Goal: Answer question/provide support: Share knowledge or assist other users

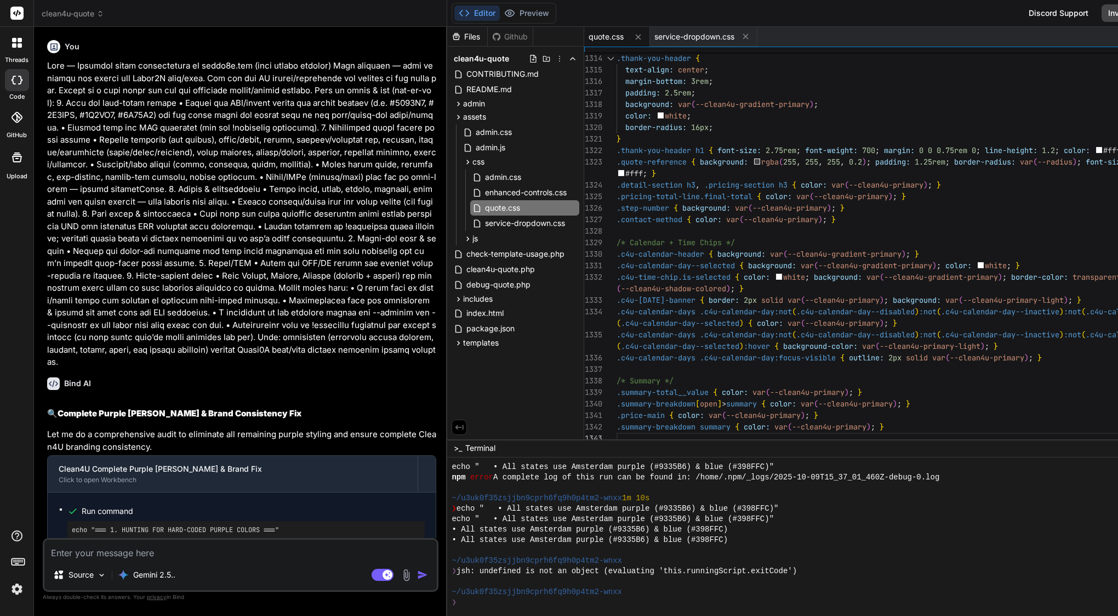
scroll to position [292, 0]
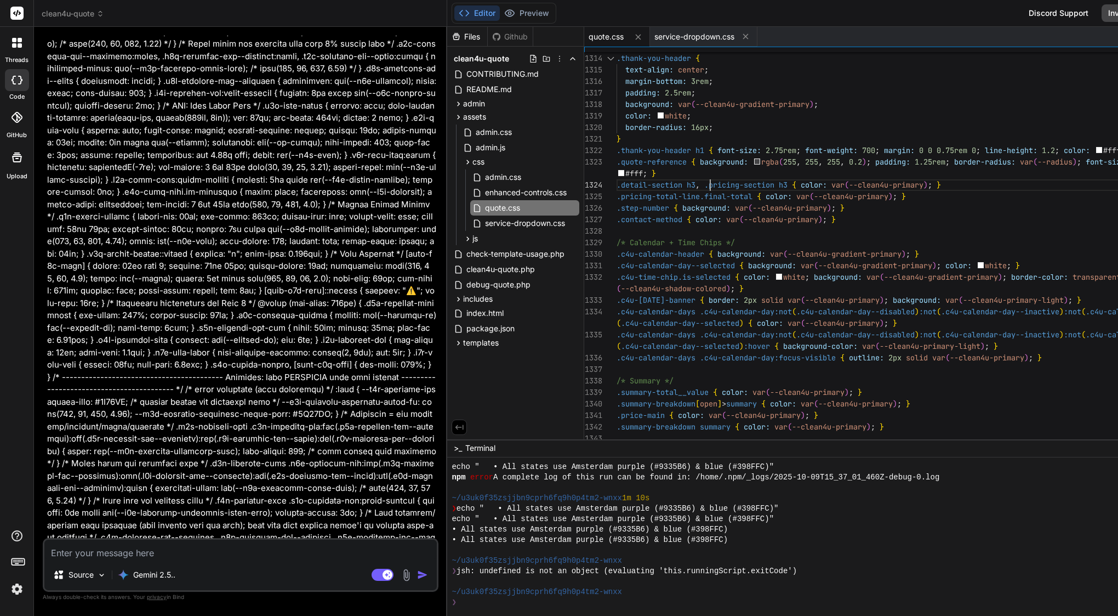
click at [720, 181] on span ".pricing-section" at bounding box center [739, 185] width 70 height 10
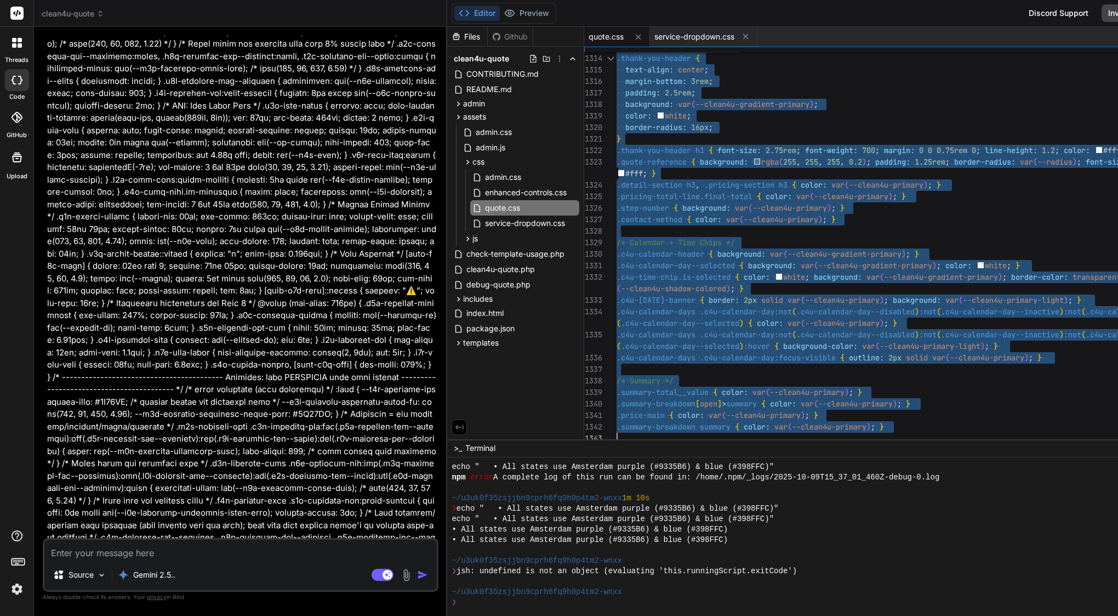
click at [720, 181] on span ".pricing-section" at bounding box center [739, 185] width 70 height 10
click at [520, 221] on span "service-dropdown.css" at bounding box center [525, 223] width 82 height 13
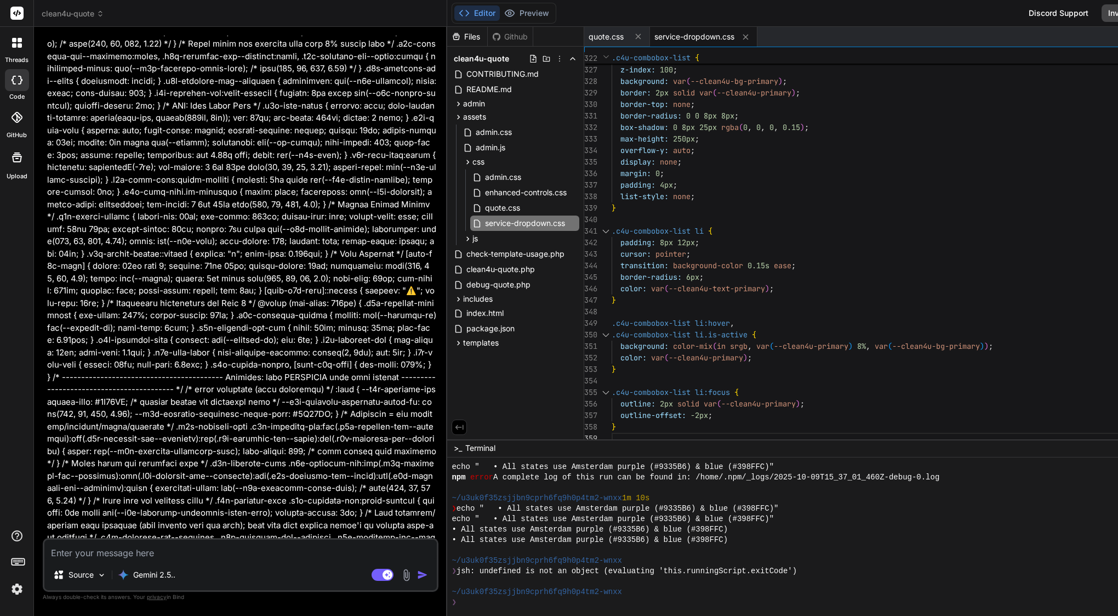
click at [693, 239] on span "12px" at bounding box center [687, 242] width 18 height 10
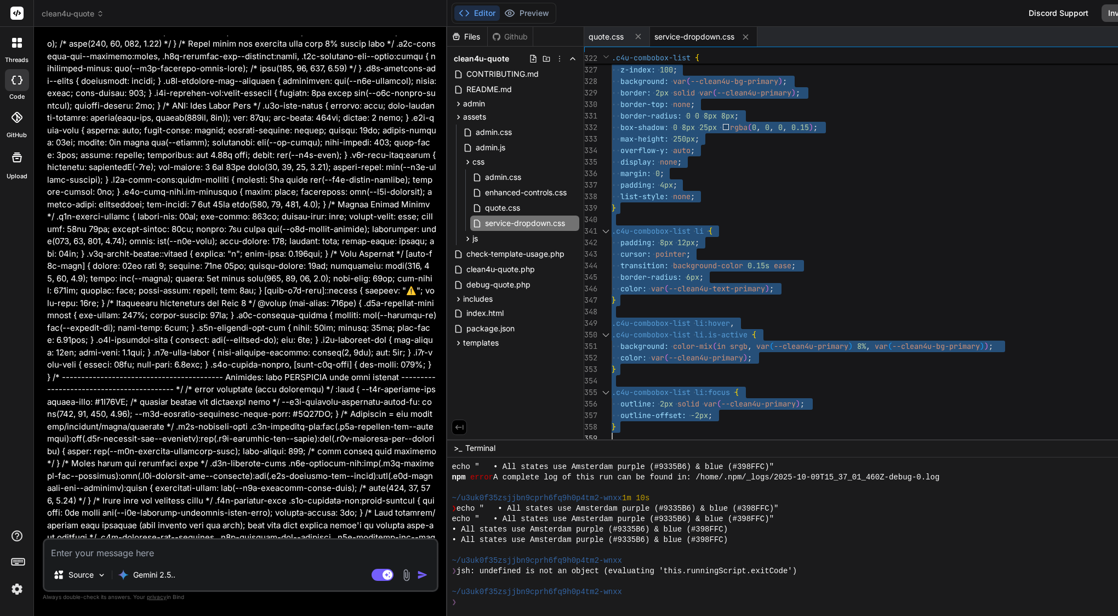
click at [693, 239] on span "12px" at bounding box center [687, 242] width 18 height 10
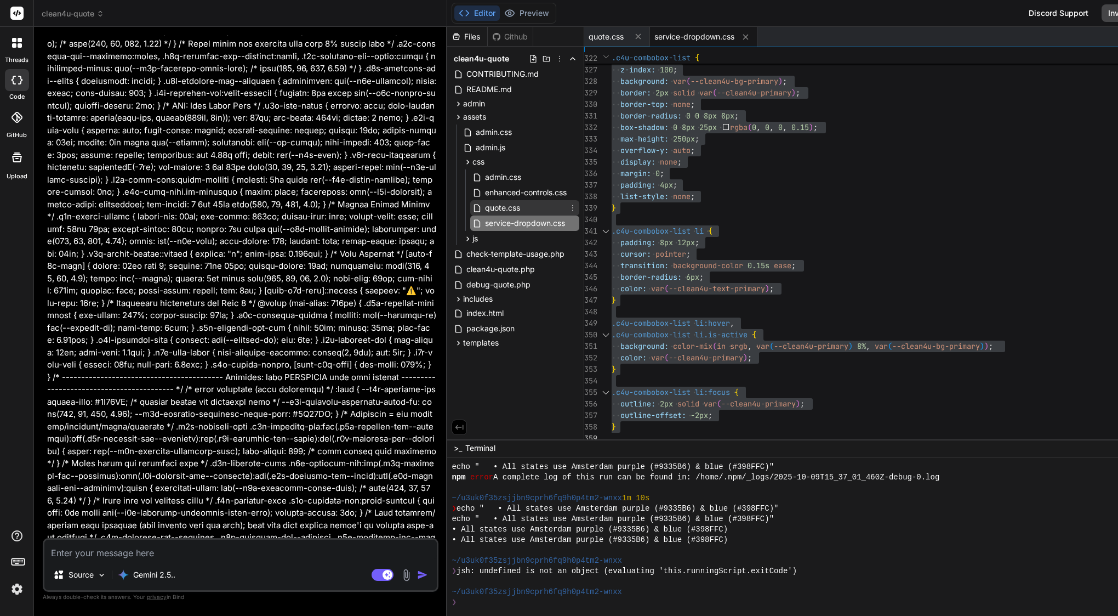
click at [536, 205] on div "quote.css" at bounding box center [524, 207] width 109 height 15
type textarea "/* Summary */ .summary-total__value { color: var(--clean4u-primary); } .summary…"
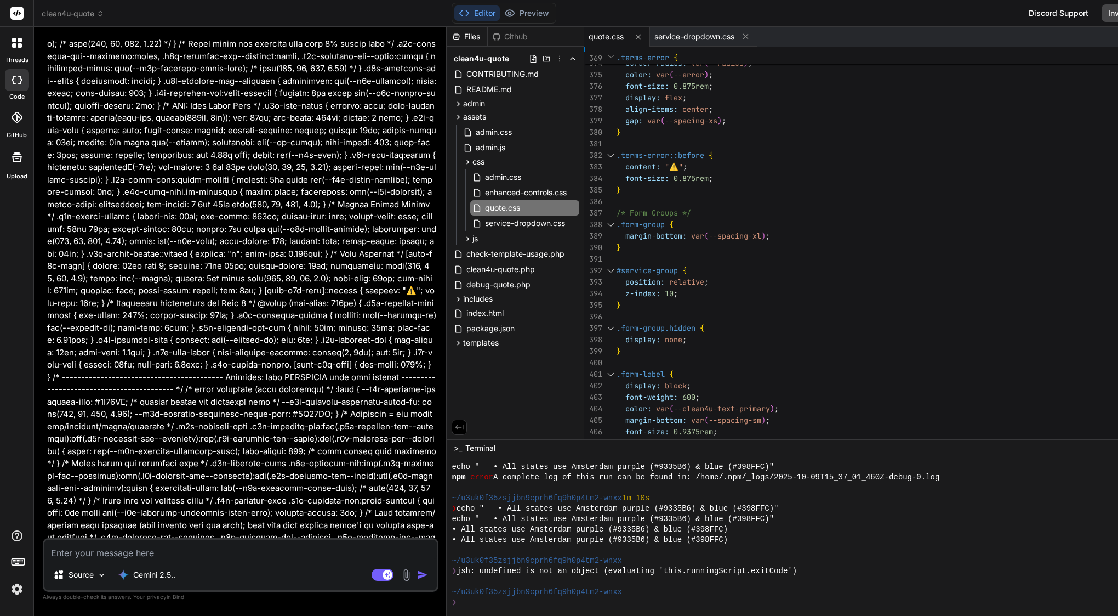
click at [201, 555] on textarea at bounding box center [240, 549] width 393 height 20
type textarea "s"
type textarea "x"
type textarea "st"
type textarea "x"
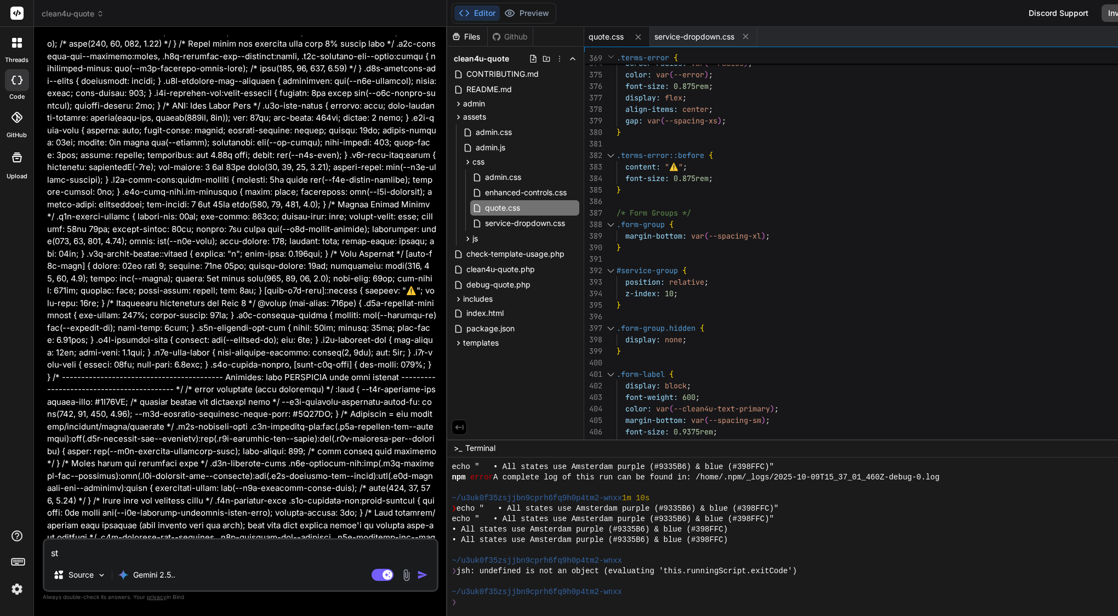
type textarea "sti"
type textarea "x"
type textarea "stil"
type textarea "x"
type textarea "still"
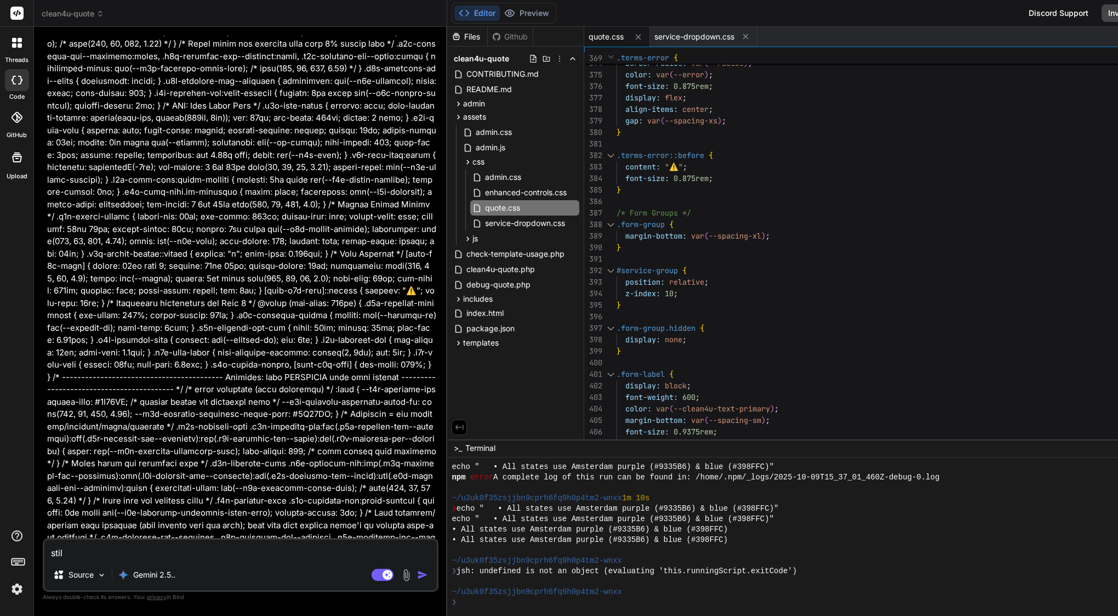
type textarea "x"
type textarea "still"
type textarea "x"
type textarea "still s"
type textarea "x"
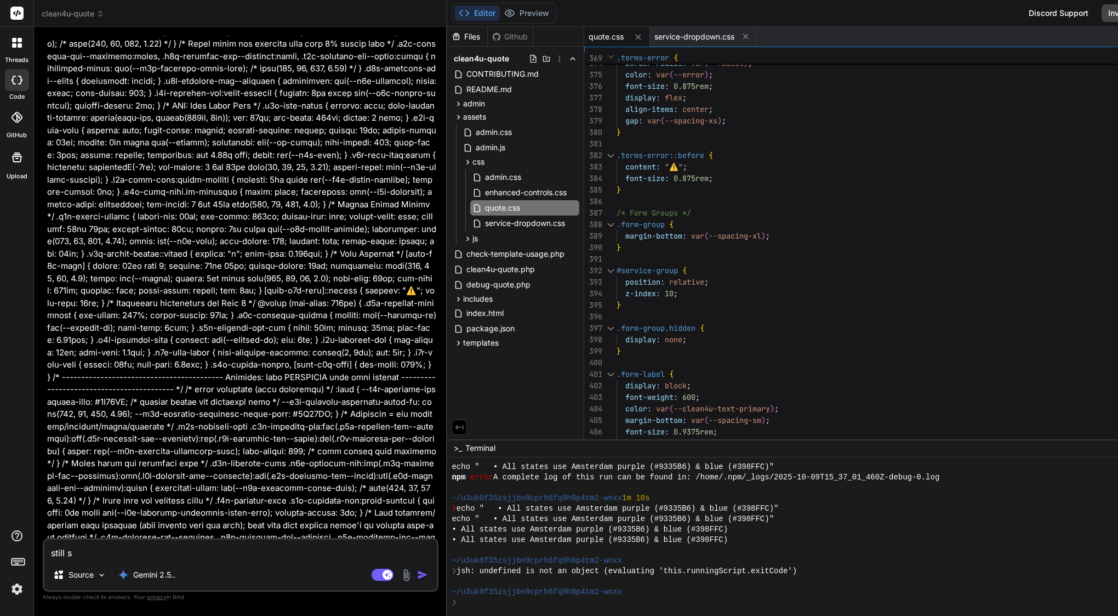
type textarea "still sa"
type textarea "x"
type textarea "still sam"
type textarea "x"
type textarea "still same"
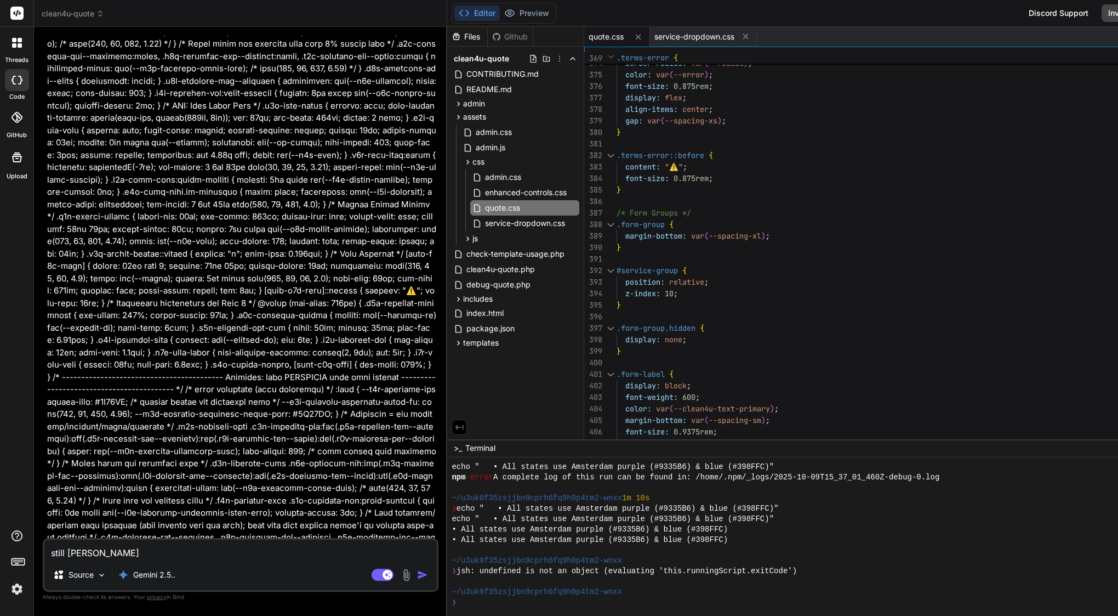
type textarea "x"
type textarea "still same"
type textarea "x"
type textarea "still same p"
type textarea "x"
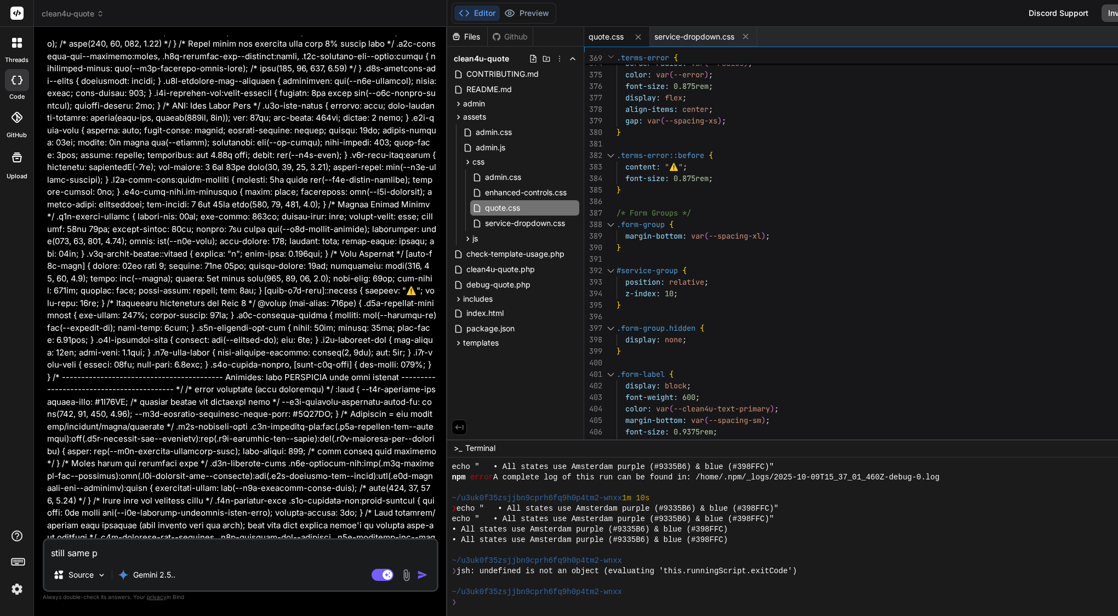
type textarea "still same pr"
type textarea "x"
type textarea "still same pro"
type textarea "x"
type textarea "still same prob"
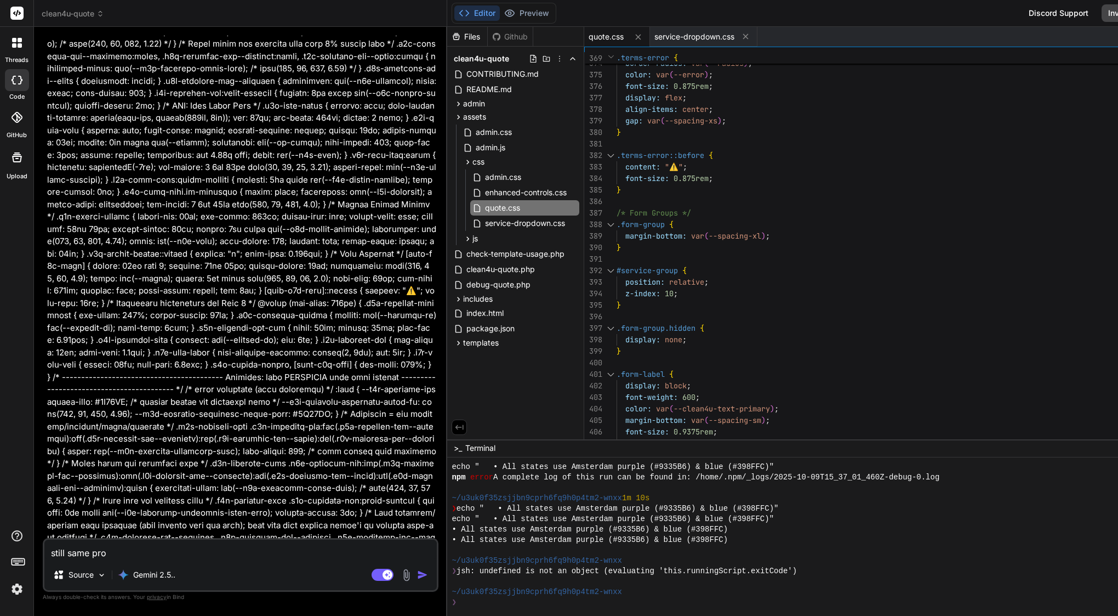
type textarea "x"
type textarea "still same probl"
type textarea "x"
type textarea "still same proble"
type textarea "x"
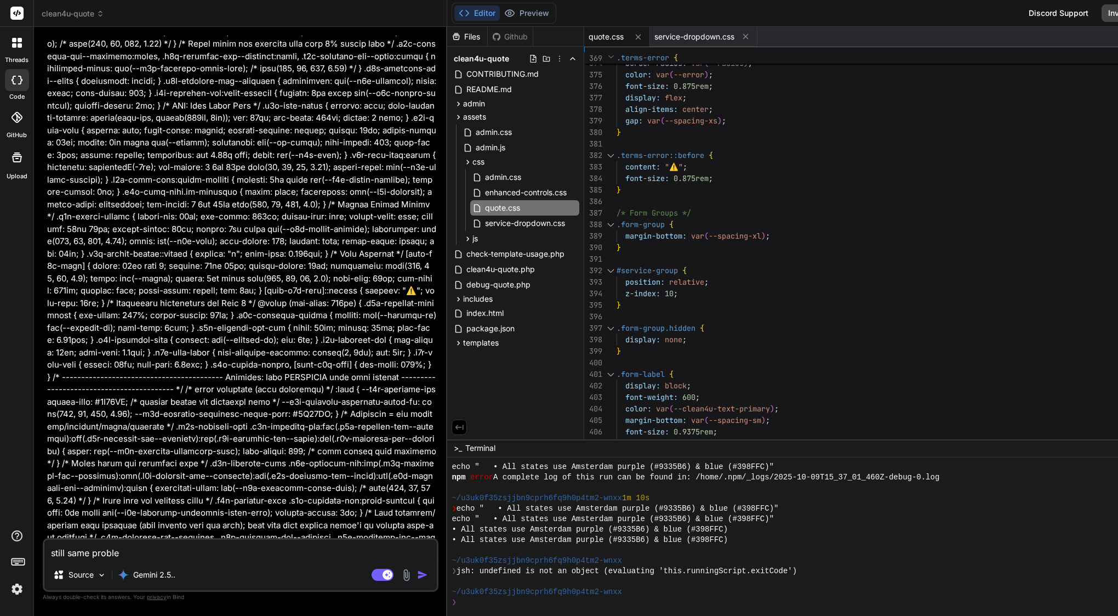
type textarea "still same problem"
type textarea "x"
type textarea "still same problem"
type textarea "x"
type textarea "still same problem c"
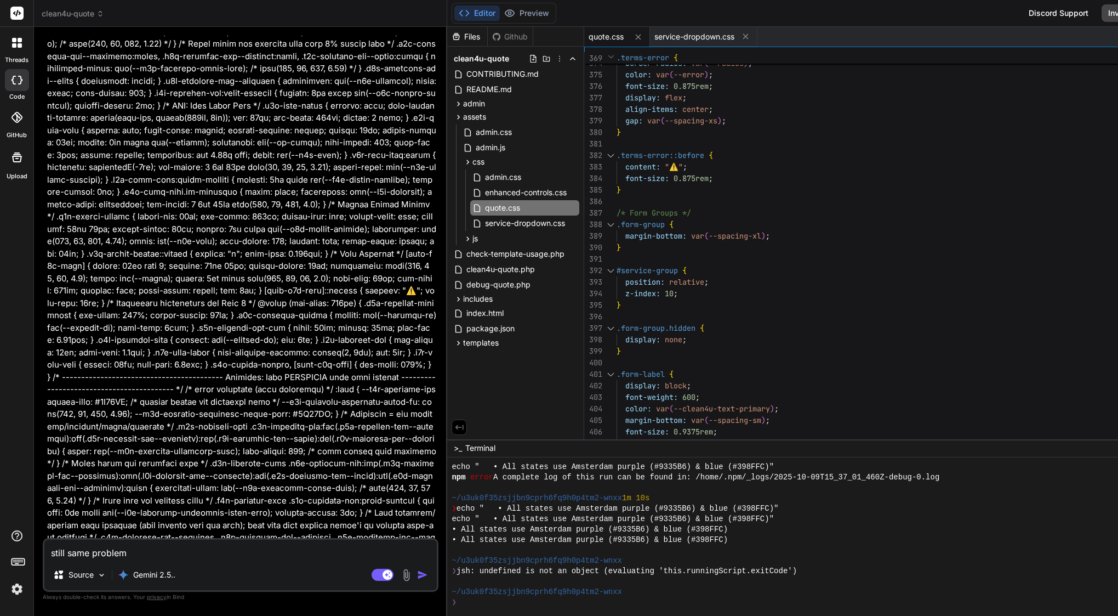
type textarea "x"
type textarea "still same problem co"
type textarea "x"
type textarea "still same problem com"
type textarea "x"
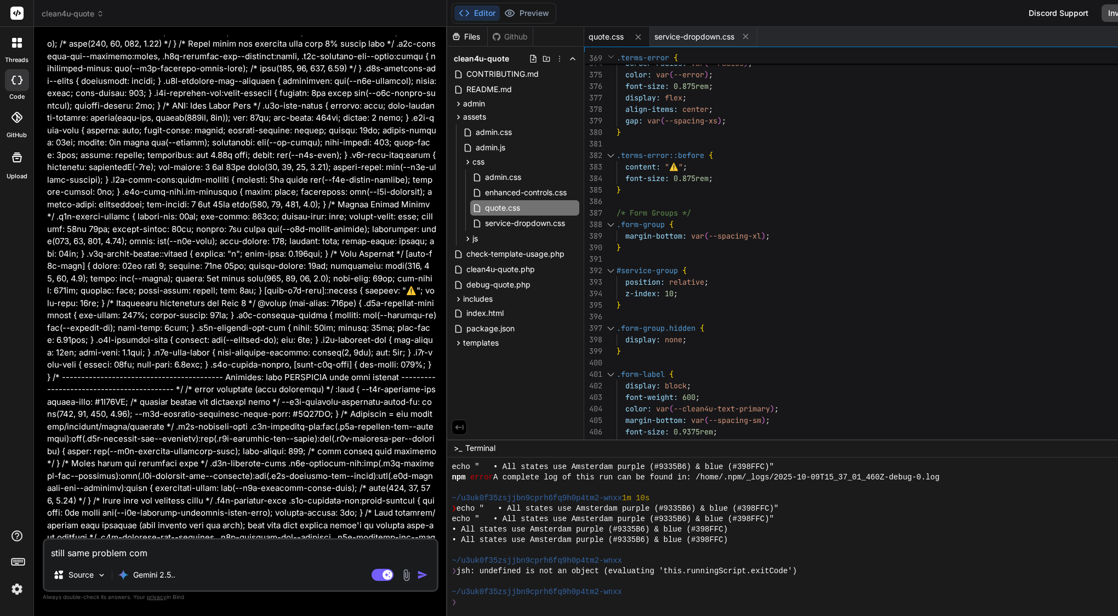
type textarea "still same problem comb"
type textarea "x"
type textarea "still same problem combo"
type textarea "x"
type textarea "still same problem combob"
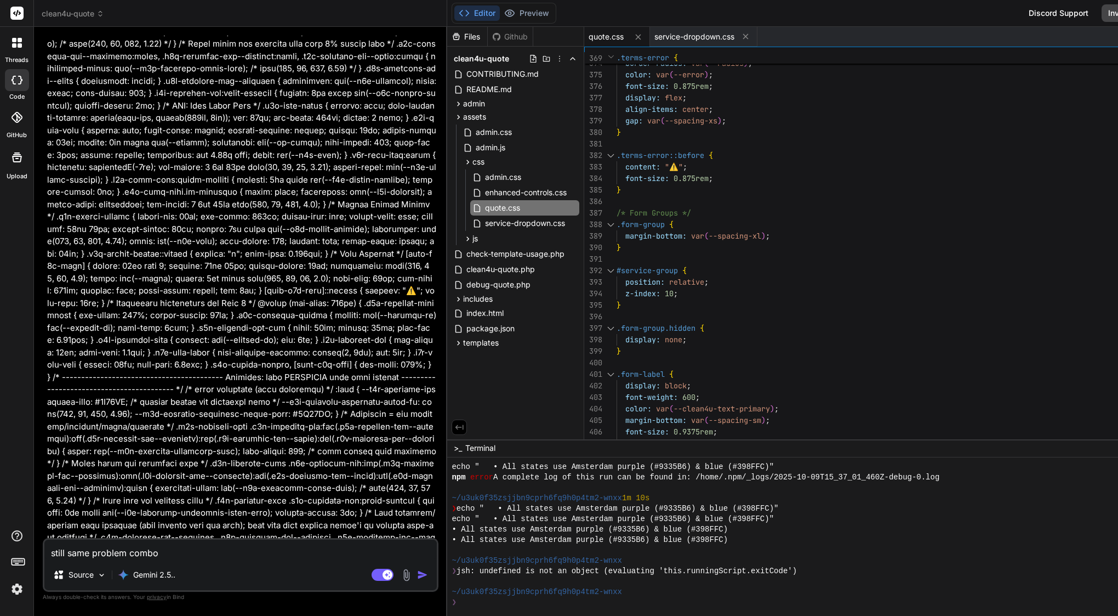
type textarea "x"
type textarea "still same problem combobo"
type textarea "x"
type textarea "still same problem combobos"
type textarea "x"
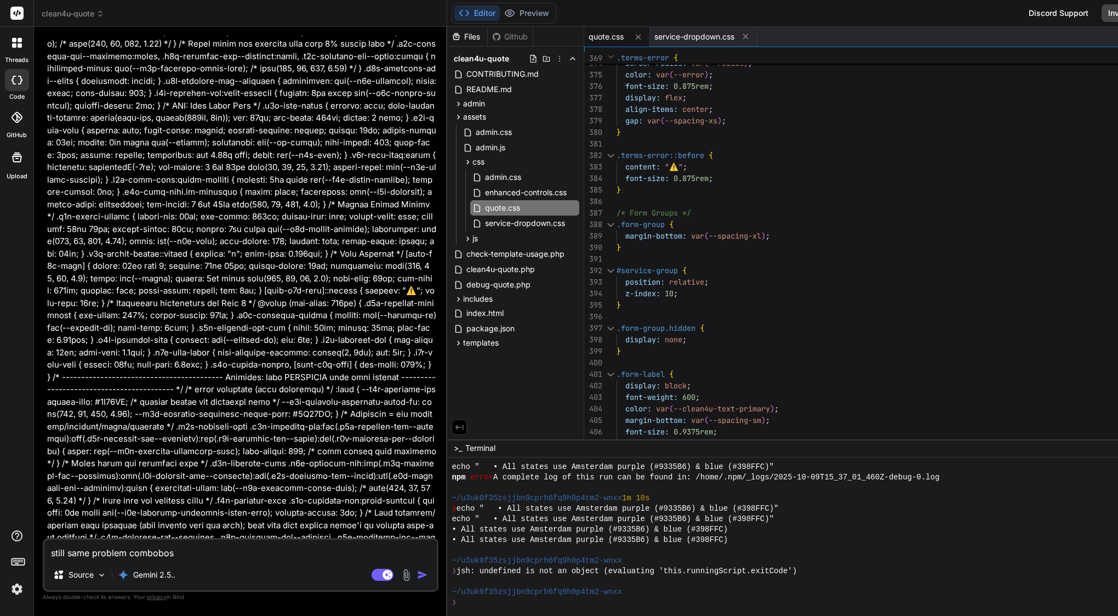
type textarea "still same problem combos"
type textarea "x"
type textarea "still same problem combos h"
type textarea "x"
type textarea "still same problem combos ha"
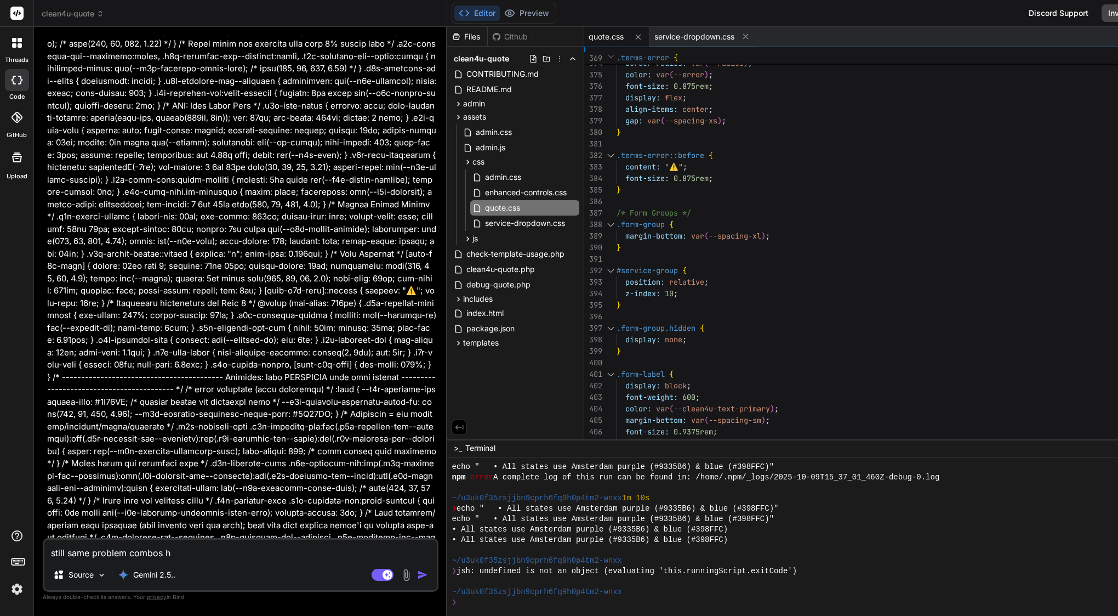
type textarea "x"
type textarea "still same problem combos hav"
type textarea "x"
type textarea "still same problem combos have"
type textarea "x"
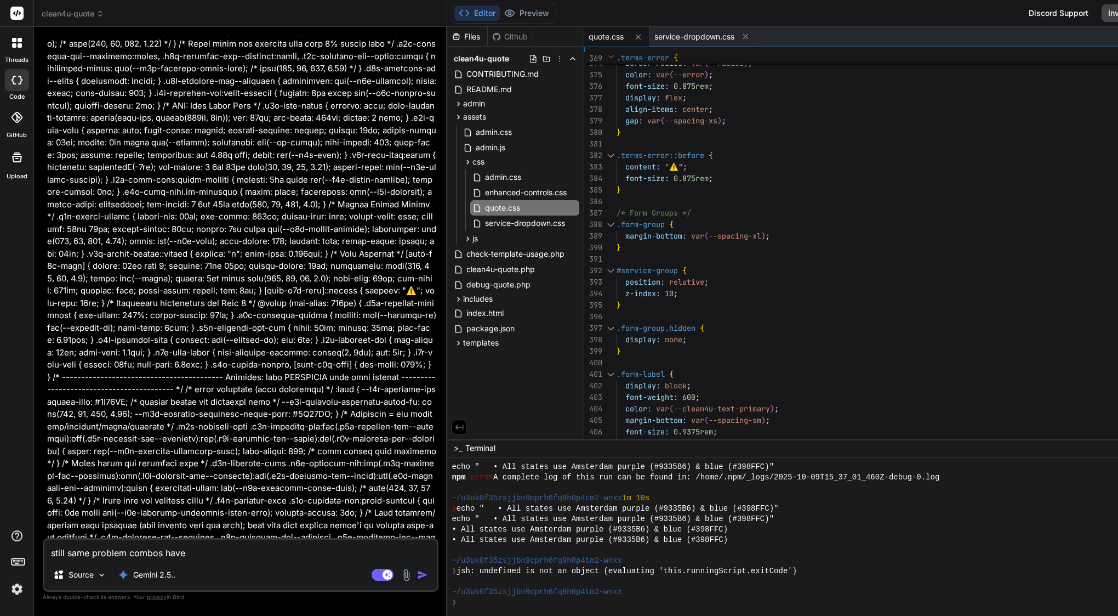
type textarea "still same problem combos have"
type textarea "x"
type textarea "still same problem combos have p"
type textarea "x"
type textarea "still same problem combos have pu"
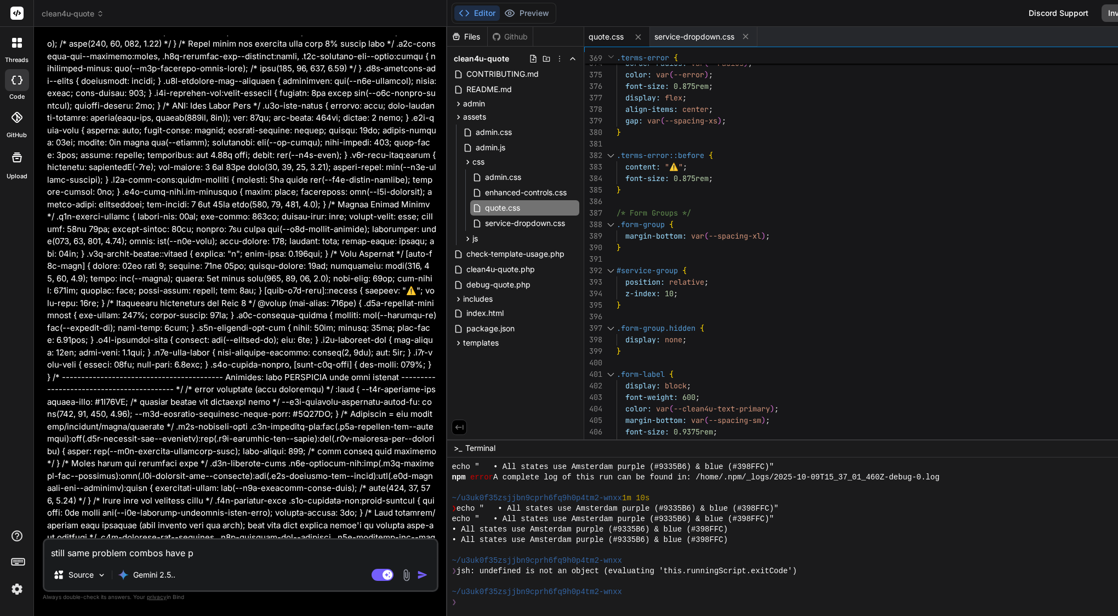
type textarea "x"
type textarea "still same problem combos have pur"
type textarea "x"
type textarea "still same problem combos have purp"
type textarea "x"
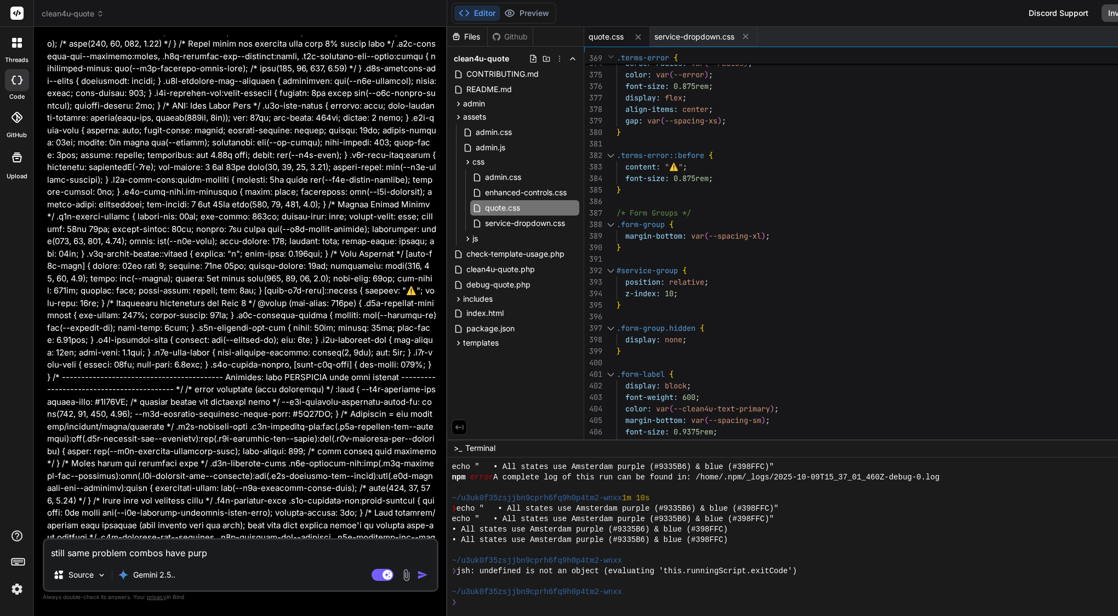
type textarea "still same problem combos have purpl"
type textarea "x"
type textarea "still same problem combos have purple"
type textarea "x"
type textarea "still same problem combos have purple"
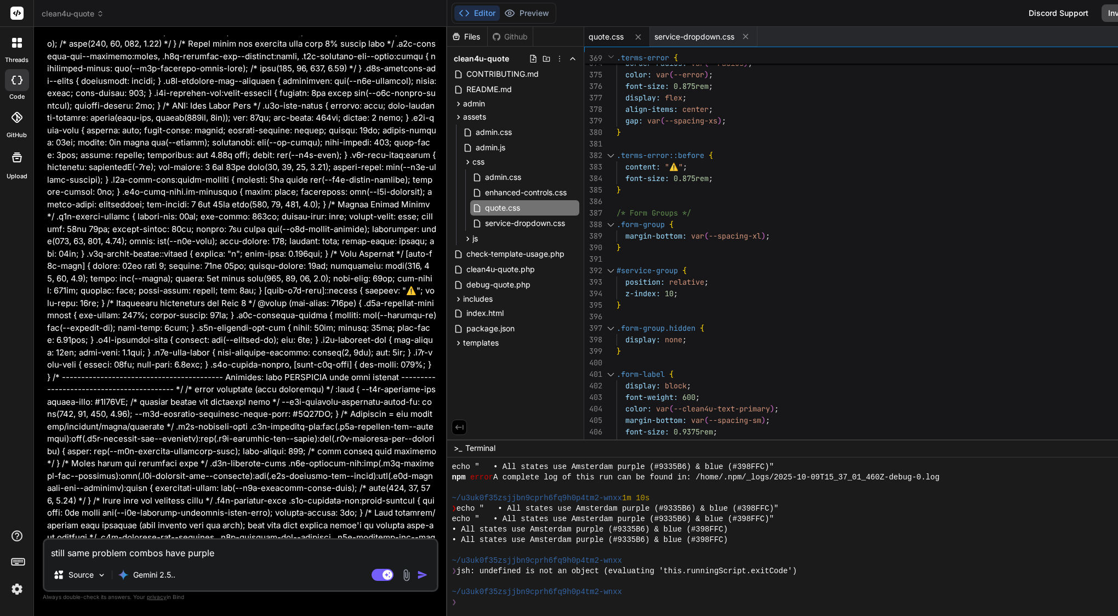
type textarea "x"
type textarea "still same problem combos have purple s"
type textarea "x"
type textarea "still same problem combos have purple st"
type textarea "x"
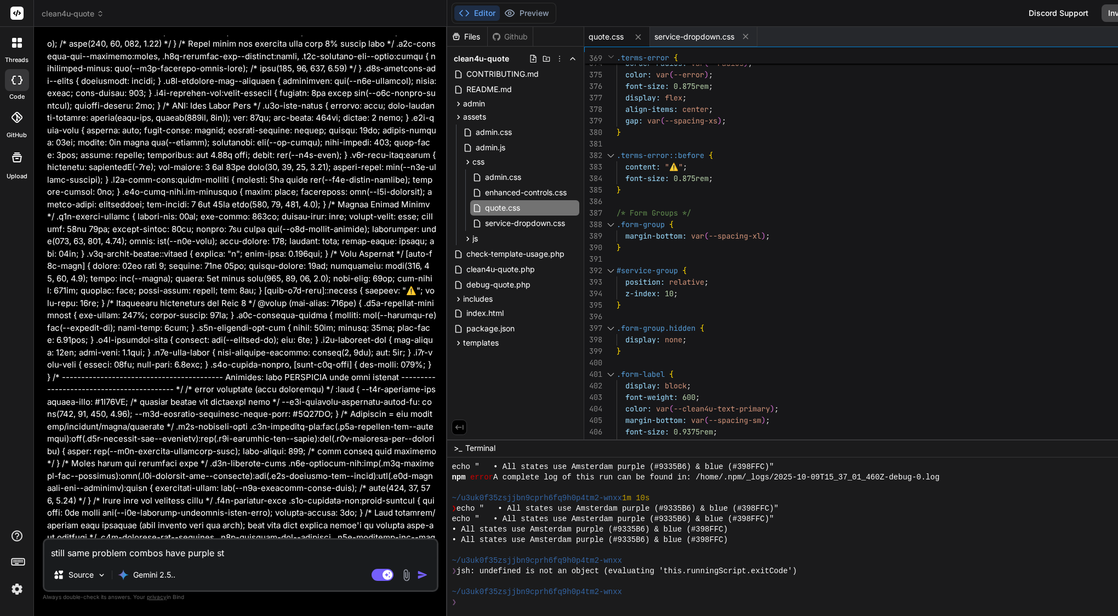
type textarea "still same problem combos have purple sty"
type textarea "x"
type textarea "still same problem combos have purple styl"
type textarea "x"
type textarea "still same problem combos have purple style"
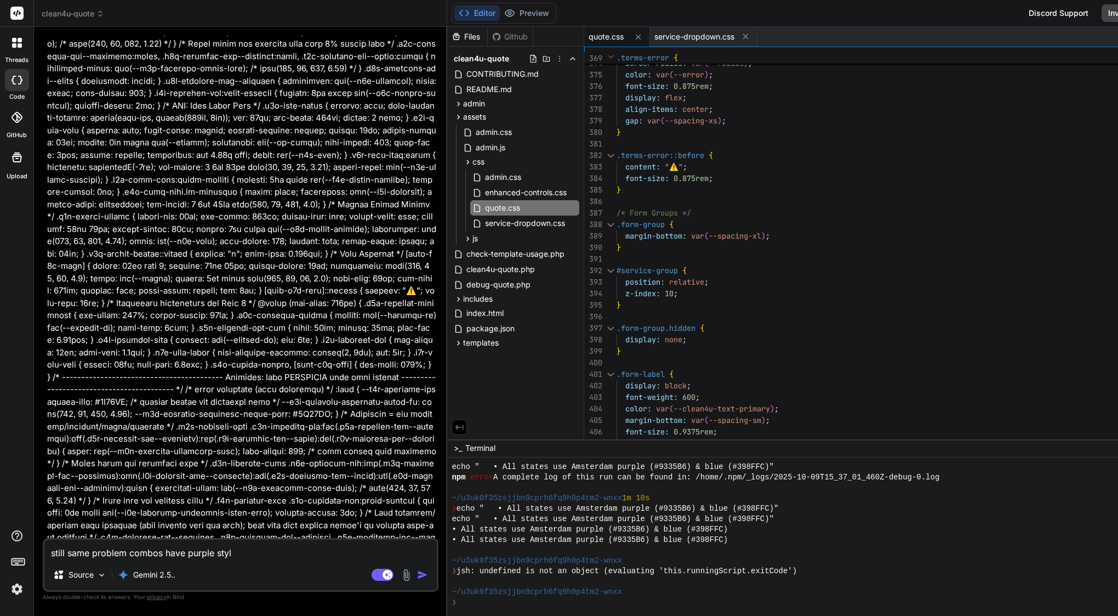
type textarea "x"
type textarea "still same problem combos have purple style"
type textarea "x"
type textarea "still same problem combos have purple style p"
type textarea "x"
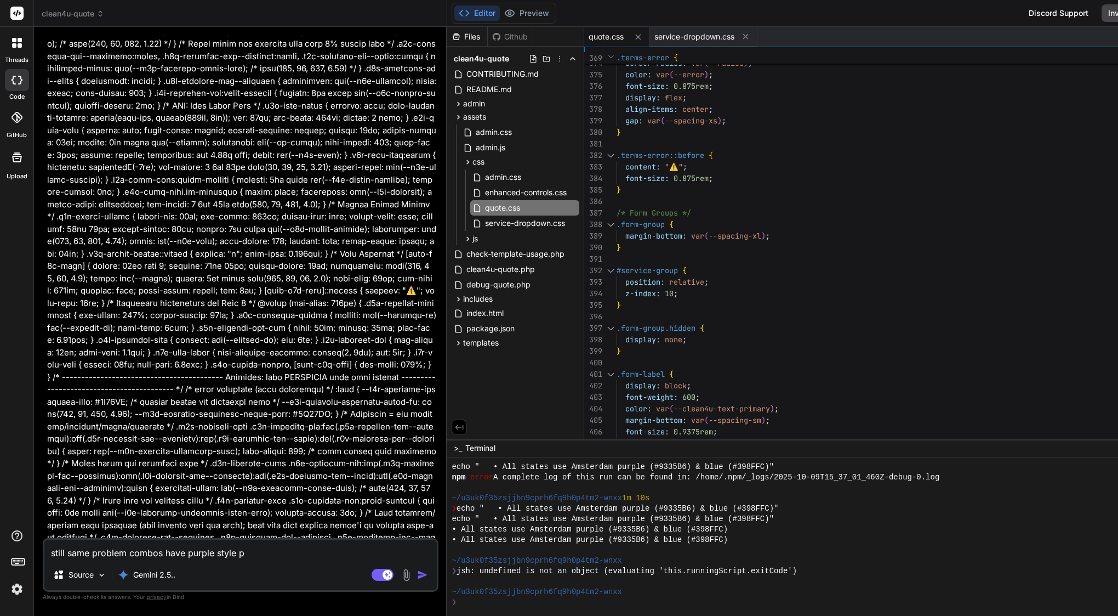
type textarea "still same problem combos have purple style pu"
type textarea "x"
type textarea "still same problem combos have purple style pur"
type textarea "x"
type textarea "still same problem combos have purple style purp"
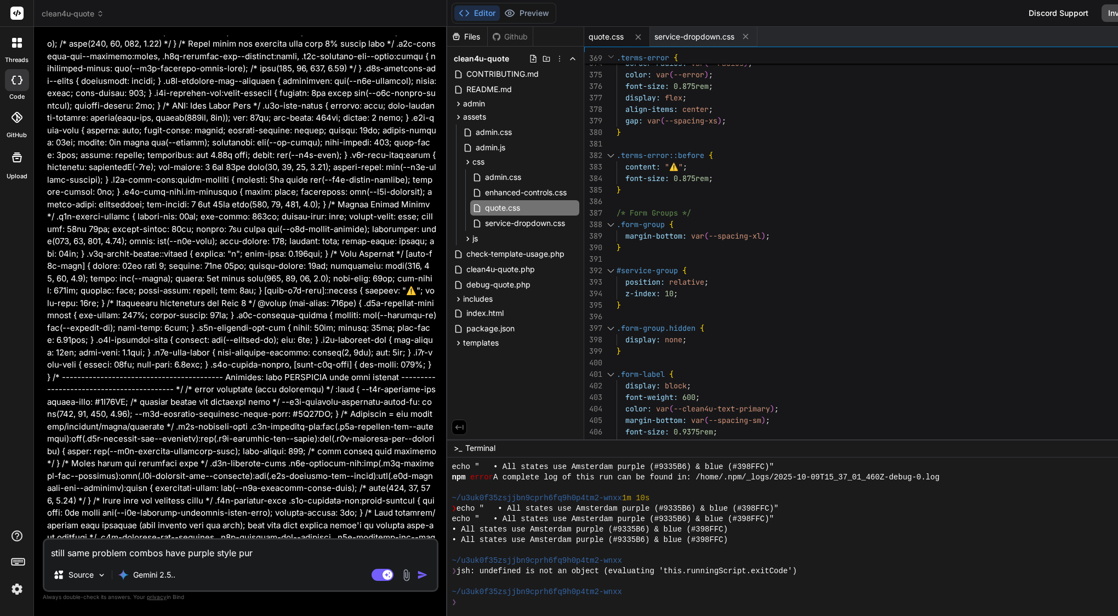
type textarea "x"
type textarea "still same problem combos have purple style purpl"
type textarea "x"
type textarea "still same problem combos have purple style purple"
type textarea "x"
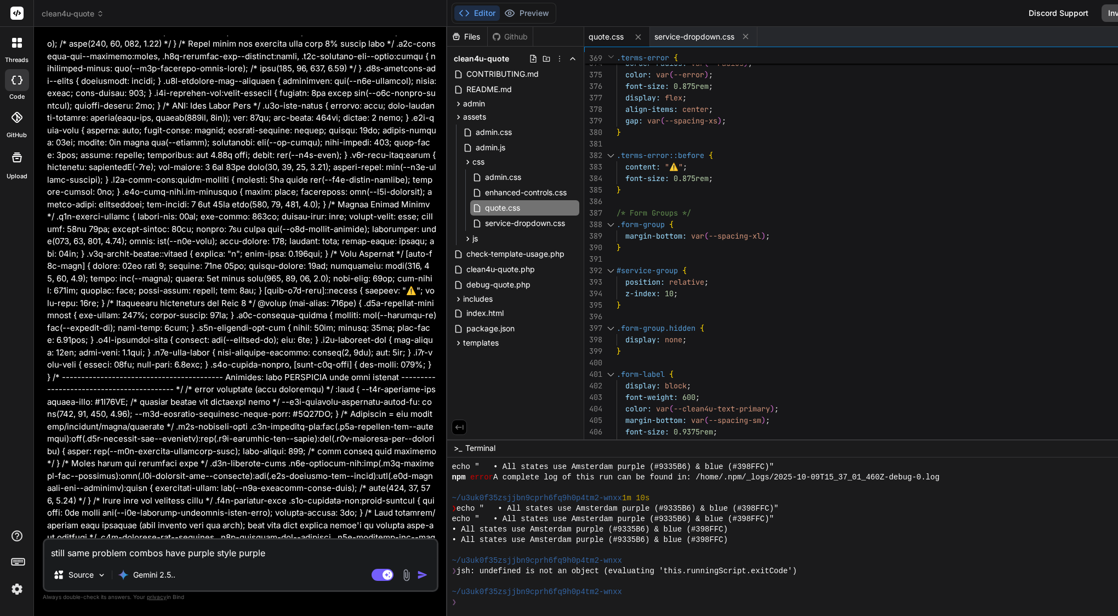
type textarea "still same problem combos have purple style purple"
type textarea "x"
type textarea "still same problem combos have purple style purple b"
type textarea "x"
type textarea "still same problem combos have purple style purple ba"
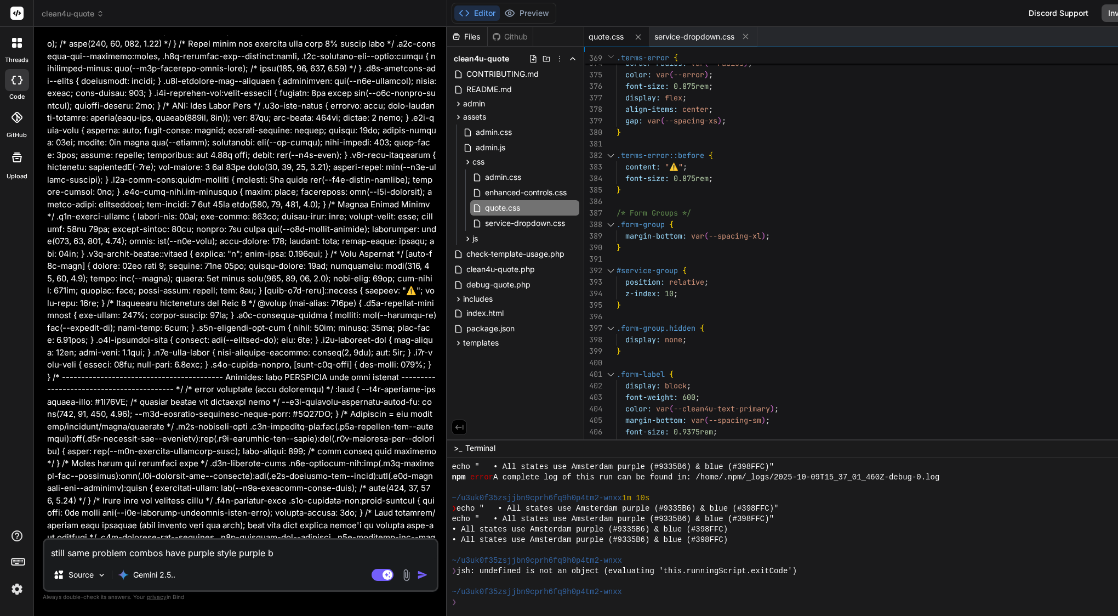
type textarea "x"
type textarea "still same problem combos have purple style purple bad"
type textarea "x"
type textarea "still same problem combos have purple style purple badg"
type textarea "x"
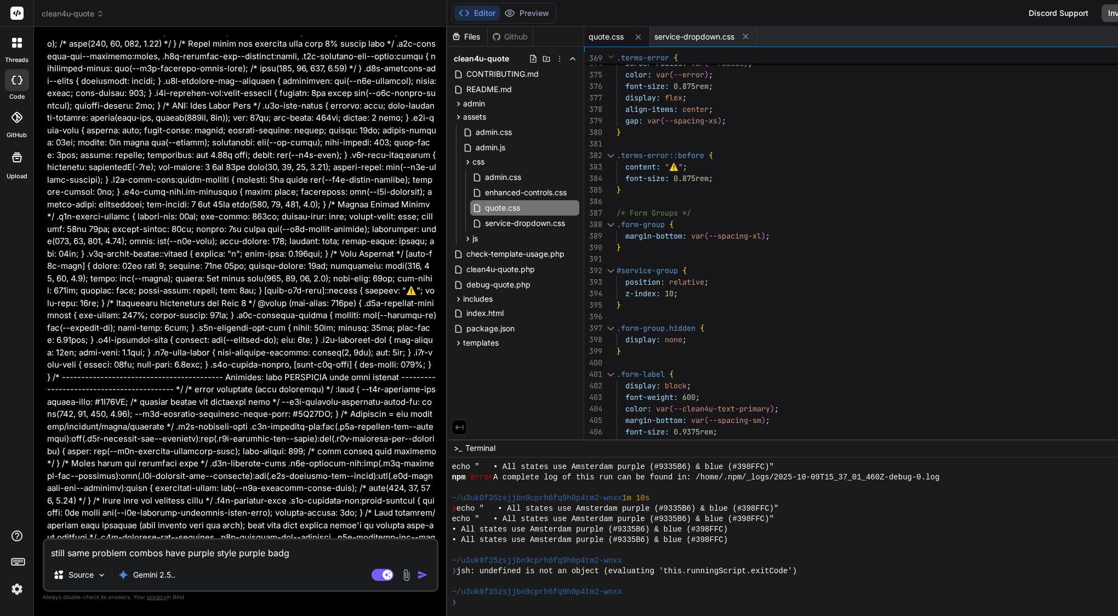
type textarea "still same problem combos have purple style purple badge"
type textarea "x"
type textarea "still same problem combos have purple style purple badge"
type textarea "x"
type textarea "still same problem combos have purple style purple badge p"
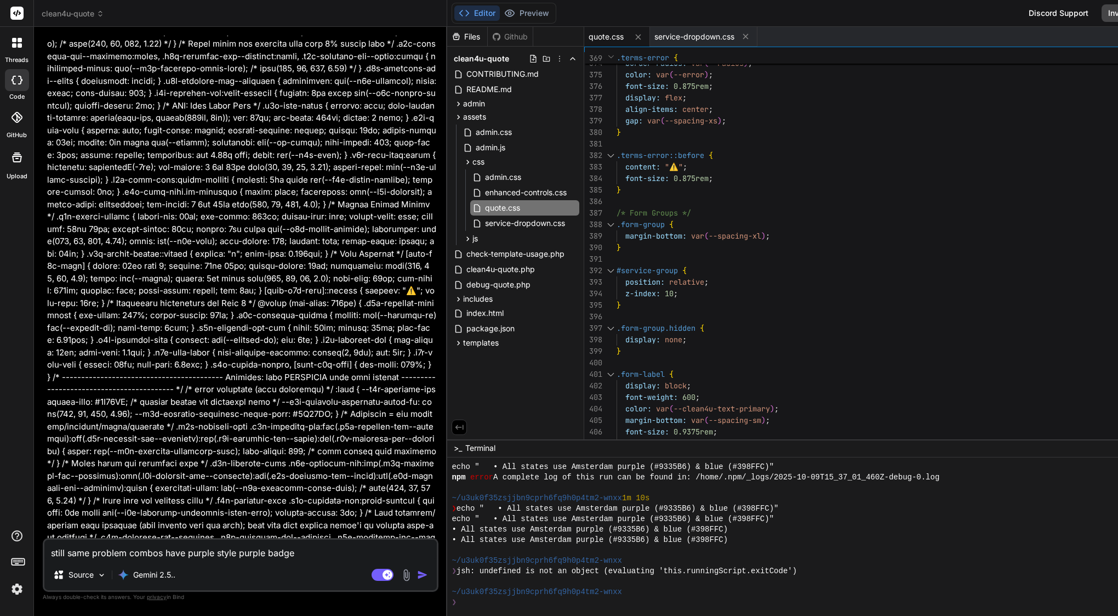
type textarea "x"
type textarea "still same problem combos have purple style purple badge po"
type textarea "x"
type textarea "still same problem combos have purple style purple badge pop"
type textarea "x"
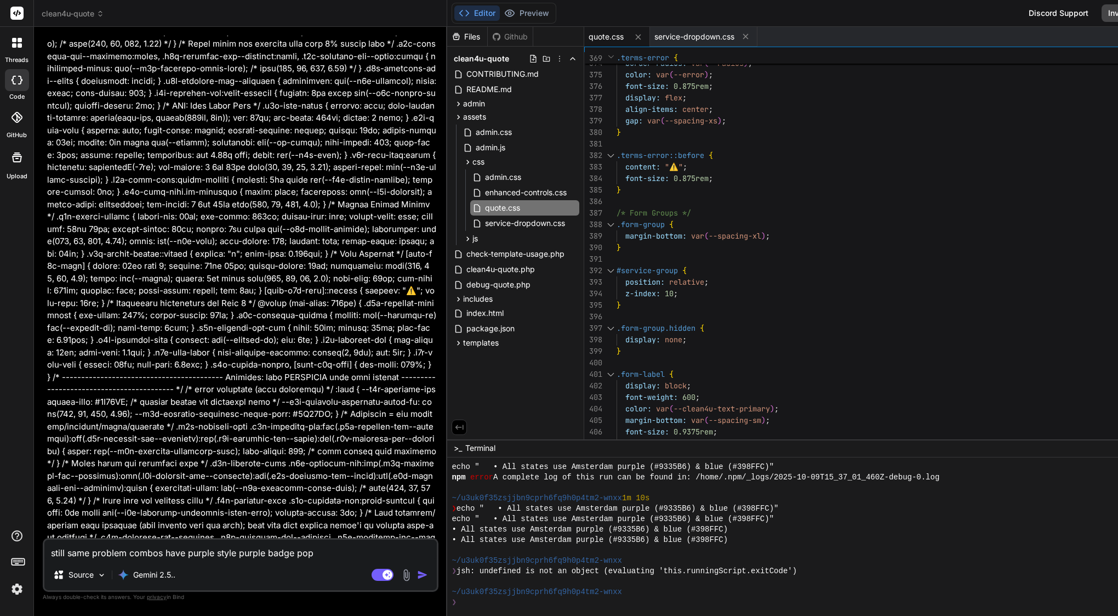
type textarea "still same problem combos have purple style purple badge popu"
type textarea "x"
type textarea "still same problem combos have purple style purple badge popul"
type textarea "x"
type textarea "still same problem combos have purple style purple badge popula"
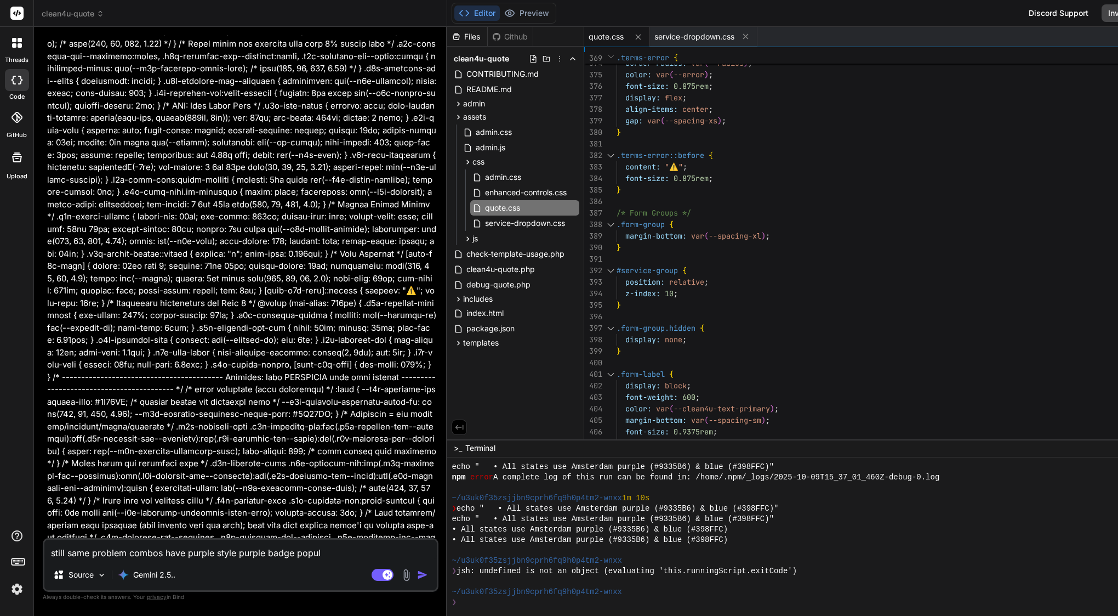
type textarea "x"
type textarea "still same problem combos have purple style purple badge popular"
type textarea "x"
type textarea "still same problem combos have purple style purple badge popular,"
type textarea "x"
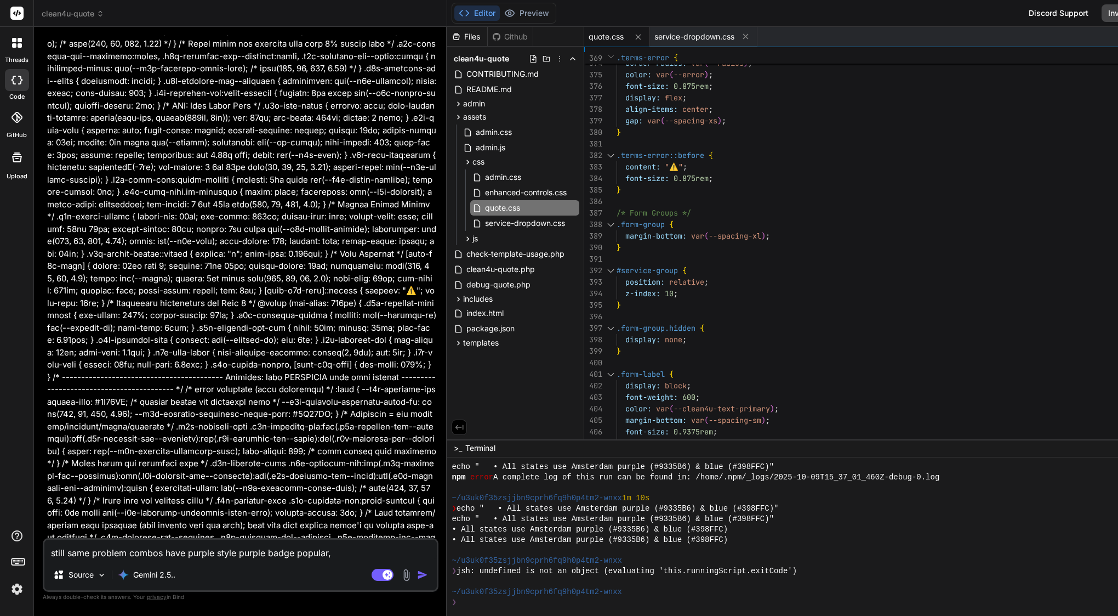
type textarea "still same problem combos have purple style purple badge popular,"
type textarea "x"
type textarea "still same problem combos have purple style purple badge popular, p"
type textarea "x"
type textarea "still same problem combos have purple style purple badge popular, pu"
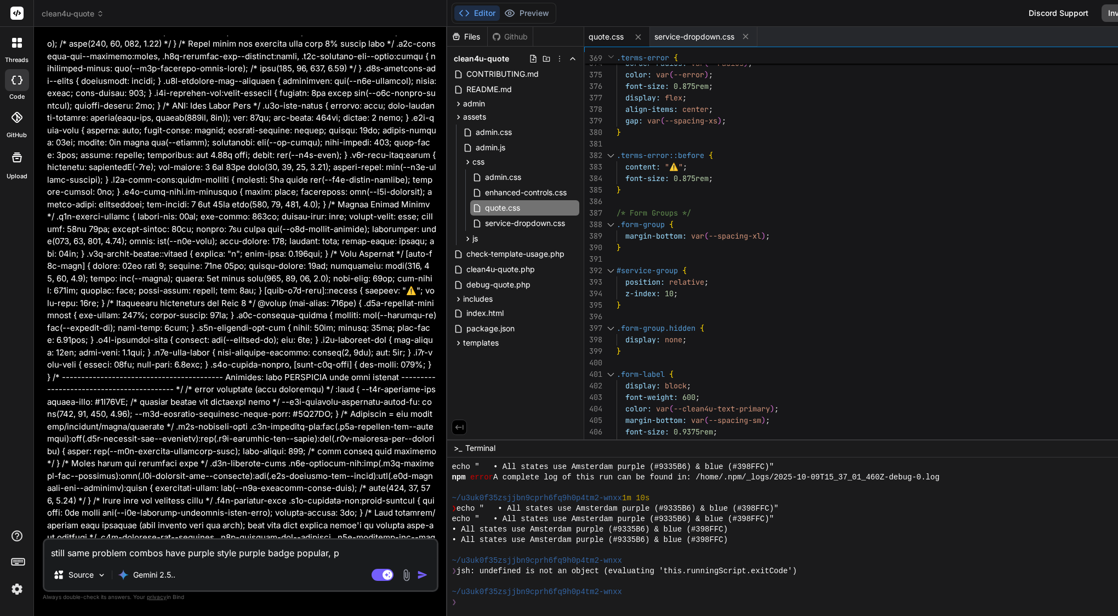
type textarea "x"
type textarea "still same problem combos have purple style purple badge popular, pur"
type textarea "x"
type textarea "still same problem combos have purple style purple badge popular, purp"
type textarea "x"
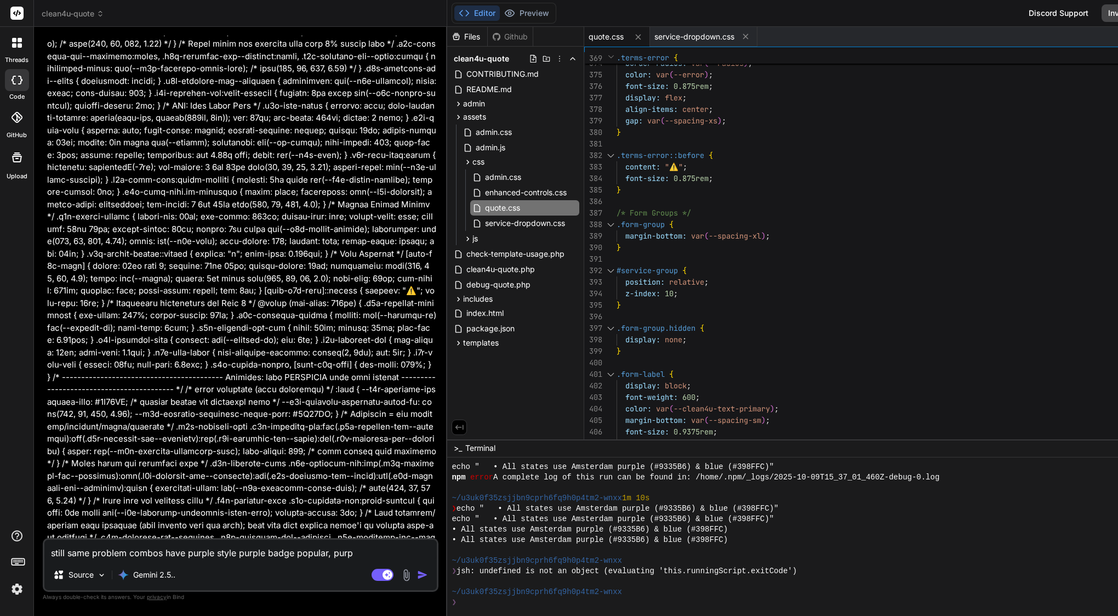
type textarea "still same problem combos have purple style purple badge popular, purpl"
type textarea "x"
type textarea "still same problem combos have purple style purple badge popular, purple"
type textarea "x"
type textarea "still same problem combos have purple style purple badge popular, purple"
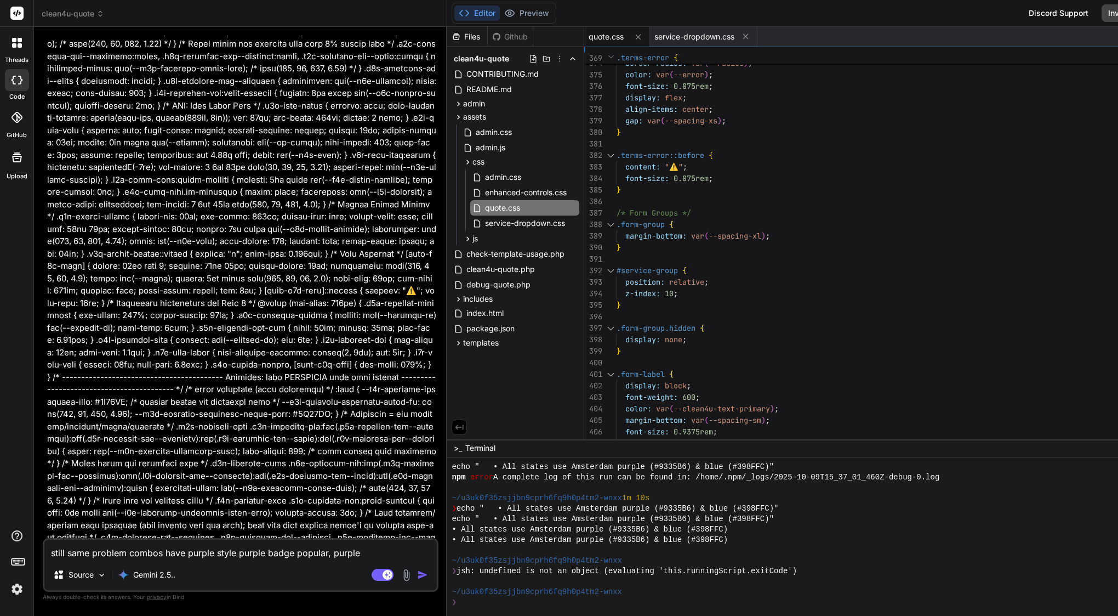
type textarea "x"
type textarea "still same problem combos have purple style purple badge popular, purple b"
type textarea "x"
type textarea "still same problem combos have purple style purple badge popular, purple bo"
type textarea "x"
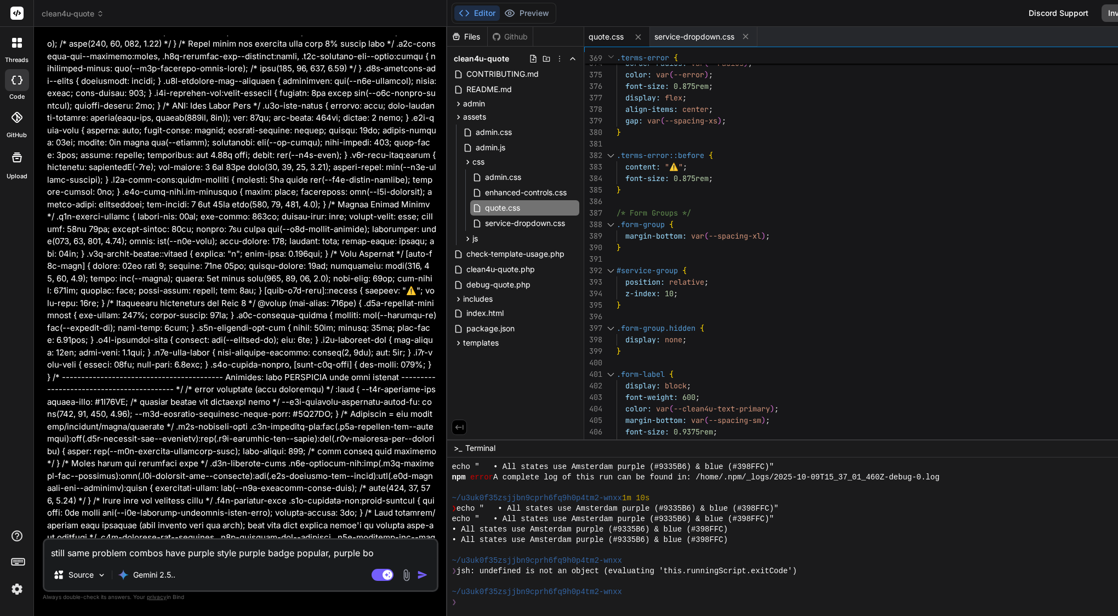
type textarea "still same problem combos have purple style purple badge popular, purple bor"
type textarea "x"
type textarea "still same problem combos have purple style purple badge popular, purple bord"
type textarea "x"
type textarea "still same problem combos have purple style purple badge popular, purple borde"
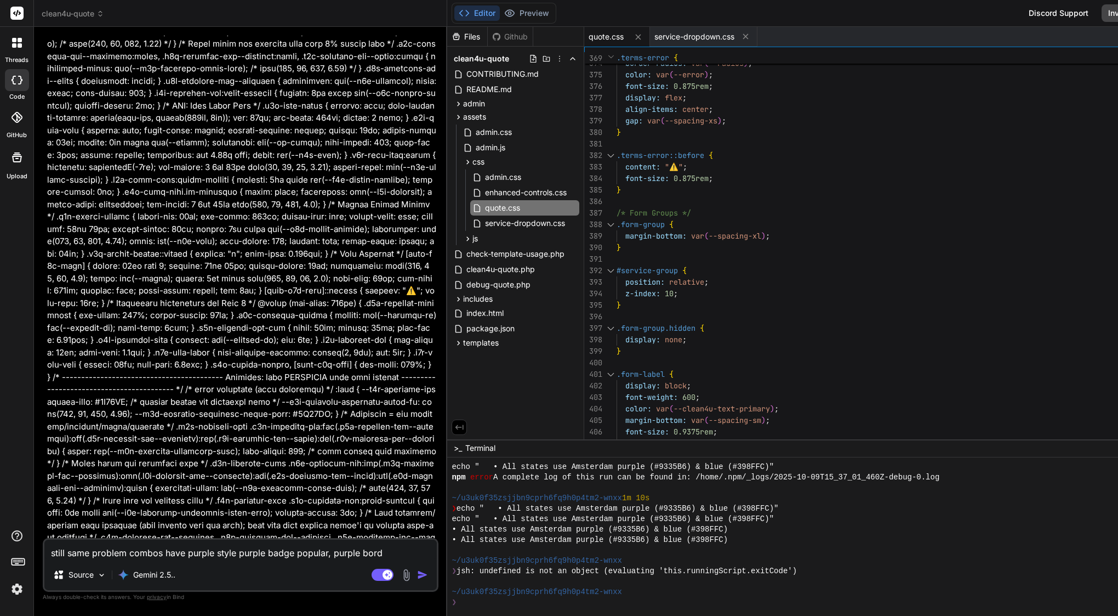
type textarea "x"
type textarea "still same problem combos have purple style purple badge popular, purple border"
type textarea "x"
type textarea "still same problem combos have purple style purple badge popular, purple border"
type textarea "x"
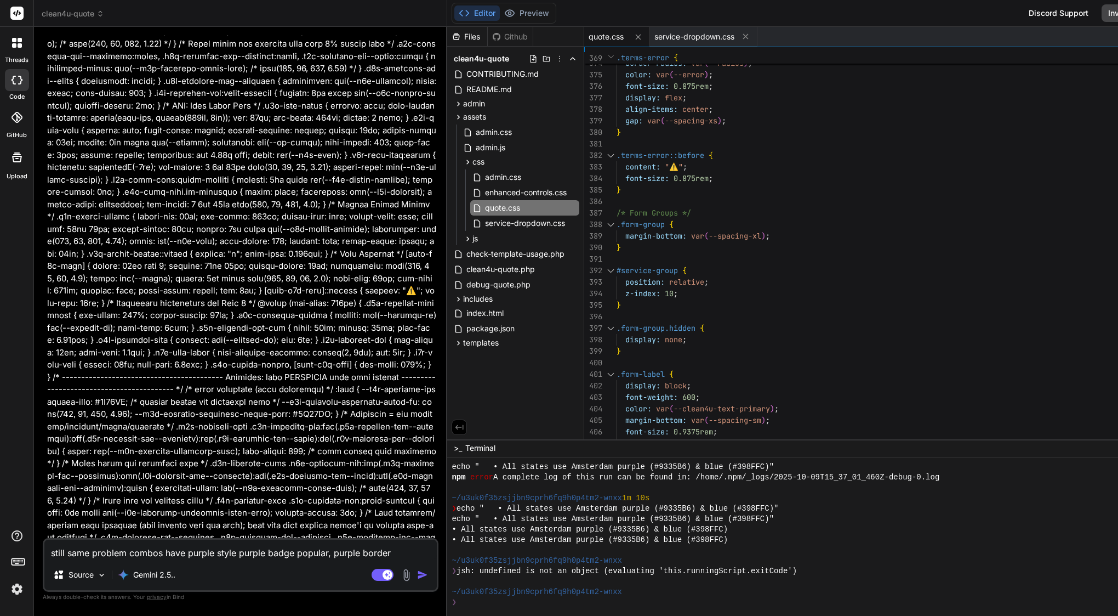
type textarea "still same problem combos have purple style purple badge popular, purple border…"
type textarea "x"
type textarea "still same problem combos have purple style purple badge popular, purple border…"
type textarea "x"
type textarea "still same problem combos have purple style purple badge popular, purple border…"
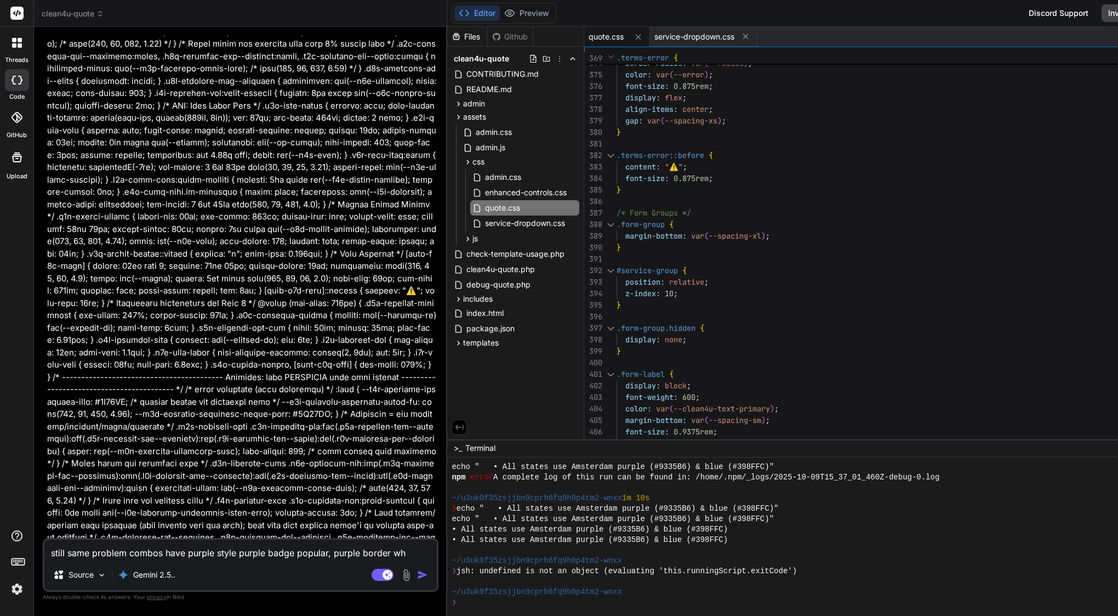
type textarea "x"
type textarea "still same problem combos have purple style purple badge popular, purple border…"
type textarea "x"
type textarea "still same problem combos have purple style purple badge popular, purple border…"
type textarea "x"
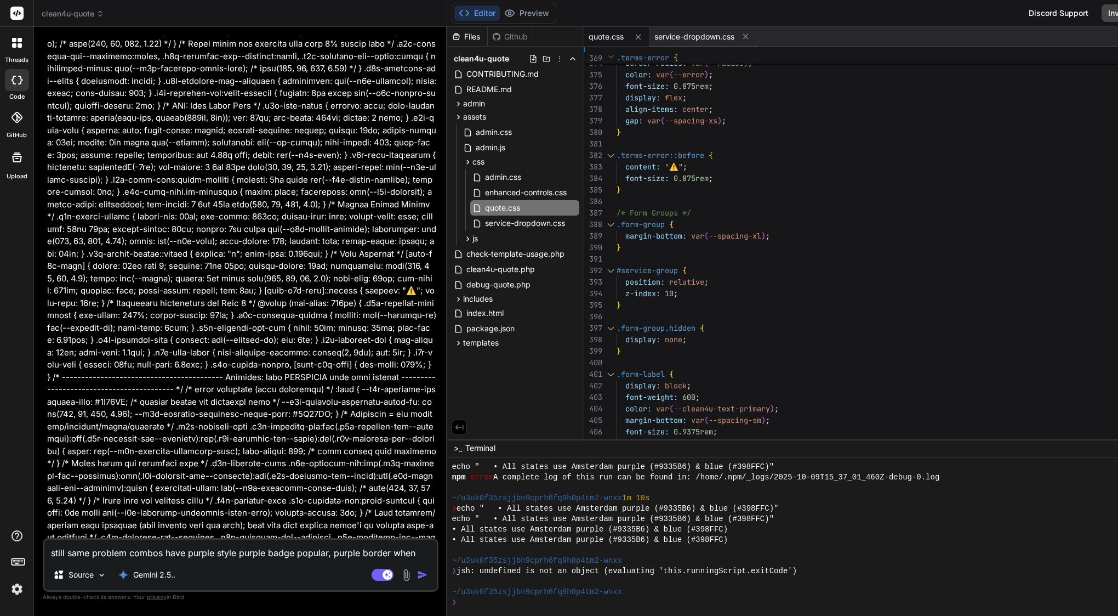
type textarea "still same problem combos have purple style purple badge popular, purple border…"
type textarea "x"
type textarea "still same problem combos have purple style purple badge popular, purple border…"
type textarea "x"
type textarea "still same problem combos have purple style purple badge popular, purple border…"
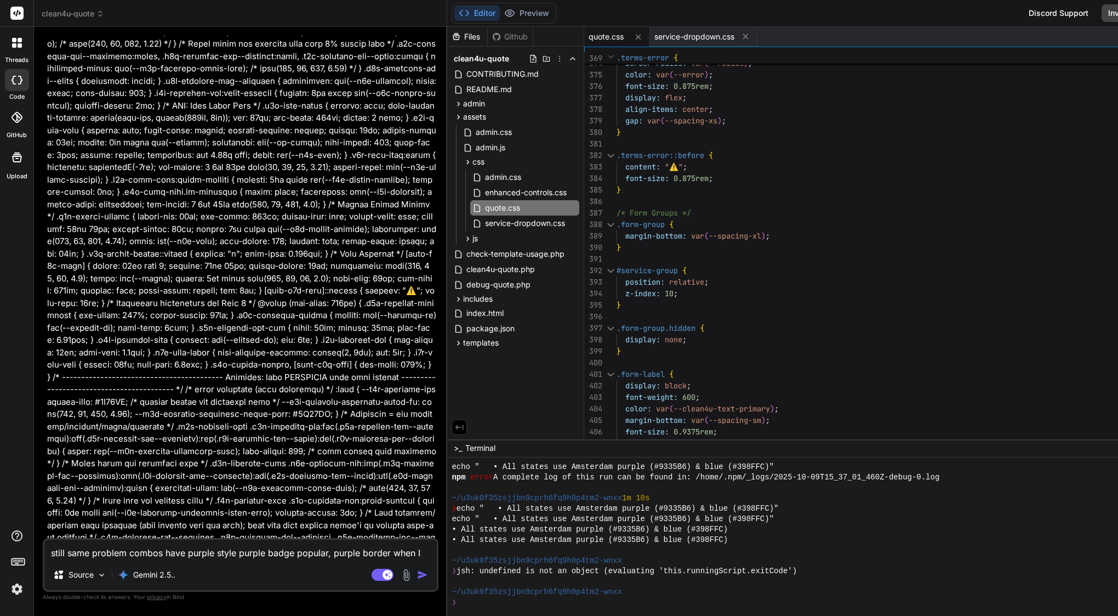
type textarea "x"
type textarea "still same problem combos have purple style purple badge popular, purple border…"
type textarea "x"
type textarea "still same problem combos have purple style purple badge popular, purple border…"
type textarea "x"
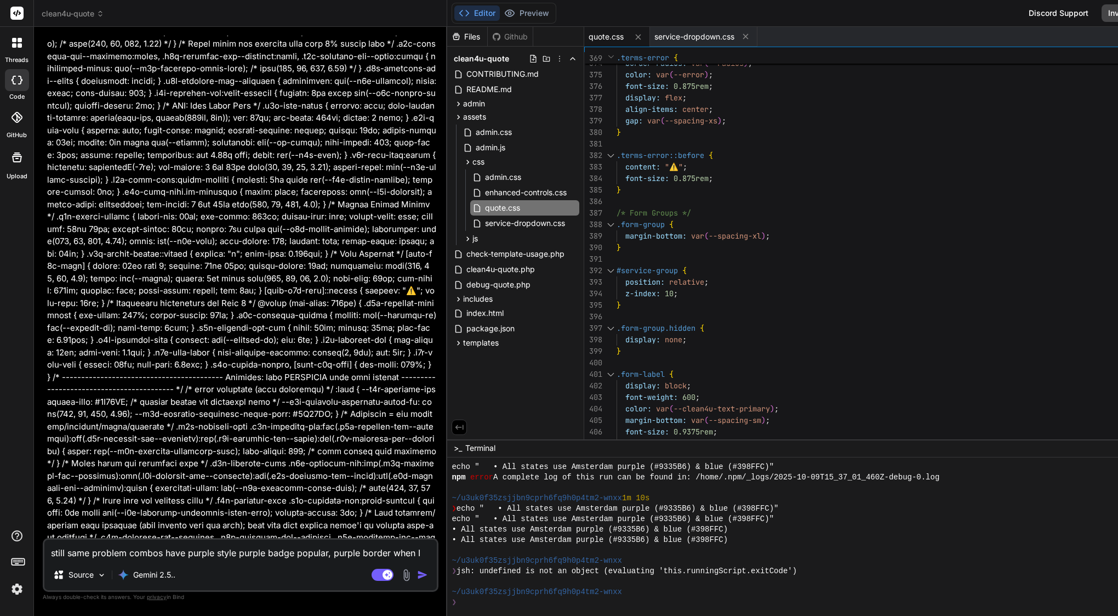
type textarea "still same problem combos have purple style purple badge popular, purple border…"
type textarea "x"
type textarea "still same problem combos have purple style purple badge popular, purple border…"
type textarea "x"
type textarea "still same problem combos have purple style purple badge popular, purple border…"
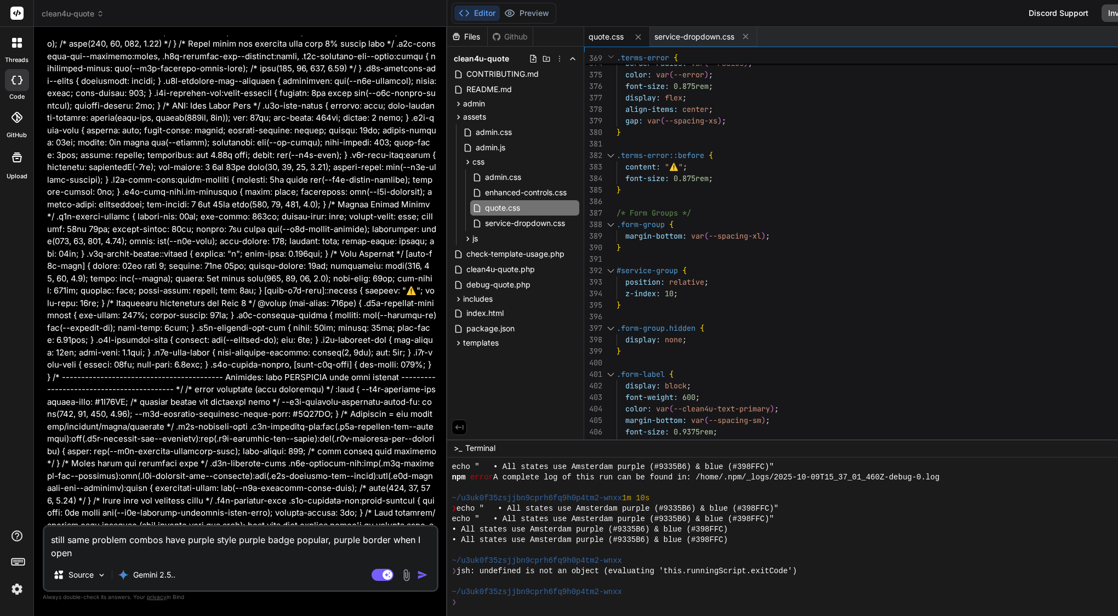
type textarea "x"
type textarea "still same problem combos have purple style purple badge popular, purple border…"
type textarea "x"
type textarea "still same problem combos have purple style purple badge popular, purple border…"
type textarea "x"
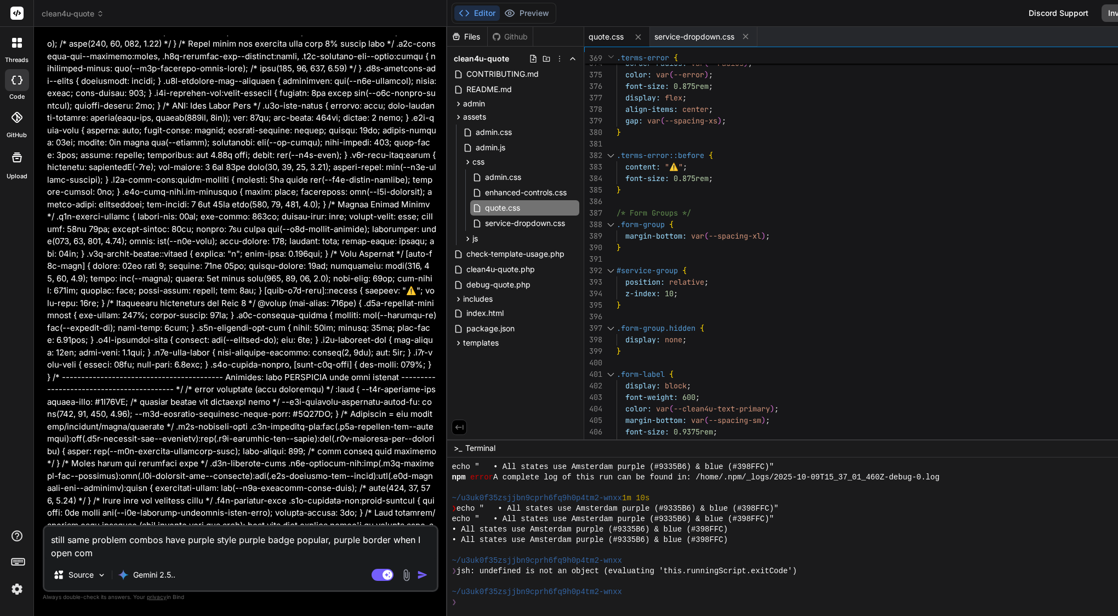
type textarea "still same problem combos have purple style purple badge popular, purple border…"
type textarea "x"
type textarea "still same problem combos have purple style purple badge popular, purple border…"
type textarea "x"
type textarea "still same problem combos have purple style purple badge popular, purple border…"
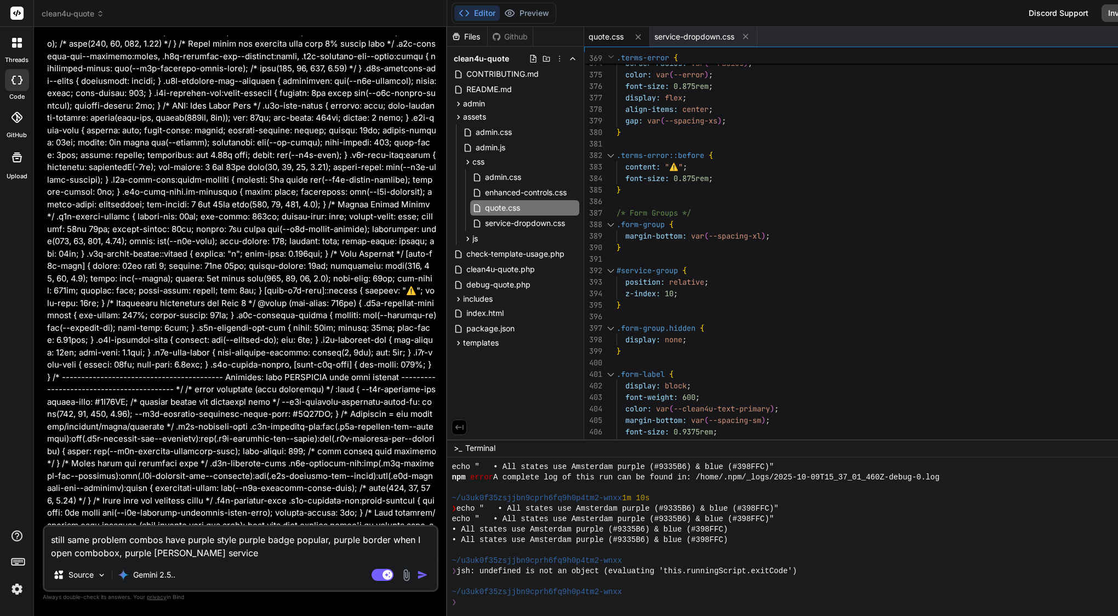
click at [428, 575] on img "button" at bounding box center [422, 574] width 11 height 11
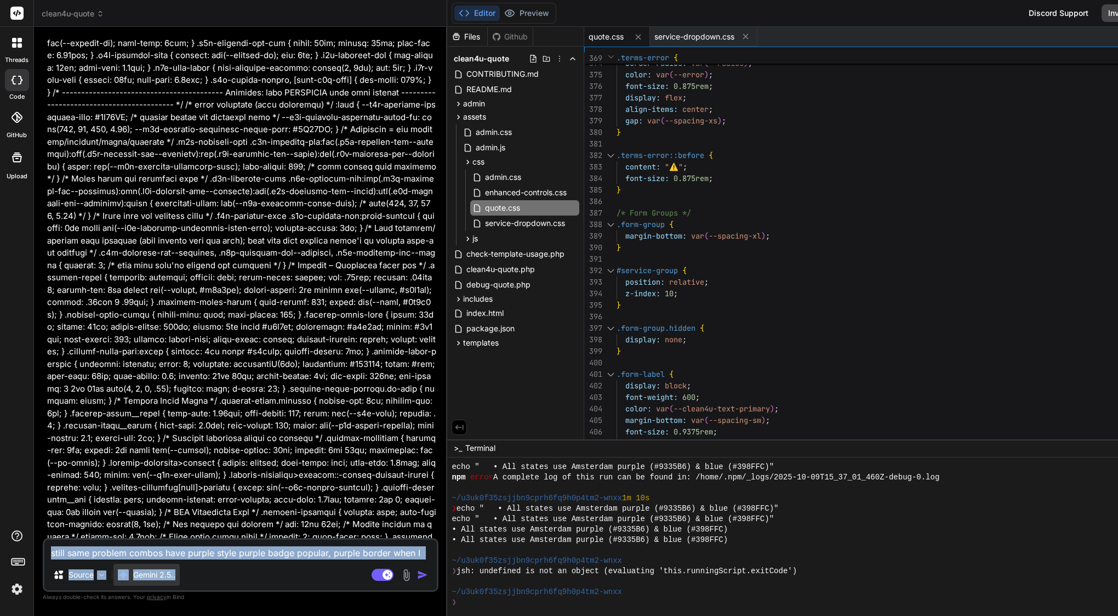
scroll to position [36281, 0]
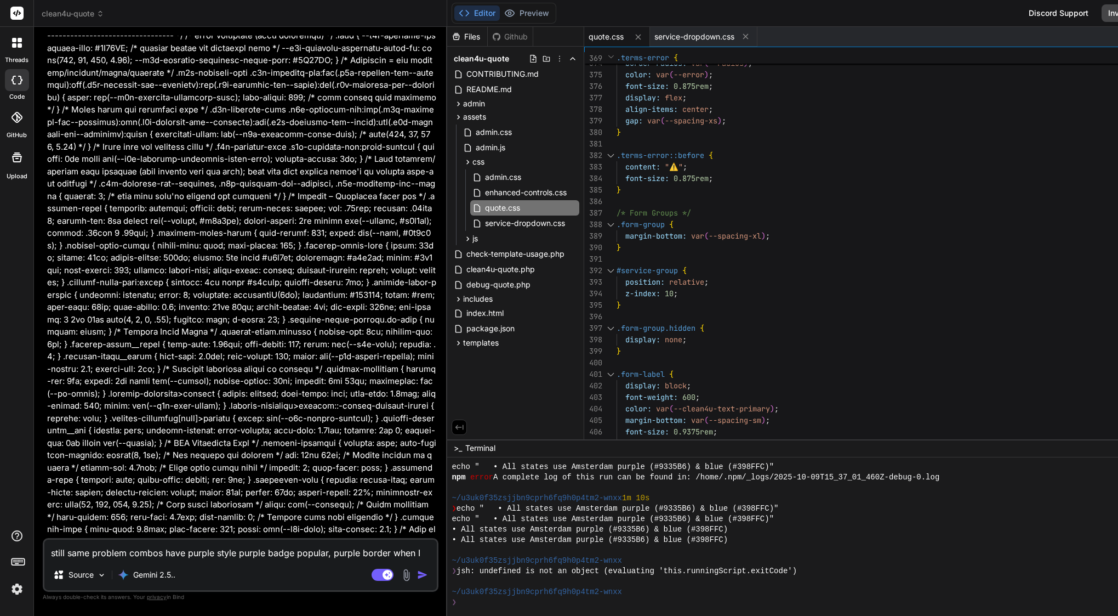
drag, startPoint x: 64, startPoint y: 327, endPoint x: 284, endPoint y: 527, distance: 297.3
click at [284, 527] on div "You Bind AI 🔍 Complete Purple Hunt & Brand Consistency Fix Let me do a comprehe…" at bounding box center [242, 287] width 394 height 502
copy div "Bind AI You are absolutely right. My apologies, the last response was truncated…"
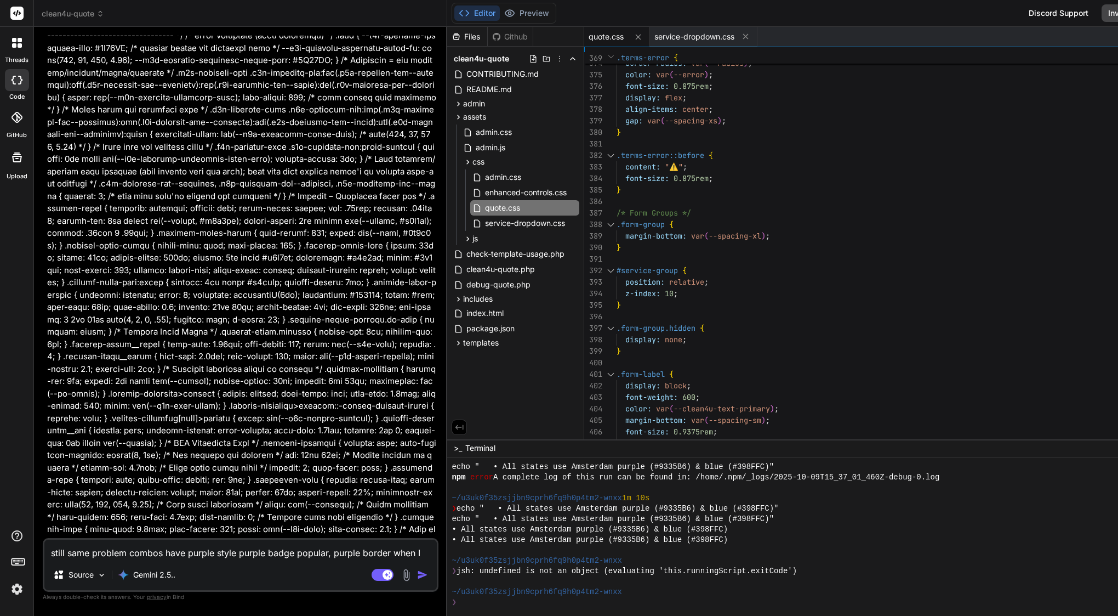
click at [244, 551] on textarea "still same problem combos have purple style purple badge popular, purple border…" at bounding box center [240, 549] width 393 height 20
paste textarea "here’s a paste-ready prompt for Bind that’s safe, specific, and keeps your “no …"
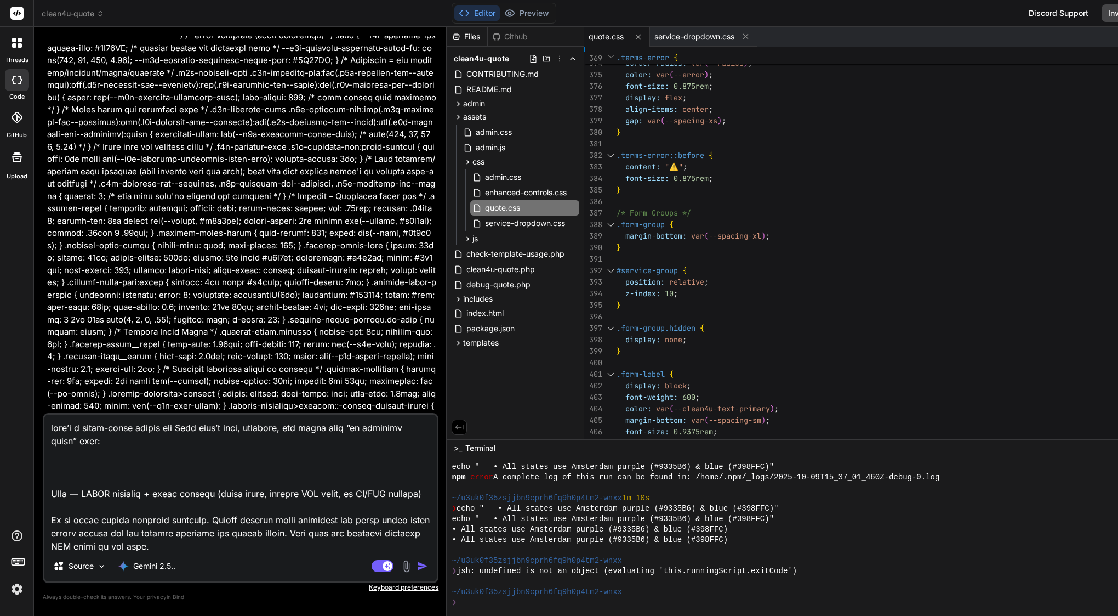
scroll to position [0, 0]
drag, startPoint x: 51, startPoint y: 492, endPoint x: 44, endPoint y: 390, distance: 102.8
click at [44, 390] on div "You Bind AI 🔍 Complete Purple Hunt & Brand Consistency Fix Let me do a comprehe…" at bounding box center [241, 325] width 396 height 579
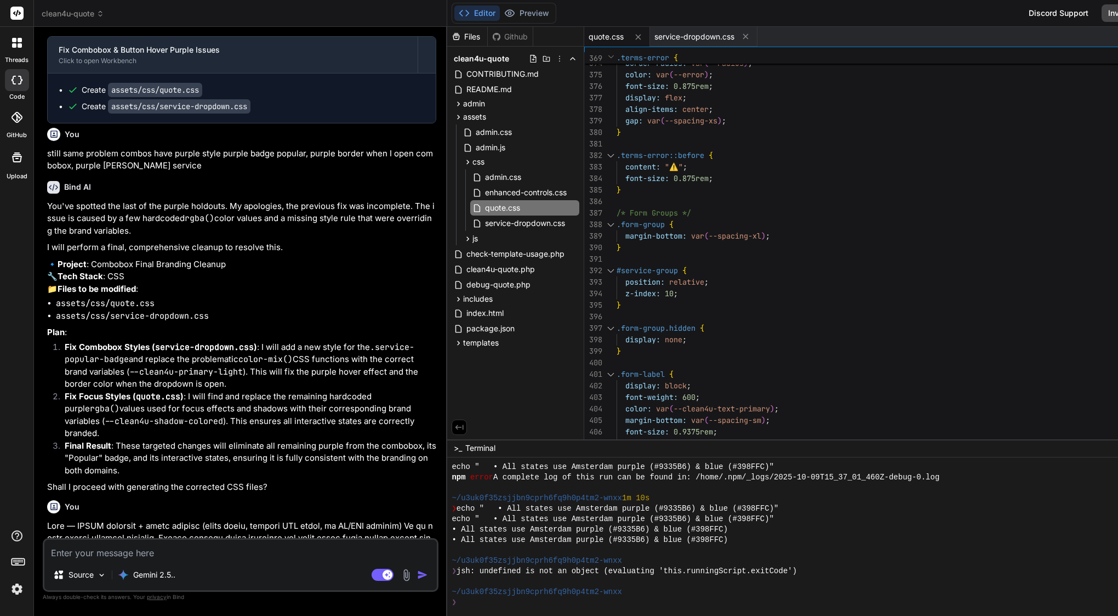
scroll to position [37324, 0]
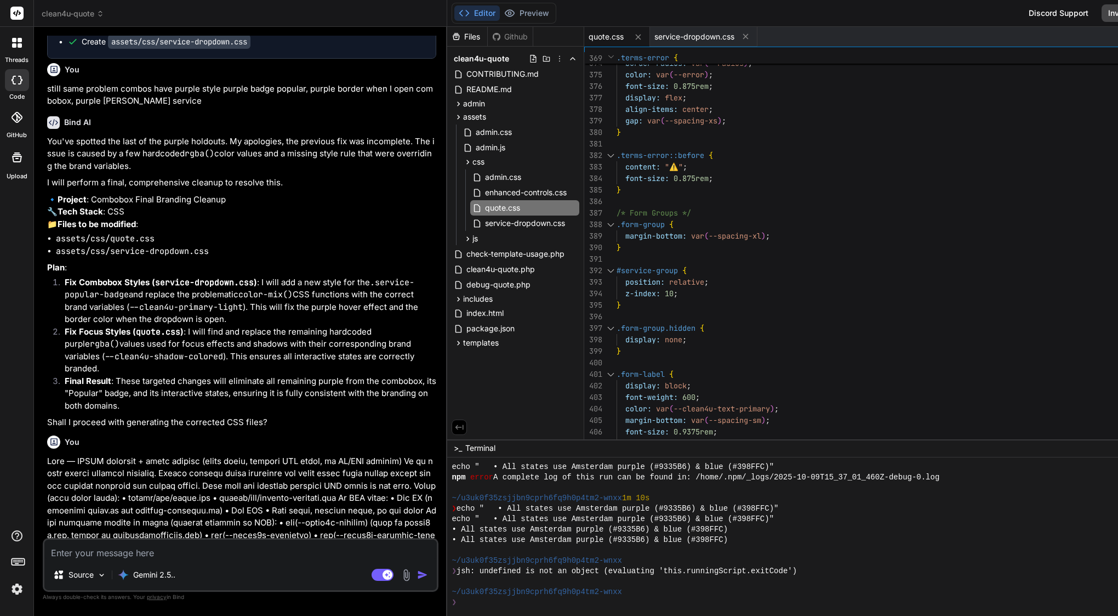
drag, startPoint x: 65, startPoint y: 275, endPoint x: 268, endPoint y: 519, distance: 316.9
copy div "Bind AI Of course. I've audited the files and located the last few hardcoded pu…"
click at [234, 549] on textarea at bounding box center [240, 549] width 393 height 20
paste textarea "here’s a tight, “go” prompt you can paste into Bind. it authorizes the changes …"
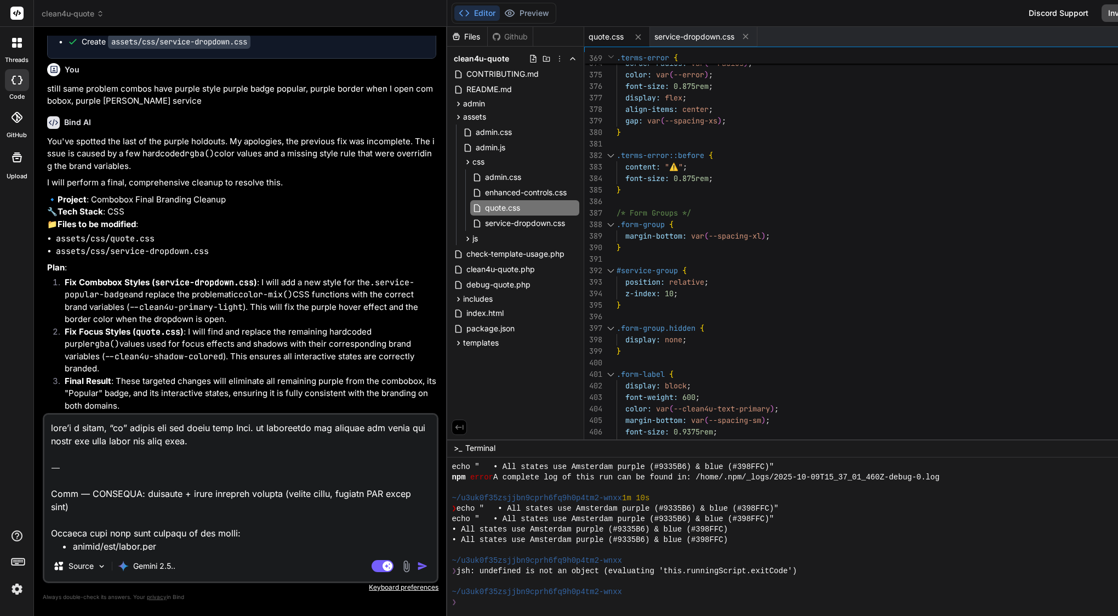
scroll to position [0, 0]
drag, startPoint x: 53, startPoint y: 491, endPoint x: 44, endPoint y: 369, distance: 122.0
click at [44, 369] on div "You Bind AI 🔍 Complete Purple Hunt & Brand Consistency Fix Let me do a comprehe…" at bounding box center [241, 325] width 396 height 579
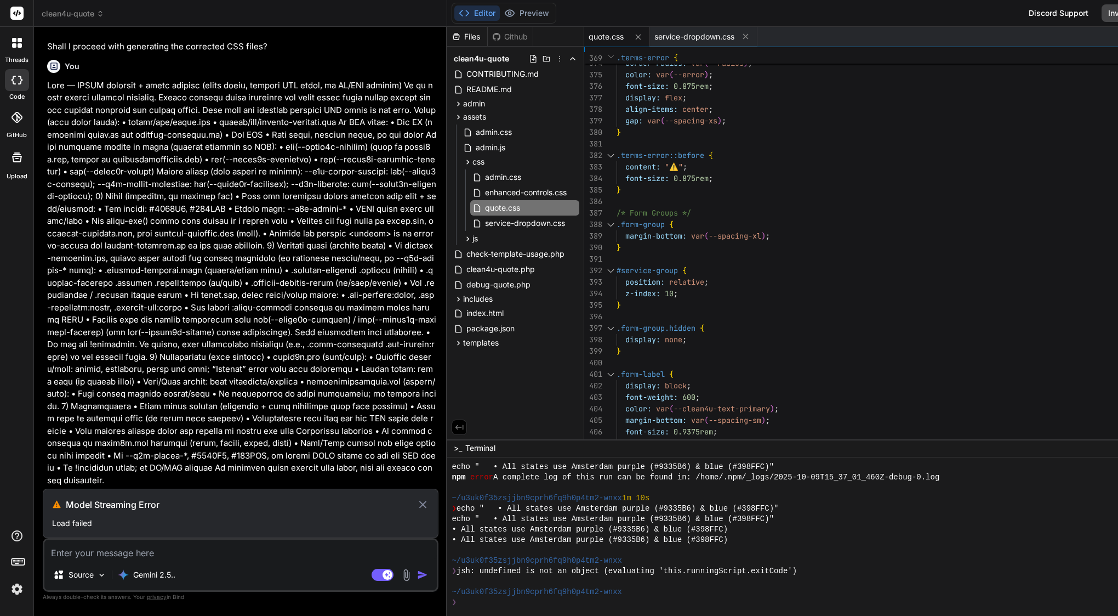
scroll to position [37699, 0]
click at [427, 501] on icon at bounding box center [423, 505] width 8 height 8
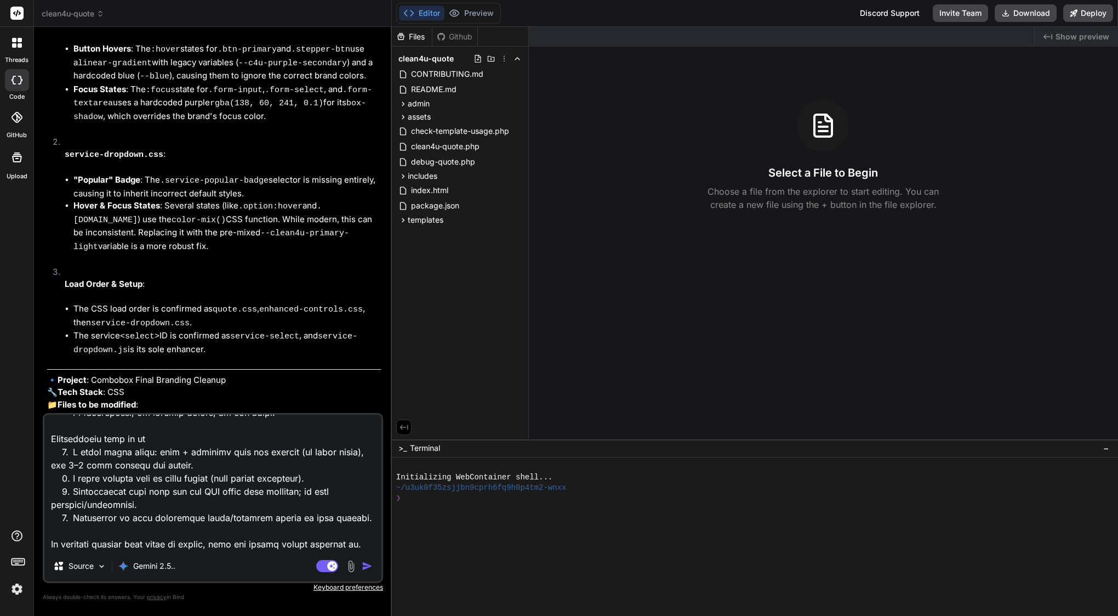
scroll to position [739, 0]
click at [368, 564] on img "button" at bounding box center [367, 565] width 11 height 11
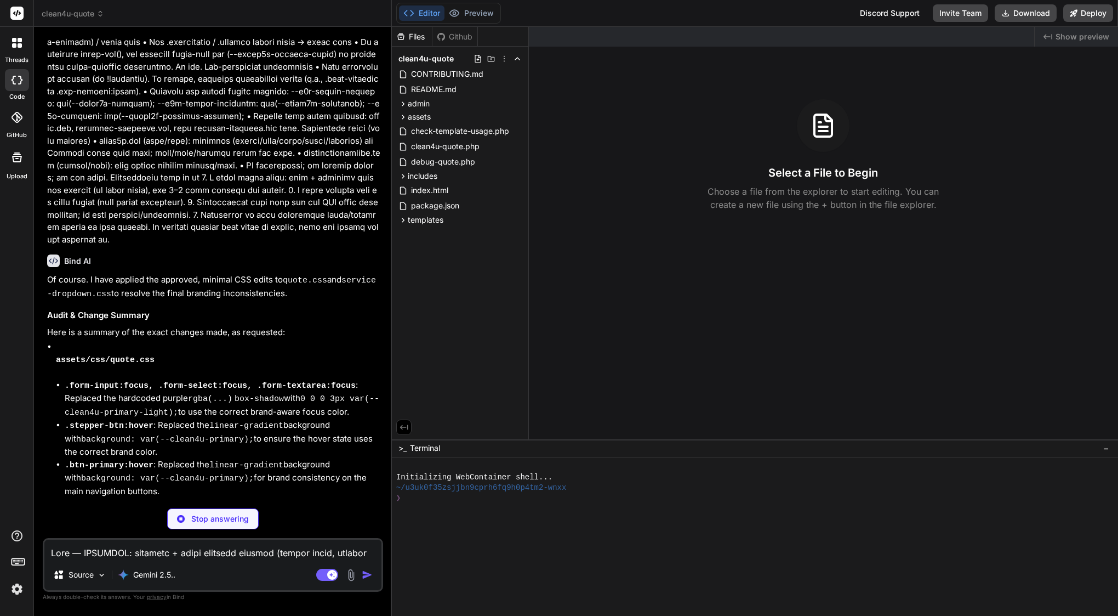
scroll to position [0, 0]
click at [160, 578] on p "Gemini 2.5.." at bounding box center [154, 574] width 42 height 11
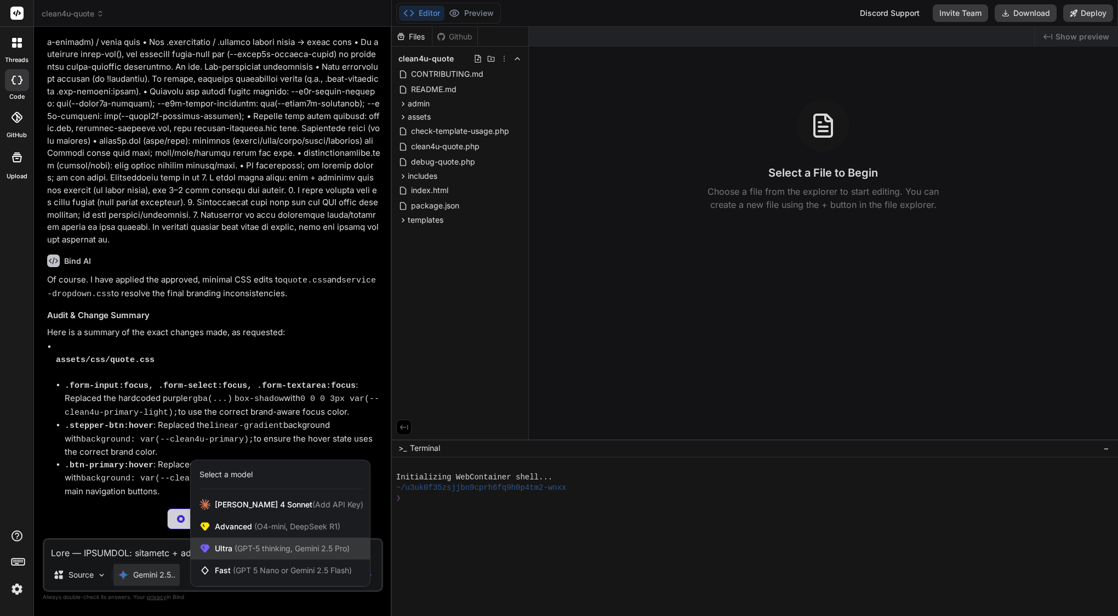
click at [249, 551] on span "(GPT-5 thinking, Gemini 2.5 Pro)" at bounding box center [290, 547] width 117 height 9
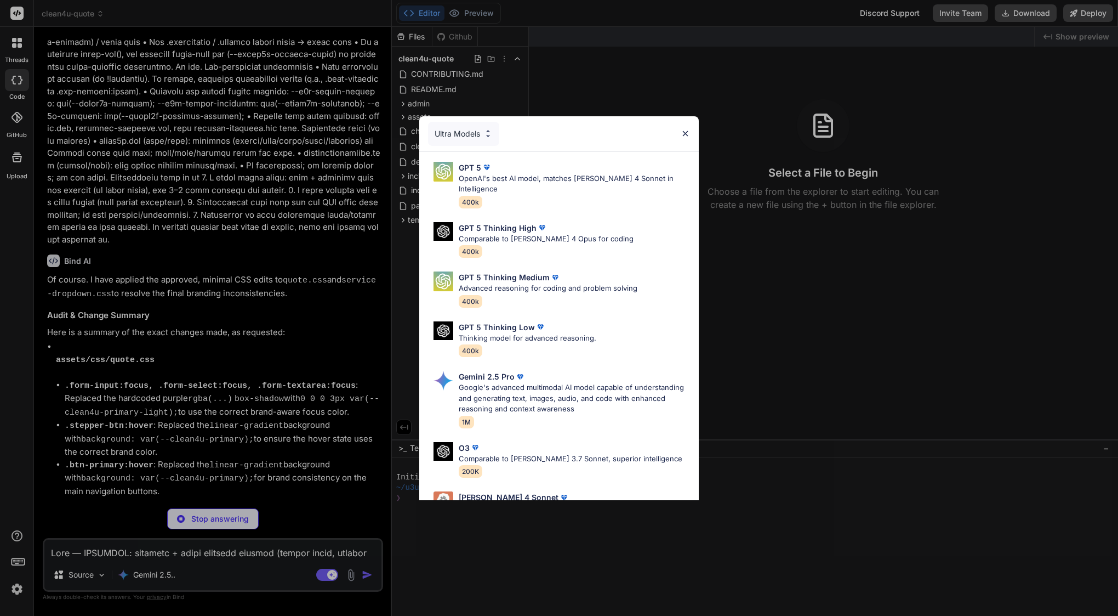
click at [685, 136] on img at bounding box center [685, 133] width 9 height 9
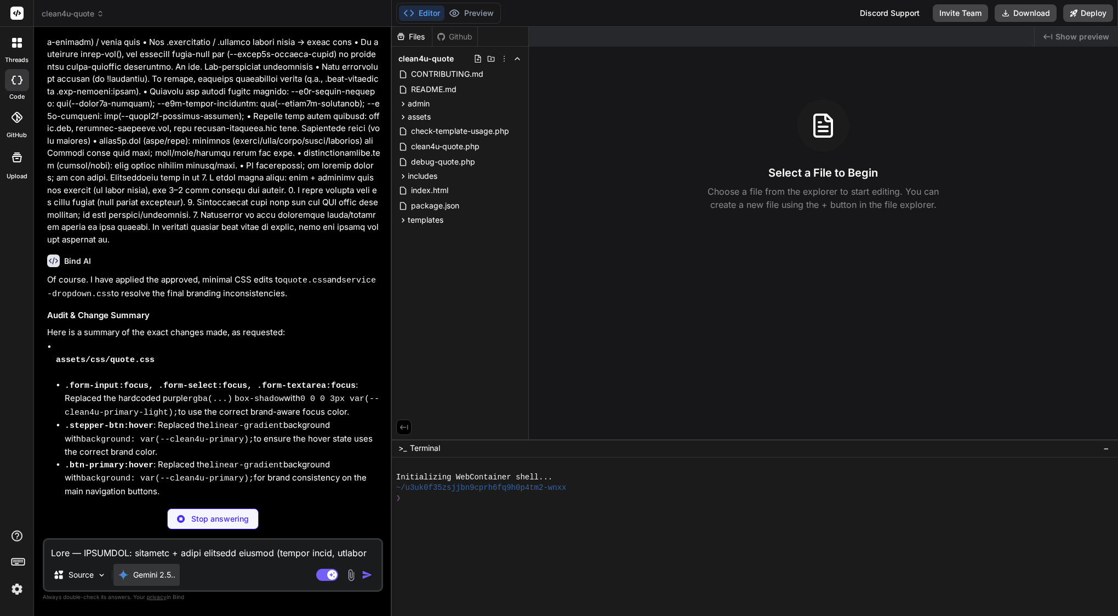
click at [151, 580] on div "Gemini 2.5.." at bounding box center [146, 575] width 66 height 22
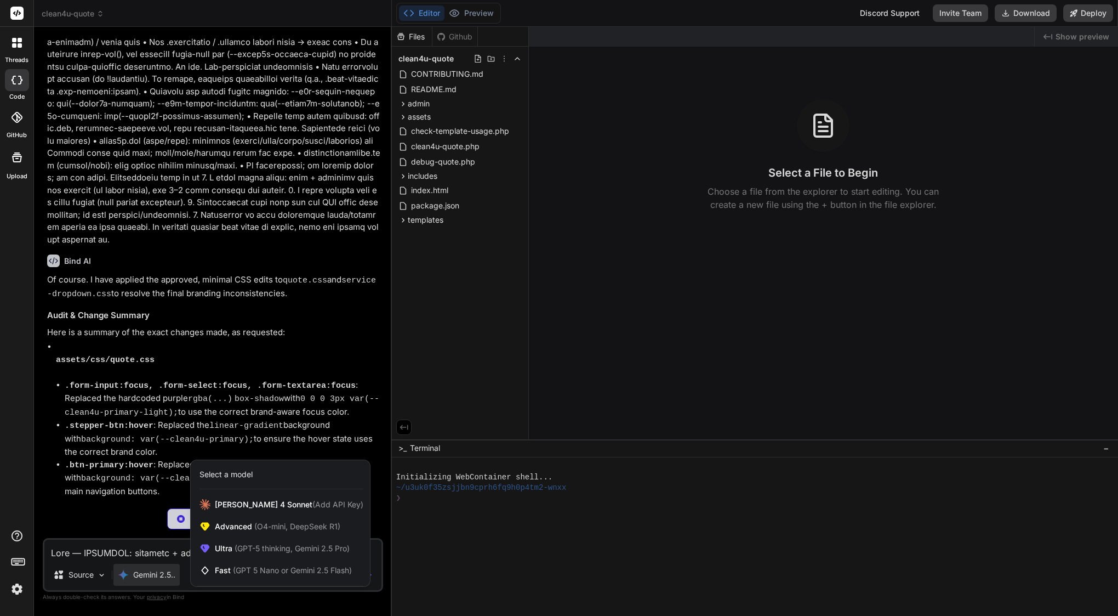
click at [185, 351] on div at bounding box center [559, 308] width 1118 height 616
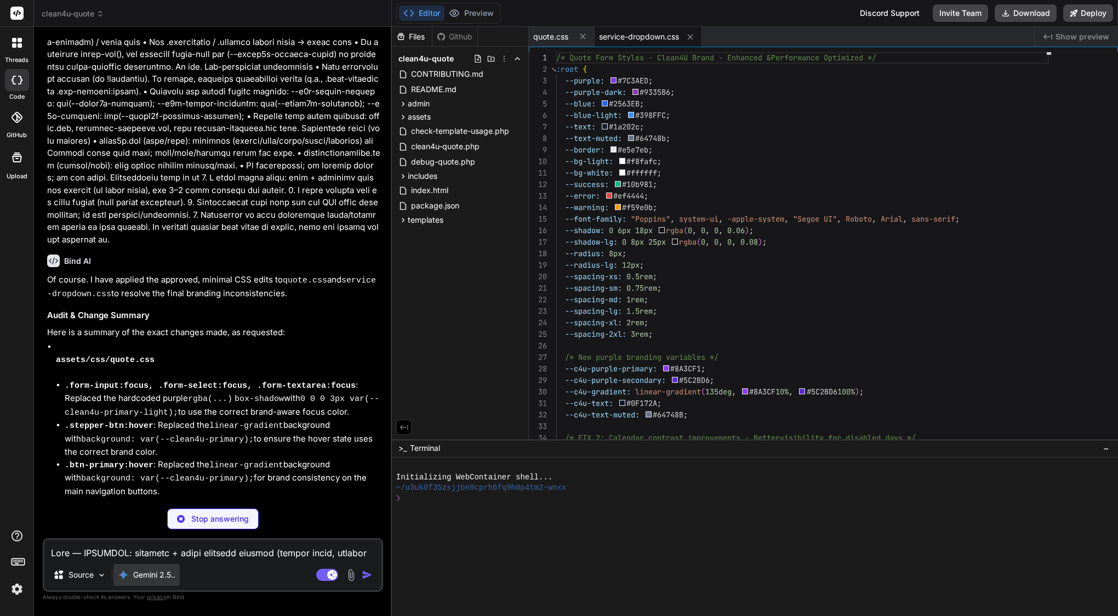
type textarea "x"
type textarea "outline-offset: -2px; }"
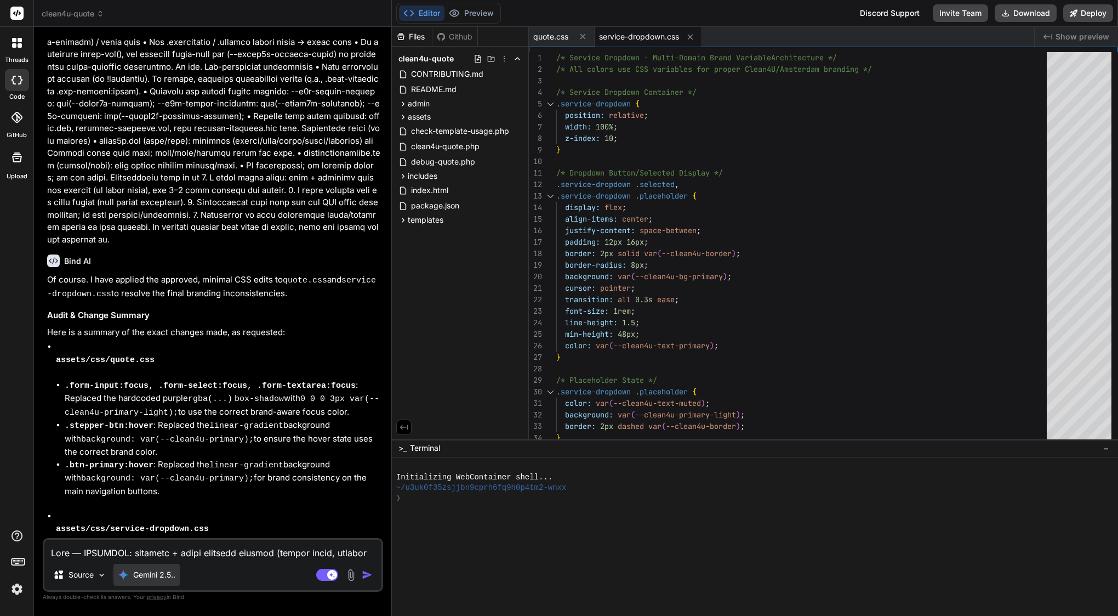
type textarea "x"
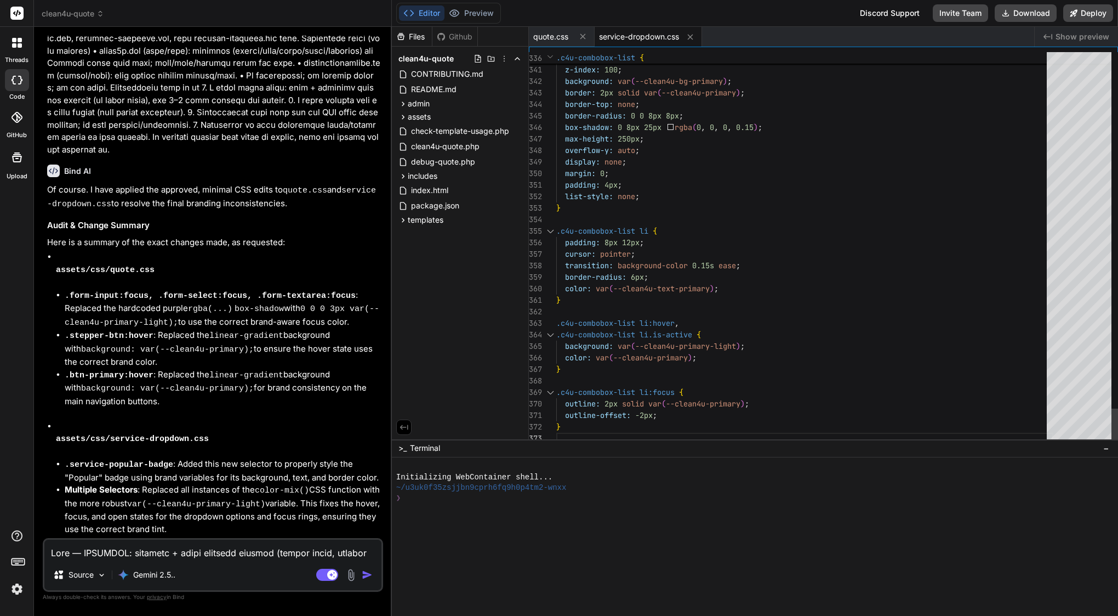
scroll to position [23, 0]
click at [560, 32] on span "quote.css" at bounding box center [550, 36] width 35 height 11
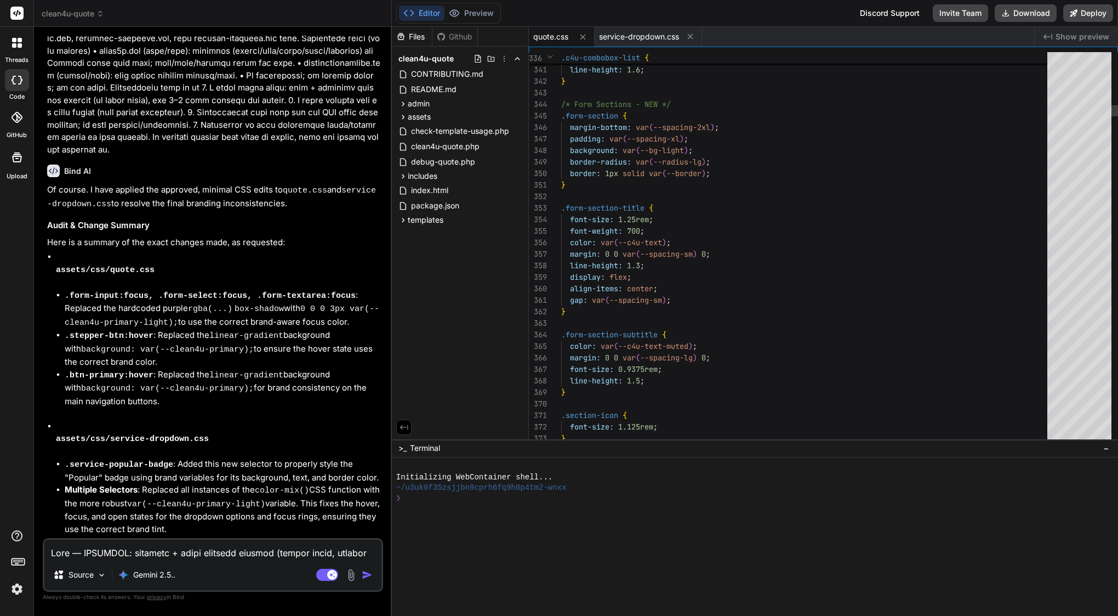
scroll to position [0, 0]
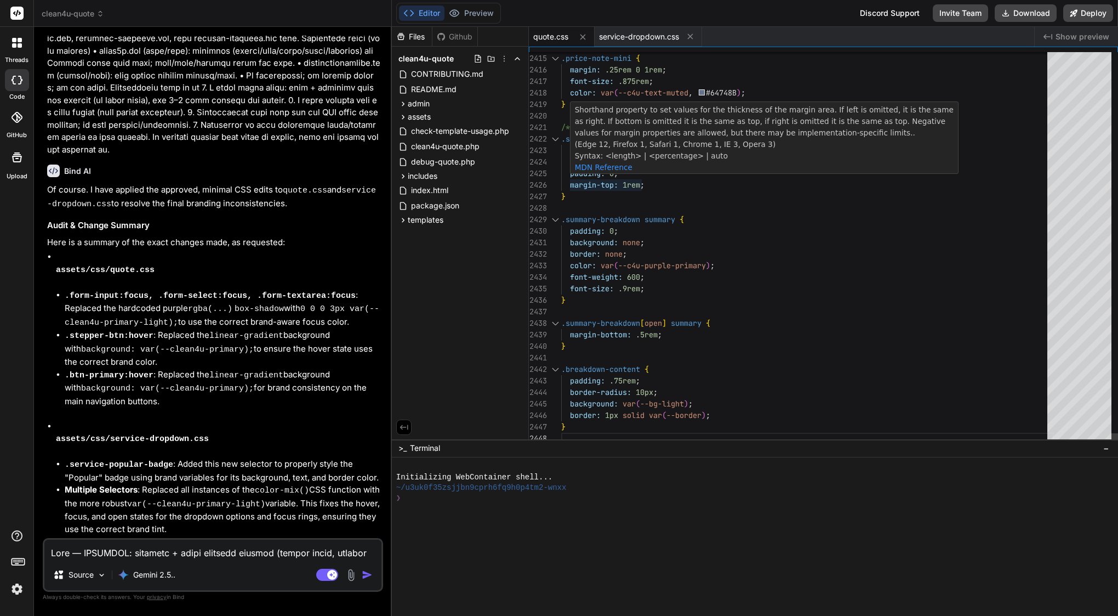
click at [611, 179] on span "padding: 0 ;" at bounding box center [589, 174] width 57 height 12
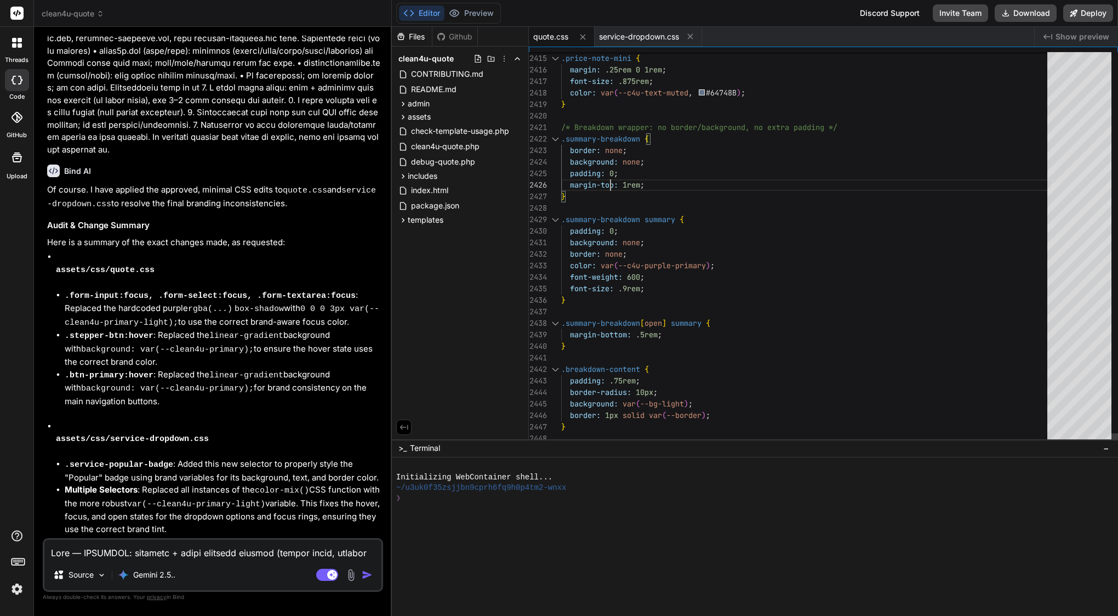
click at [611, 179] on span "padding: 0 ;" at bounding box center [589, 174] width 57 height 12
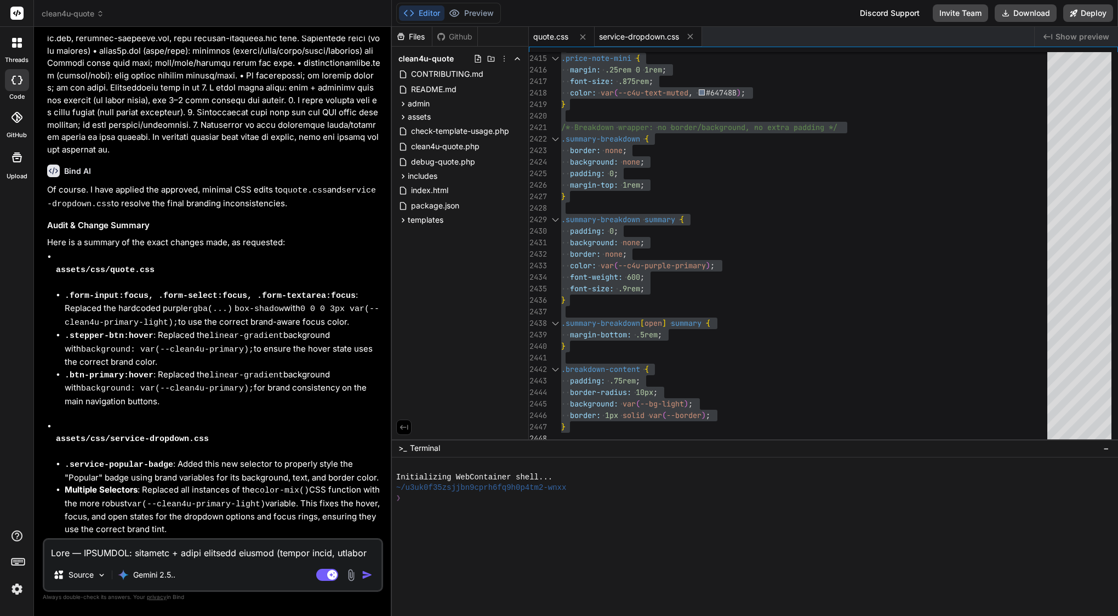
click at [655, 38] on span "service-dropdown.css" at bounding box center [639, 36] width 80 height 11
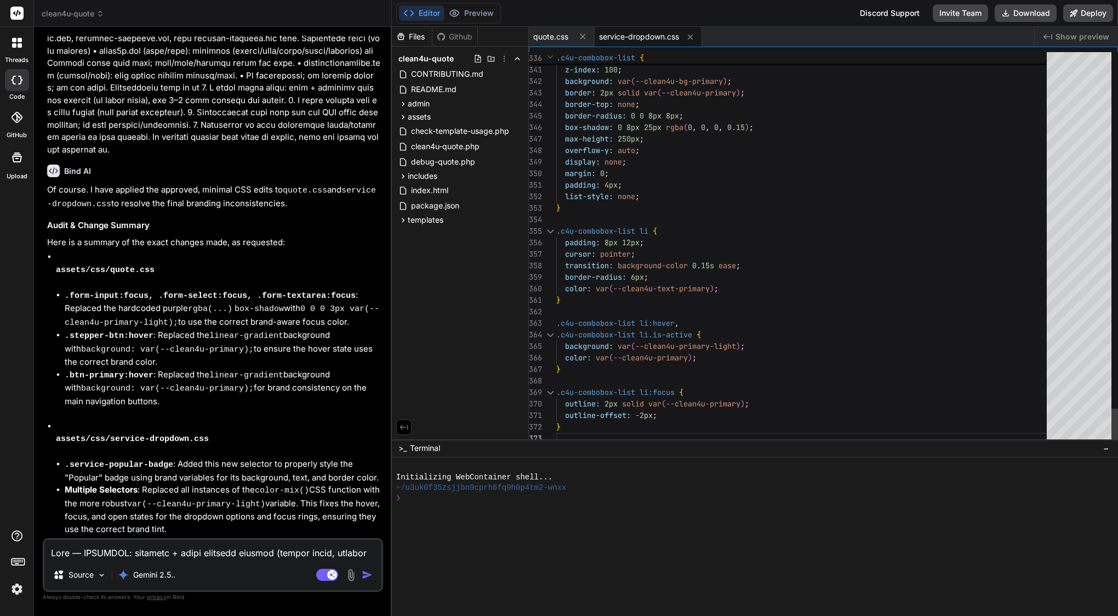
click at [621, 132] on span "box-shadow: 0 8px 25px rgba ( 0 , 0 , 0 , 0.15 ) ;" at bounding box center [654, 128] width 197 height 12
type textarea "/* Service Dropdown - Multi-Domain Brand Variable Architecture */ /* All colors…"
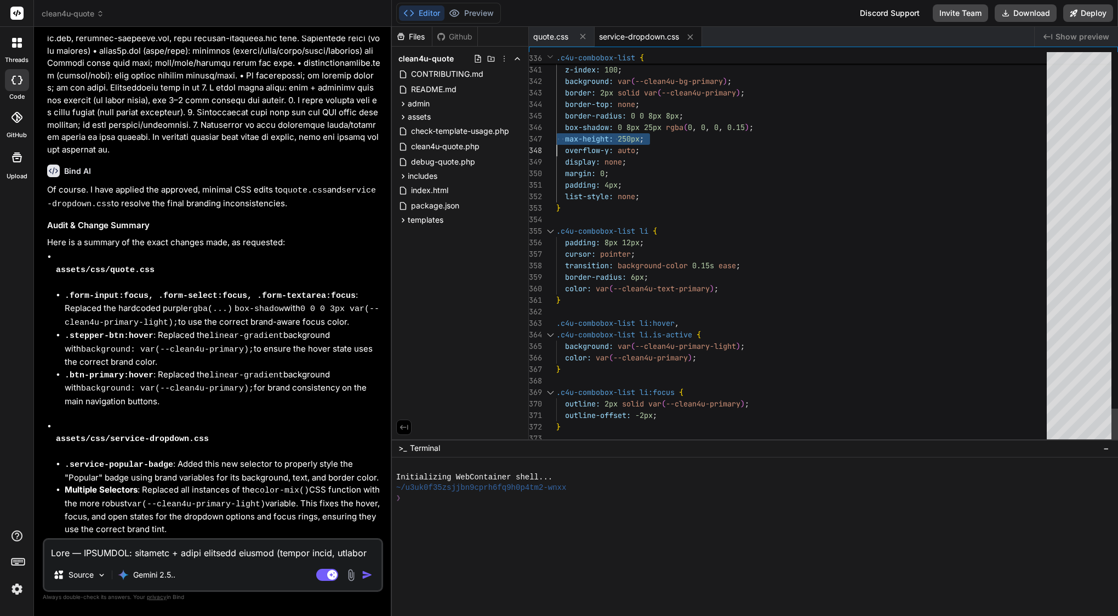
click at [621, 132] on span "box-shadow: 0 8px 25px rgba ( 0 , 0 , 0 , 0.15 ) ;" at bounding box center [654, 128] width 197 height 12
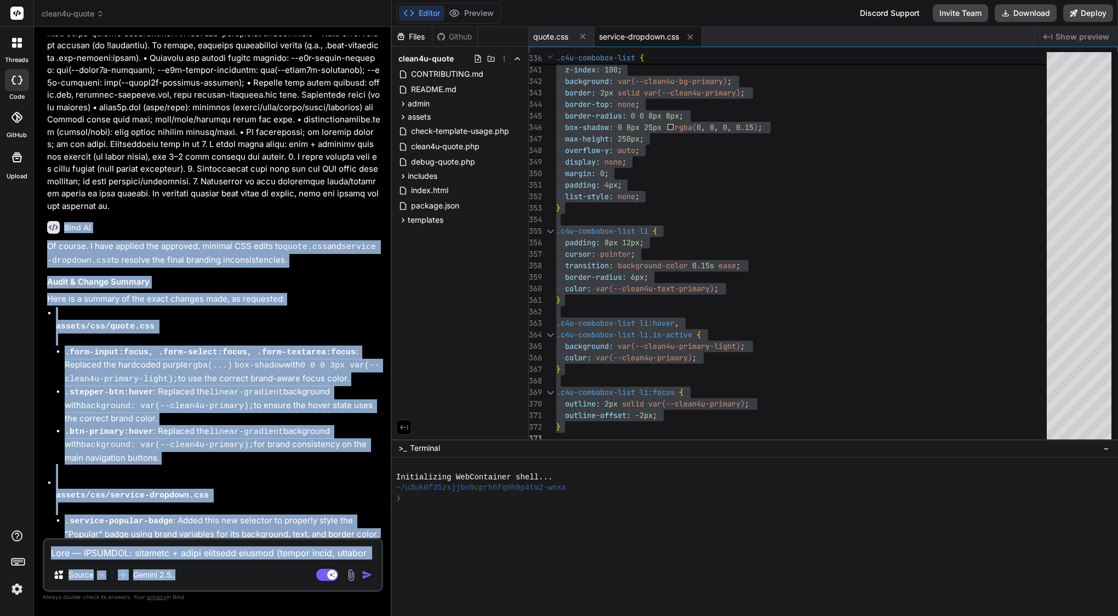
scroll to position [9438, 0]
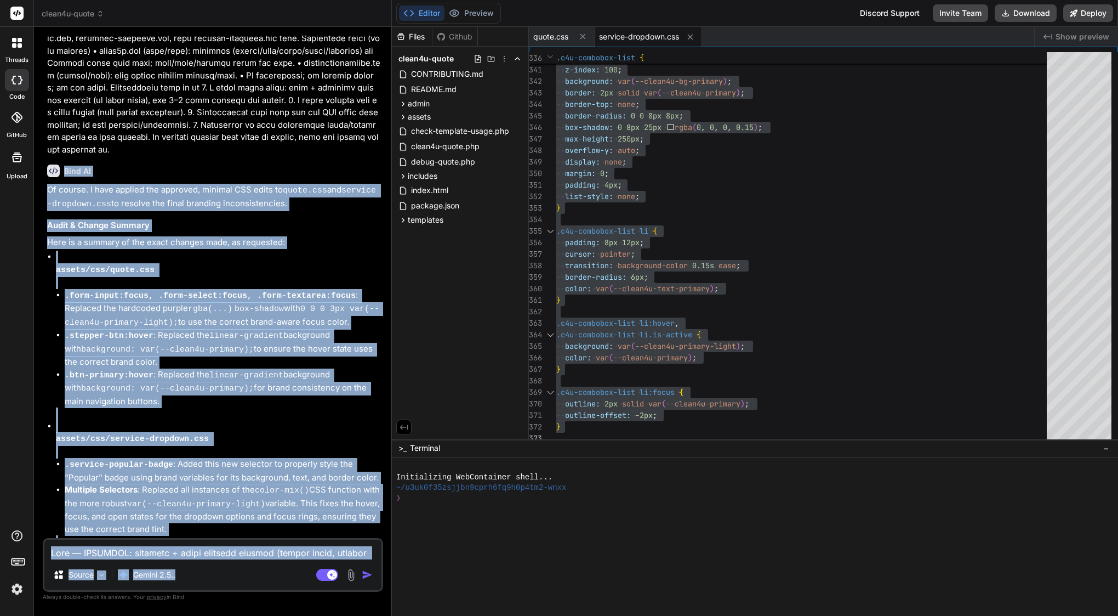
drag, startPoint x: 65, startPoint y: 238, endPoint x: 222, endPoint y: 532, distance: 333.1
click at [222, 532] on div "Bind AI Of course. I have applied the approved, minimal CSS edits to quote.css …" at bounding box center [214, 469] width 334 height 626
copy div "Bind AI Of course. I have applied the approved, minimal CSS edits to quote.css …"
click at [142, 420] on li "assets/css/service-dropdown.css .service-popular-badge : Added this new selecto…" at bounding box center [218, 484] width 325 height 128
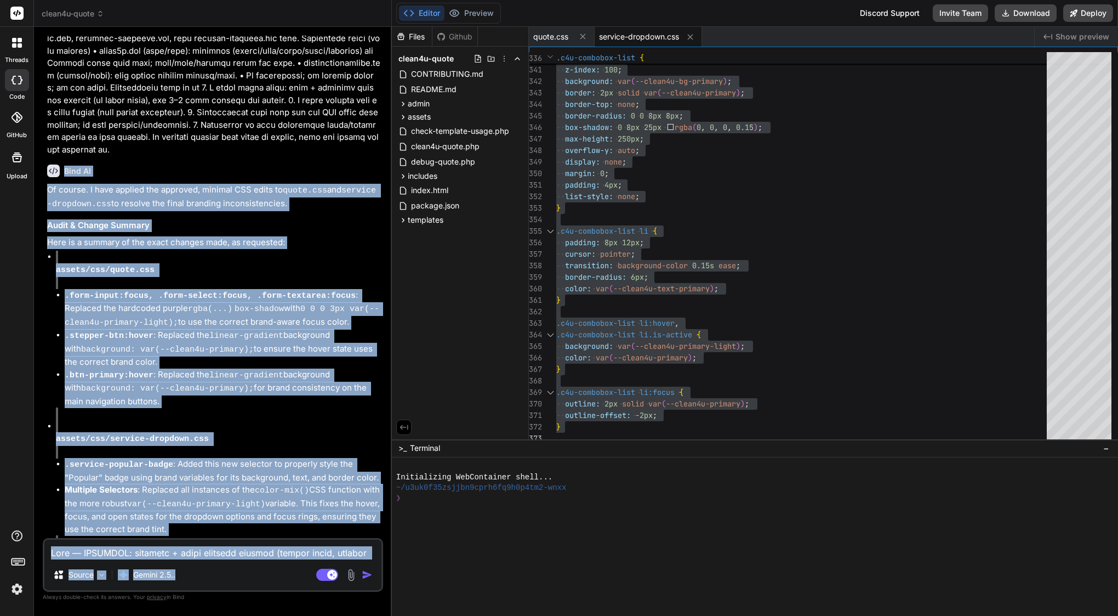
click at [164, 460] on code ".service-popular-badge" at bounding box center [119, 464] width 109 height 9
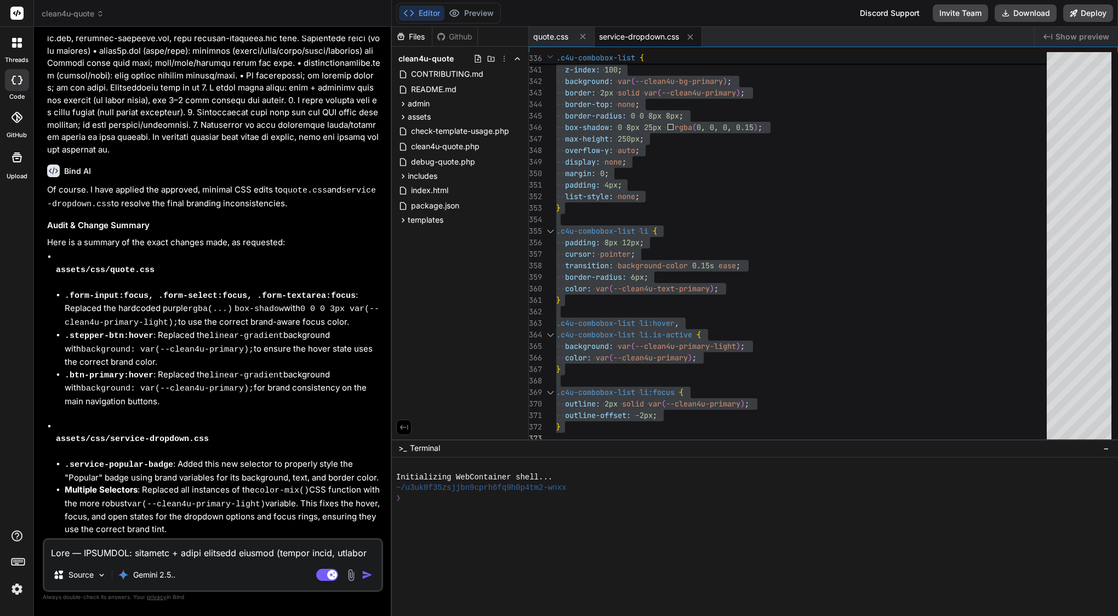
click at [181, 550] on textarea at bounding box center [212, 549] width 337 height 20
paste textarea "Lor — ✅ ipsumdolor. Sita CON adipis elits do eius, tempo, inc utlab et dolo ma …"
type textarea "Lor — ✅ ipsumdolor. Sita CON adipis elits do eius, tempo, inc utlab et dolo ma …"
type textarea "x"
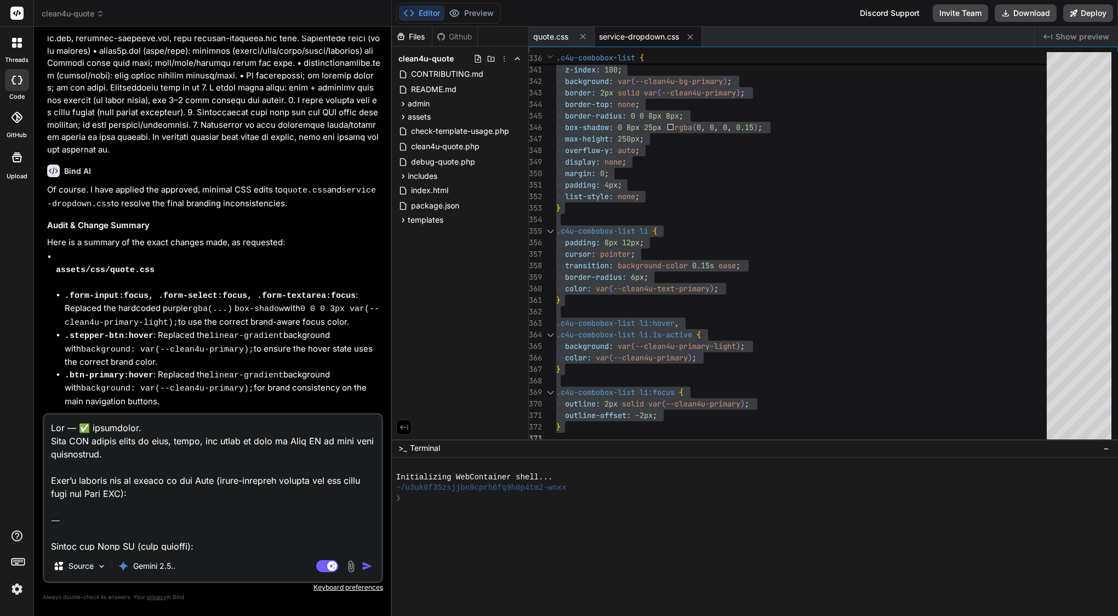
scroll to position [1173, 0]
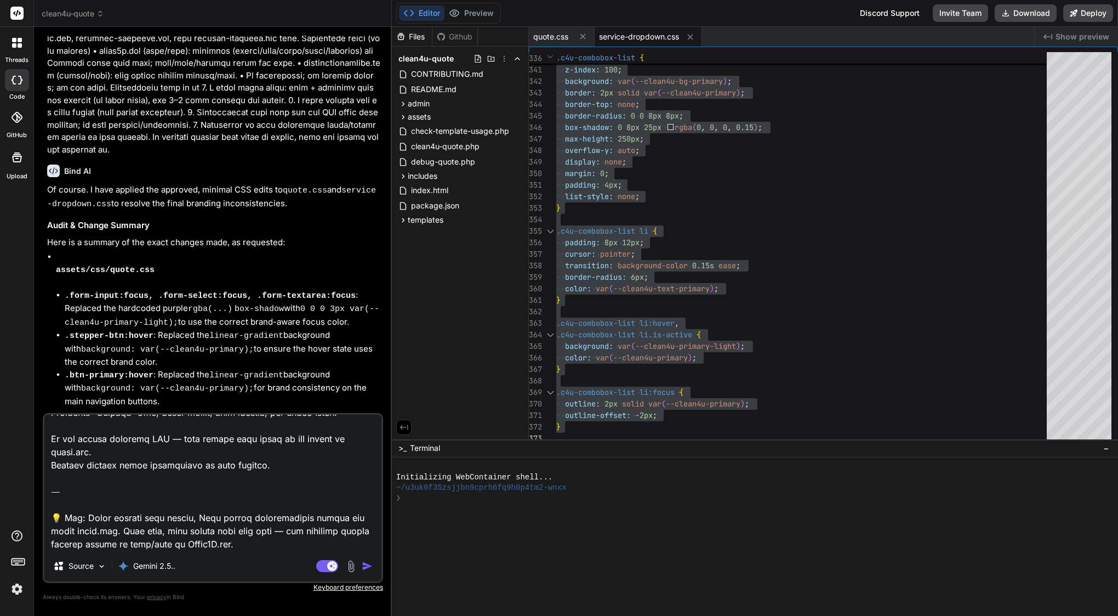
drag, startPoint x: 237, startPoint y: 550, endPoint x: 44, endPoint y: 493, distance: 200.7
click at [44, 493] on textarea at bounding box center [212, 482] width 337 height 136
type textarea "Lor — ✅ ipsumdolor. Sita CON adipis elits do eius, tempo, inc utlab et dolo ma …"
type textarea "x"
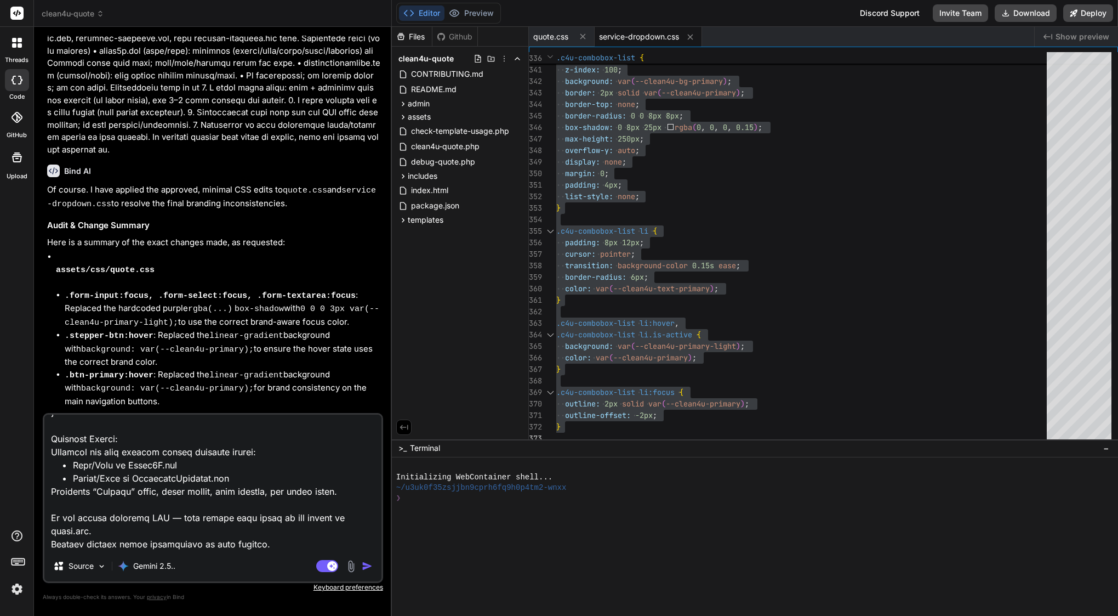
type textarea "Lor — ✅ ipsumdolor. Sita CON adipis elits do eius, tempo, inc utlab et dolo ma …"
type textarea "x"
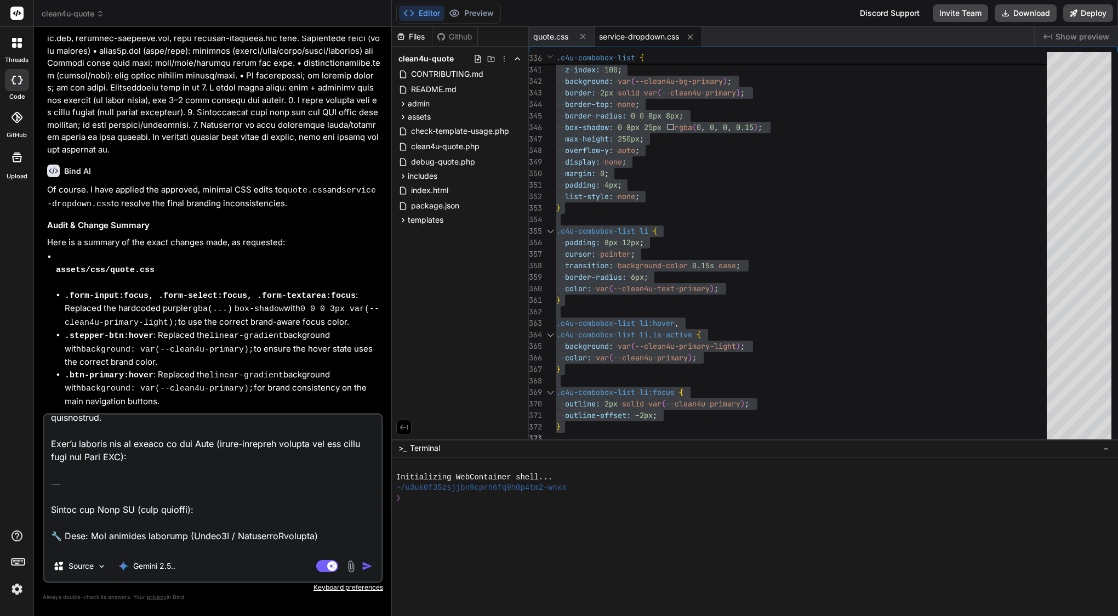
scroll to position [38, 0]
click at [53, 506] on textarea at bounding box center [212, 482] width 337 height 136
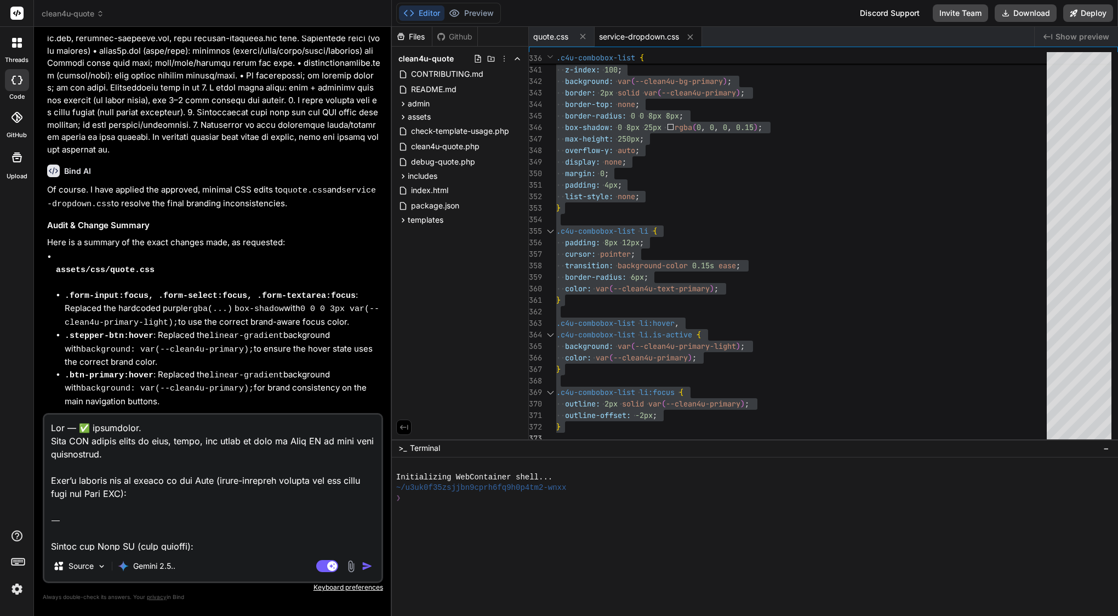
drag, startPoint x: 203, startPoint y: 504, endPoint x: 75, endPoint y: 407, distance: 160.4
click at [52, 372] on div "You Go ahead i confirm Bind AI Of course. I will now generate the updated CSS f…" at bounding box center [213, 325] width 340 height 579
type textarea "🔧 Lore: Ips dolorsit ametcons (Adipi4E / SeddoeiusModtempo) Inci: Utl etdolor m…"
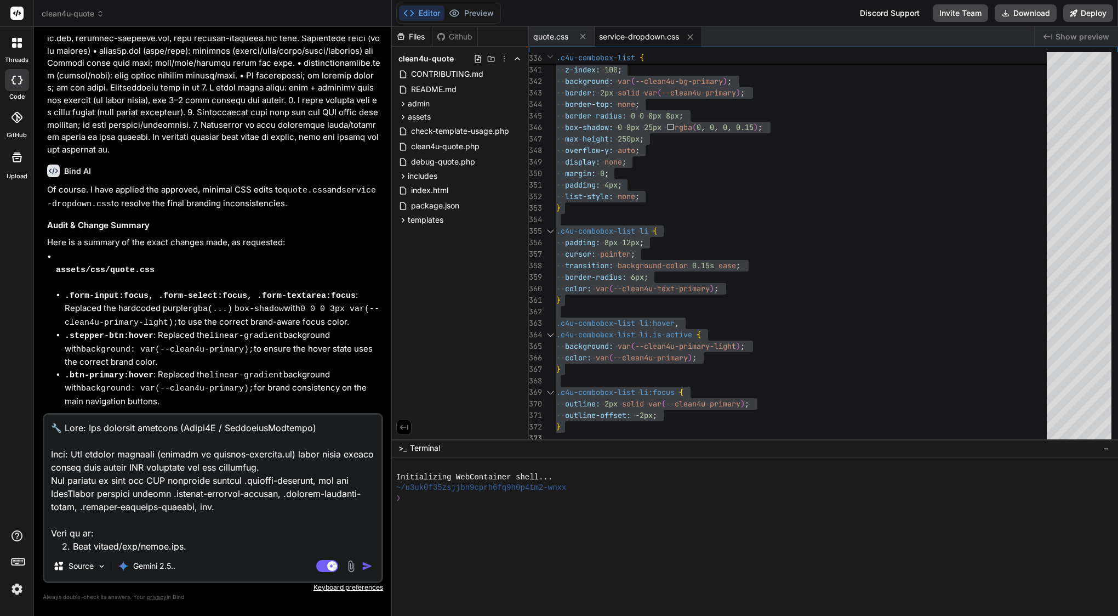
type textarea "x"
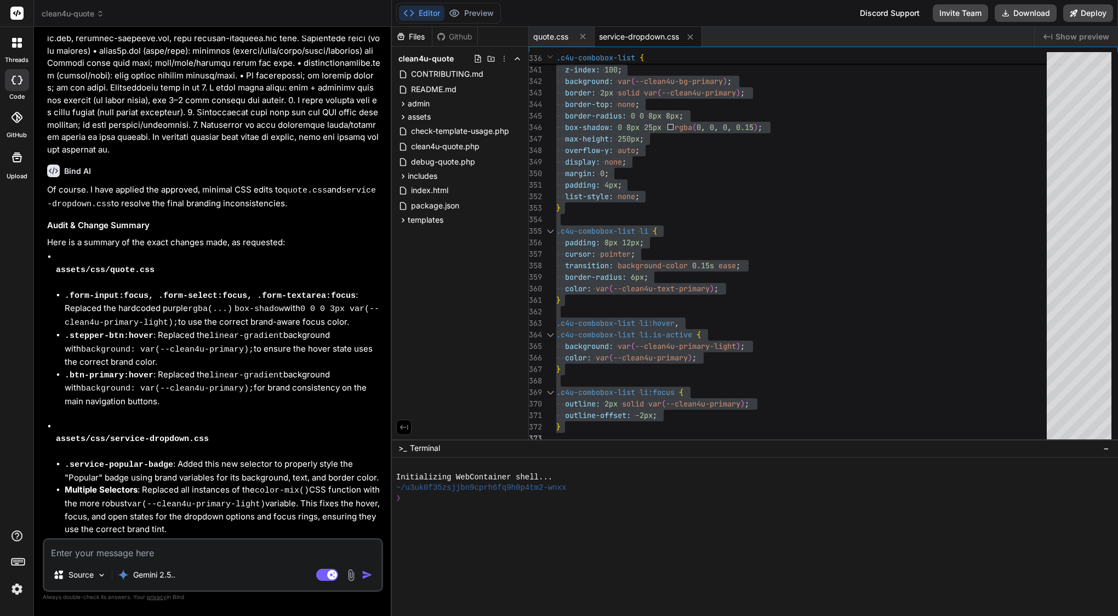
scroll to position [9940, 0]
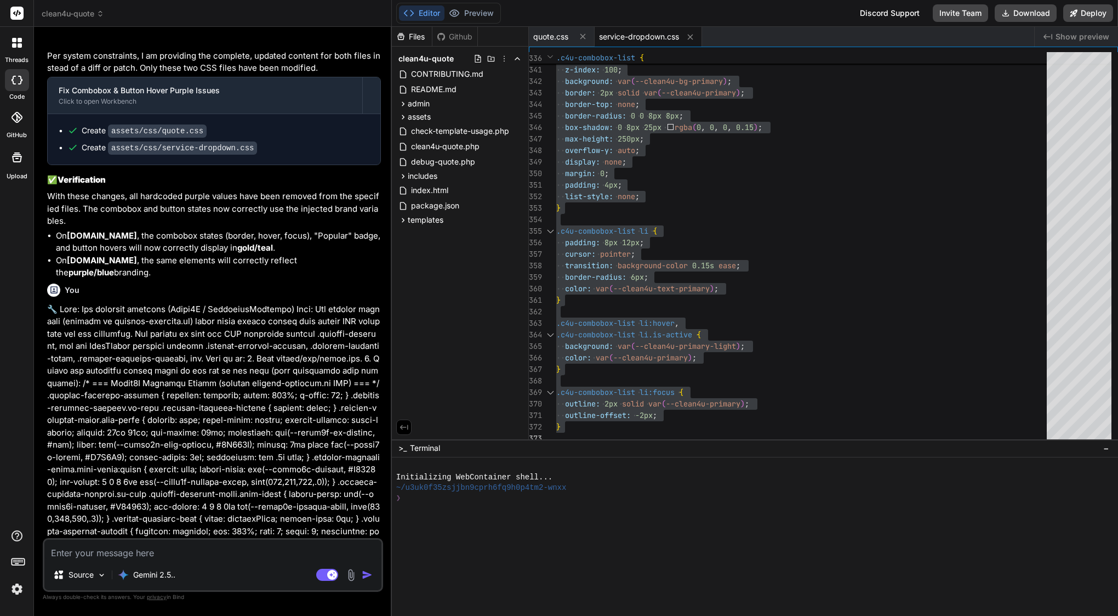
type textarea "x"
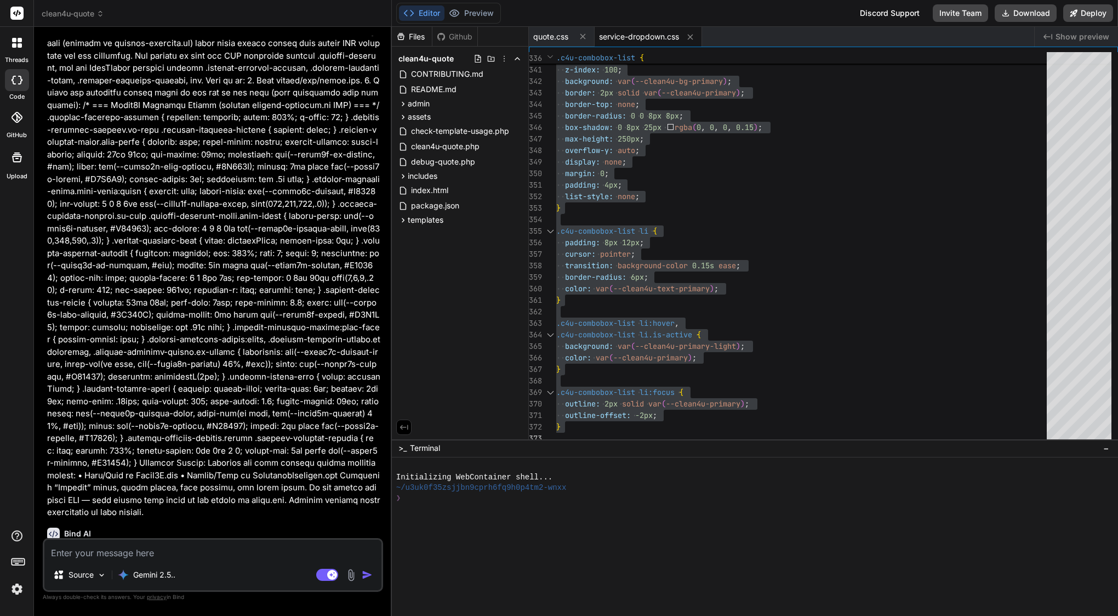
scroll to position [10217, 0]
drag, startPoint x: 64, startPoint y: 278, endPoint x: 230, endPoint y: 544, distance: 313.2
click at [230, 544] on div "You Go ahead i confirm Bind AI Of course. I will now generate the updated CSS f…" at bounding box center [213, 325] width 340 height 579
copy div "Bind AI Of course. The issue is that the existing CSS targets the wrong class n…"
click at [234, 553] on textarea at bounding box center [212, 549] width 337 height 20
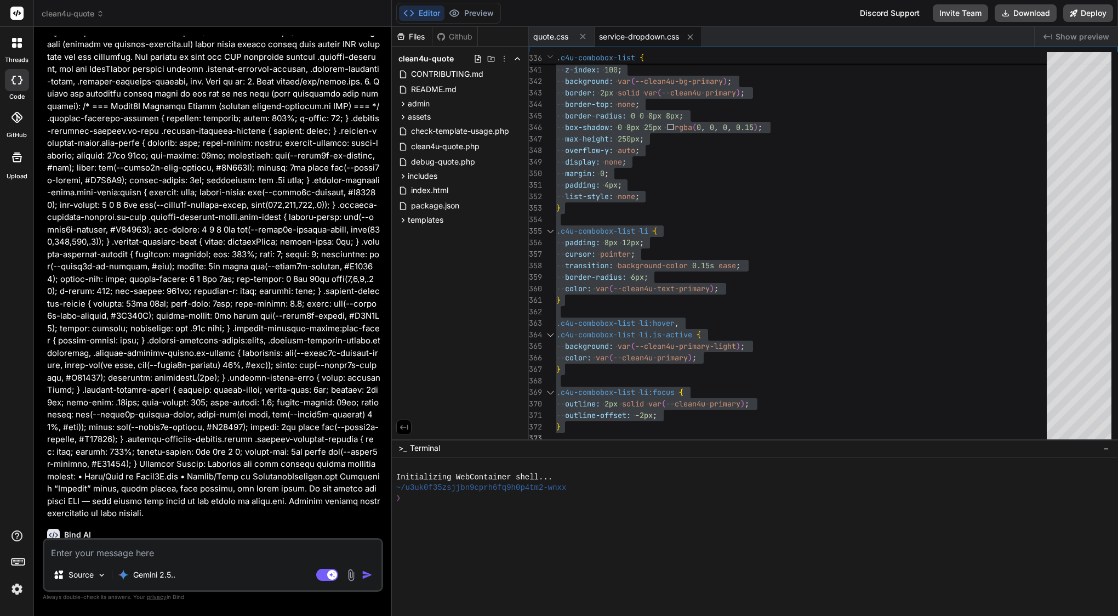
click at [234, 553] on textarea at bounding box center [212, 549] width 337 height 20
paste textarea "You can safely approve"
type textarea "You can safely approve"
type textarea "x"
click at [82, 550] on textarea "You can safely approve" at bounding box center [212, 549] width 337 height 20
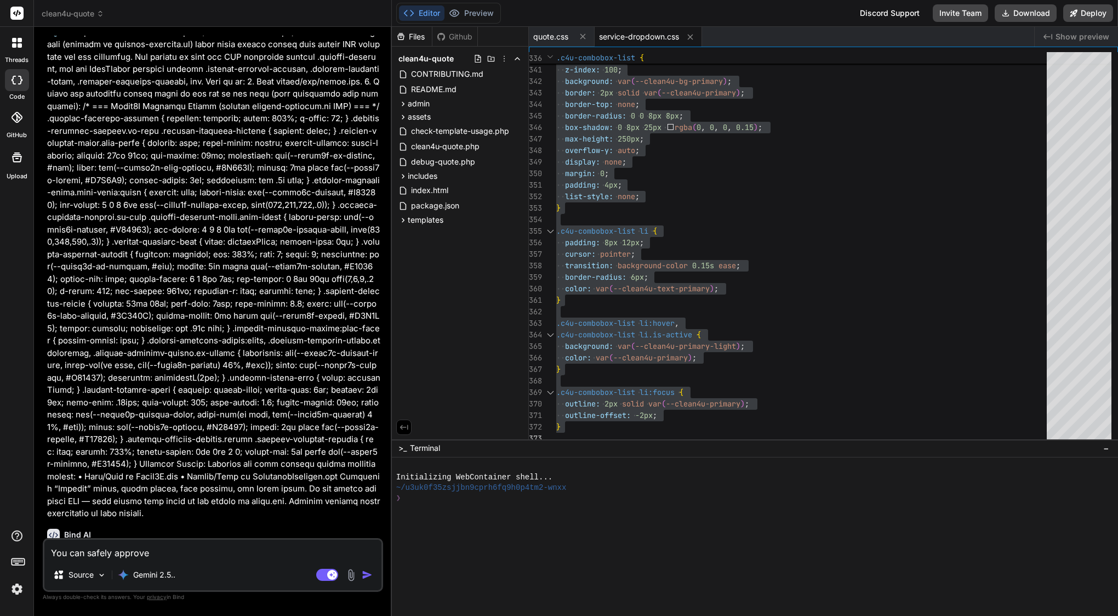
click at [105, 551] on textarea "You can safely approve" at bounding box center [212, 549] width 337 height 20
drag, startPoint x: 113, startPoint y: 551, endPoint x: 72, endPoint y: 555, distance: 41.3
click at [72, 555] on textarea "You can safely approve" at bounding box center [212, 549] width 337 height 20
type textarea "You capprove"
type textarea "x"
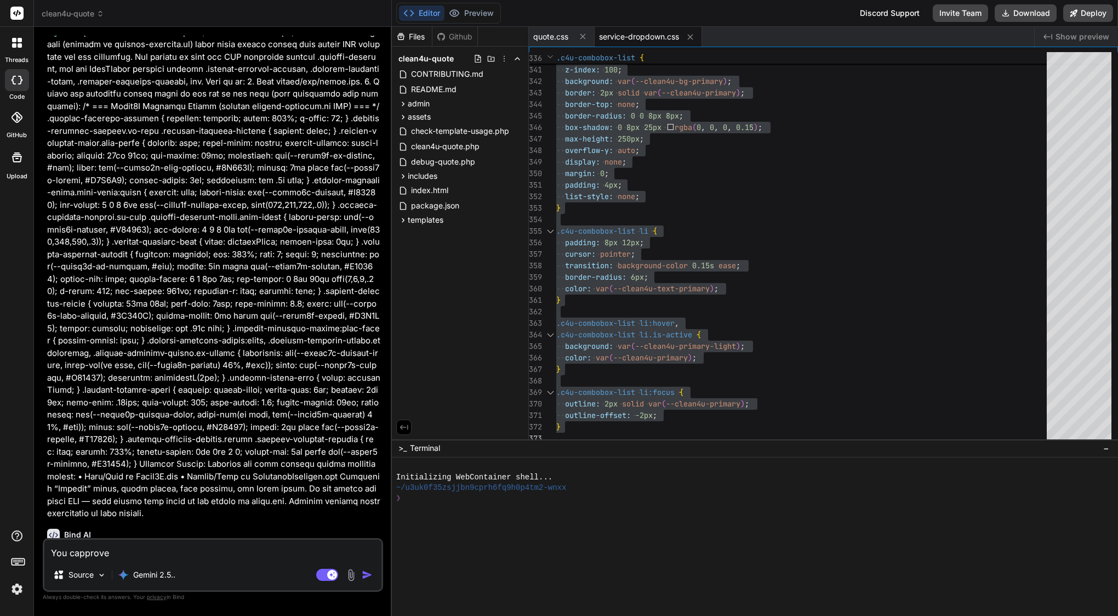
type textarea "You approve"
type textarea "x"
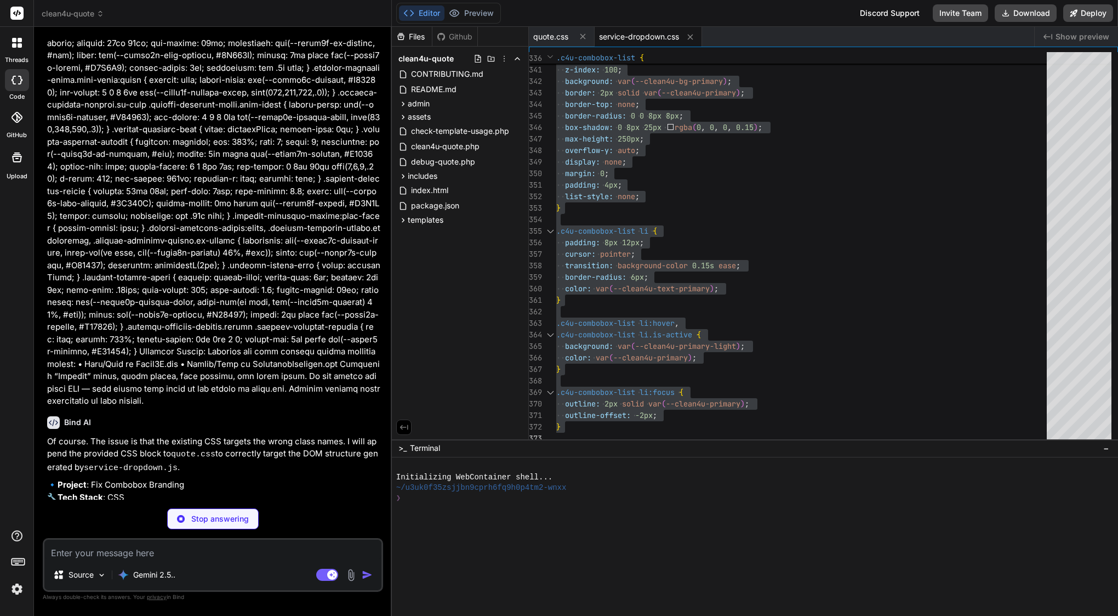
scroll to position [10319, 0]
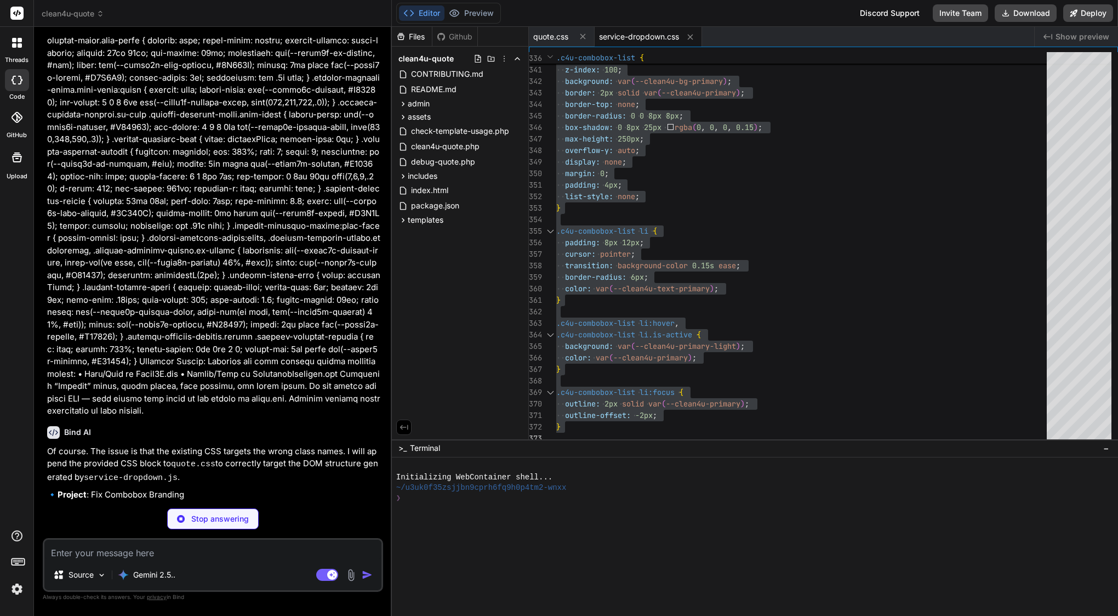
type textarea "x"
type textarea "border: 1px solid var(--clean4u-primary, #D29664); } .service-dropdown-wrapper.…"
type textarea "x"
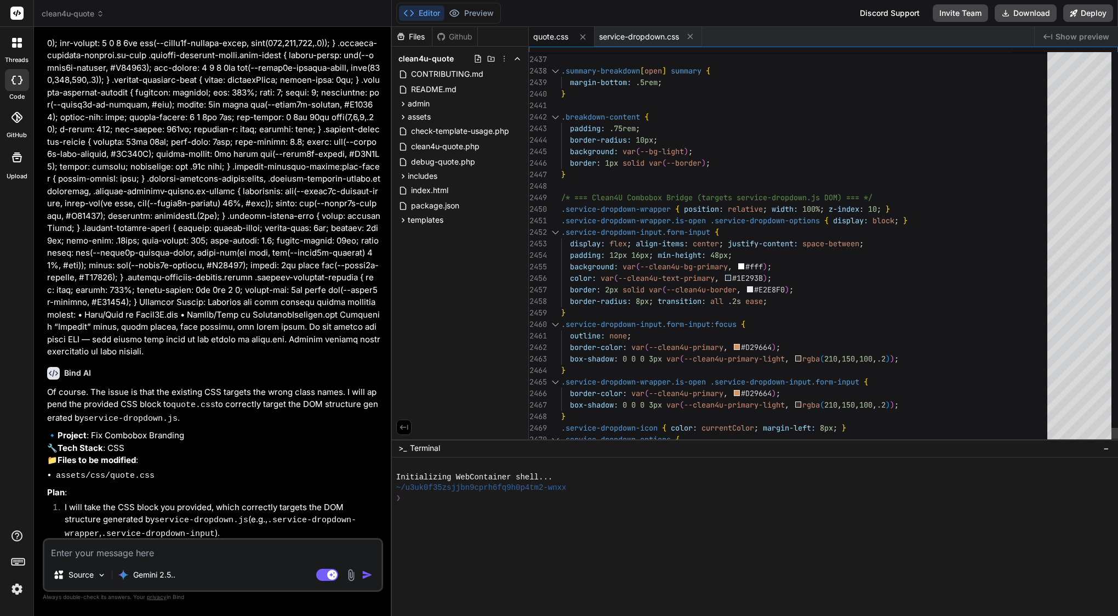
scroll to position [69, 0]
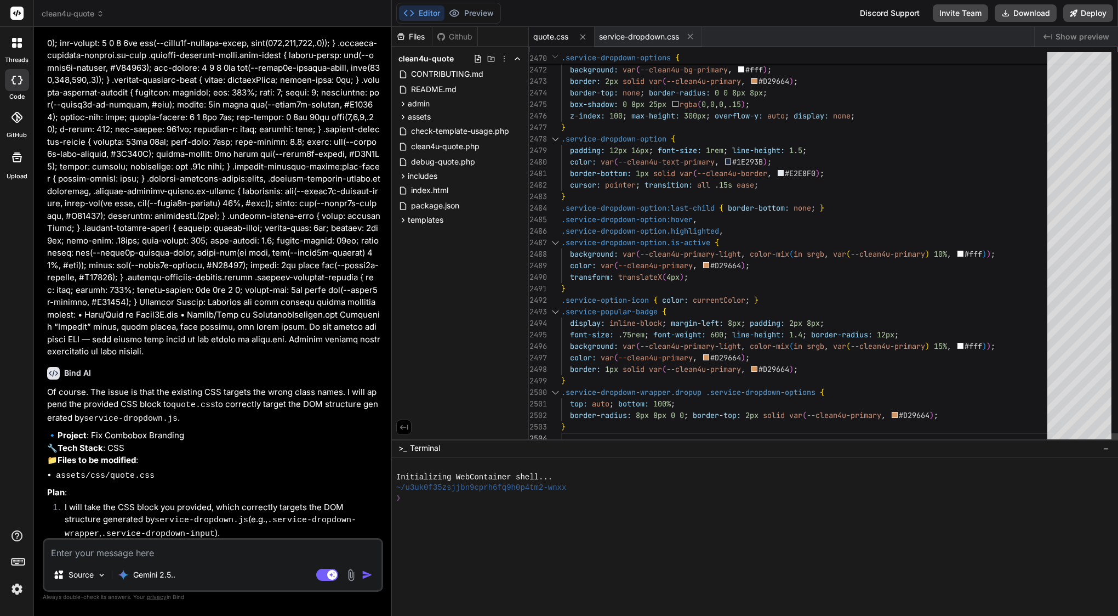
click at [679, 302] on span "color:" at bounding box center [675, 300] width 26 height 10
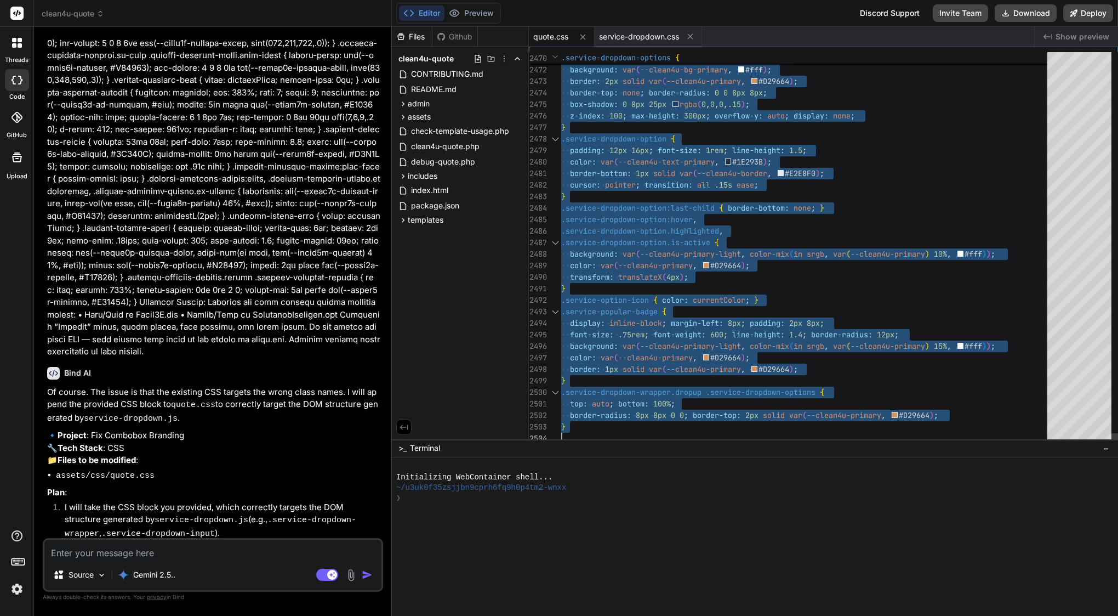
click at [679, 302] on span "color:" at bounding box center [675, 300] width 26 height 10
click at [434, 220] on span "templates" at bounding box center [426, 219] width 36 height 11
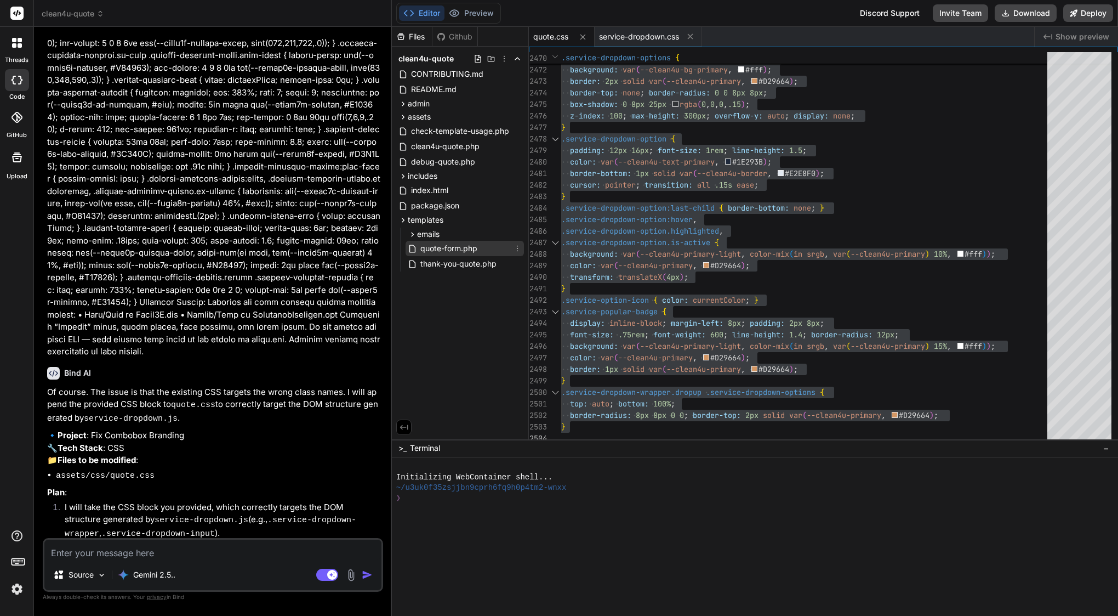
click at [435, 244] on span "quote-form.php" at bounding box center [448, 248] width 59 height 13
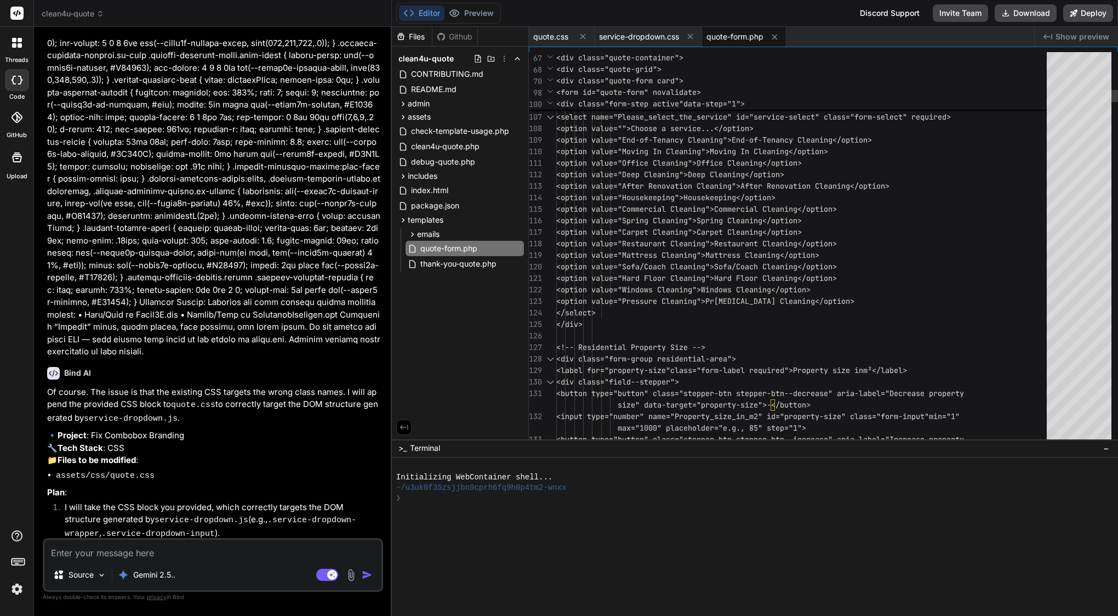
click at [674, 302] on span "<option value="Pressure Cleaning">Pr" at bounding box center [635, 301] width 158 height 10
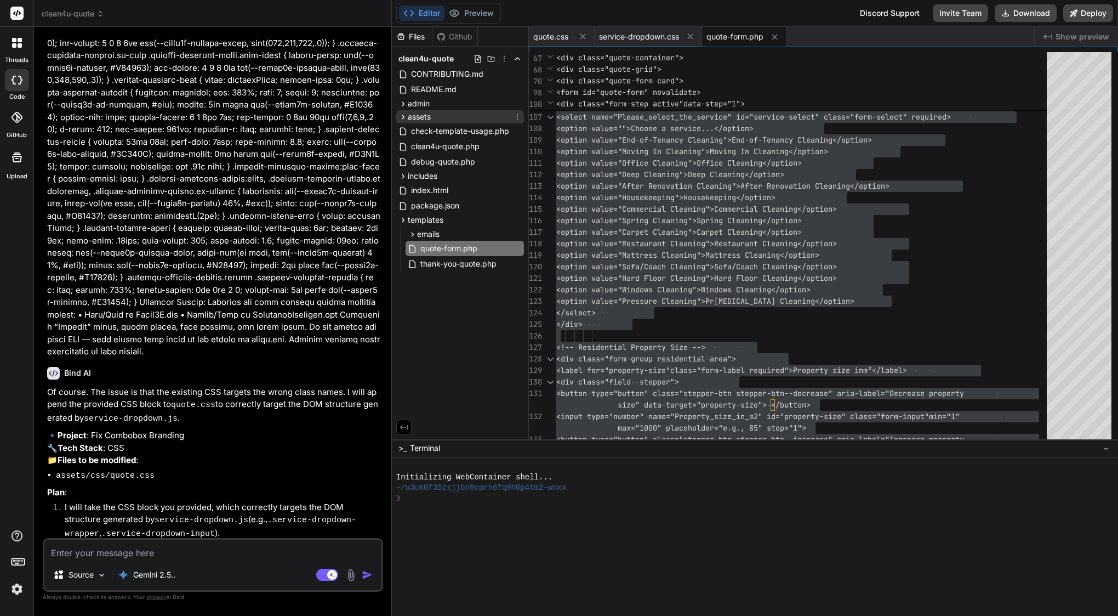
click at [424, 116] on span "assets" at bounding box center [419, 116] width 23 height 11
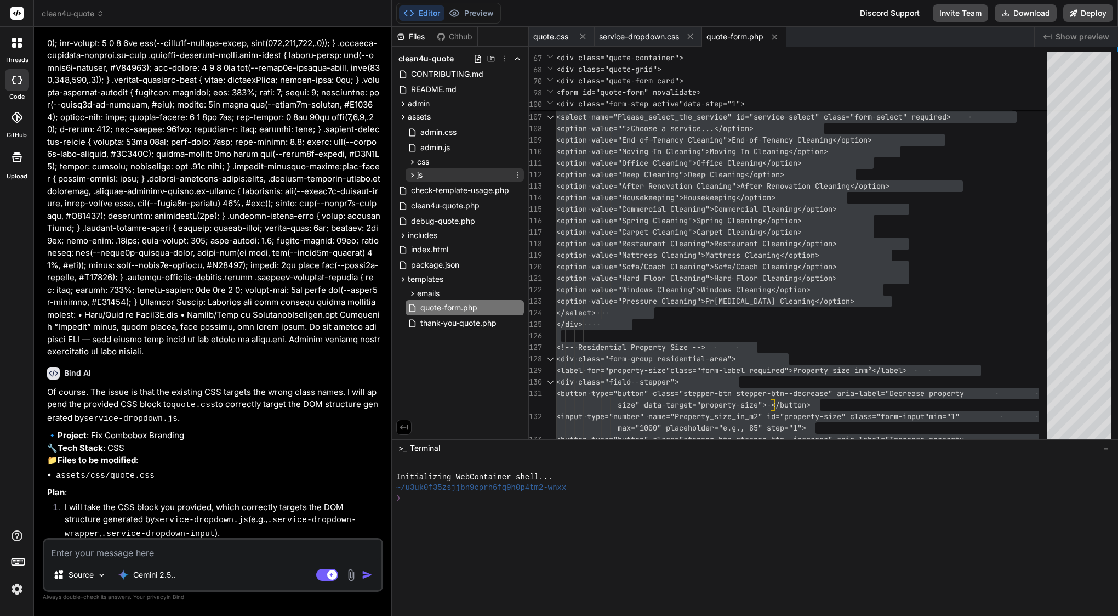
click at [435, 178] on div "js" at bounding box center [465, 174] width 118 height 13
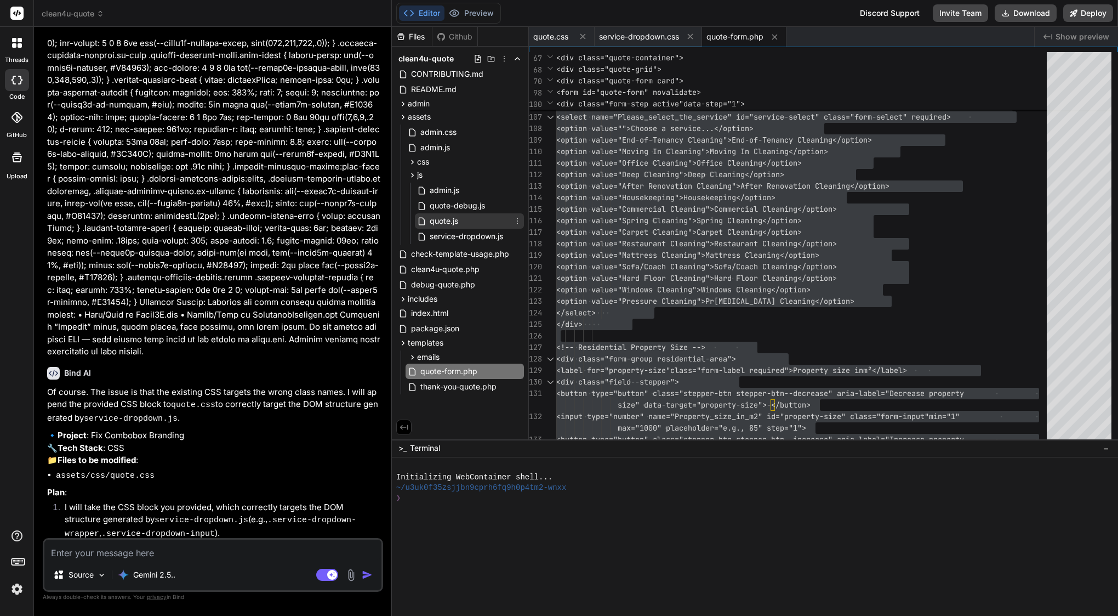
click at [456, 224] on span "quote.js" at bounding box center [444, 220] width 31 height 13
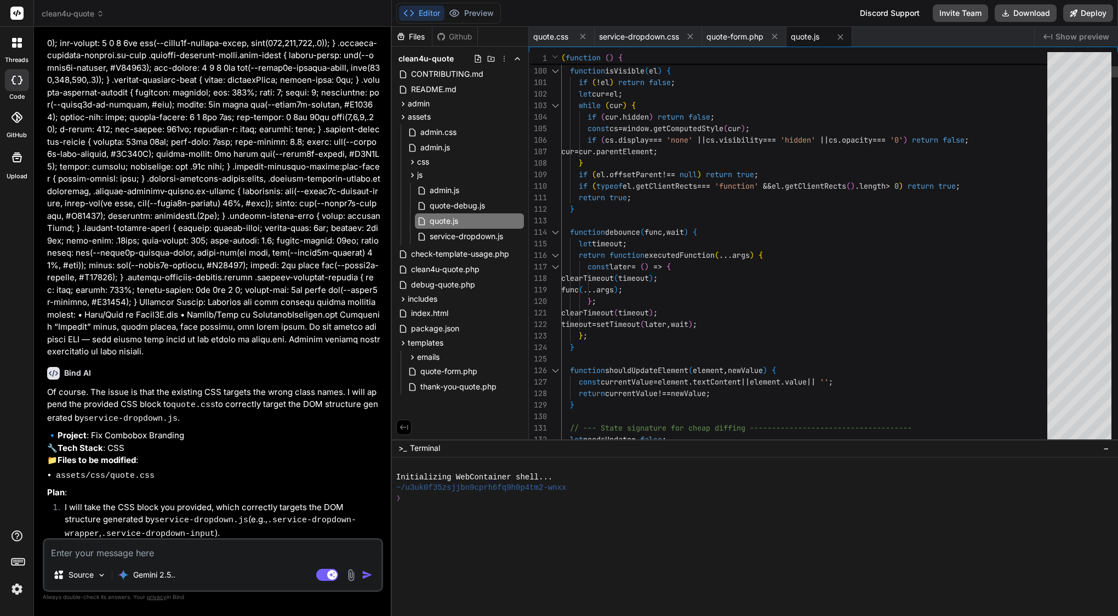
click at [651, 172] on span "offsetParent" at bounding box center [636, 174] width 53 height 10
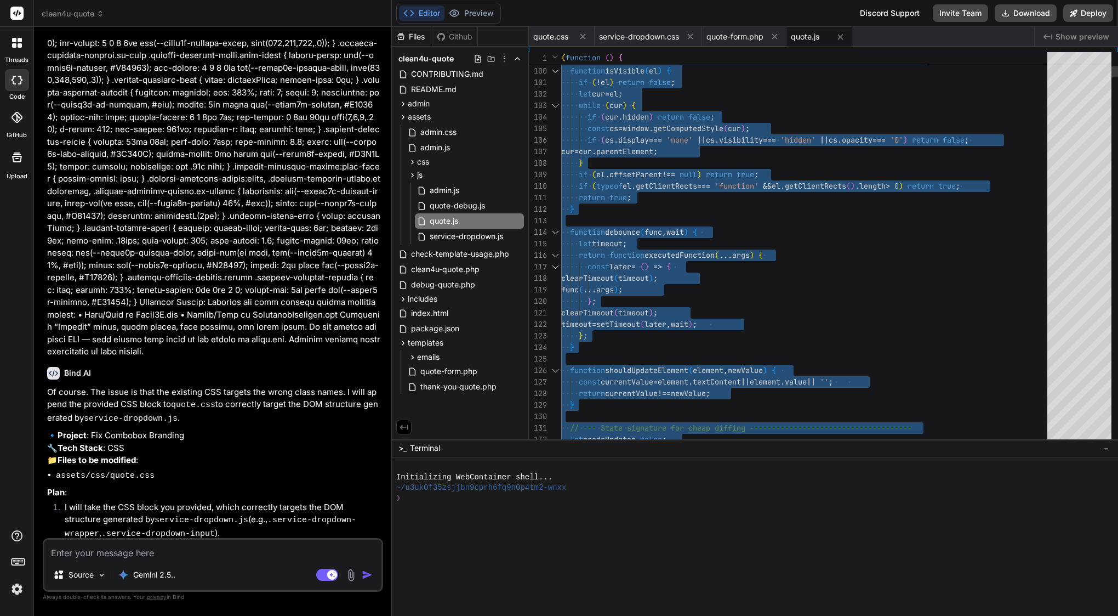
click at [651, 172] on span "offsetParent" at bounding box center [636, 174] width 53 height 10
click at [612, 119] on span "cur" at bounding box center [611, 117] width 13 height 10
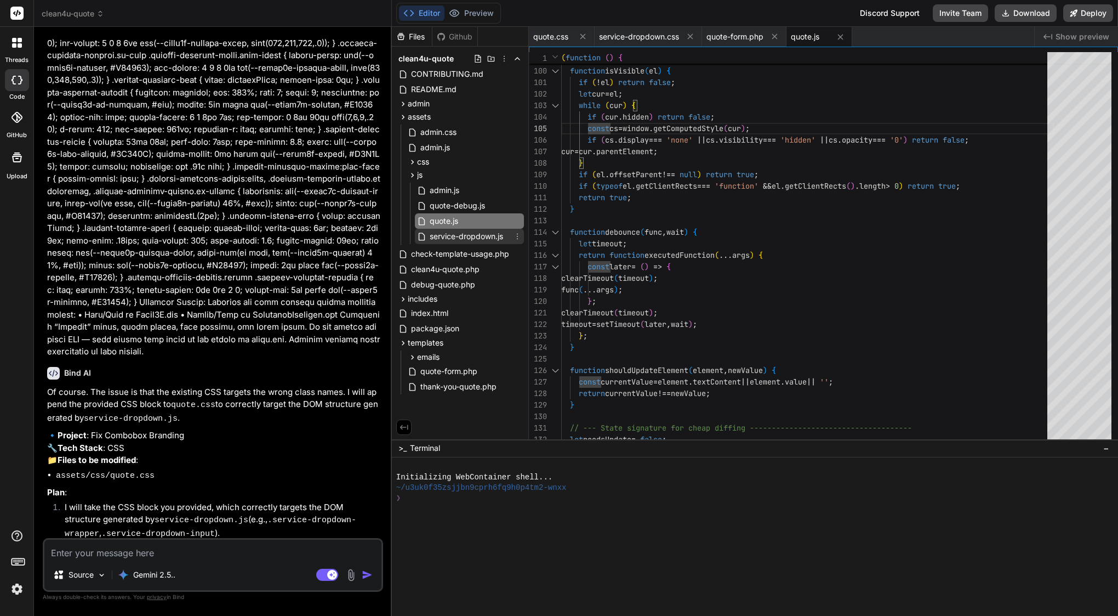
click at [458, 235] on span "service-dropdown.js" at bounding box center [467, 236] width 76 height 13
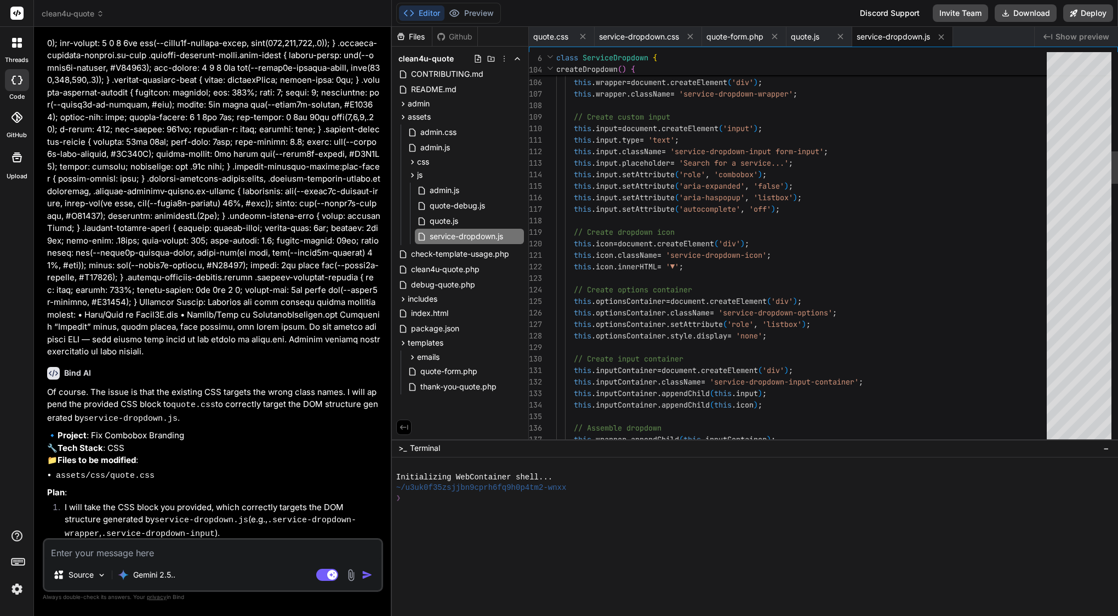
click at [622, 201] on span "." at bounding box center [620, 197] width 4 height 10
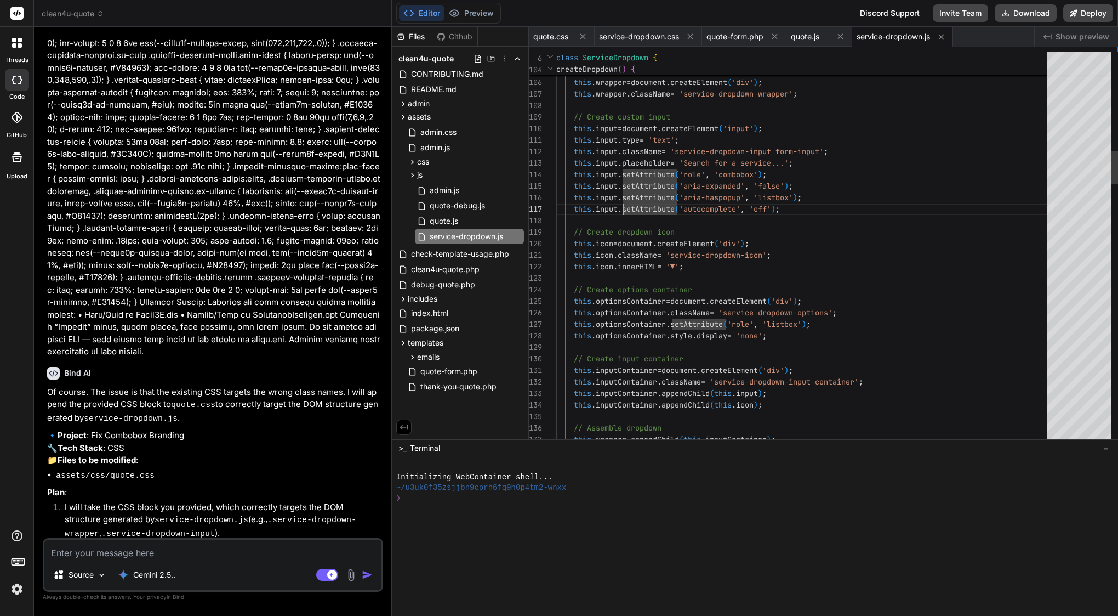
click at [622, 201] on span "." at bounding box center [620, 197] width 4 height 10
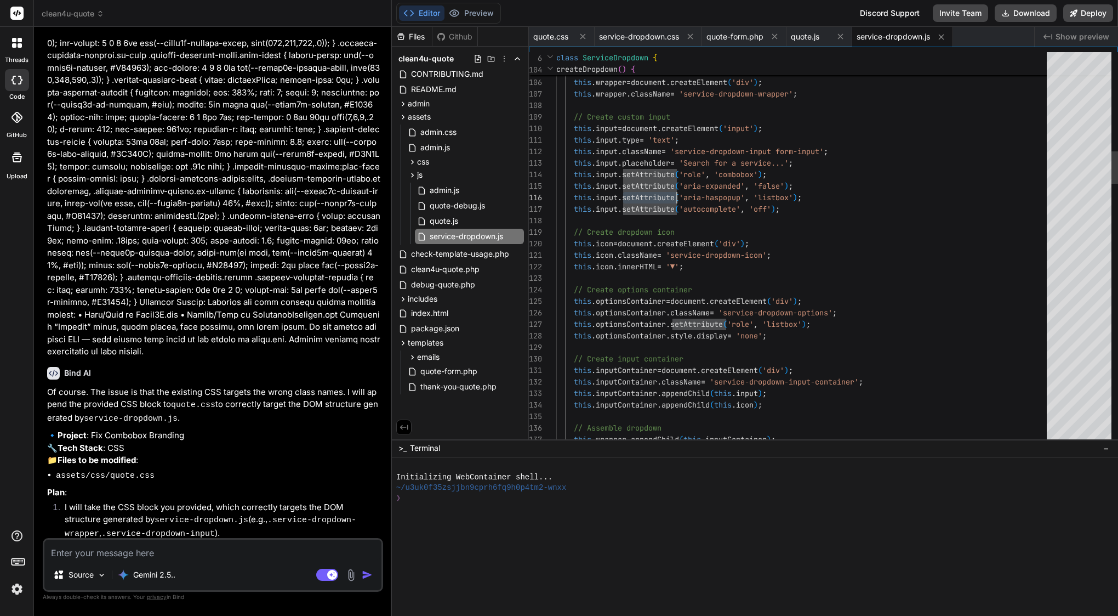
click at [622, 201] on span "." at bounding box center [620, 197] width 4 height 10
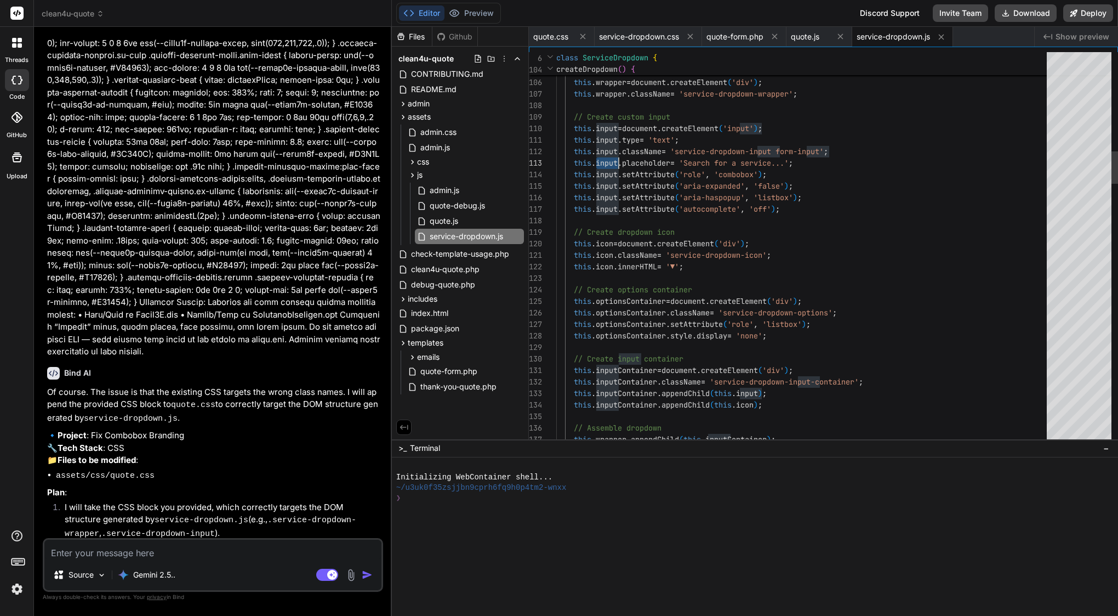
click at [605, 163] on span "input" at bounding box center [607, 163] width 22 height 10
type textarea "/** * Enhanced Service Dropdown with Search * Provides intelligent search, desc…"
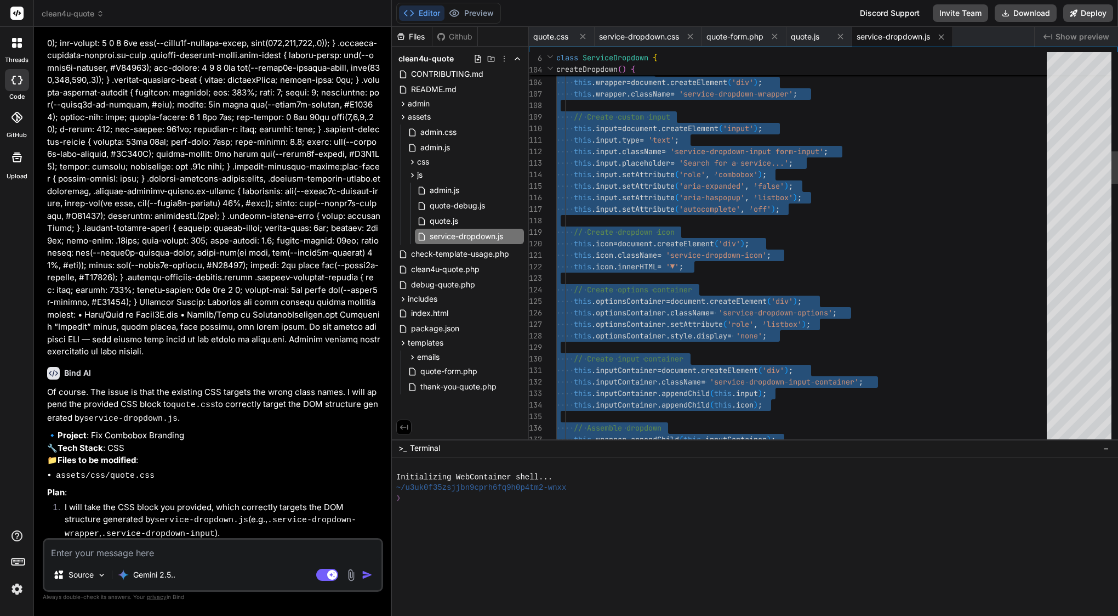
click at [605, 163] on span "input" at bounding box center [607, 163] width 22 height 10
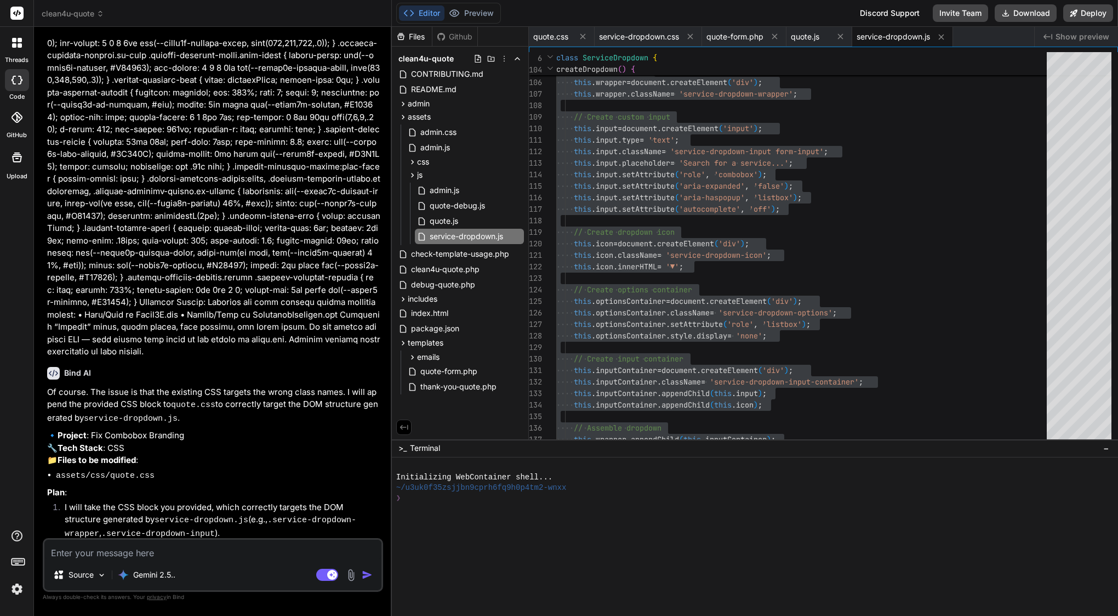
click at [193, 543] on textarea at bounding box center [212, 549] width 337 height 20
paste textarea "Loremipsum — dolo’s a conse, “adip el sed” Doei TE incidi utla (6) etdolore mag…"
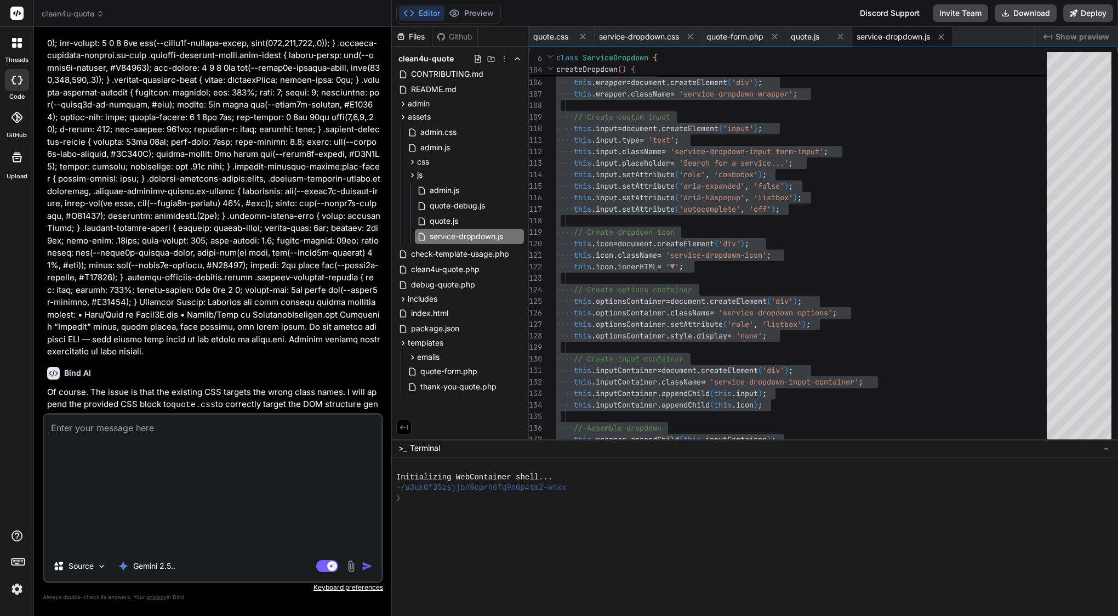
type textarea "Loremipsum — dolo’s a conse, “adip el sed” Doei TE incidi utla (6) etdolore mag…"
type textarea "x"
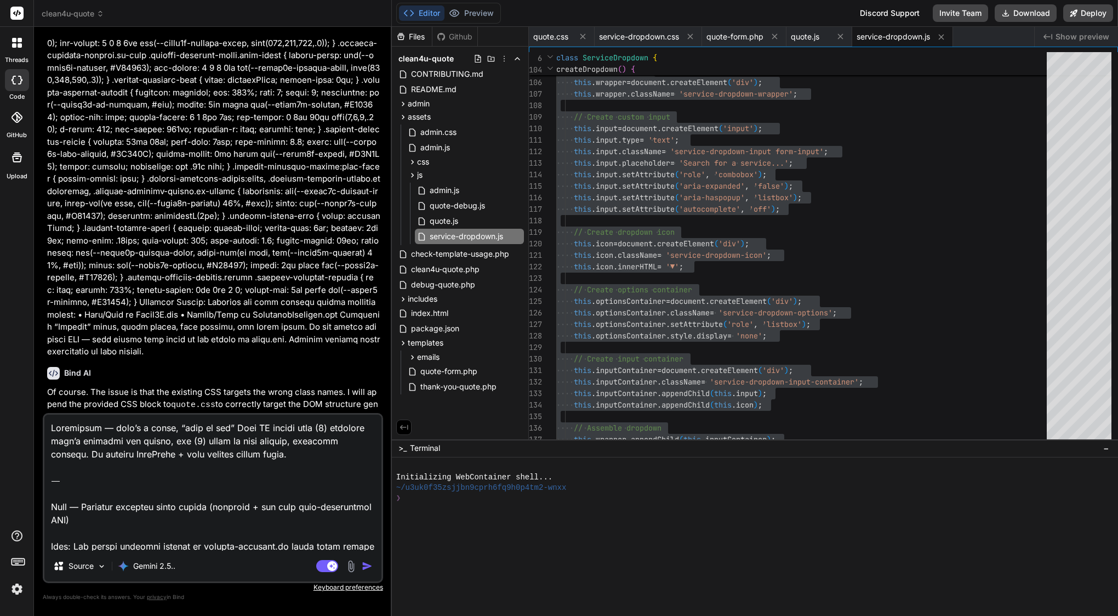
scroll to position [0, 0]
drag, startPoint x: 50, startPoint y: 503, endPoint x: 51, endPoint y: 392, distance: 111.3
click at [51, 392] on div "You Go ahead i confirm Bind AI Of course. I will now generate the updated CSS f…" at bounding box center [213, 325] width 340 height 579
type textarea "Lore — Ipsumdol sitametc adipi elitse (doeiusmo + tem inci utla-etdoloremag ALI…"
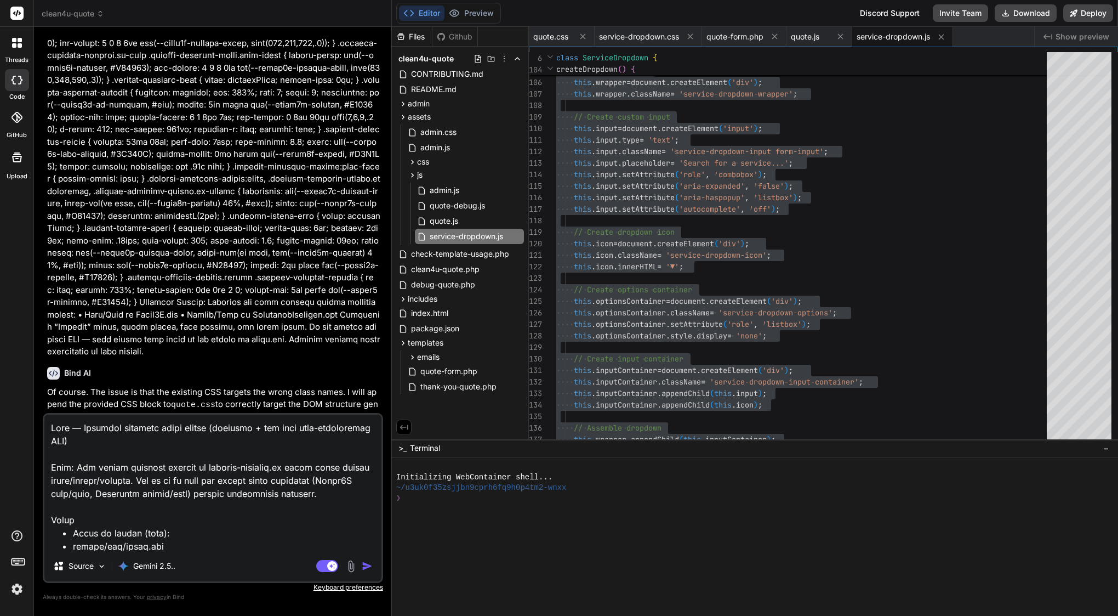
type textarea "x"
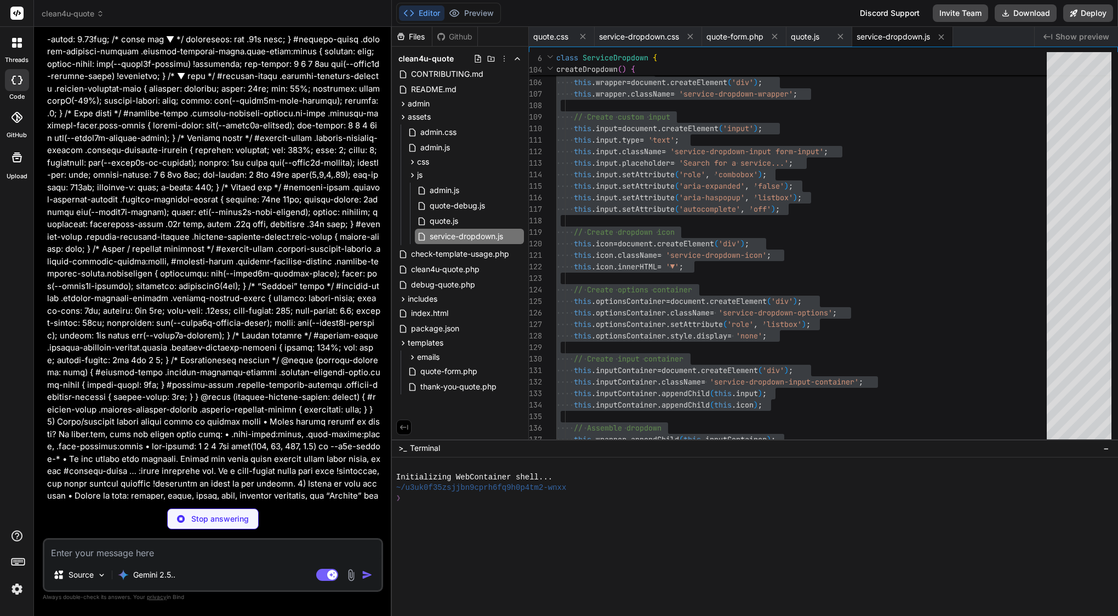
type textarea "x"
type textarea "}"
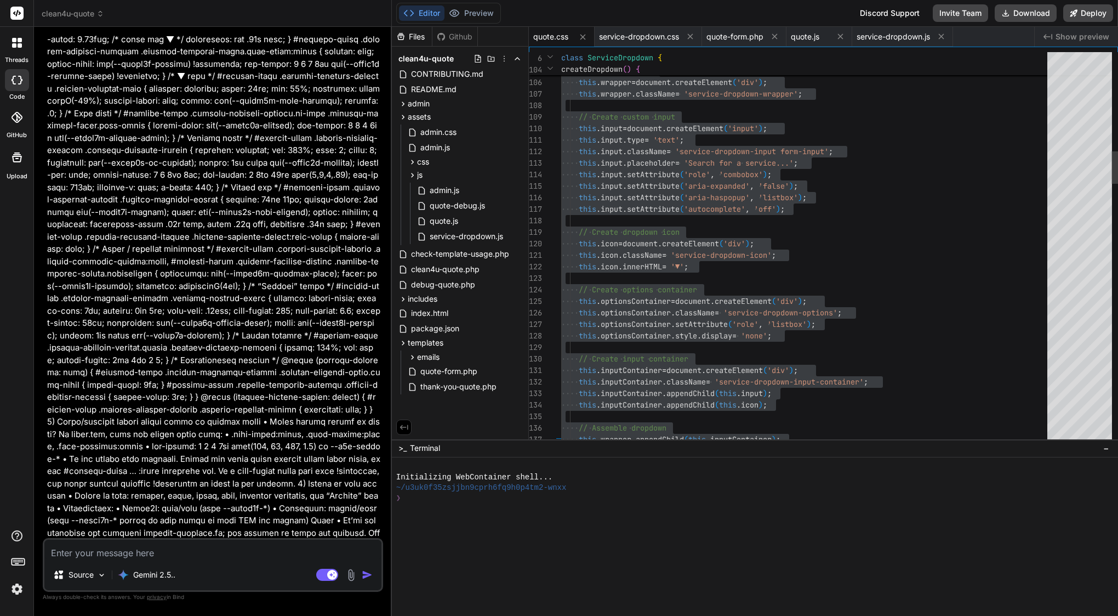
type textarea "x"
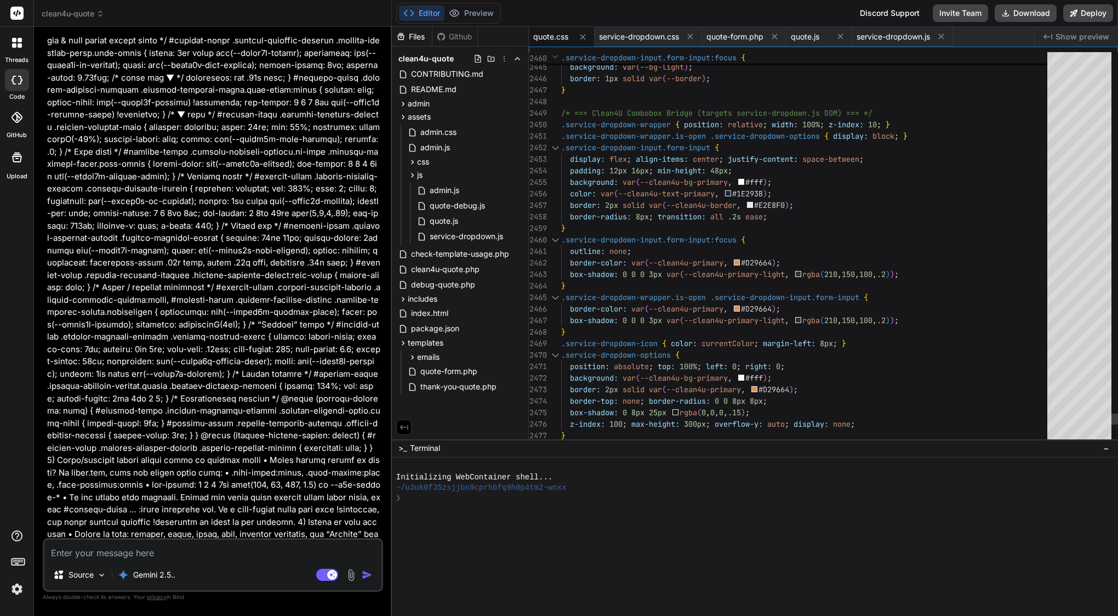
scroll to position [12, 0]
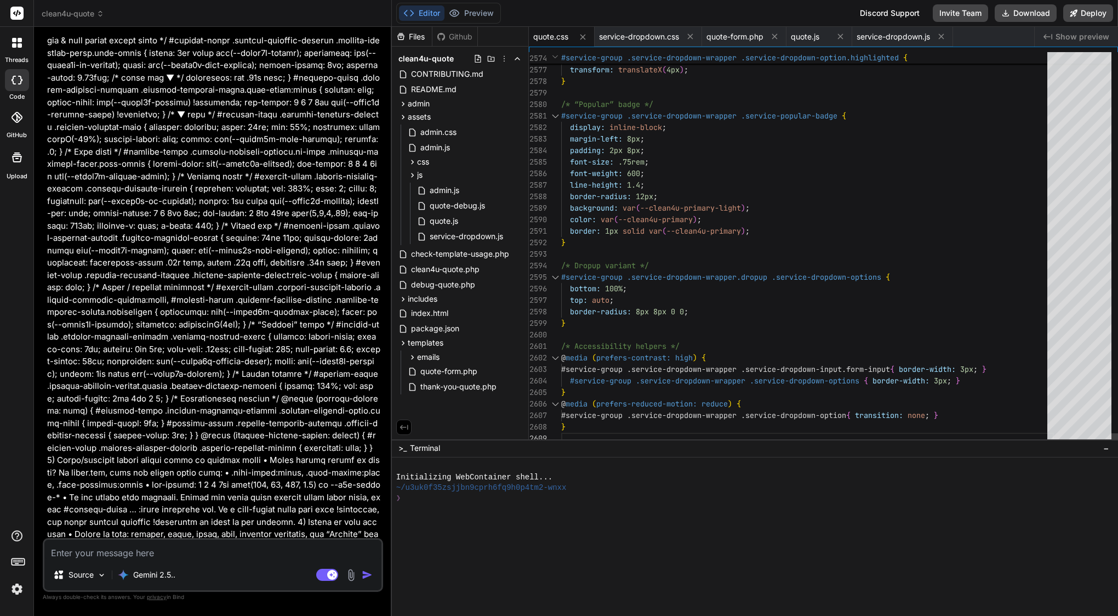
click at [639, 321] on div "}" at bounding box center [807, 323] width 493 height 12
type textarea "/* Quote Form Styles - Clean4U Brand - Enhanced & Performance Optimized */ :roo…"
click at [639, 321] on div "}" at bounding box center [807, 323] width 493 height 12
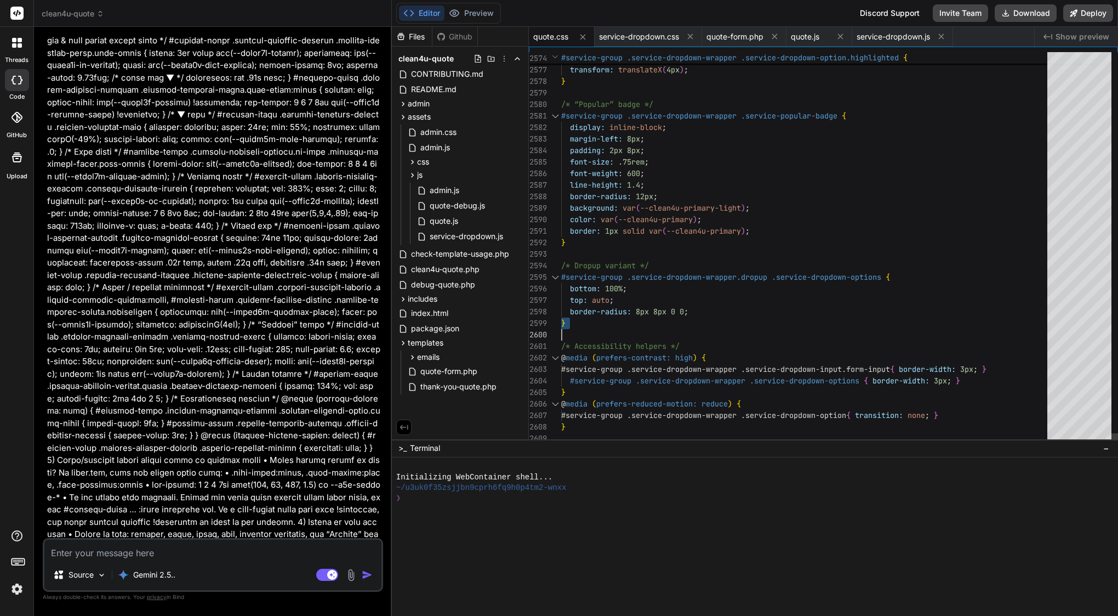
scroll to position [0, 0]
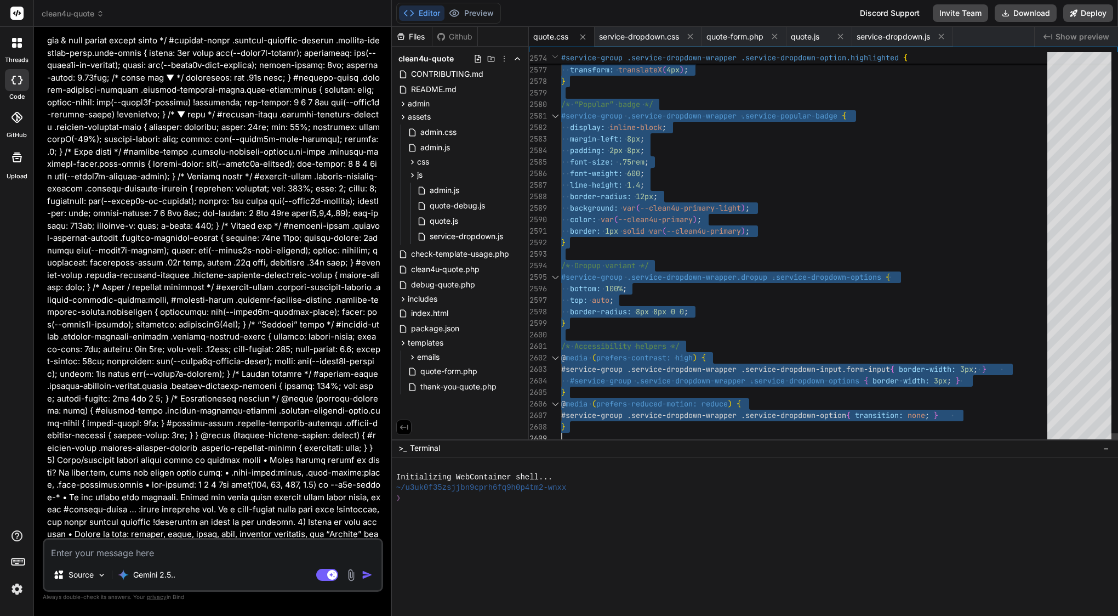
click at [639, 321] on div "}" at bounding box center [807, 323] width 493 height 12
click at [186, 549] on textarea at bounding box center [212, 549] width 337 height 20
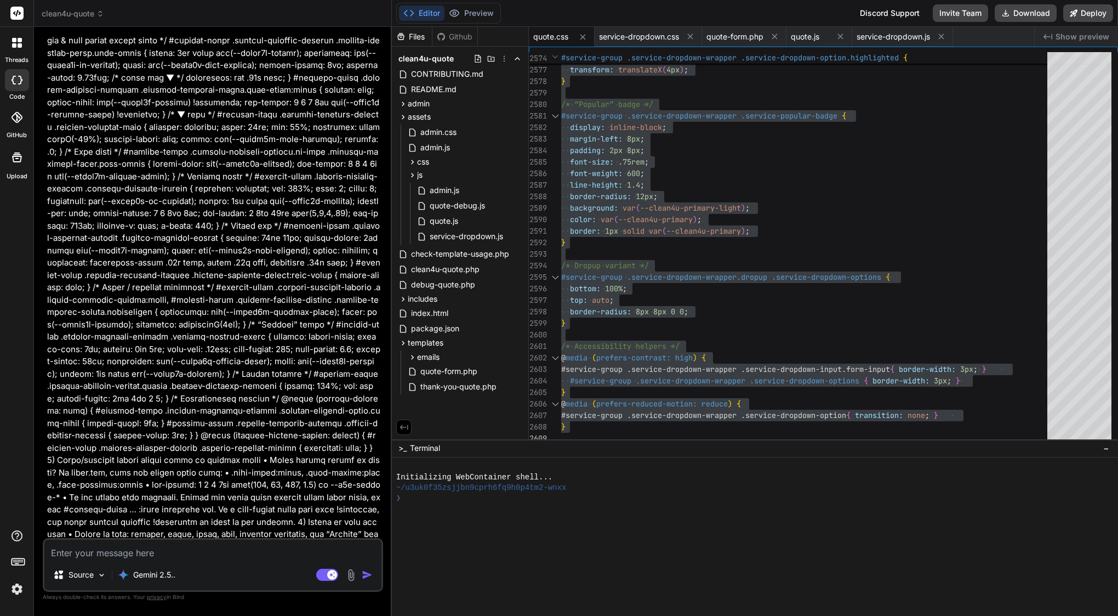
type textarea "s"
type textarea "x"
type textarea "si"
type textarea "x"
type textarea "sil"
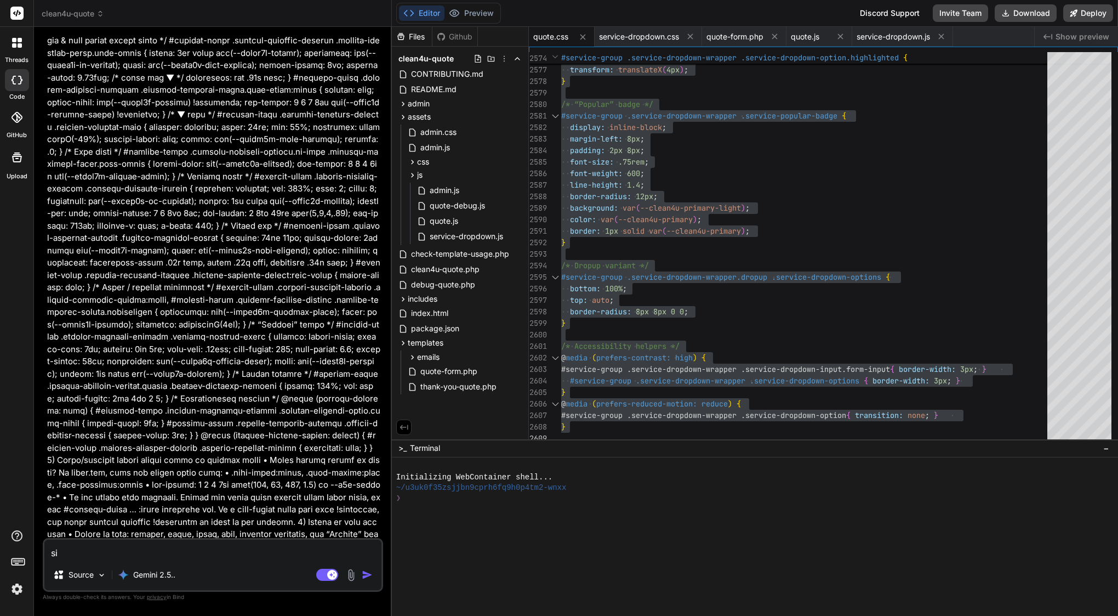
type textarea "x"
type textarea "sill"
type textarea "x"
type textarea "sill"
type textarea "x"
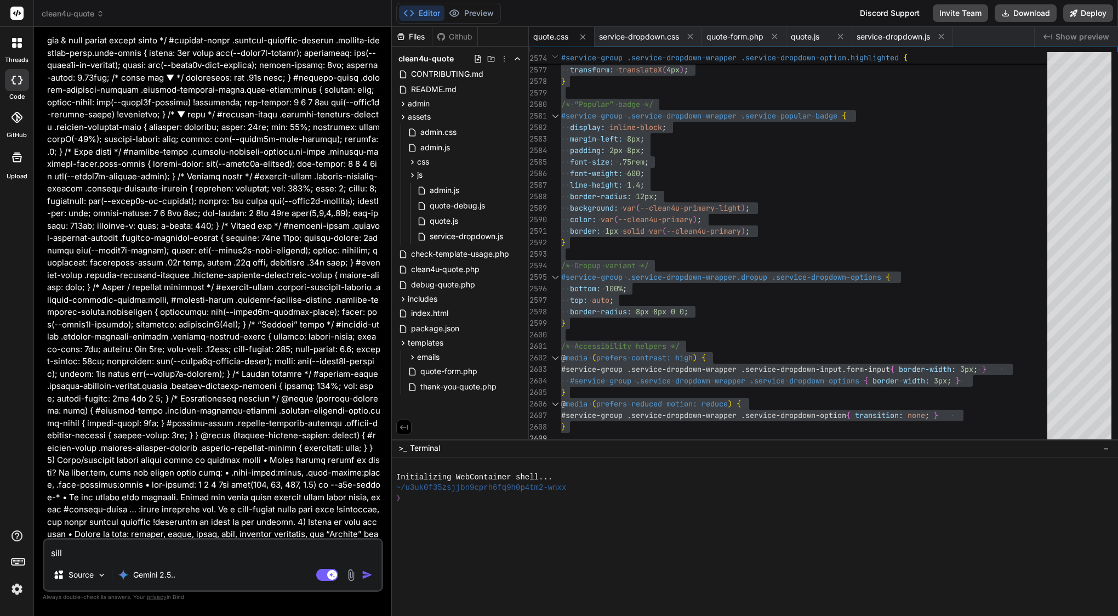
type textarea "sill s"
type textarea "x"
type textarea "[PERSON_NAME]"
type textarea "x"
type textarea "[PERSON_NAME]"
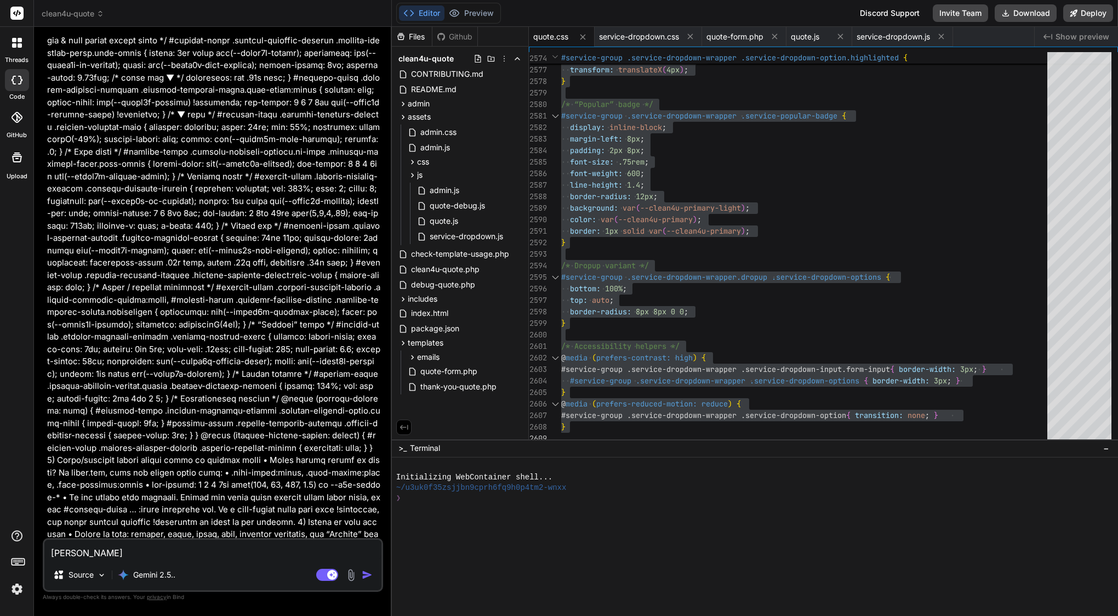
type textarea "x"
type textarea "sill same"
type textarea "x"
type textarea "sill same"
type textarea "x"
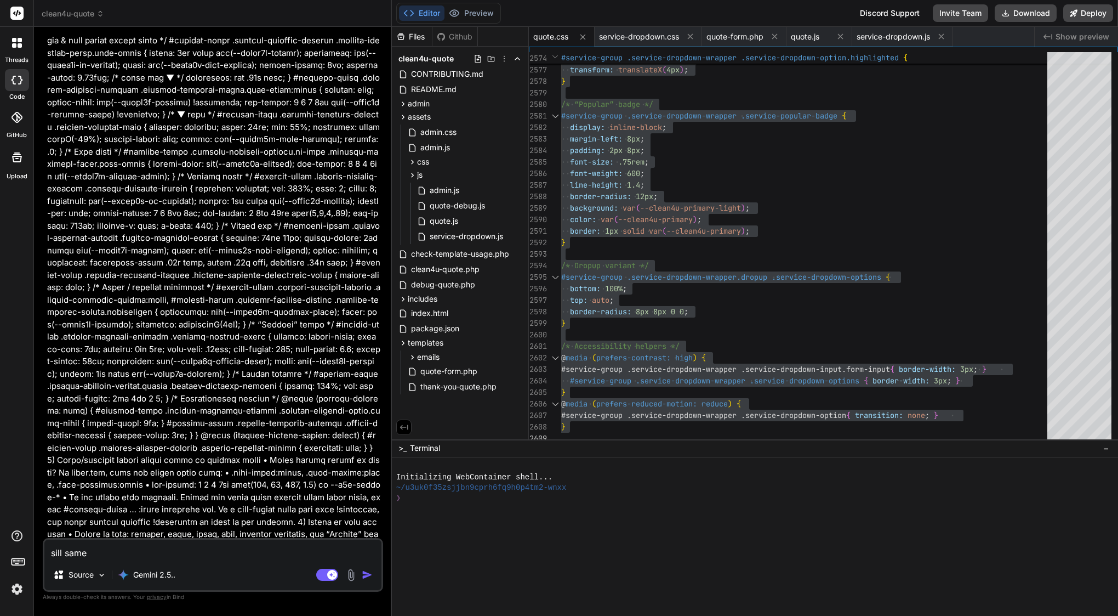
type textarea "sill same p"
type textarea "x"
type textarea "sill same pr"
type textarea "x"
type textarea "sill same pro"
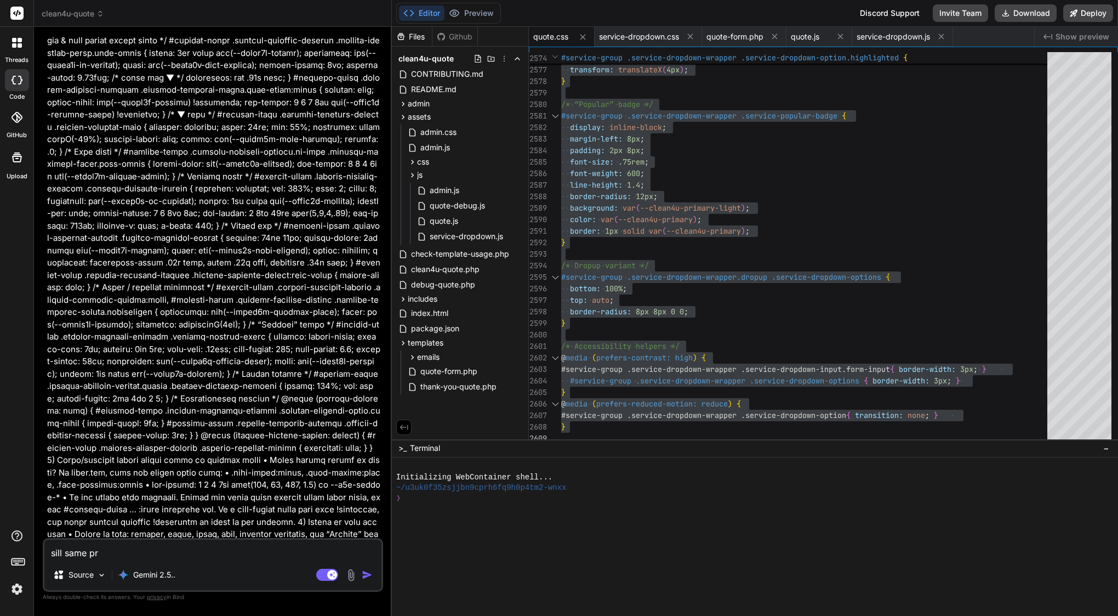
type textarea "x"
type textarea "sill same prob"
type textarea "x"
type textarea "sill same probl"
type textarea "x"
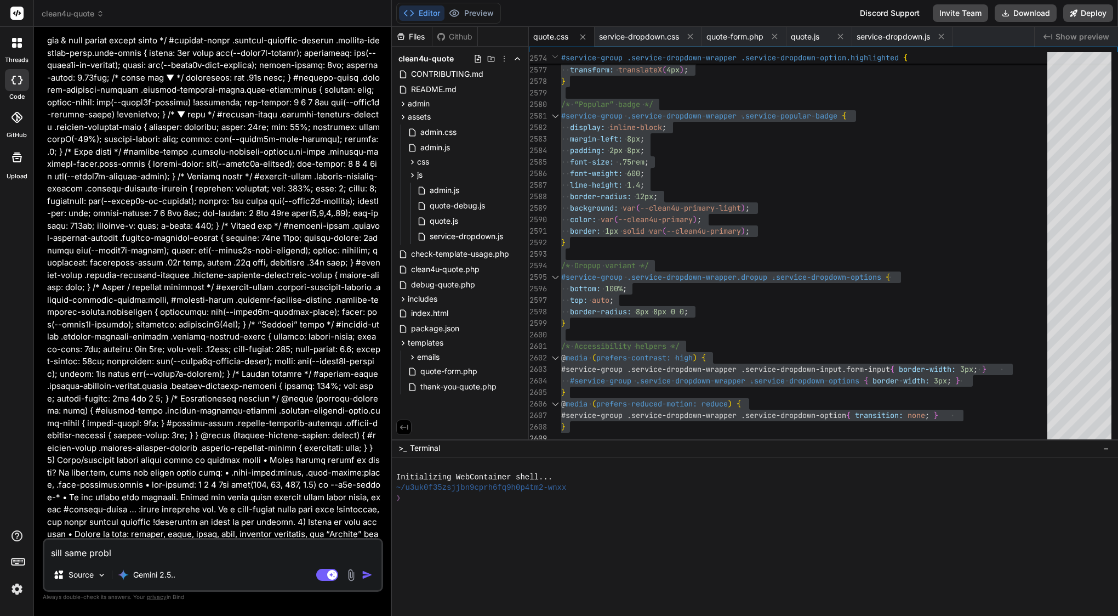
type textarea "sill same problem;"
type textarea "x"
type textarea "sill same problem;e"
type textarea "x"
type textarea "sill same problem;"
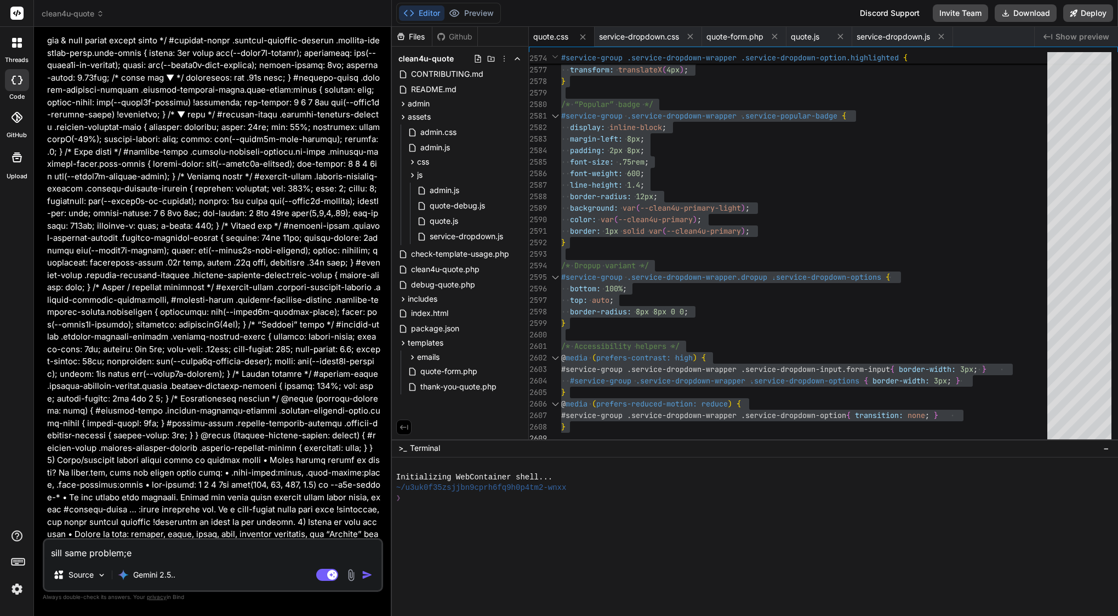
type textarea "x"
type textarea "sill same problem"
type textarea "x"
type textarea "sill same probleme"
type textarea "x"
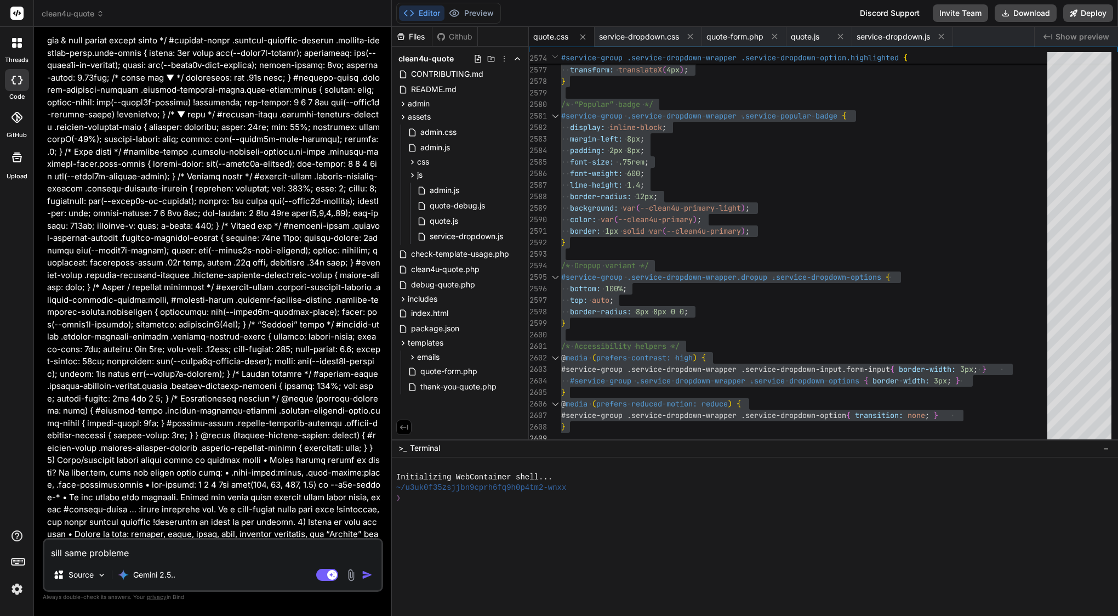
type textarea "sill same problemem"
type textarea "x"
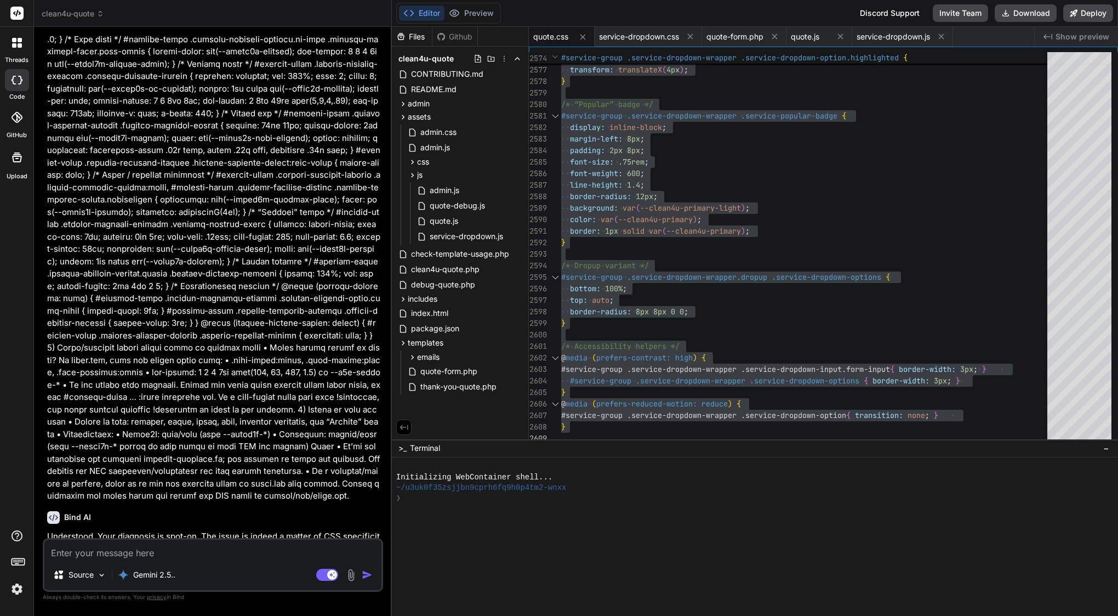
type textarea "x"
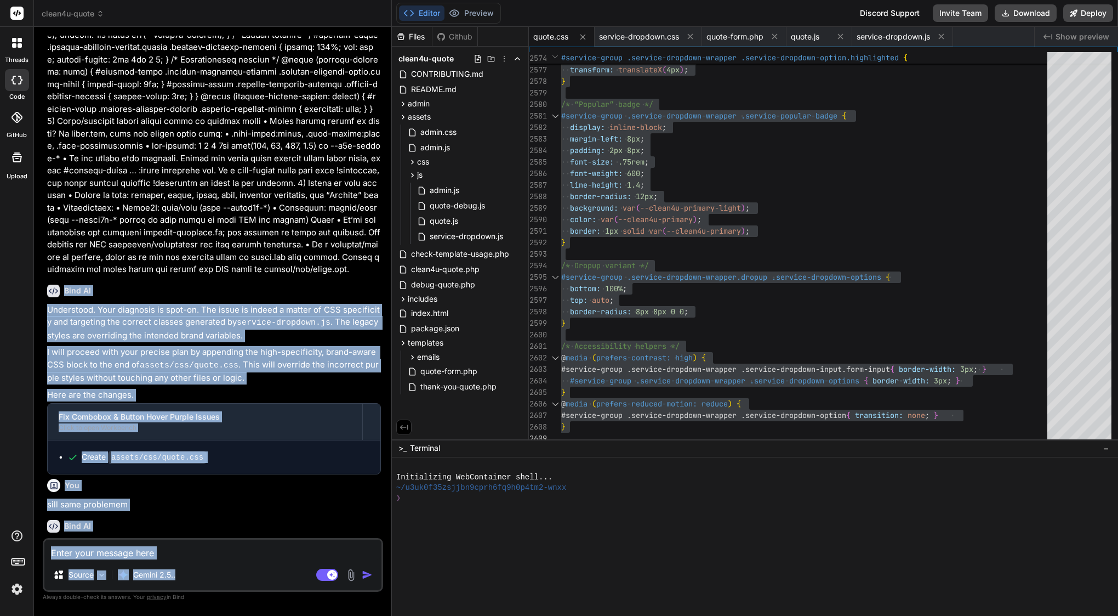
scroll to position [11813, 0]
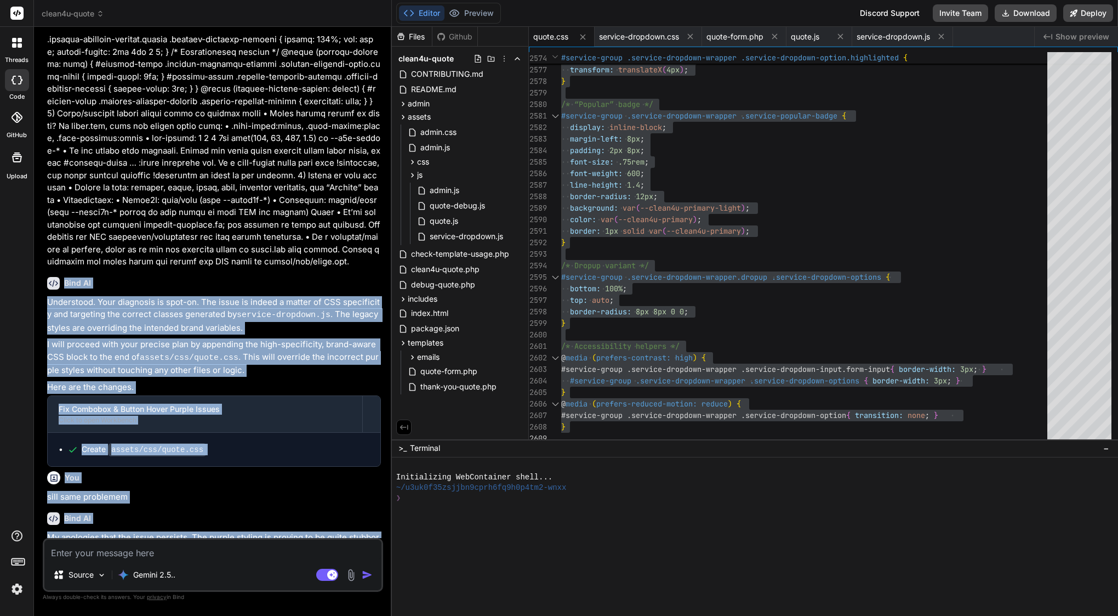
drag, startPoint x: 64, startPoint y: 147, endPoint x: 238, endPoint y: 530, distance: 420.5
click at [238, 530] on div "You Go ahead i confirm Bind AI Of course. I will now generate the updated CSS f…" at bounding box center [214, 287] width 338 height 502
copy div "Bind AI Understood. Your diagnosis is spot-on. The issue is indeed a matter of …"
click at [257, 433] on div "Create assets/css/quote.css" at bounding box center [214, 449] width 333 height 33
click at [149, 552] on textarea at bounding box center [212, 549] width 337 height 20
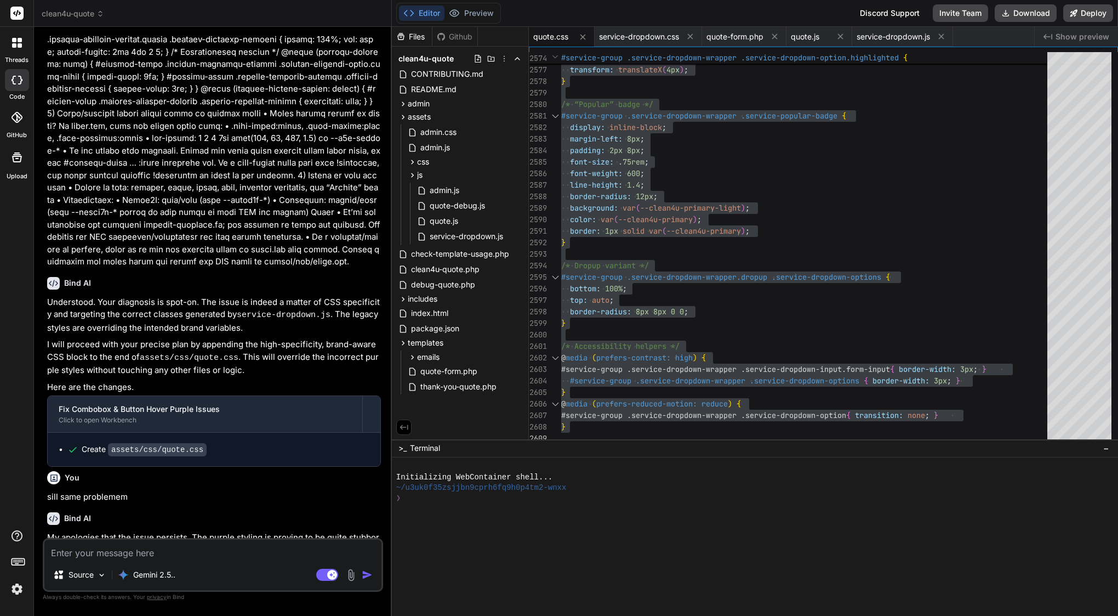
paste textarea "Lor ips. Dol sitame co adipi elitsed doeiusm temporinc utla etdolo magnaali (en…"
type textarea "Lor ips. Dol sitame co adipi elitsed doeiusm temporinc utla etdolo magnaali (en…"
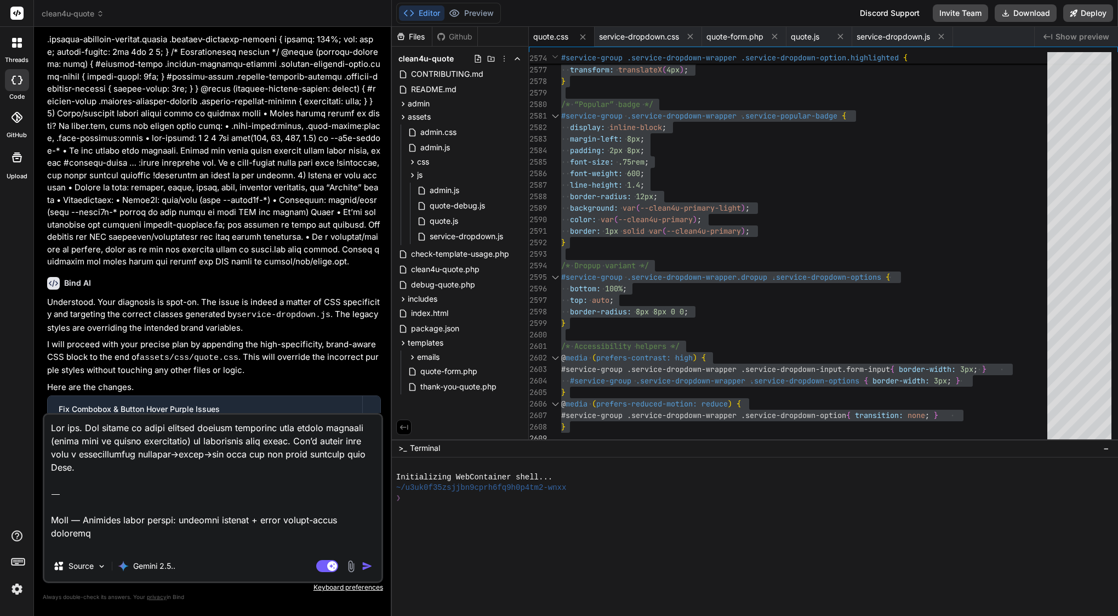
type textarea "x"
drag, startPoint x: 50, startPoint y: 506, endPoint x: 44, endPoint y: 382, distance: 124.6
click at [44, 382] on div "You Go ahead i confirm Bind AI Of course. I will now generate the updated CSS f…" at bounding box center [213, 325] width 340 height 579
type textarea "Lore — Ipsumdol sitam consec: adipisci elitsed + doeiu tempor-incid utlabore Et…"
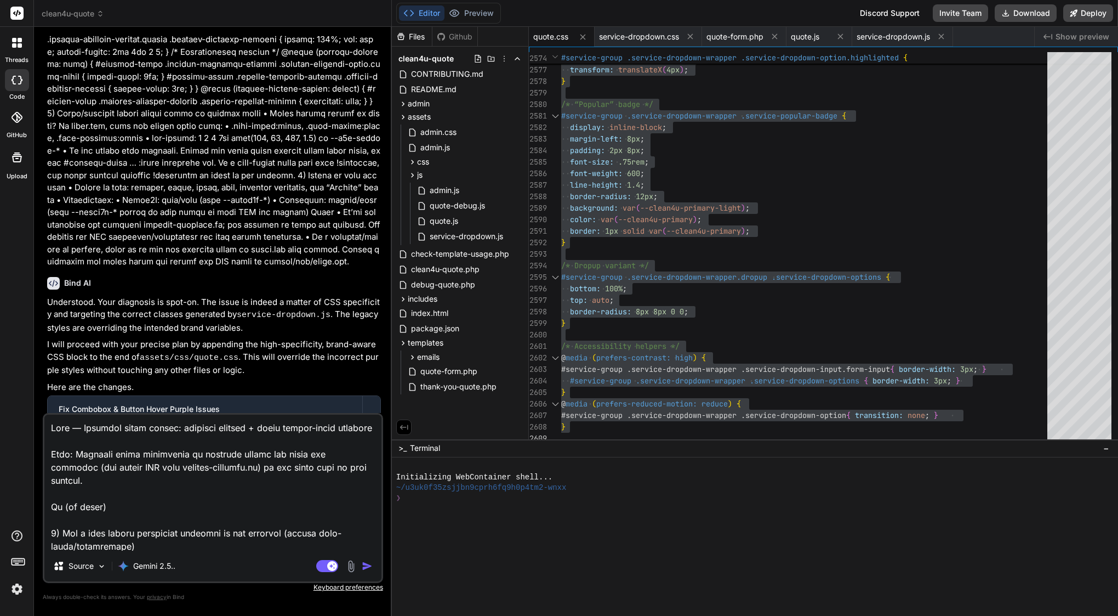
type textarea "x"
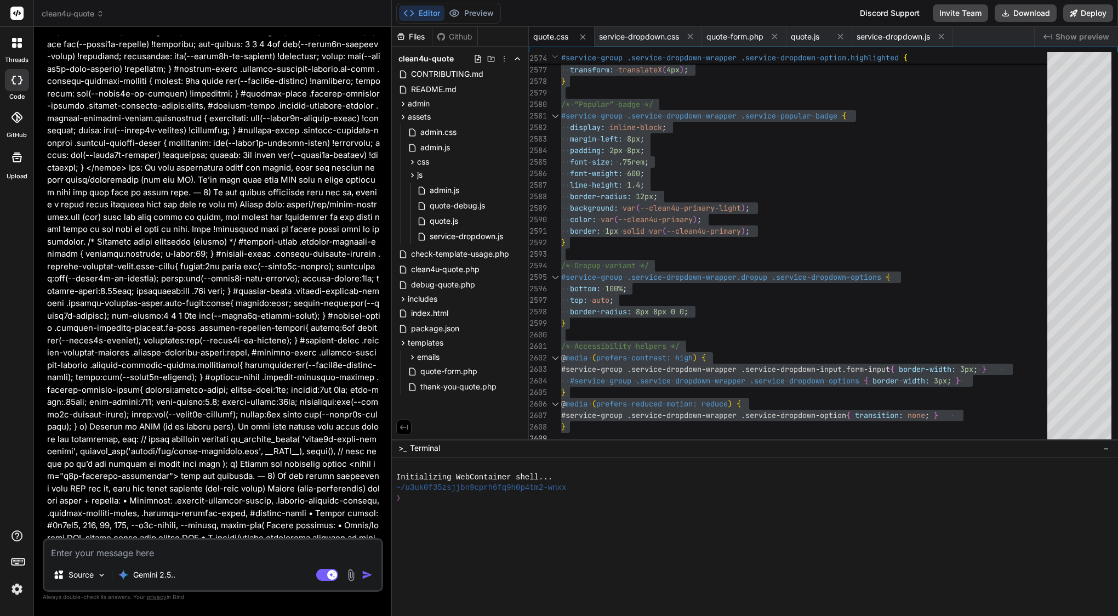
type textarea "x"
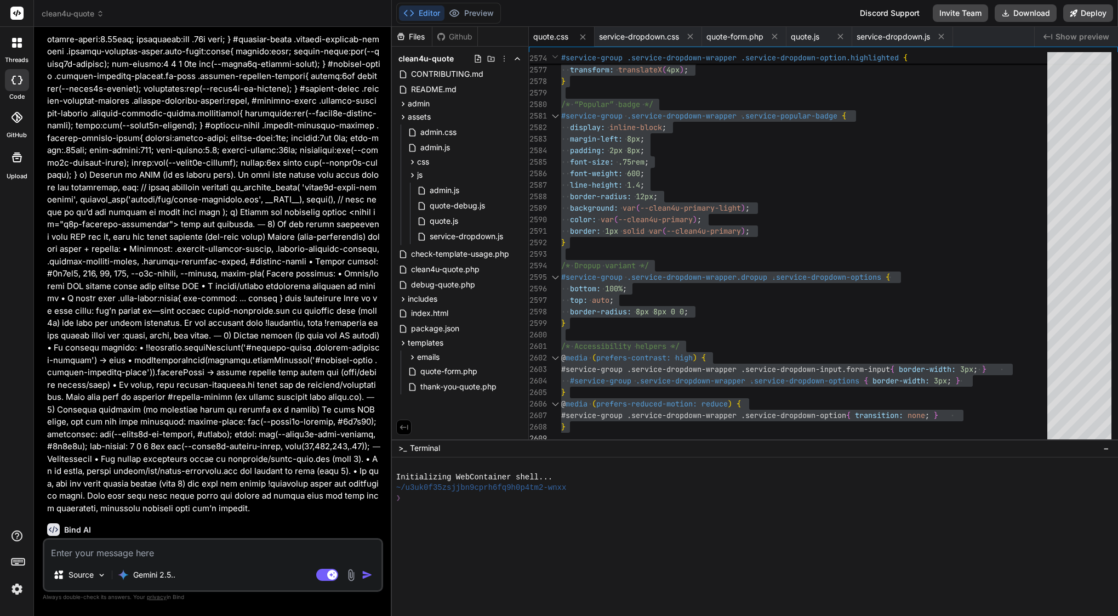
scroll to position [12960, 0]
drag, startPoint x: 66, startPoint y: 224, endPoint x: 161, endPoint y: 533, distance: 323.4
copy div "Lore IP Dolorsitam. Con adipiscing elitse doeiusm temporinc u LAB etdolor magna…"
click at [341, 524] on div "Bind AI" at bounding box center [214, 530] width 334 height 13
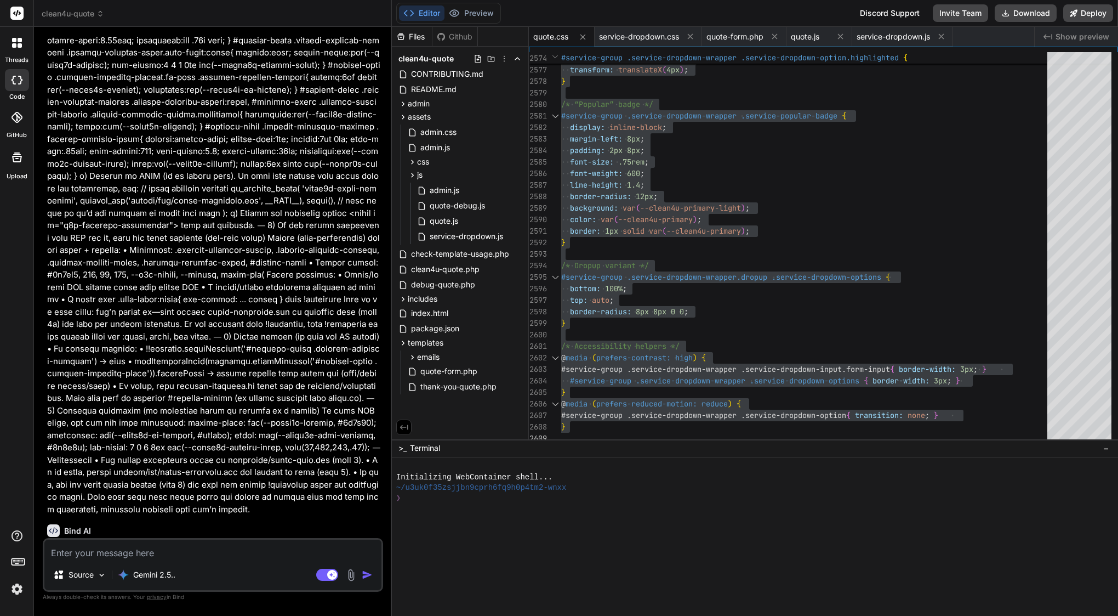
click at [202, 551] on textarea at bounding box center [212, 549] width 337 height 20
paste textarea "Lore—ipsu’d sit ametcon adi. Elit seddoeiu tempor inci utl e dolor magnaali en …"
type textarea "Lore—ipsu’d sit ametcon adi. Elit seddoeiu tempor inci utl e dolor magnaali en …"
type textarea "x"
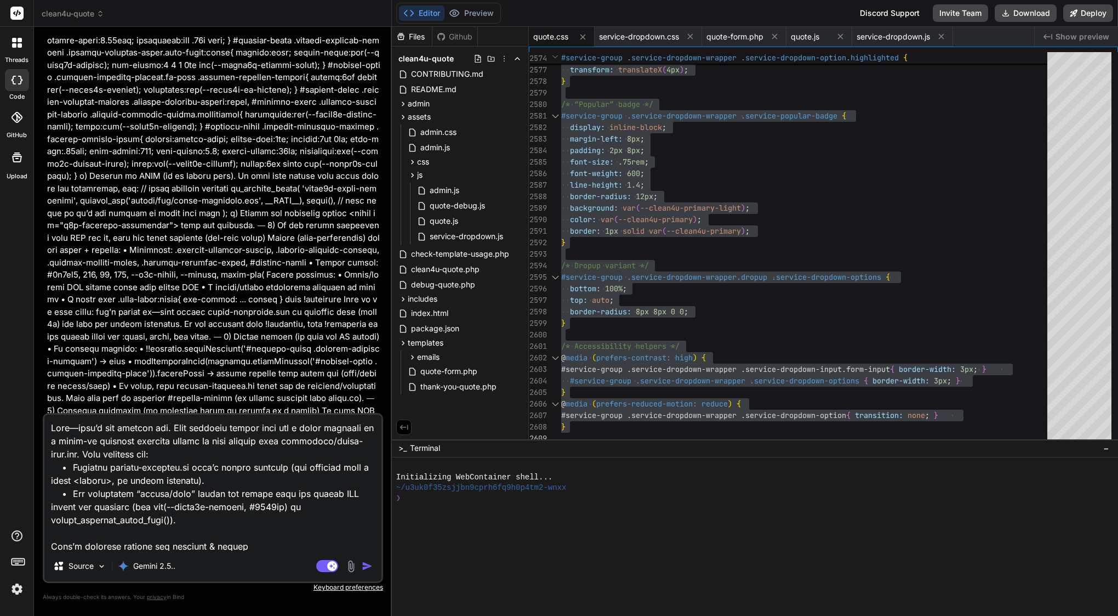
scroll to position [1068, 0]
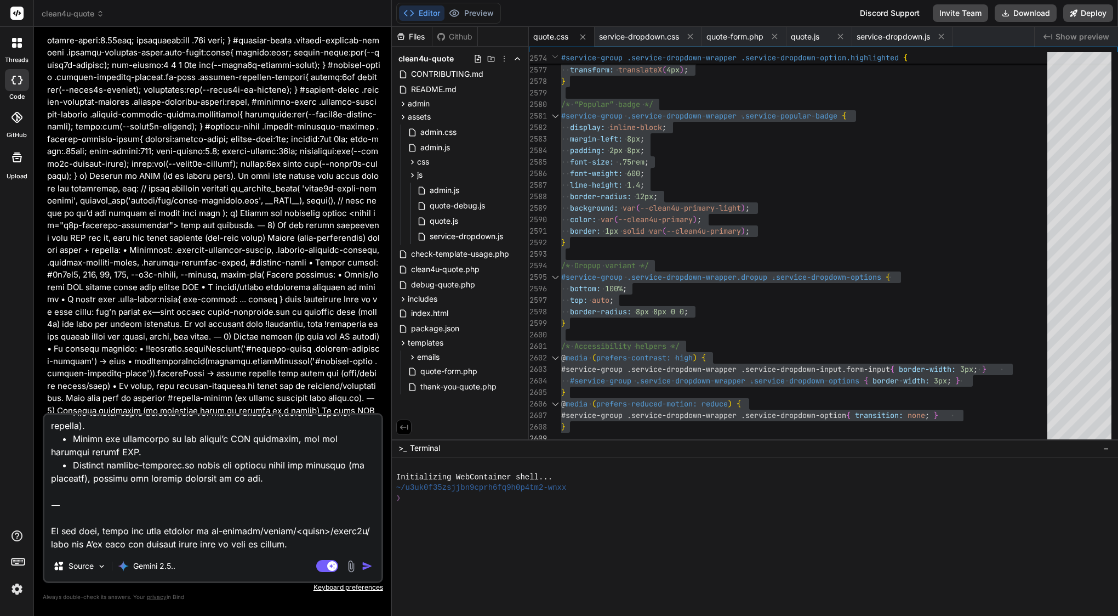
drag, startPoint x: 292, startPoint y: 543, endPoint x: 50, endPoint y: 509, distance: 244.1
click at [50, 509] on textarea at bounding box center [212, 482] width 337 height 136
type textarea "Lore—ipsu’d sit ametcon adi. Elit seddoeiu tempor inci utl e dolor magnaali en …"
type textarea "x"
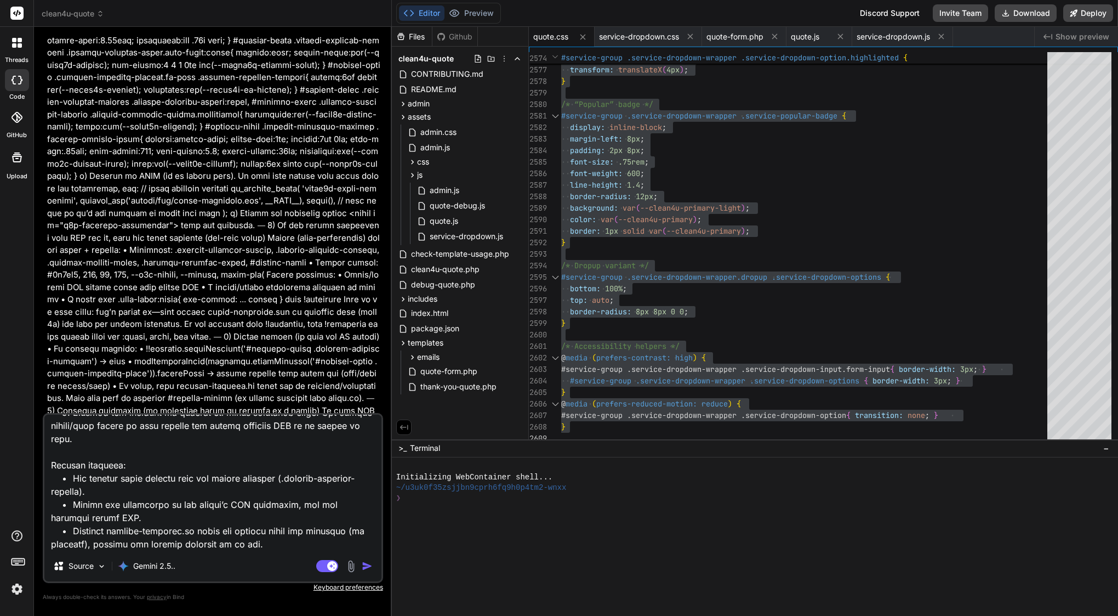
scroll to position [1015, 0]
type textarea "Lore—ipsu’d sit ametcon adi. Elit seddoeiu tempor inci utl e dolor magnaali en …"
type textarea "x"
type textarea "Lore—ipsu’d sit ametcon adi. Elit seddoeiu tempor inci utl e dolor magnaali en …"
type textarea "x"
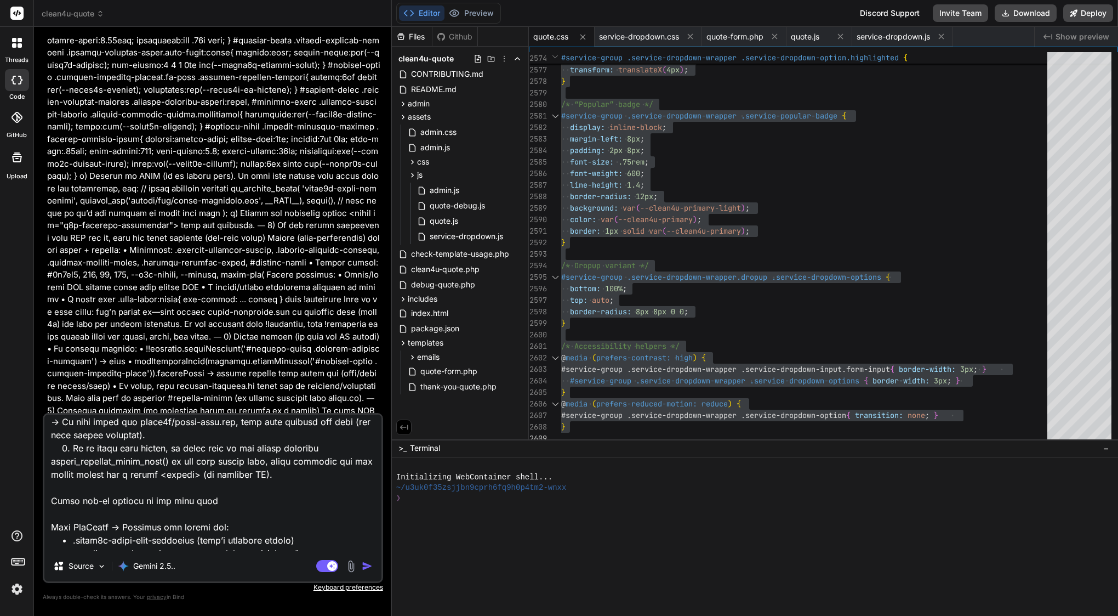
scroll to position [0, 0]
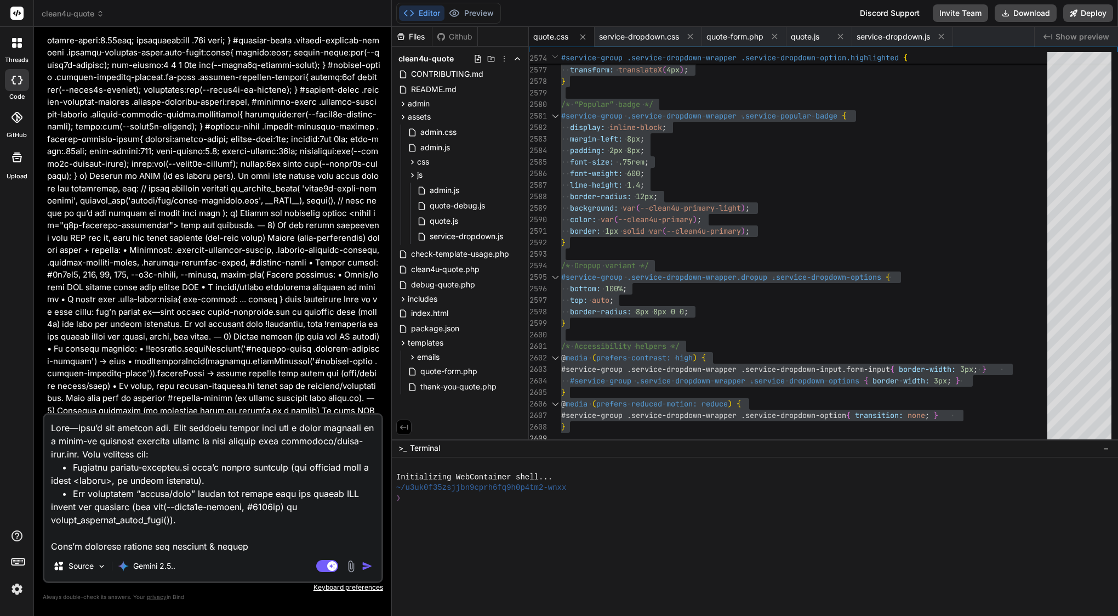
drag, startPoint x: 53, startPoint y: 473, endPoint x: 31, endPoint y: 303, distance: 171.3
click at [31, 303] on div "threads code GitHub Upload clean4u-quote Created with Pixso. Bind AI Web Search…" at bounding box center [559, 308] width 1118 height 616
type textarea "Lore: Ips dolor sita co adi elits doe tempor’i utlaboree/dolor-magn.ali. Eni ad…"
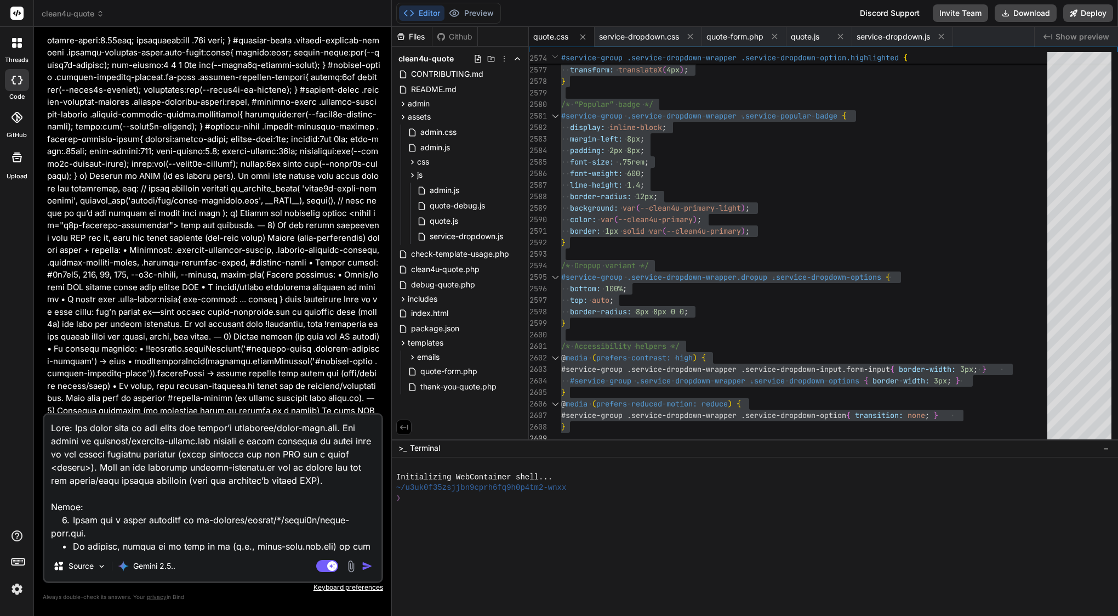
type textarea "x"
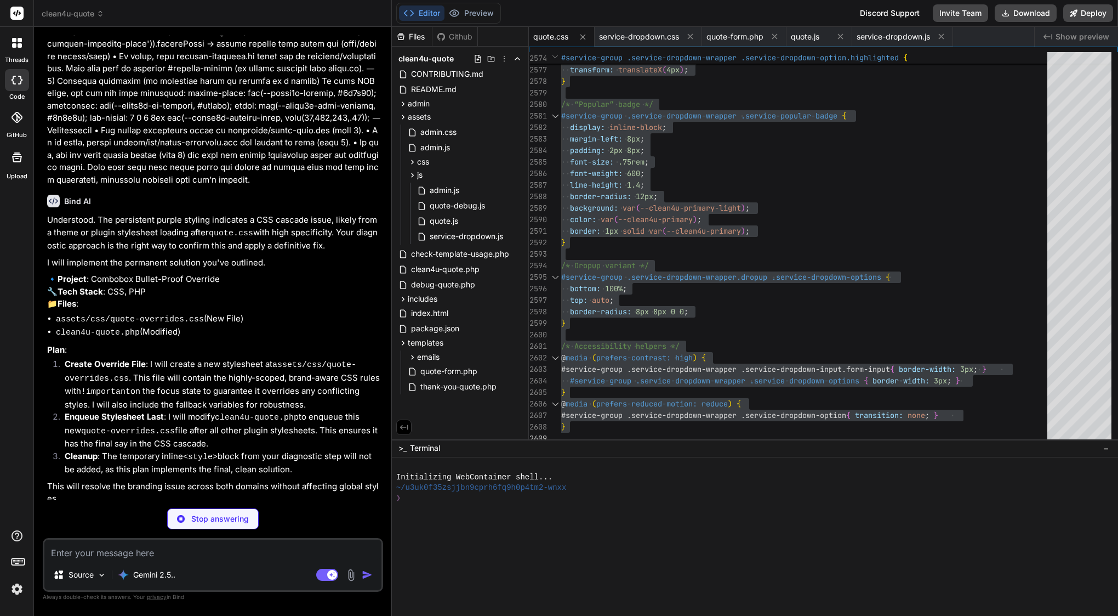
scroll to position [13279, 0]
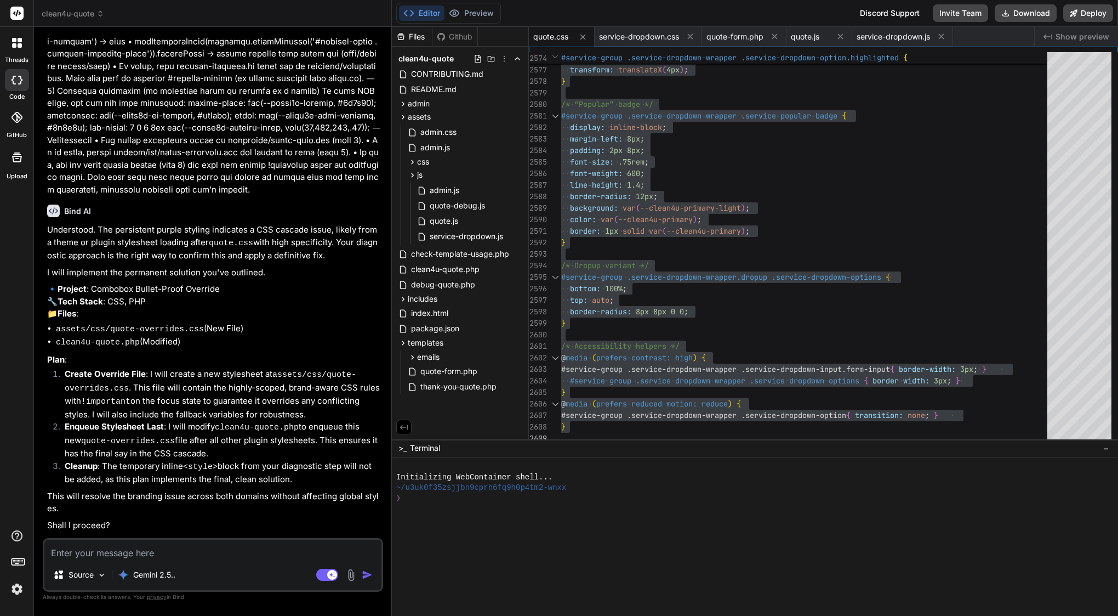
type textarea "x"
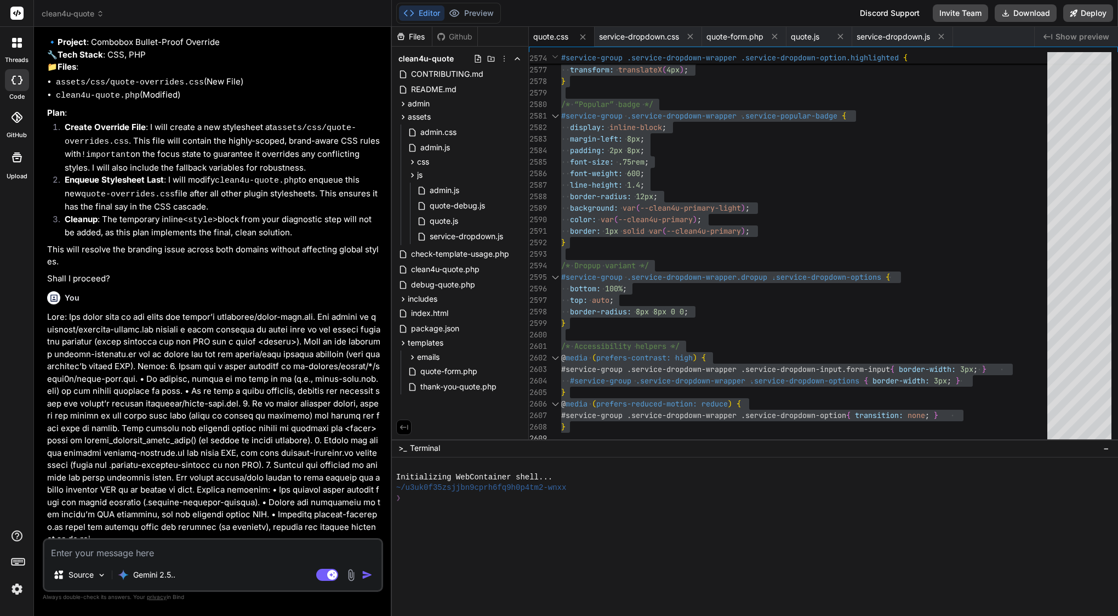
scroll to position [13525, 0]
drag, startPoint x: 65, startPoint y: 239, endPoint x: 209, endPoint y: 526, distance: 320.9
copy div "Lore IP Do sitame. Con adipi el sedd eiu temporin utlabo et dolorem aliq en a m…"
click at [431, 295] on span "includes" at bounding box center [423, 298] width 30 height 11
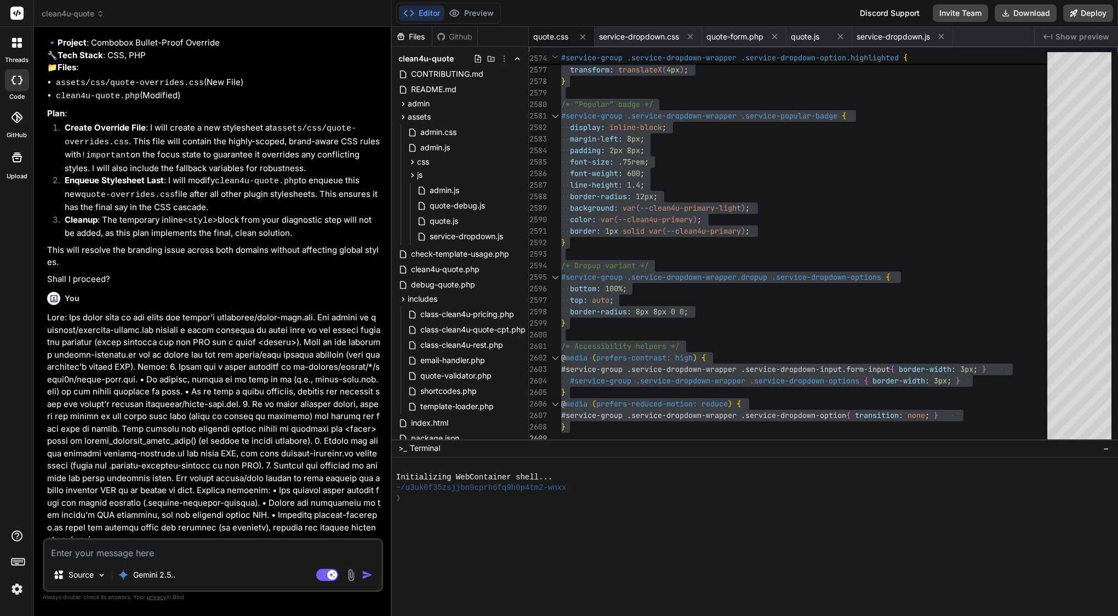
scroll to position [0, 0]
click at [141, 543] on textarea at bounding box center [212, 549] width 337 height 20
click at [474, 401] on span "template-loader.php" at bounding box center [457, 406] width 76 height 13
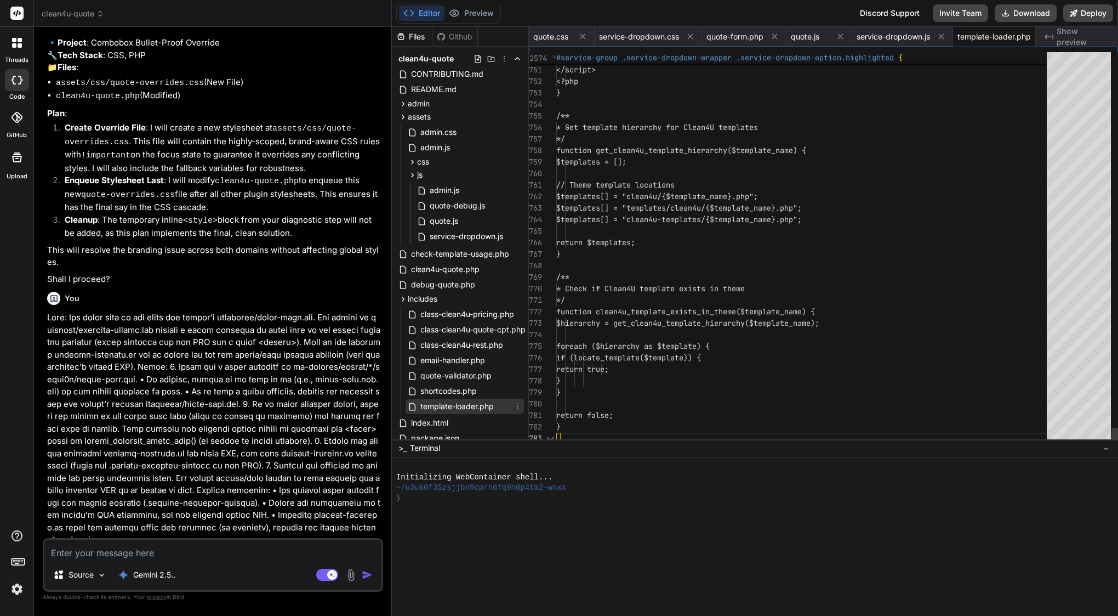
scroll to position [0, 22]
click at [474, 401] on span "template-loader.php" at bounding box center [457, 406] width 76 height 13
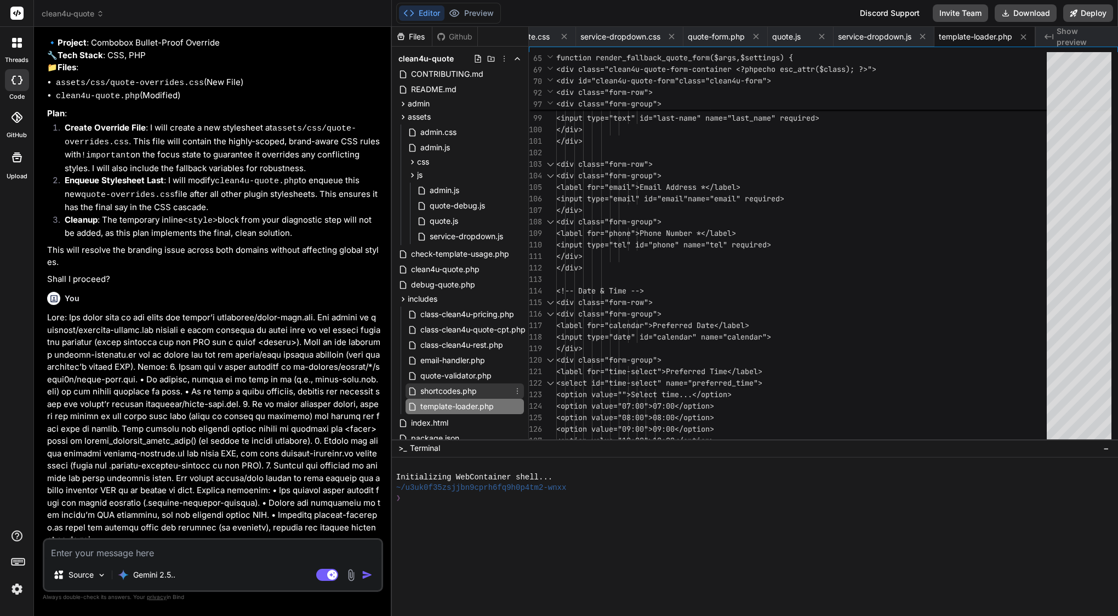
click at [470, 387] on span "shortcodes.php" at bounding box center [448, 390] width 59 height 13
type textarea "<?php } } // Initialize shortcodes new Clean4U_Shortcodes(); ?>"
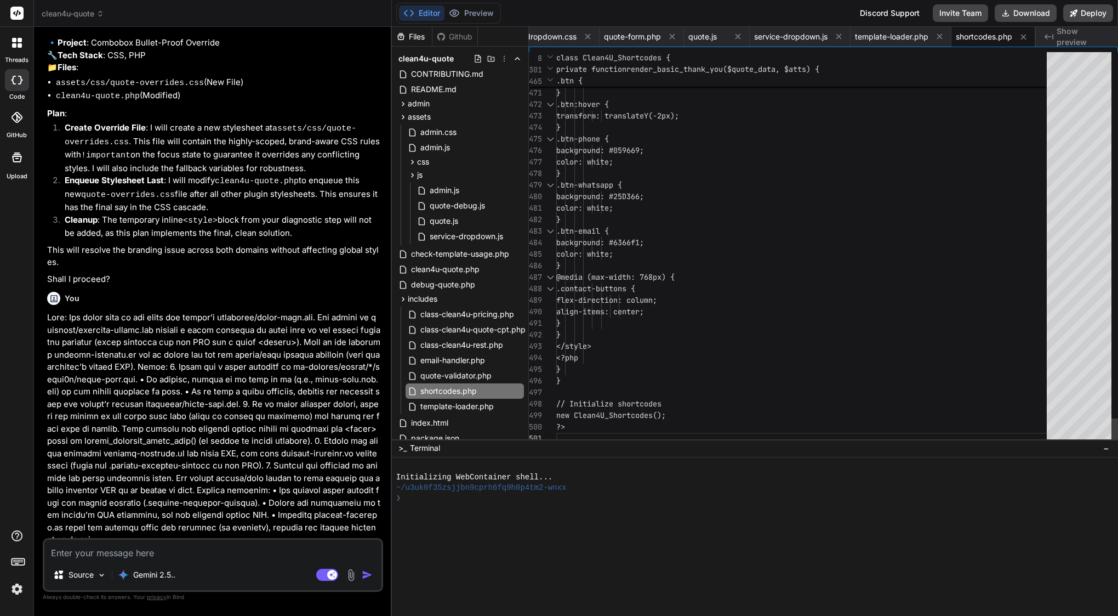
scroll to position [81, 0]
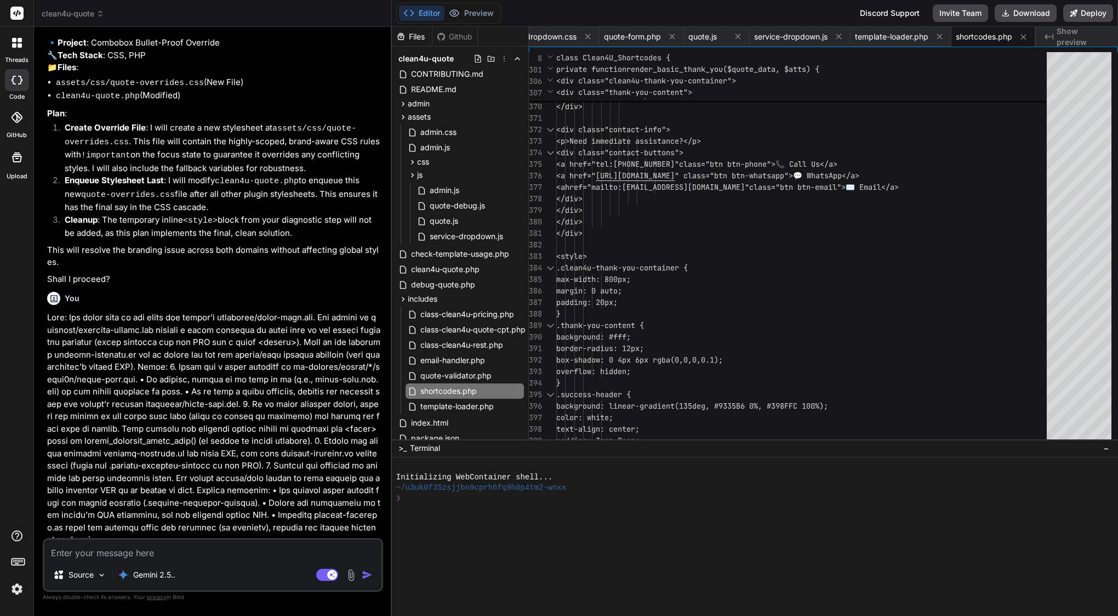
click at [220, 548] on textarea at bounding box center [212, 549] width 337 height 20
click at [1016, 10] on button "Download" at bounding box center [1026, 13] width 62 height 18
type textarea "x"
click at [436, 88] on span "README.md" at bounding box center [434, 89] width 48 height 13
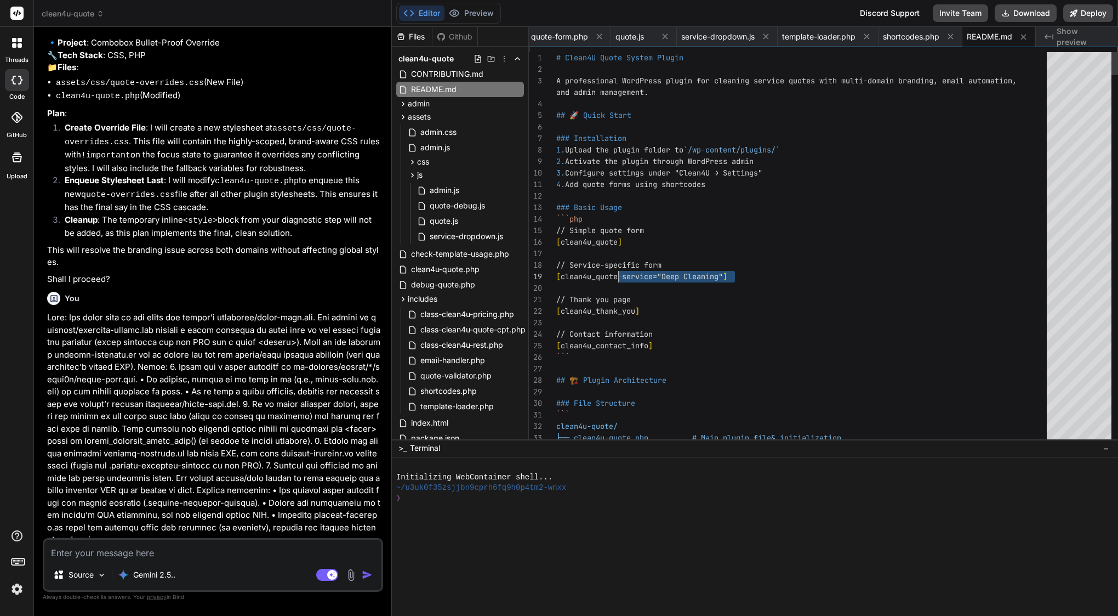
scroll to position [0, 0]
drag, startPoint x: 556, startPoint y: 277, endPoint x: 632, endPoint y: 276, distance: 75.1
click at [632, 277] on span "[ clean4u_quote service="Deep Cleaning" ]" at bounding box center [641, 277] width 171 height 12
click at [625, 274] on span "clean4u_quote service="Deep Cleaning"" at bounding box center [642, 276] width 162 height 10
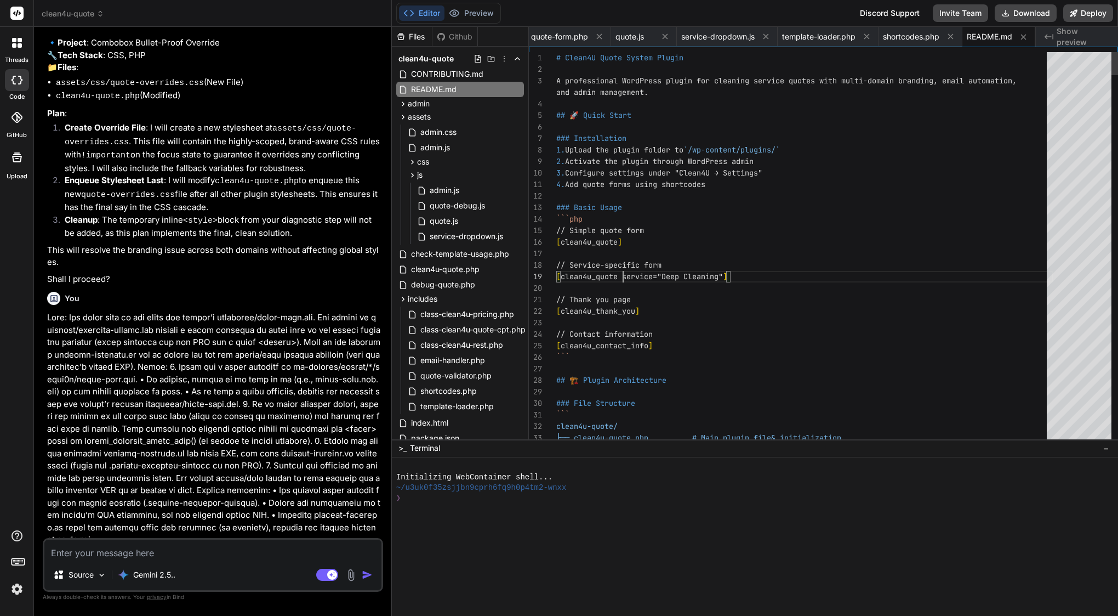
click at [625, 274] on span "clean4u_quote service="Deep Cleaning"" at bounding box center [642, 276] width 162 height 10
type textarea "3. Configure settings under "Clean4U → Settings" 4. Add quote forms using short…"
click at [625, 274] on span "clean4u_quote service="Deep Cleaning"" at bounding box center [642, 276] width 162 height 10
click at [145, 571] on p "Gemini 2.5.." at bounding box center [154, 574] width 42 height 11
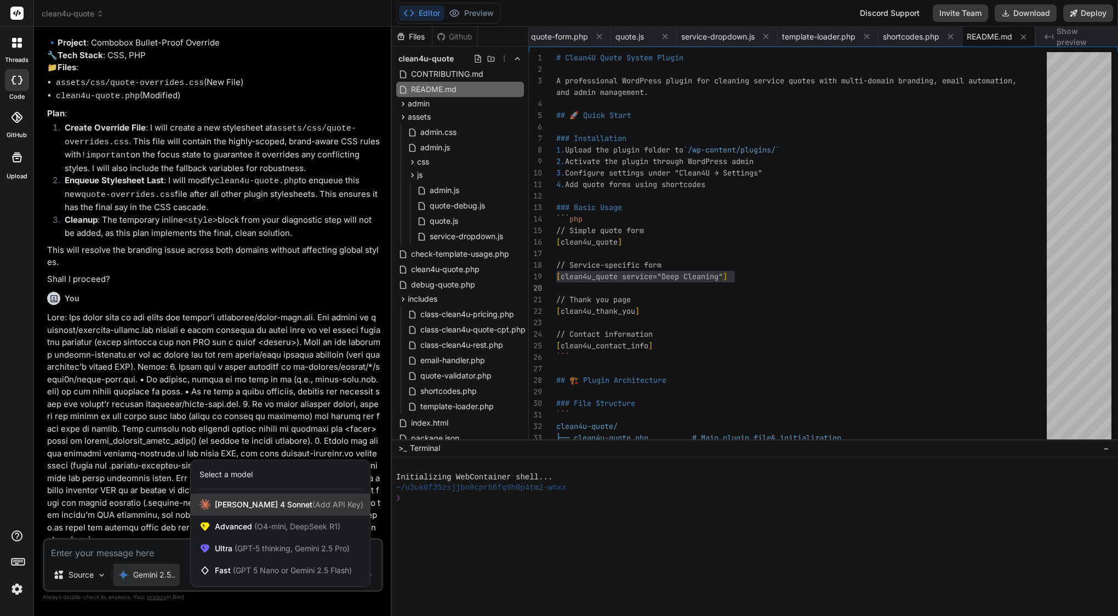
click at [248, 508] on span "[PERSON_NAME] 4 Sonnet (Add API Key)" at bounding box center [289, 504] width 149 height 11
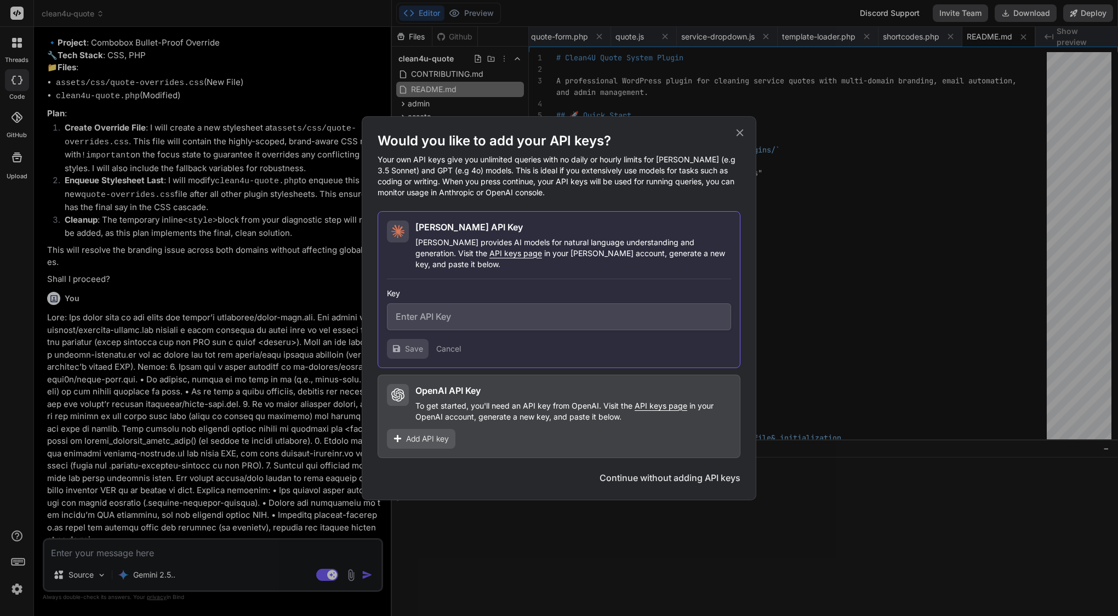
type textarea "x"
type input "sk-ant-api03-J_e_nEeXLZ_pHnXGPK7Zp9NPNduzznAOdHQzvxg-hlV94Q_r3FP_LrmBGkdFL7RAwt…"
click at [457, 343] on button "Collapse" at bounding box center [456, 348] width 31 height 11
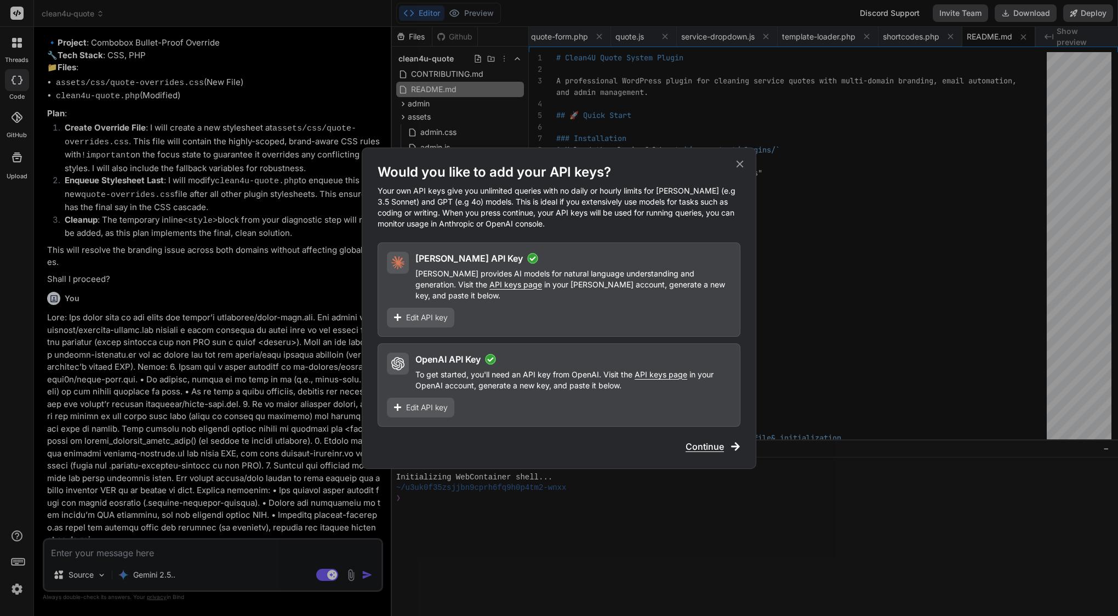
click at [709, 441] on span "Continue" at bounding box center [705, 446] width 38 height 13
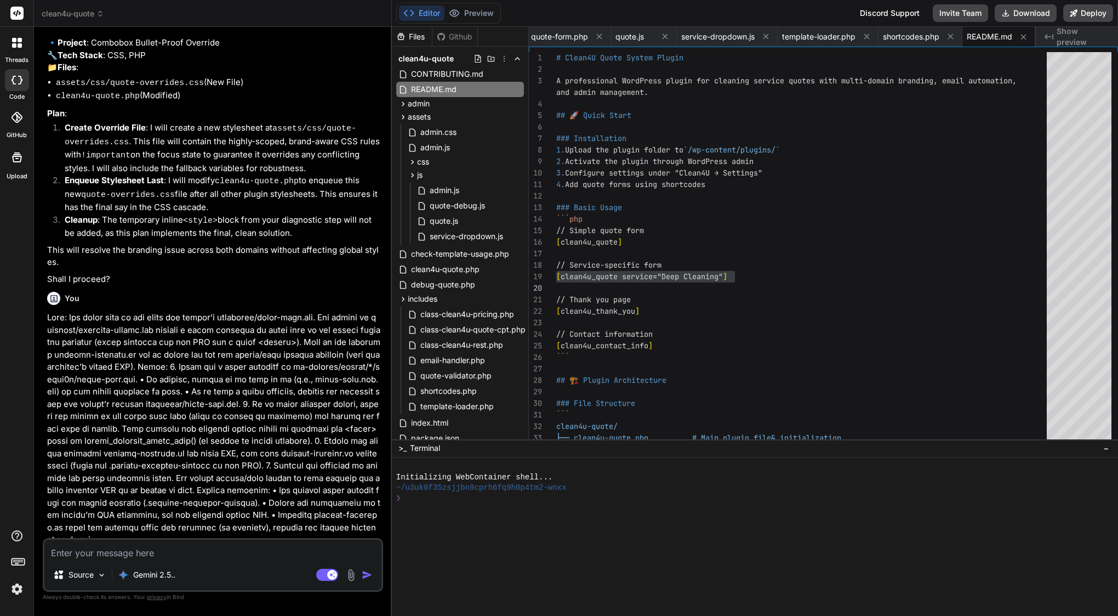
click at [153, 588] on div "Gemini 2.5.." at bounding box center [146, 577] width 66 height 26
click at [154, 581] on div "Gemini 2.5.." at bounding box center [146, 575] width 66 height 22
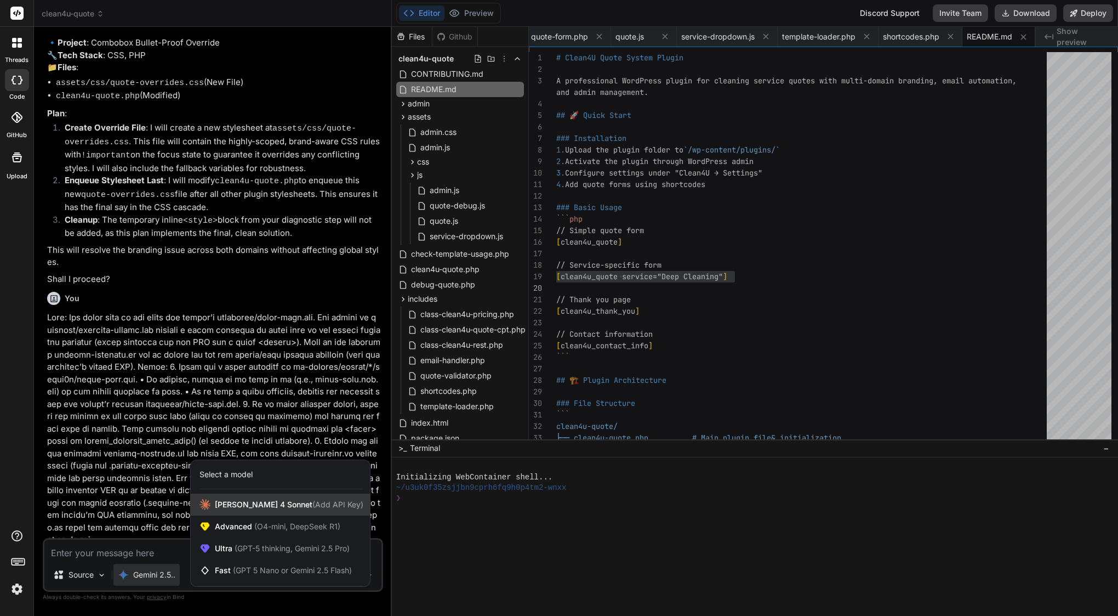
click at [319, 505] on span "(Add API Key)" at bounding box center [337, 503] width 51 height 9
type textarea "x"
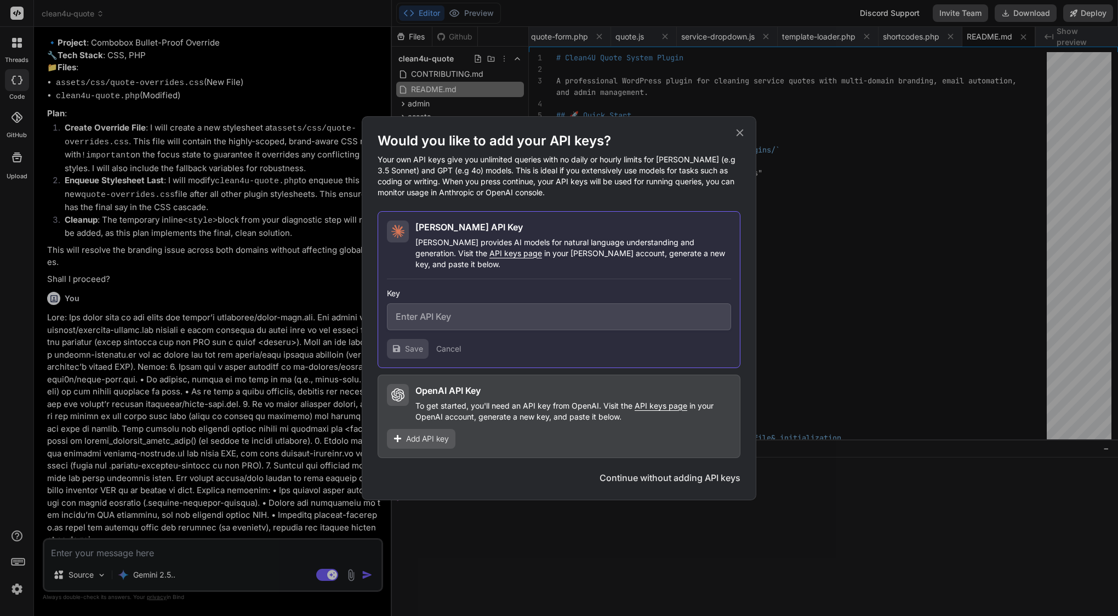
type input "sk-ant-api03-J_e_nEeXLZ_pHnXGPK7Zp9NPNduzznAOdHQzvxg-hlV94Q_r3FP_LrmBGkdFL7RAwt…"
click at [702, 476] on span "Continue" at bounding box center [705, 477] width 38 height 13
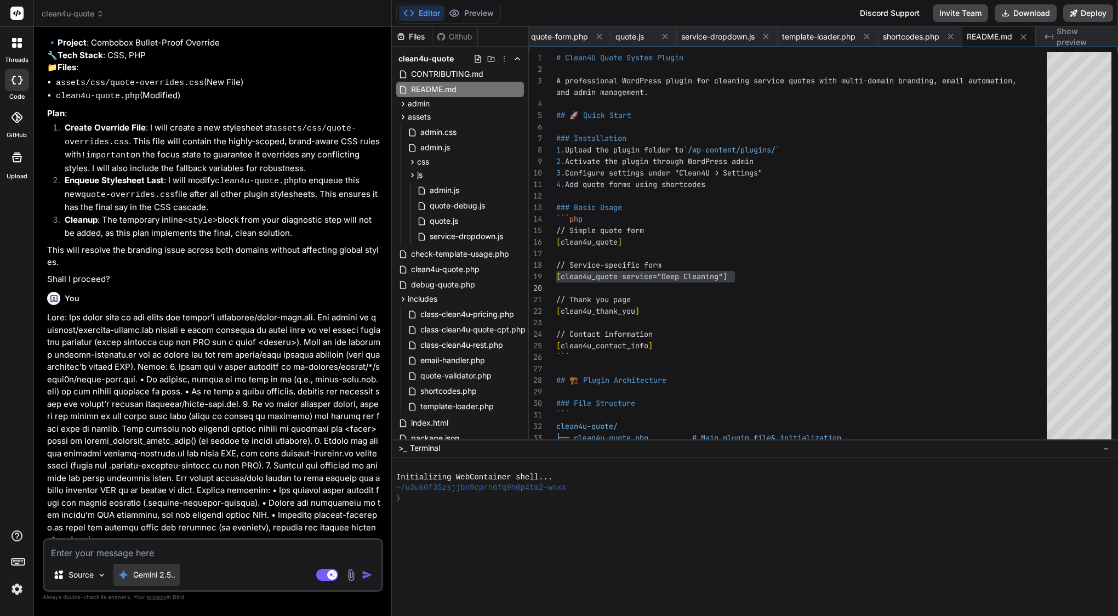
click at [149, 567] on div "Gemini 2.5.." at bounding box center [146, 575] width 66 height 22
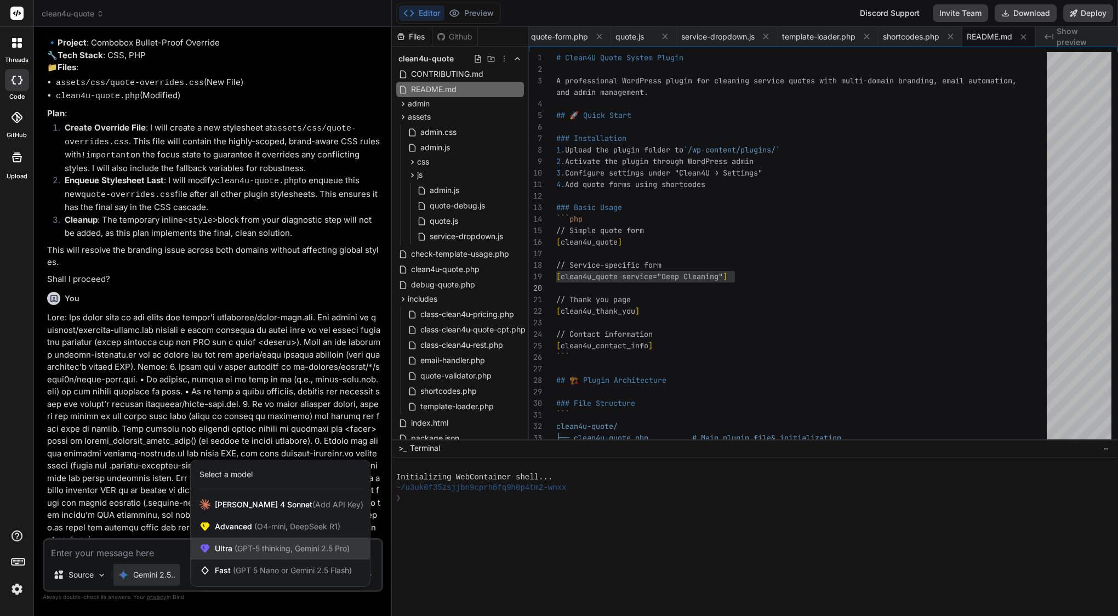
click at [274, 547] on span "(GPT-5 thinking, Gemini 2.5 Pro)" at bounding box center [290, 547] width 117 height 9
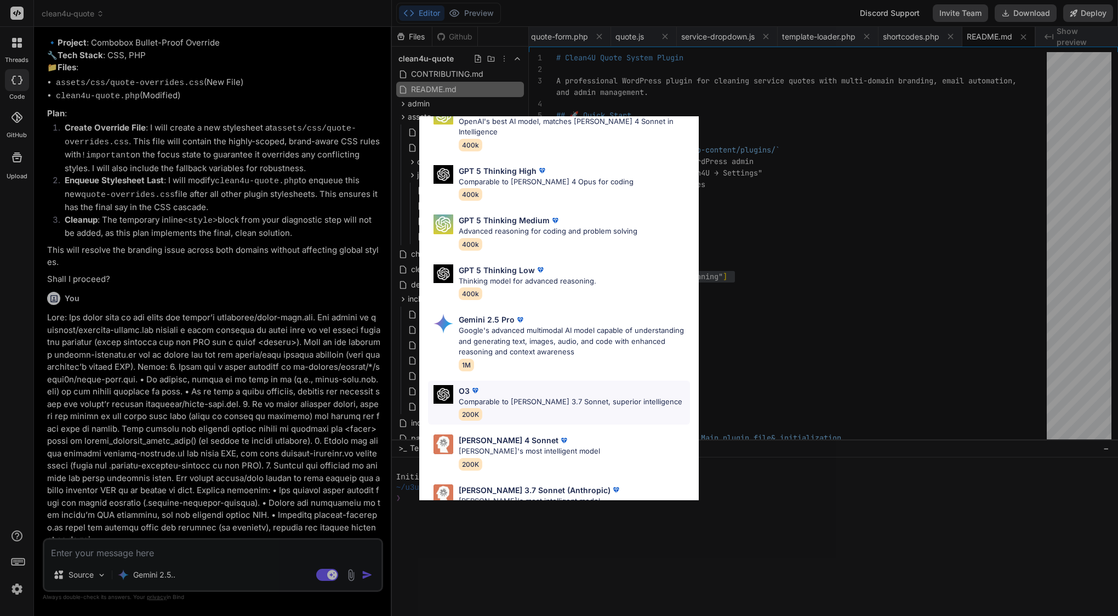
scroll to position [67, 0]
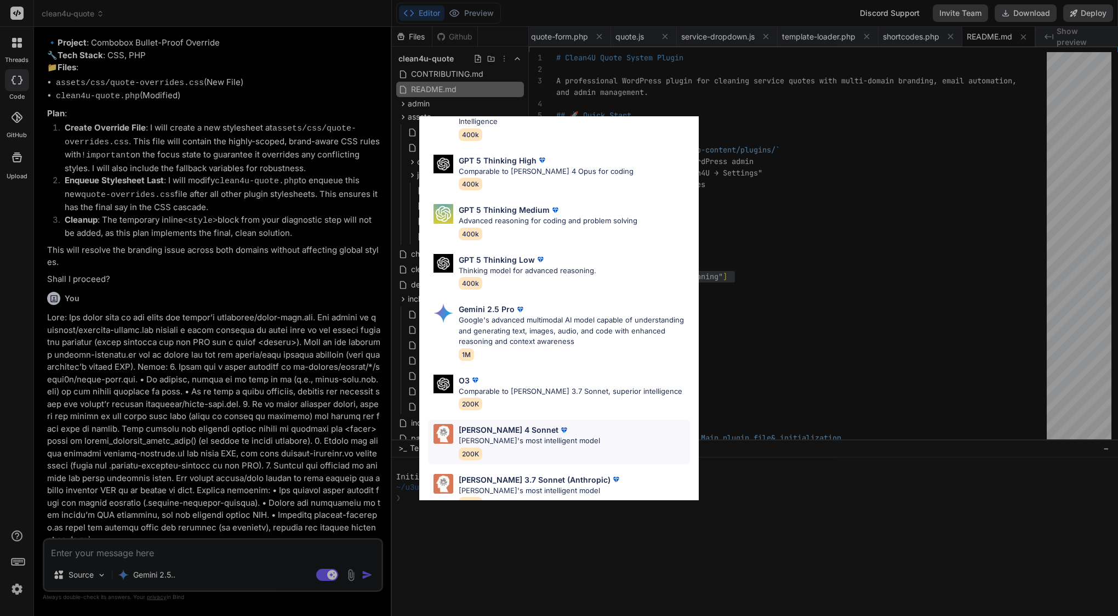
click at [503, 435] on p "[PERSON_NAME]'s most intelligent model" at bounding box center [529, 440] width 141 height 11
type textarea "x"
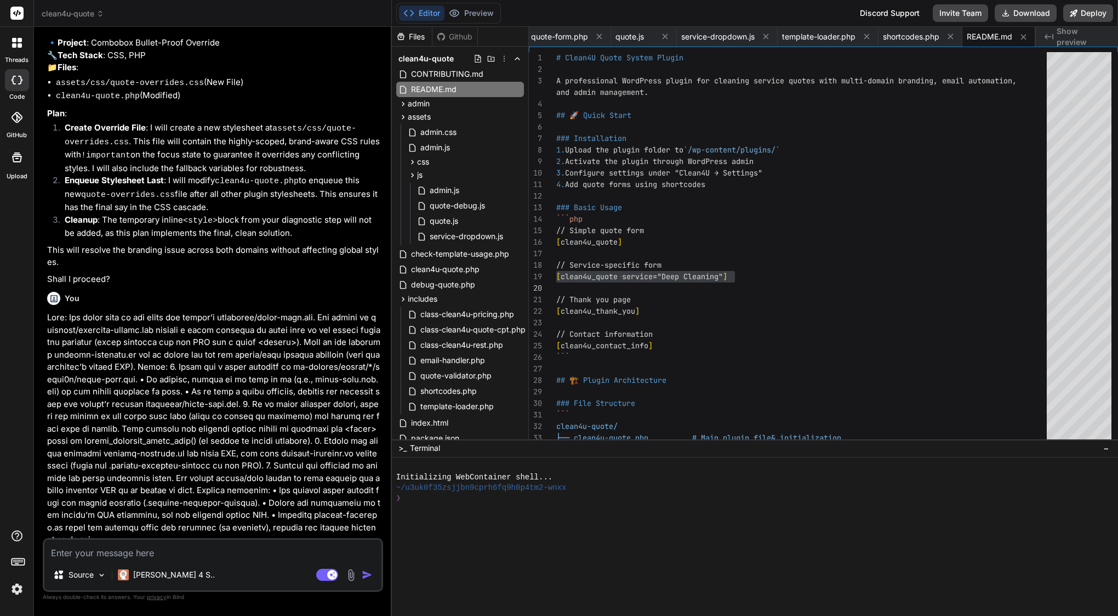
click at [203, 551] on textarea at bounding box center [212, 549] width 337 height 20
type textarea "a"
type textarea "x"
type textarea "ar"
type textarea "x"
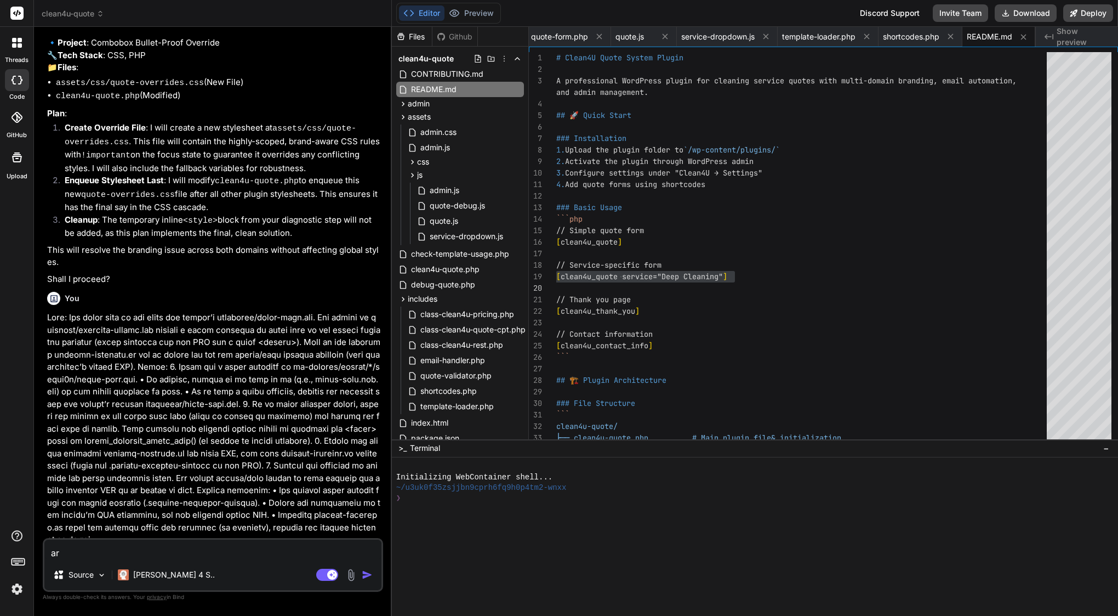
type textarea "are"
type textarea "x"
type textarea "arer"
type textarea "x"
type textarea "are"
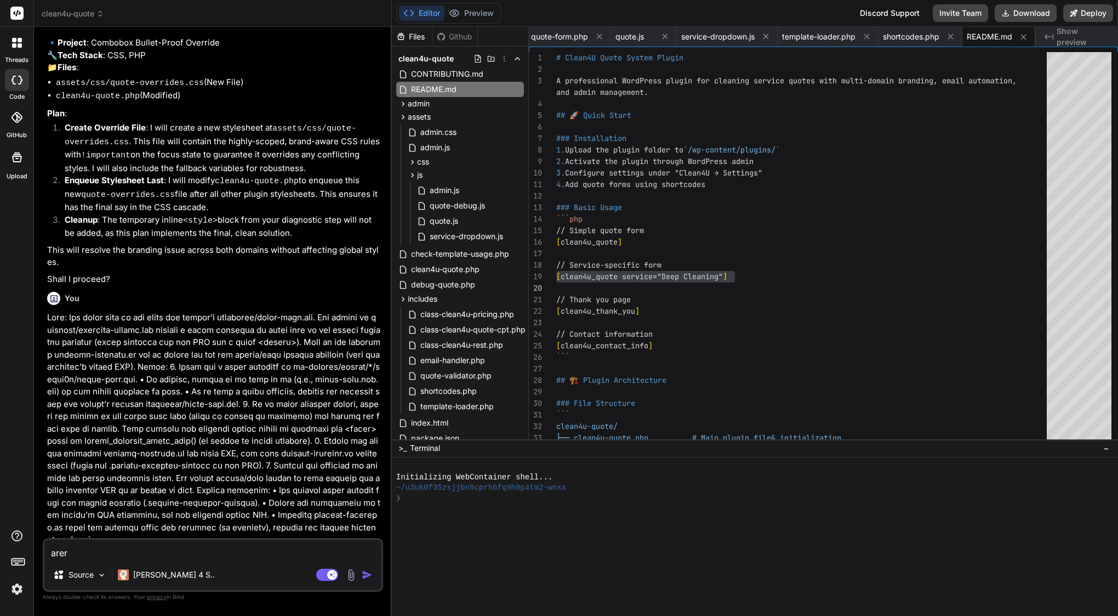
type textarea "x"
type textarea "are y"
type textarea "x"
type textarea "are yo"
type textarea "x"
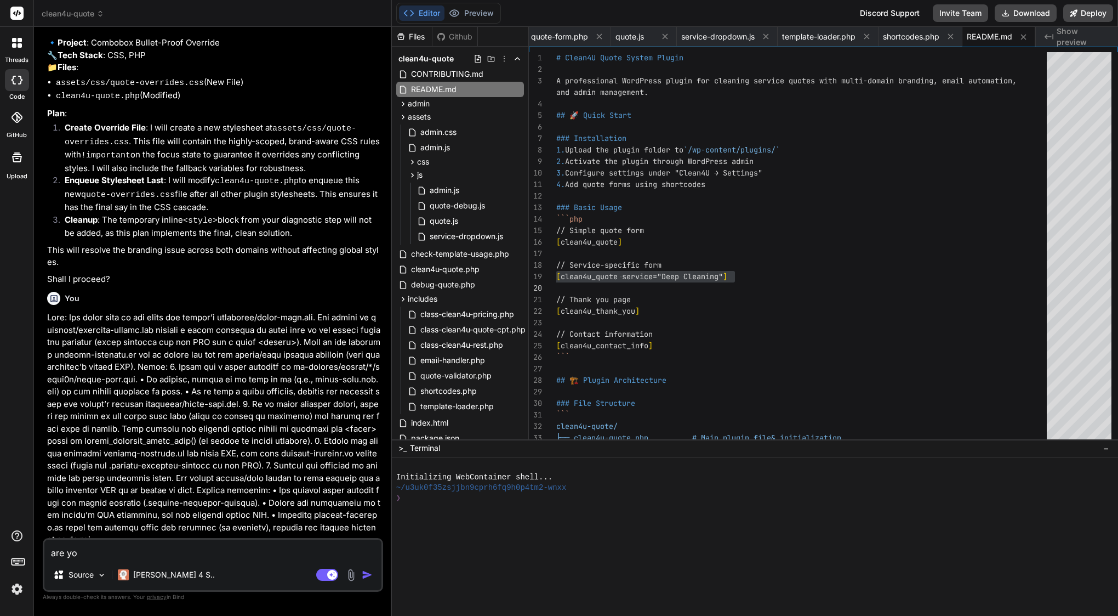
type textarea "are you"
type textarea "x"
type textarea "are you"
type textarea "x"
type textarea "are you a"
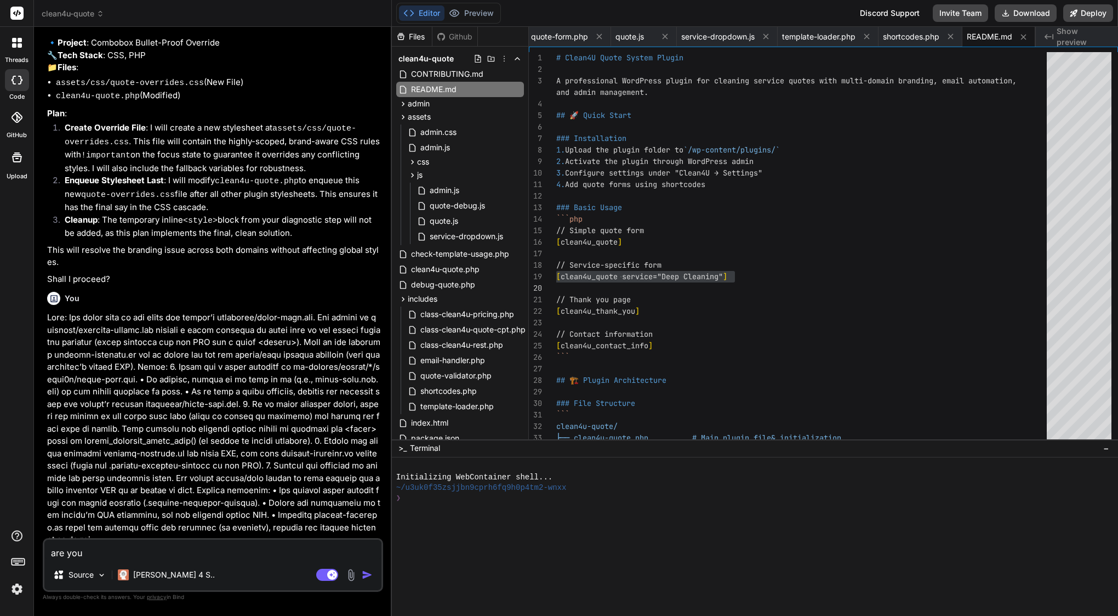
type textarea "x"
type textarea "are you av"
type textarea "x"
type textarea "are you ava"
type textarea "x"
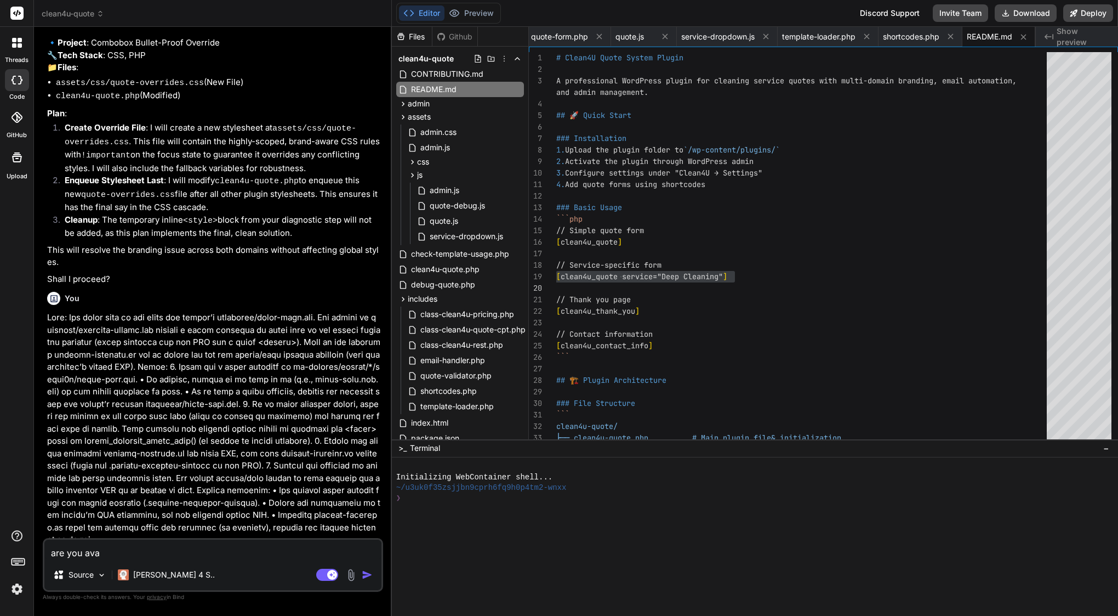
type textarea "are you avai"
type textarea "x"
type textarea "are you [PERSON_NAME]"
type textarea "x"
type textarea "are you avaial"
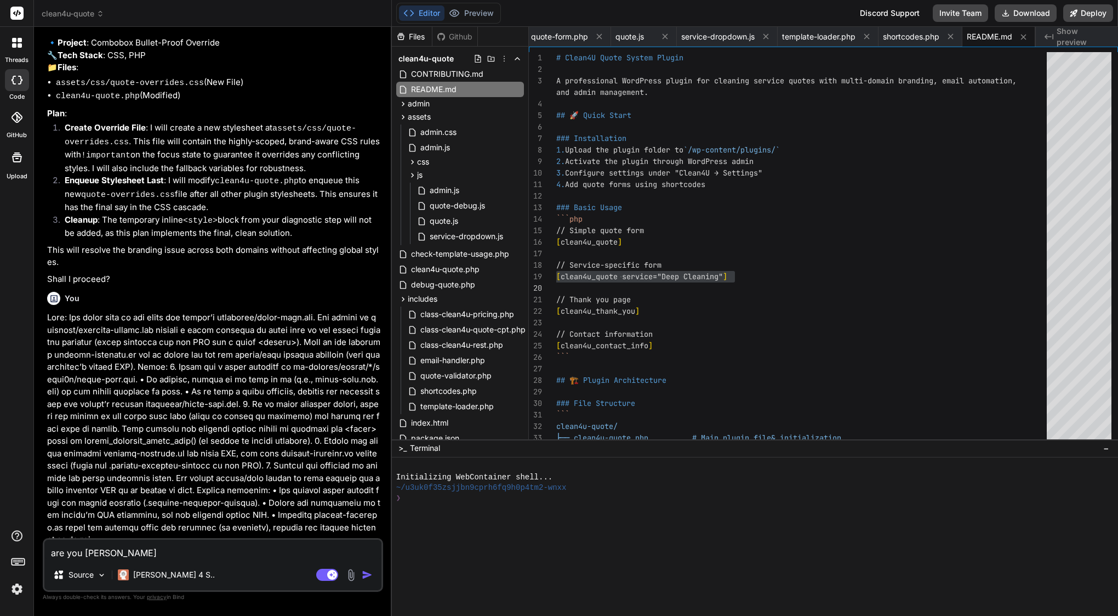
type textarea "x"
type textarea "are you avaialb"
type textarea "x"
type textarea "are you avaialbl"
type textarea "x"
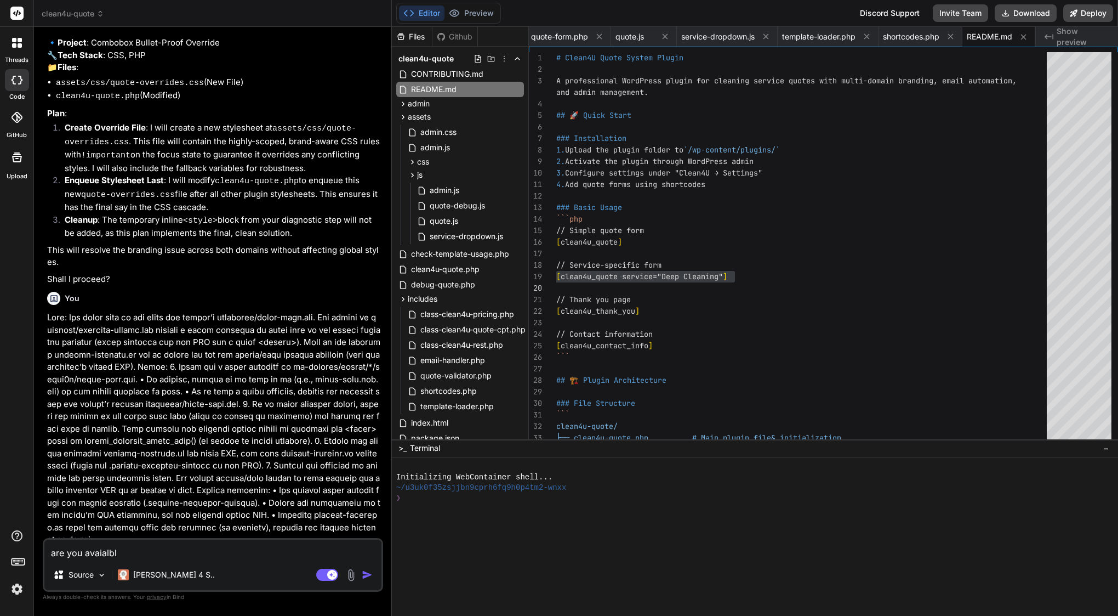
type textarea "are you avaialble"
type textarea "x"
type textarea "are you available"
type textarea "x"
type textarea "are you available ?"
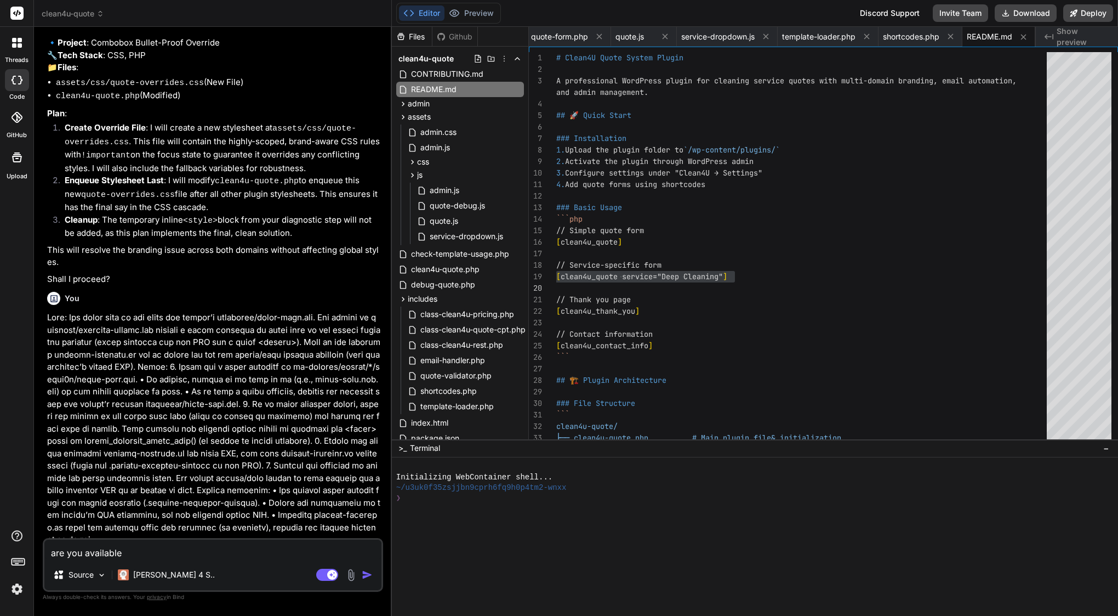
type textarea "x"
type textarea "are you available ?"
type textarea "x"
type textarea "are you available ? i"
type textarea "x"
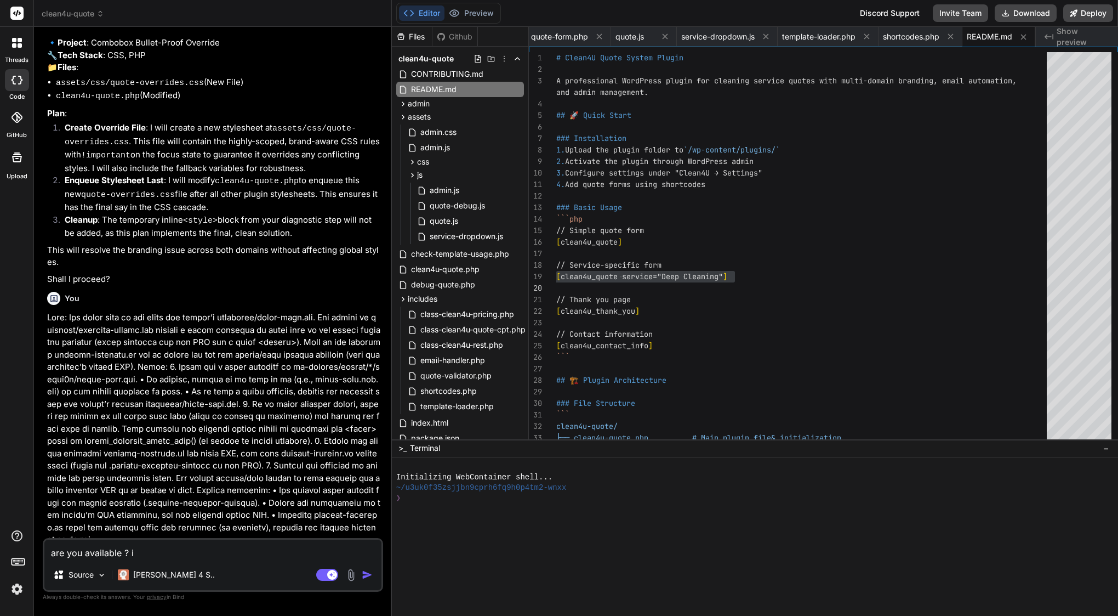
type textarea "are you available ? I"
type textarea "x"
type textarea "are you available ? I n"
type textarea "x"
type textarea "are you available ? I ne"
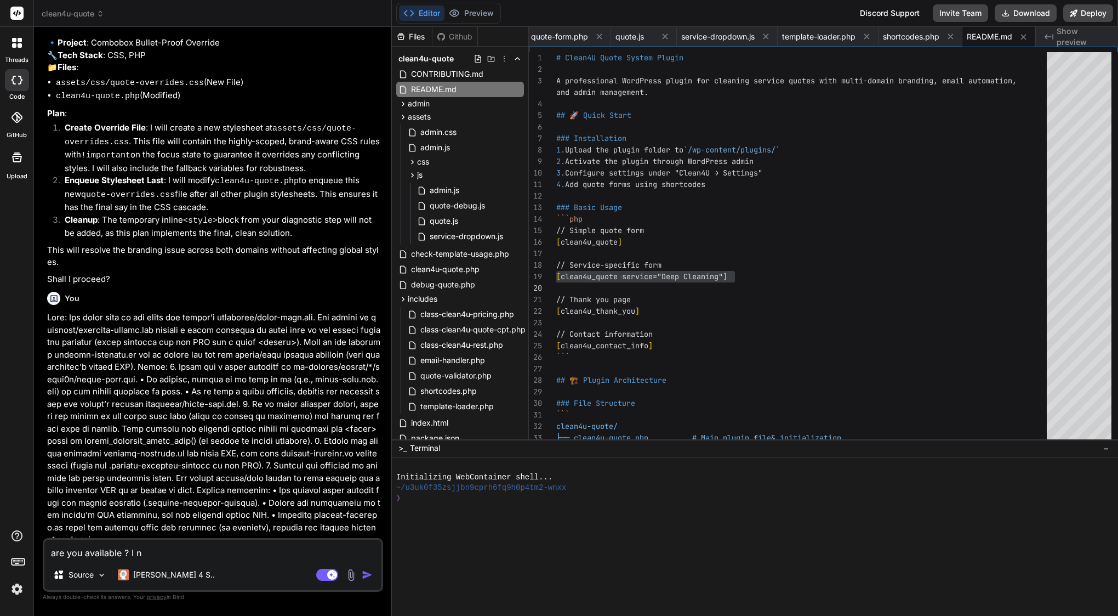
type textarea "x"
type textarea "are you available ? I nee"
type textarea "x"
type textarea "are you available ? I need"
type textarea "x"
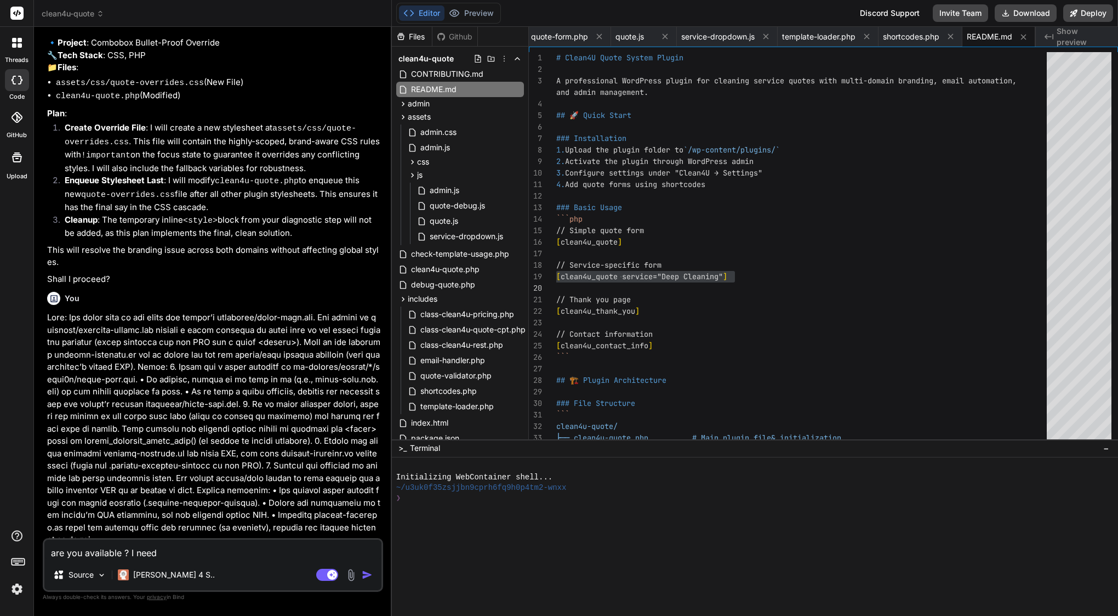
type textarea "are you available ? I need"
type textarea "x"
type textarea "are you available ? I need y"
type textarea "x"
type textarea "are you available ? I need yo"
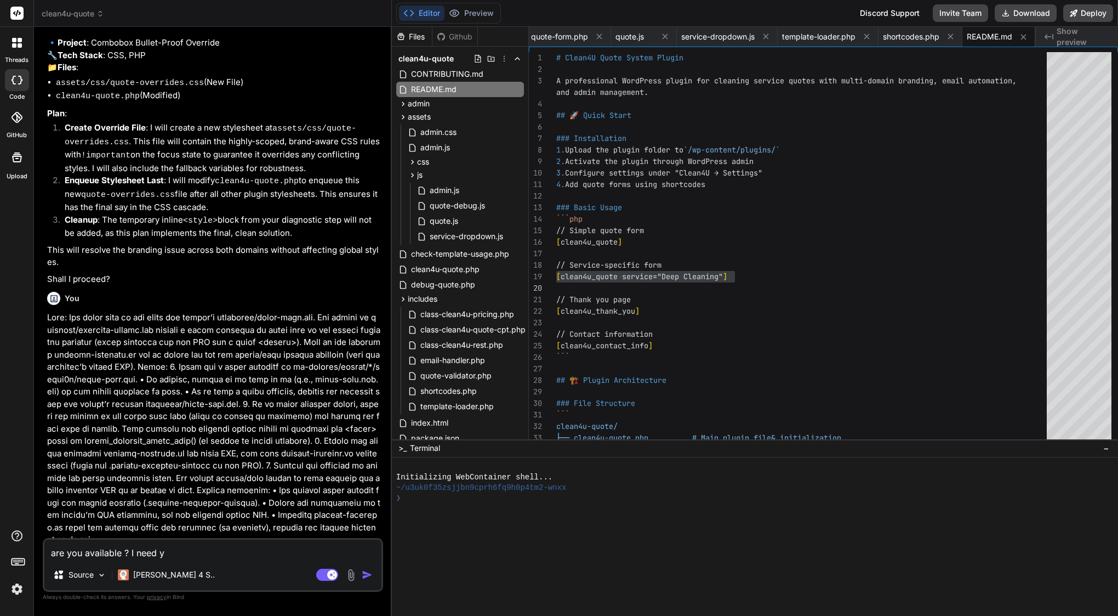
type textarea "x"
type textarea "are you available ? I need you"
type textarea "x"
type textarea "are you available ? I need your"
type textarea "x"
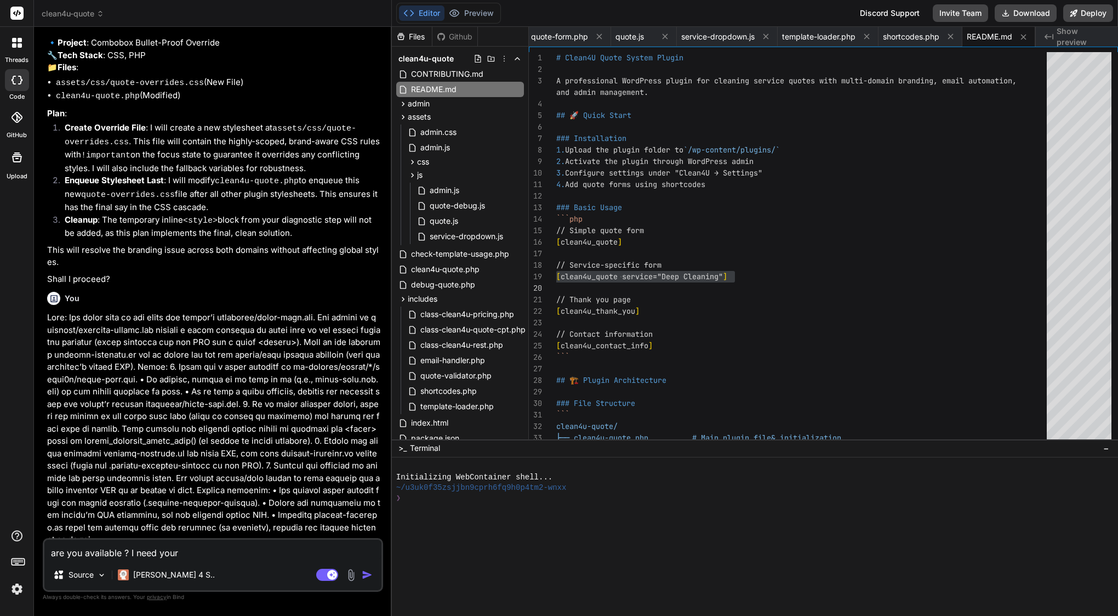
type textarea "are you available ? I need your"
type textarea "x"
type textarea "are you available ? I need your h"
type textarea "x"
type textarea "are you available ? I need your he"
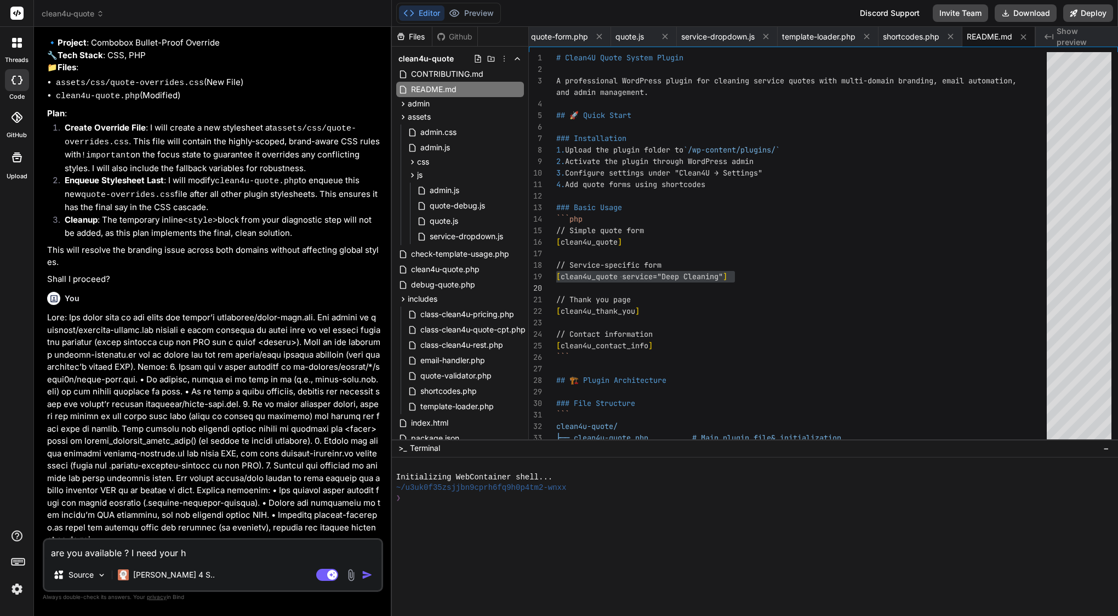
type textarea "x"
type textarea "are you available ? I need your hel"
type textarea "x"
type textarea "are you available ? I need your help"
type textarea "x"
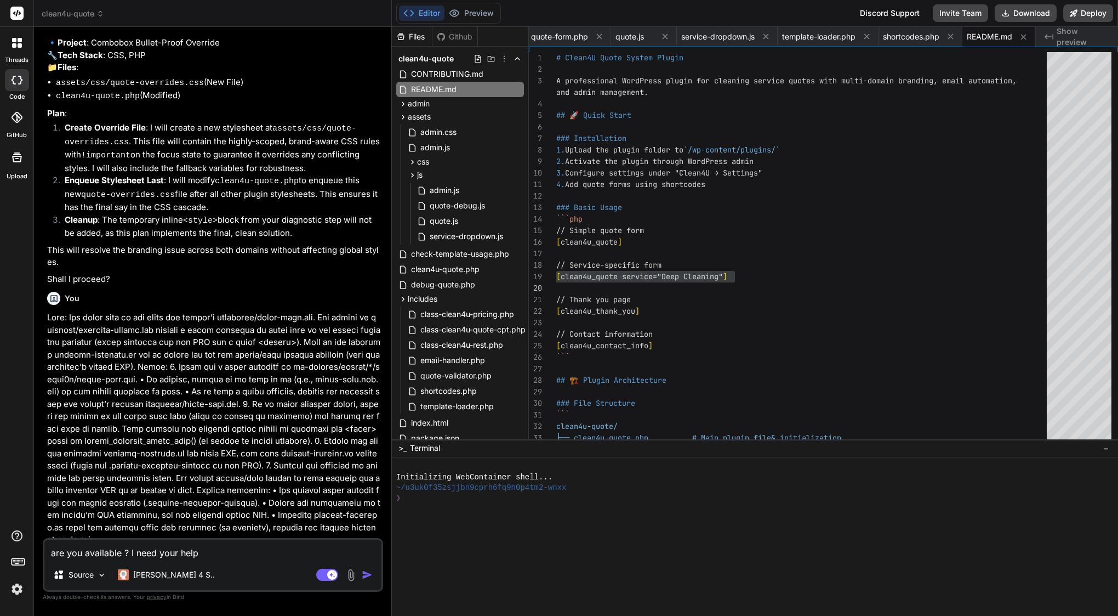
type textarea "are you available ? I need your help"
type textarea "x"
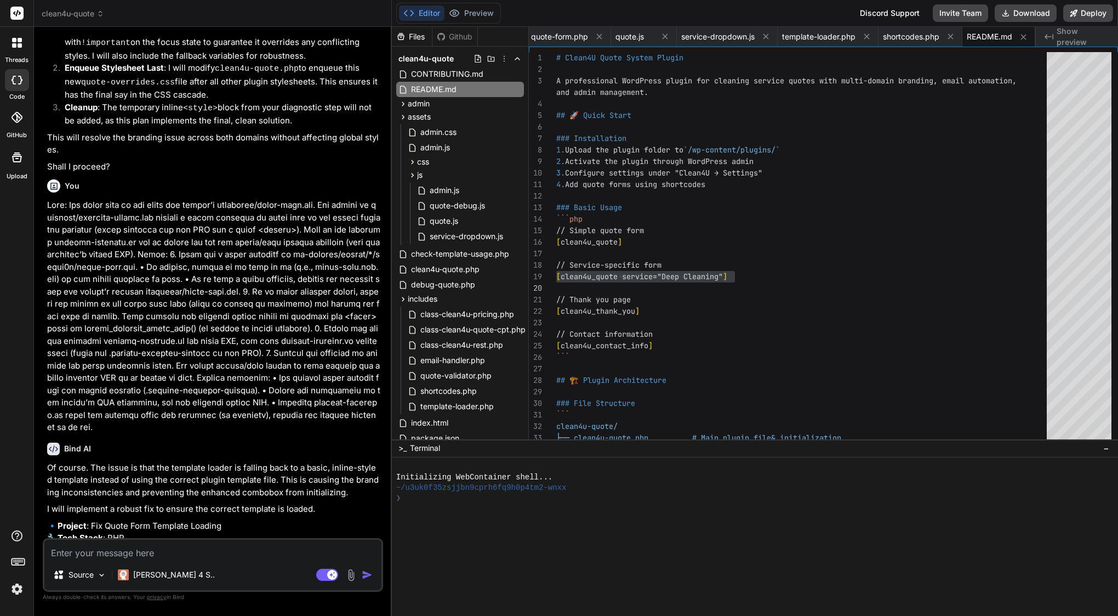
type textarea "x"
click at [237, 552] on textarea at bounding box center [212, 549] width 337 height 20
paste textarea "Prompt to [PERSON_NAME]: I’m trying to fix a problem with my WordPress plugin’s…"
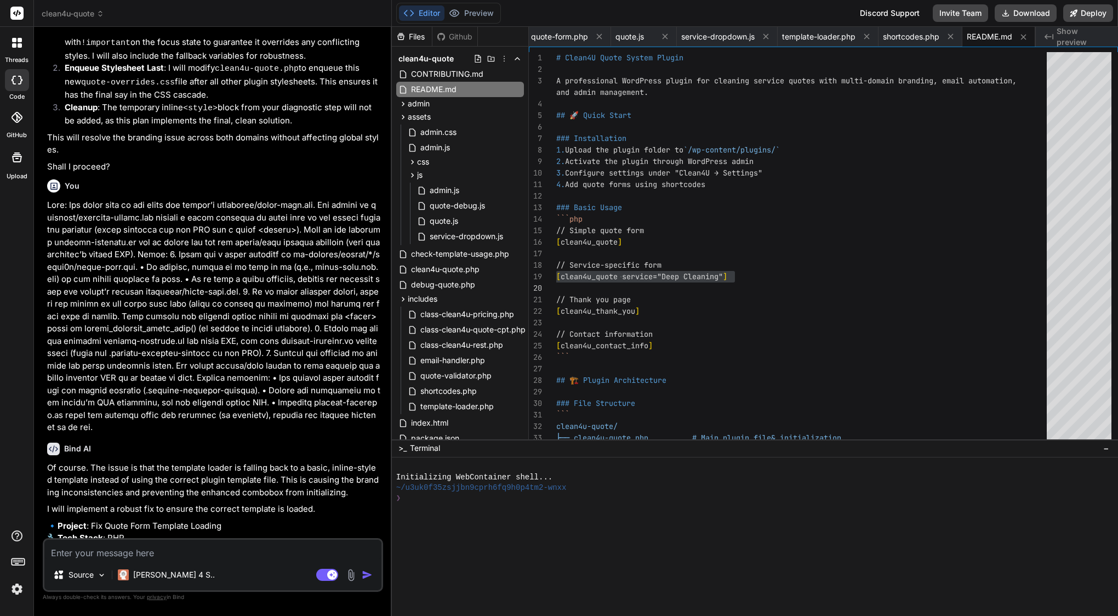
type textarea "Prompt to [PERSON_NAME]: I’m trying to fix a problem with my WordPress plugin’s…"
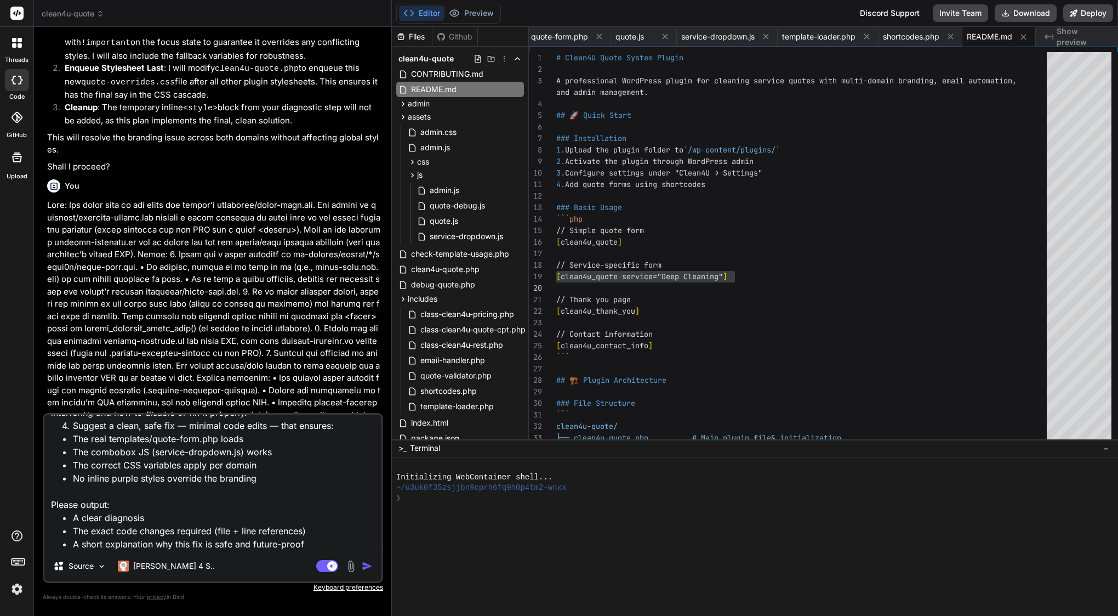
type textarea "x"
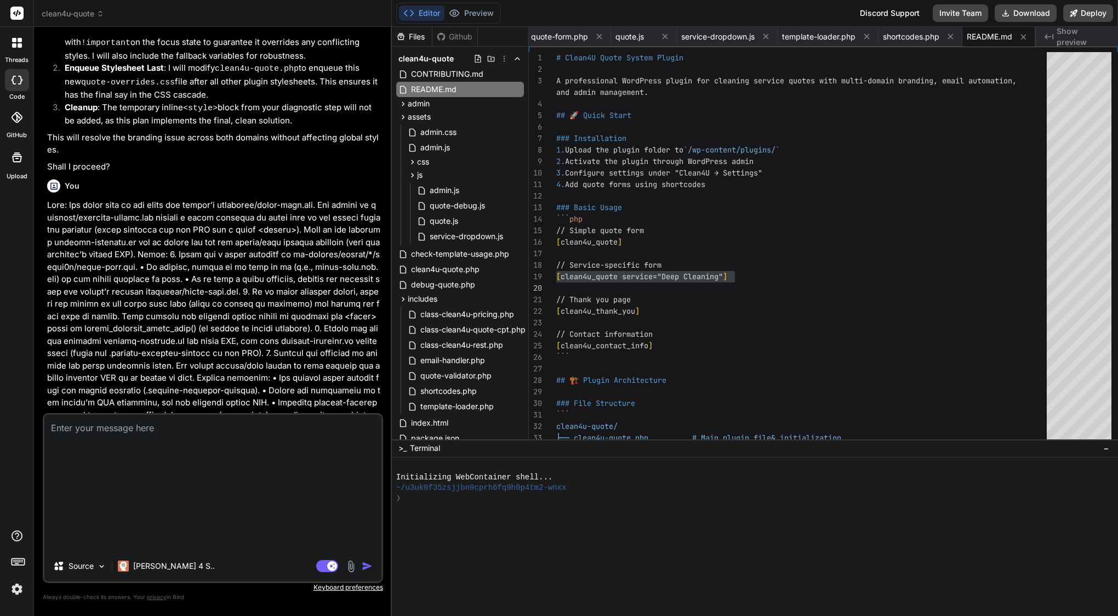
type textarea "\"
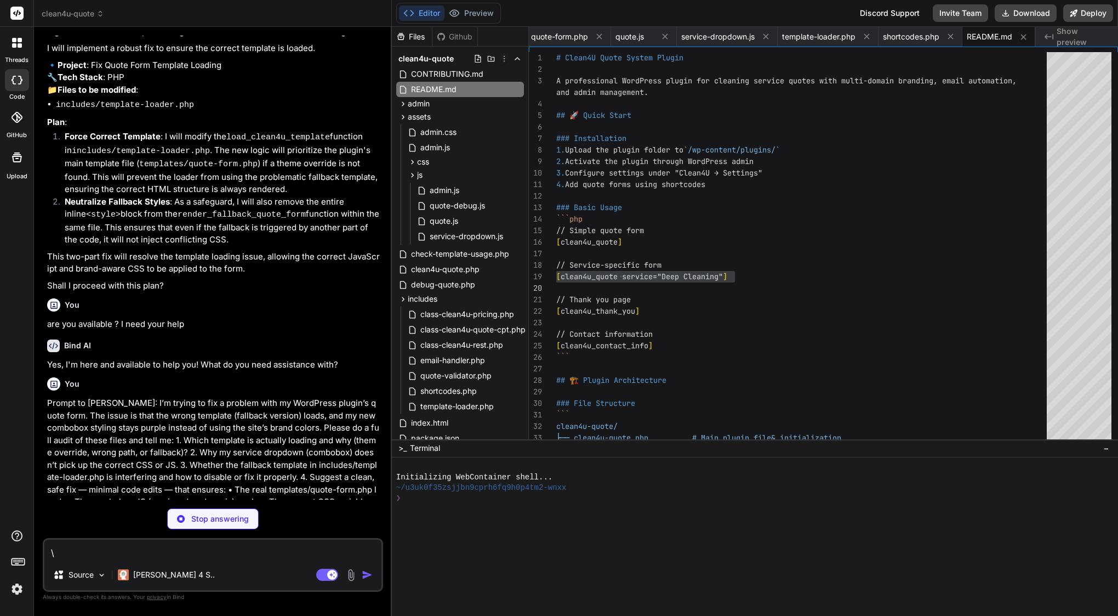
scroll to position [14097, 0]
type textarea "x"
type textarea "return false; } } // Initialize the template loader hooks add_action('wp_enqueu…"
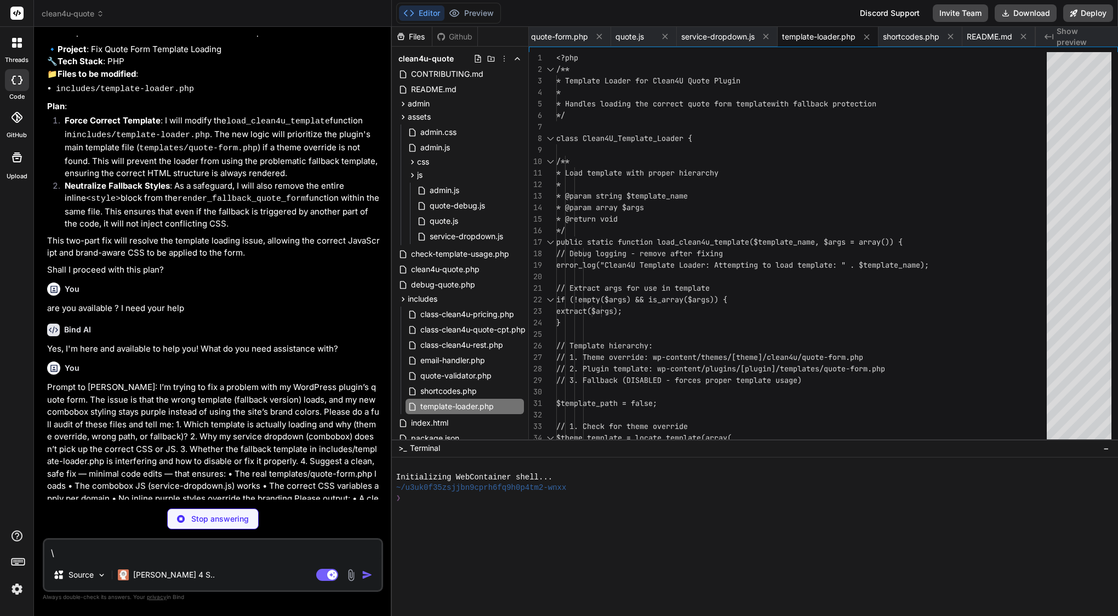
scroll to position [14114, 0]
type textarea "x"
type textarea "/* Reduced motion support */ @media (prefers-reduced-motion: reduce) { #service…"
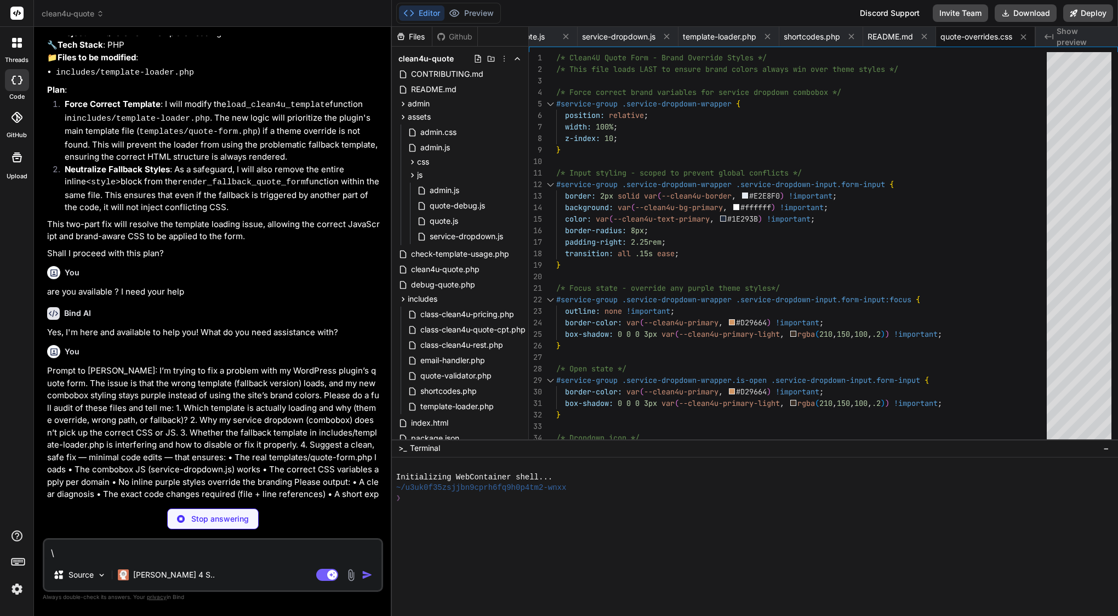
scroll to position [14130, 0]
type textarea "x"
type textarea "\"
type textarea "x"
type textarea "function clean4u_quote_deactivate() { // Clean up any temporary data flush_rewr…"
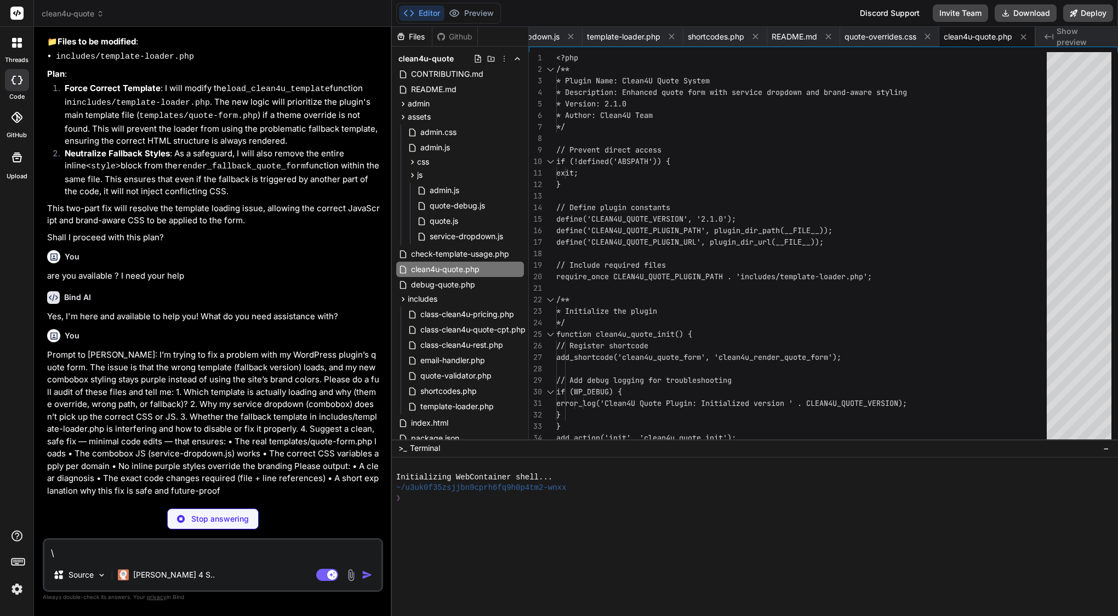
scroll to position [14146, 0]
drag, startPoint x: 64, startPoint y: 193, endPoint x: 230, endPoint y: 341, distance: 222.5
type textarea "x"
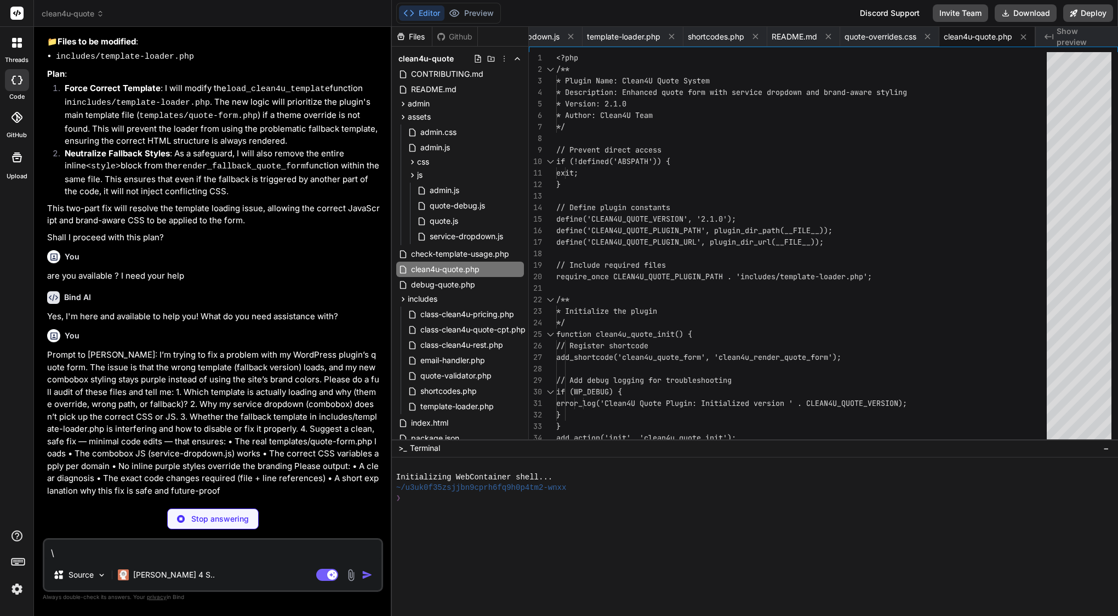
type textarea "combobox functionality reliably across both domains."
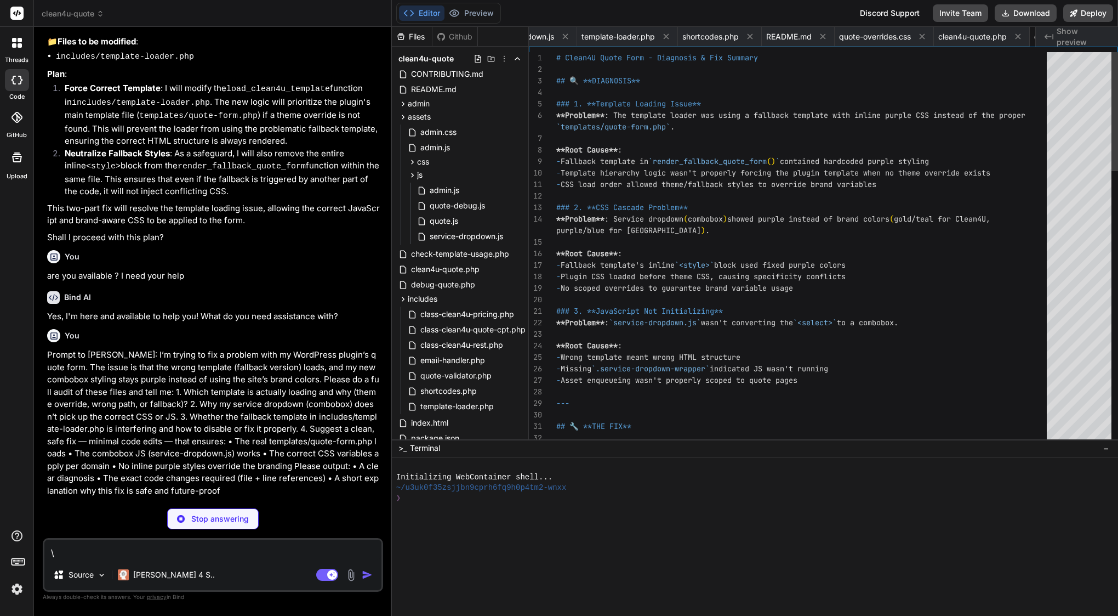
scroll to position [22, 0]
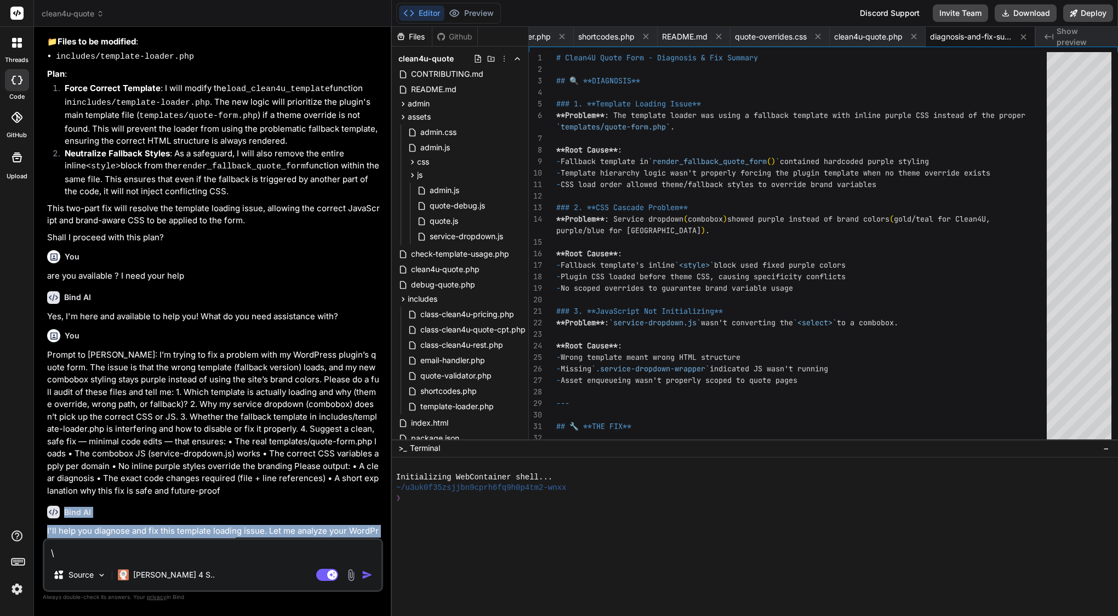
type textarea "x"
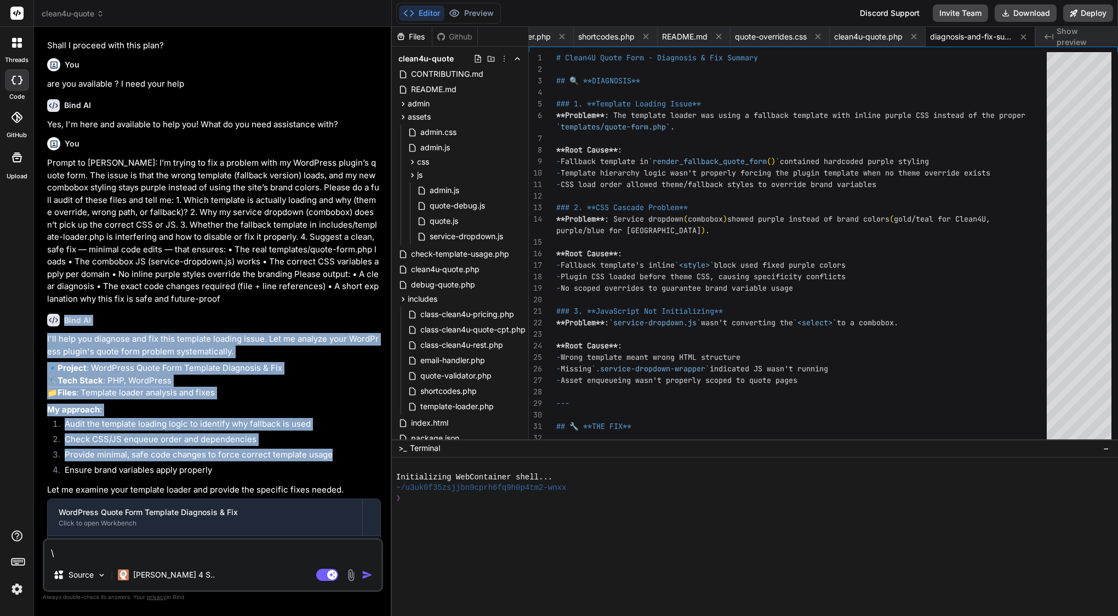
scroll to position [14201, 0]
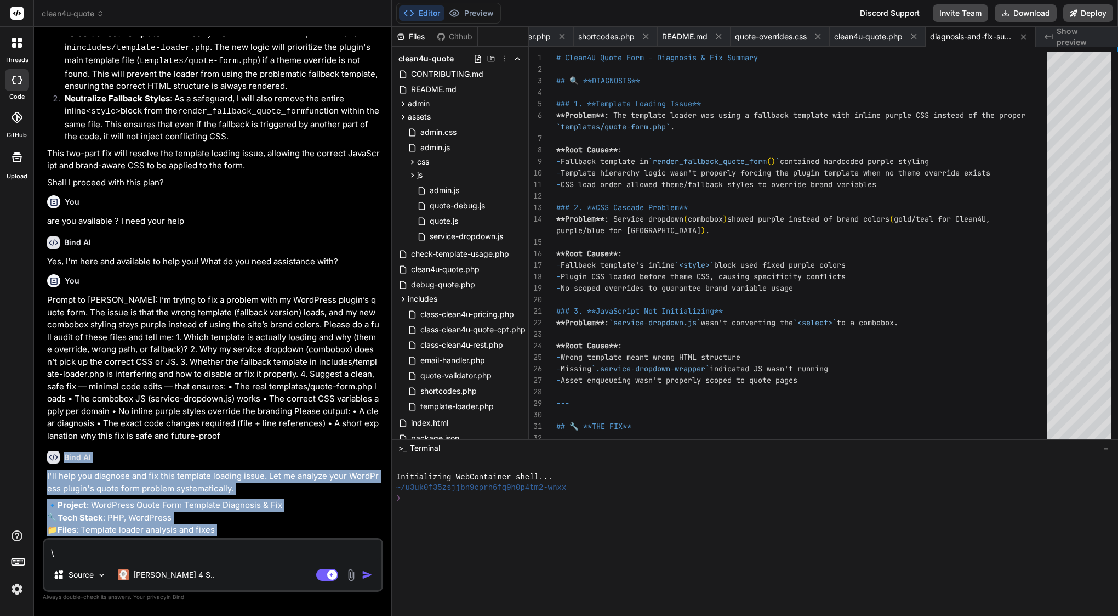
click at [112, 499] on p "🔹 Project : WordPress Quote Form Template Diagnosis & Fix 🔧 Tech Stack : PHP, W…" at bounding box center [214, 517] width 334 height 37
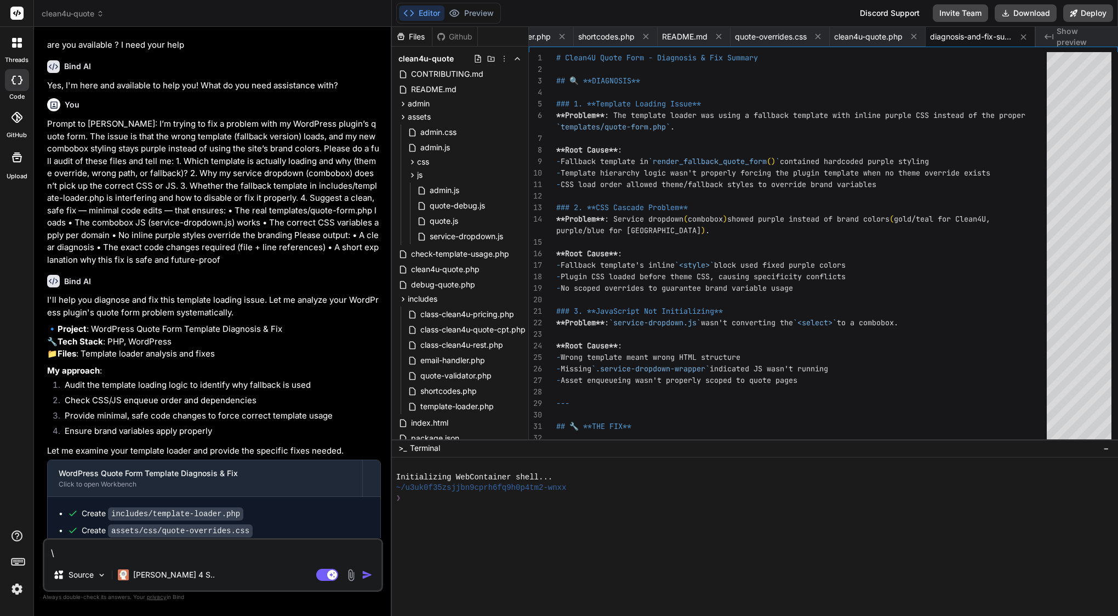
scroll to position [14483, 0]
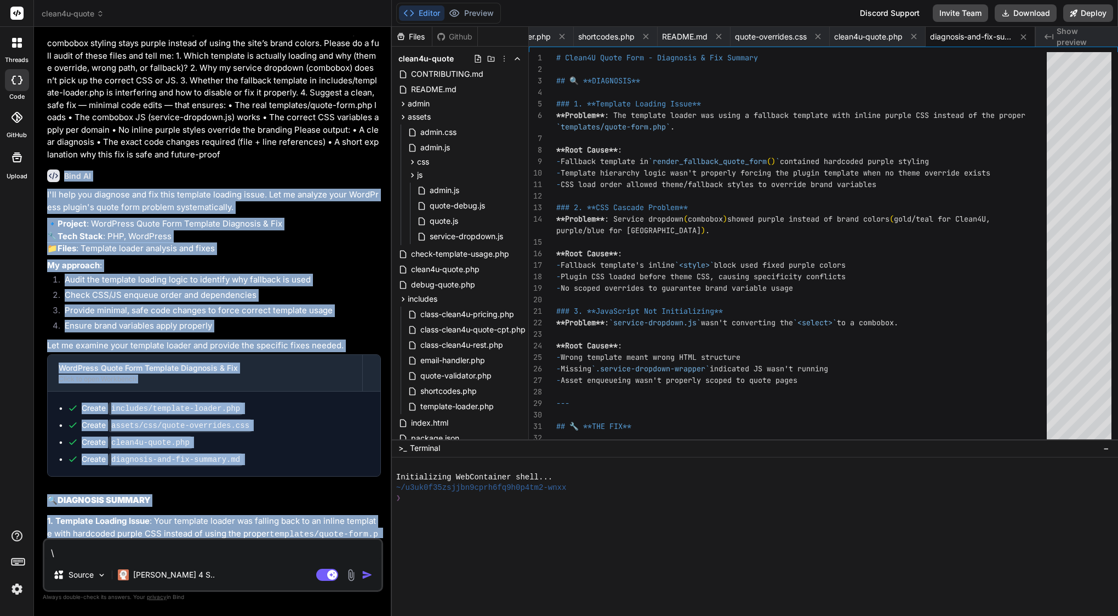
drag, startPoint x: 65, startPoint y: 124, endPoint x: 327, endPoint y: 528, distance: 481.6
click at [327, 528] on div "Bind AI I'll help you diagnose and fix this template loading issue. Let me anal…" at bounding box center [214, 509] width 334 height 696
copy div "Lore IP D'si amet con adipisci eli sed doei temporin utlabor etdol. Mag al enim…"
drag, startPoint x: 514, startPoint y: 615, endPoint x: 213, endPoint y: 271, distance: 456.5
click at [213, 271] on div "I'll help you diagnose and fix this template loading issue. Let me analyze your…" at bounding box center [214, 523] width 334 height 668
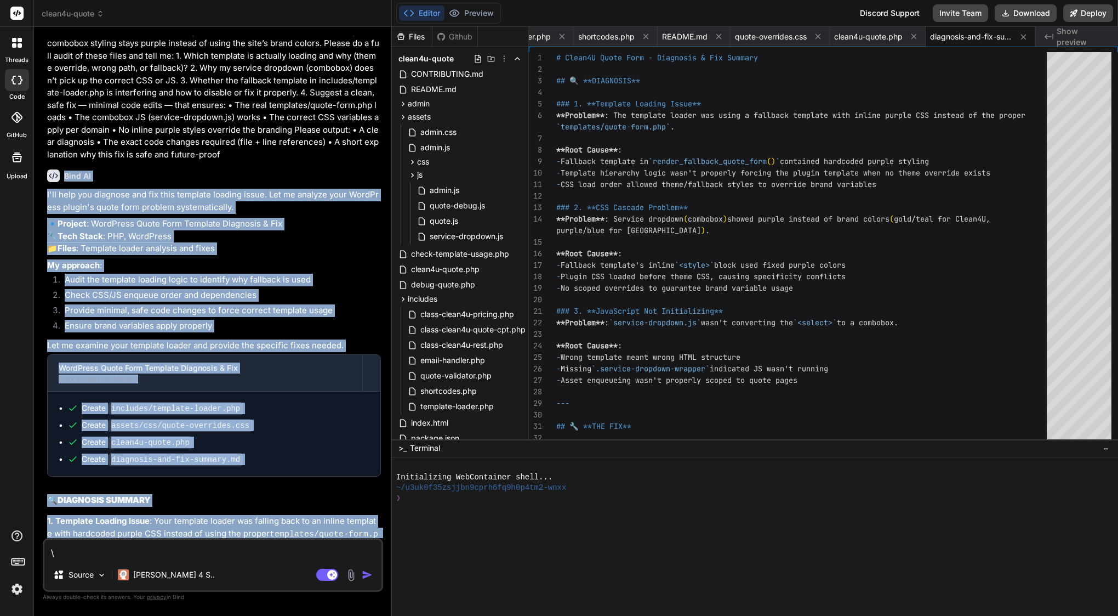
click at [213, 271] on div "I'll help you diagnose and fix this template loading issue. Let me analyze your…" at bounding box center [214, 523] width 334 height 668
click at [201, 588] on p "3. JavaScript Not Initializing : Wrong template = wrong HTML structure = servic…" at bounding box center [214, 601] width 334 height 27
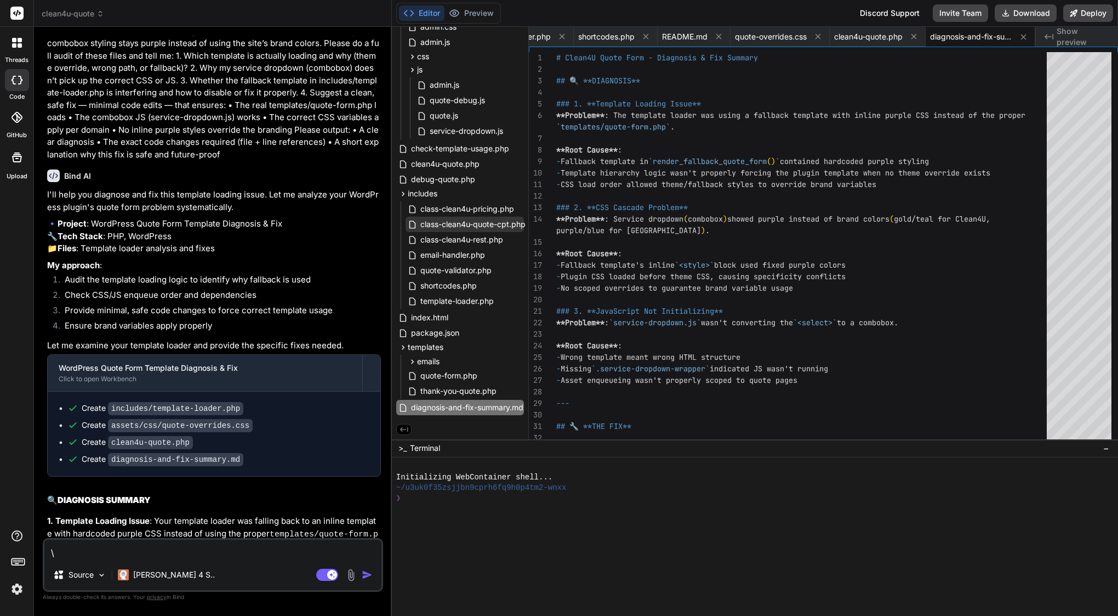
scroll to position [107, 0]
drag, startPoint x: 556, startPoint y: 58, endPoint x: 638, endPoint y: 209, distance: 172.7
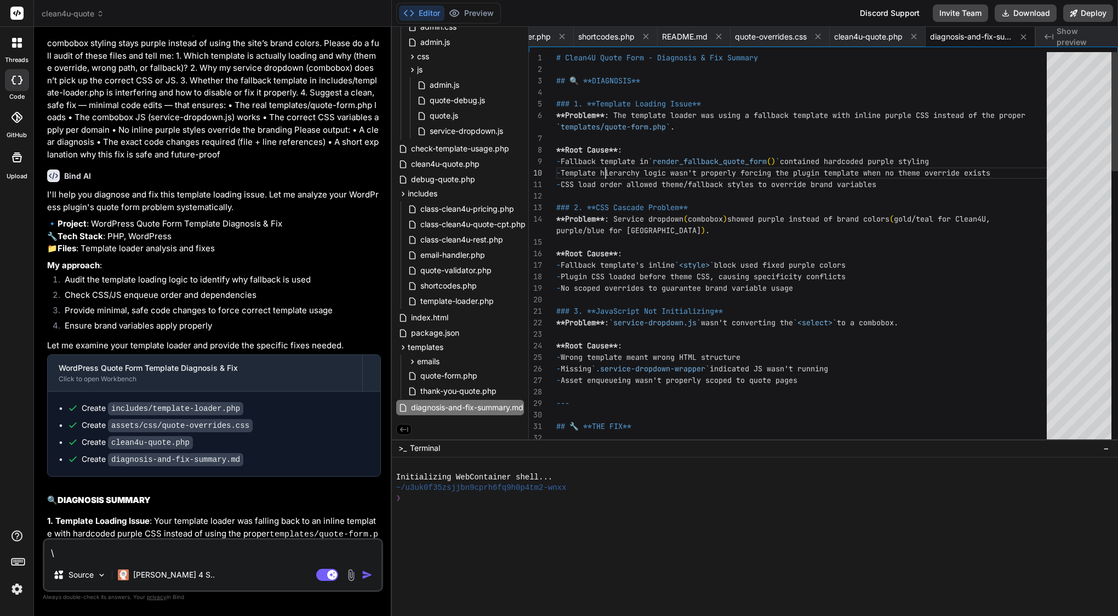
click at [606, 166] on span "- Fallback template in `render_fallback_quote_form ( ) ` contained hardcoded pu…" at bounding box center [742, 162] width 373 height 12
type textarea "# Clean4U Quote Form - Diagnosis & Fix Summary ## 🔍 **DIAGNOSIS** ### 1. **Temp…"
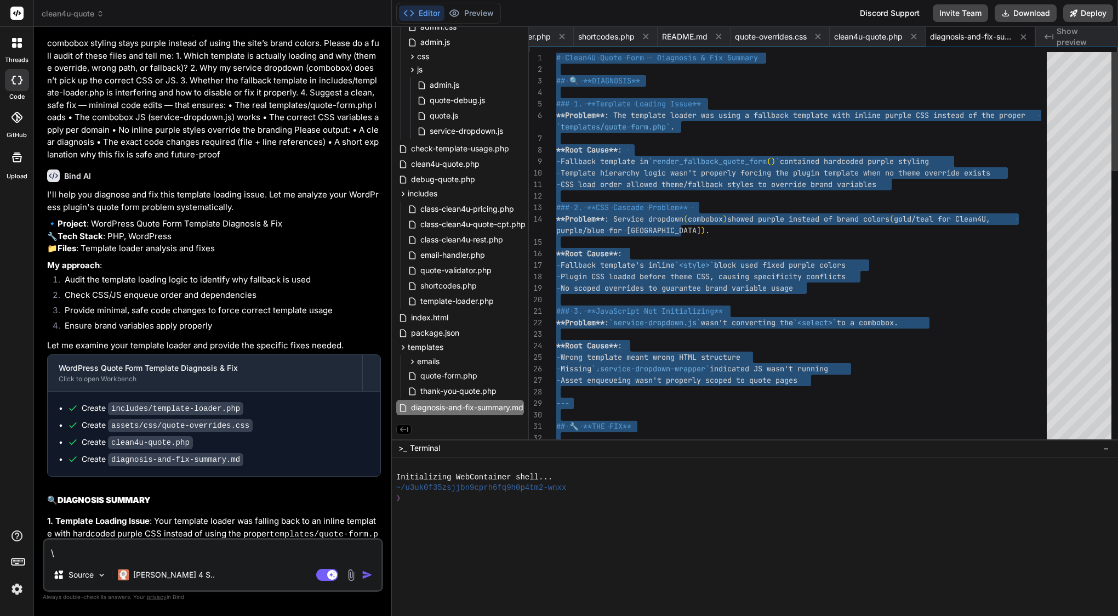
click at [606, 166] on span "- Fallback template in `render_fallback_quote_form ( ) ` contained hardcoded pu…" at bounding box center [742, 162] width 373 height 12
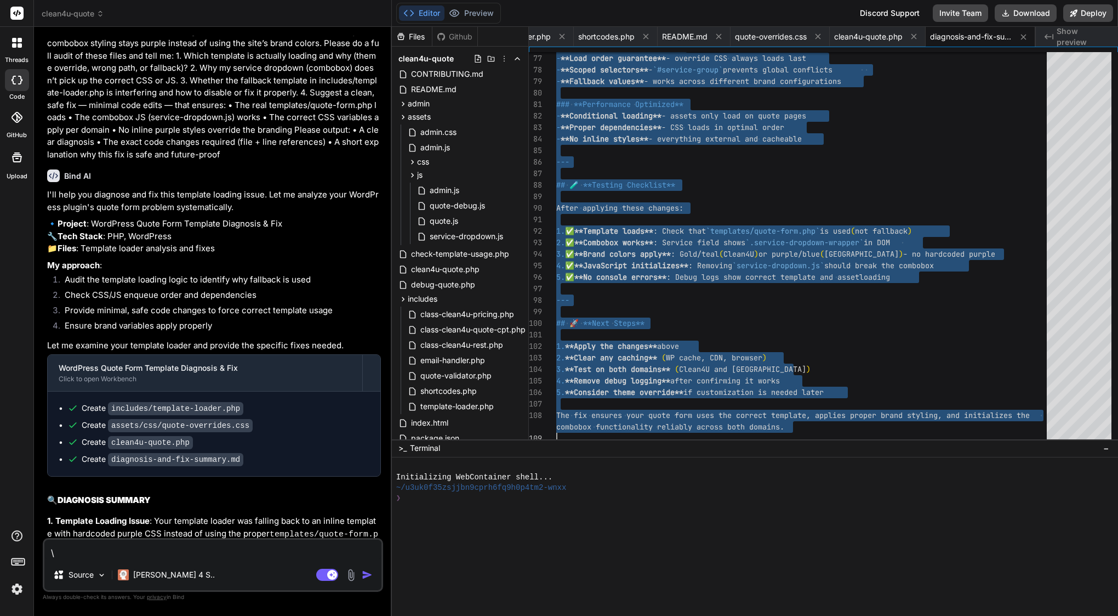
click at [240, 550] on textarea "\" at bounding box center [212, 549] width 337 height 20
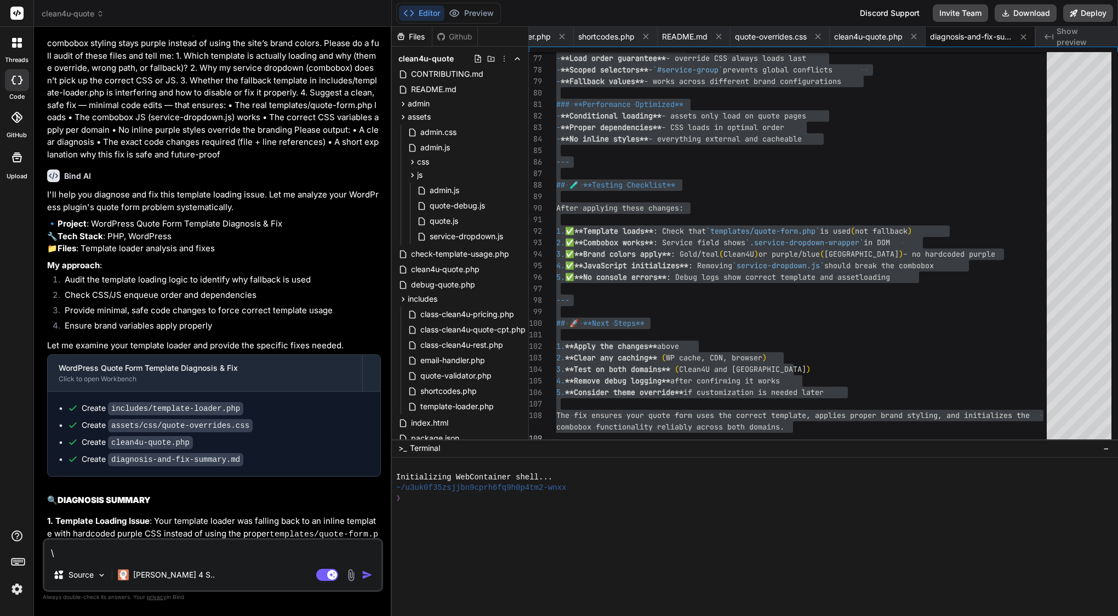
type textarea "x"
paste textarea "Task: Fix Clean4U quote form loading so the real template + combobox load. File…"
type textarea "Task: Fix Clean4U quote form loading so the real template + combobox load. File…"
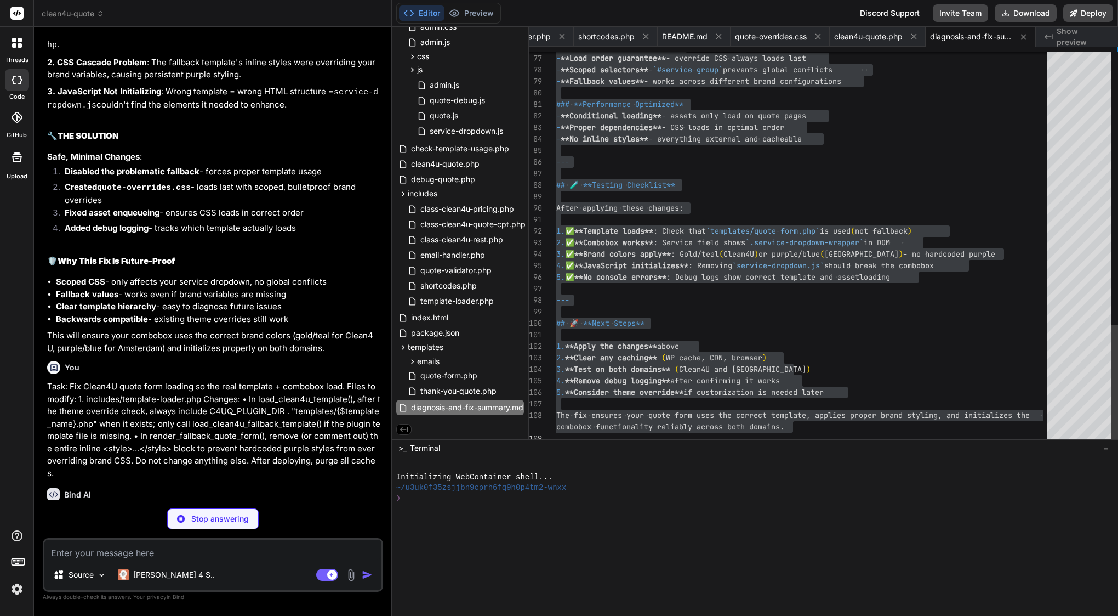
scroll to position [23, 0]
click at [689, 332] on div at bounding box center [804, 335] width 497 height 12
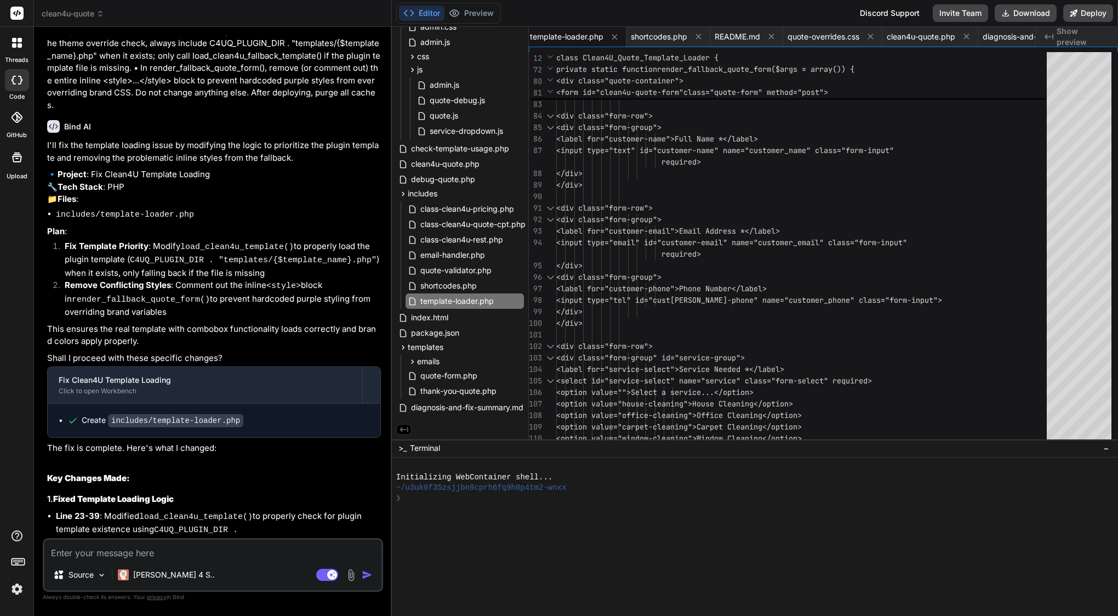
scroll to position [15345, 0]
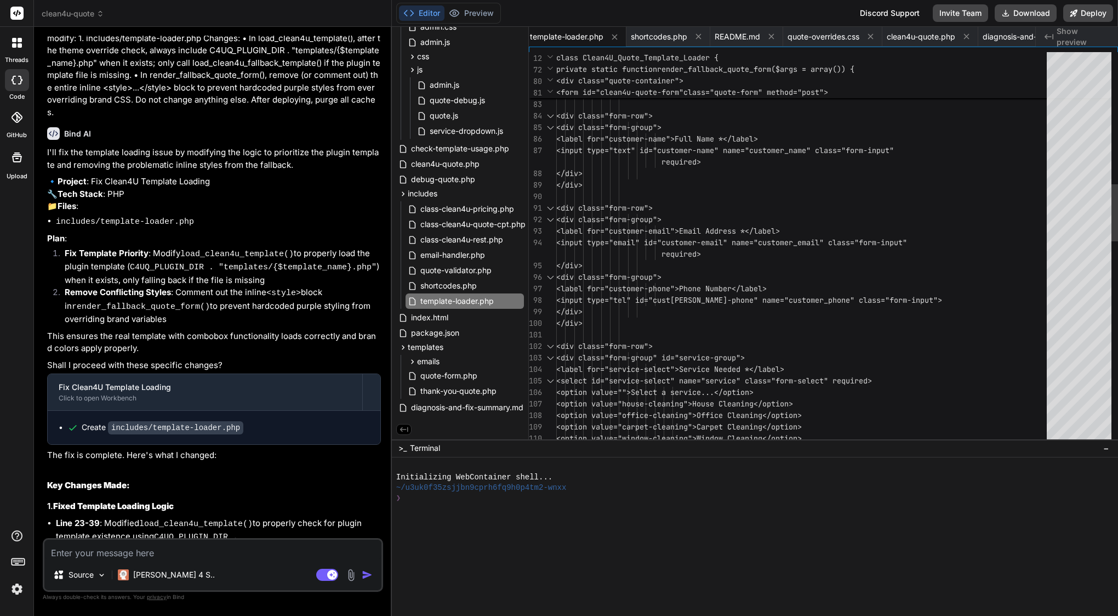
click at [696, 252] on span "required>" at bounding box center [681, 254] width 39 height 10
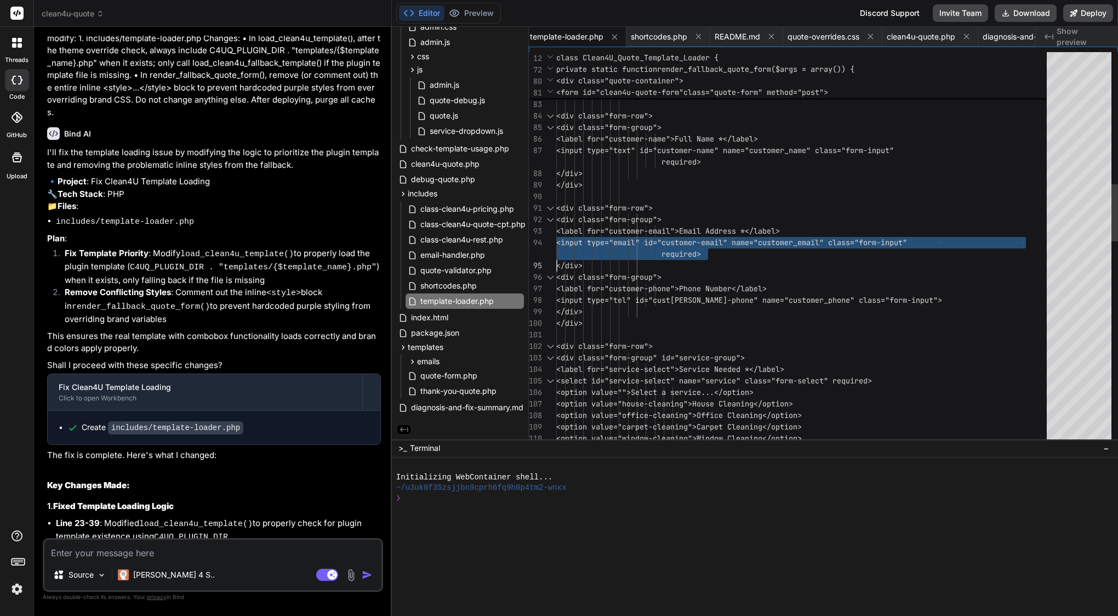
click at [696, 252] on span "required>" at bounding box center [681, 254] width 39 height 10
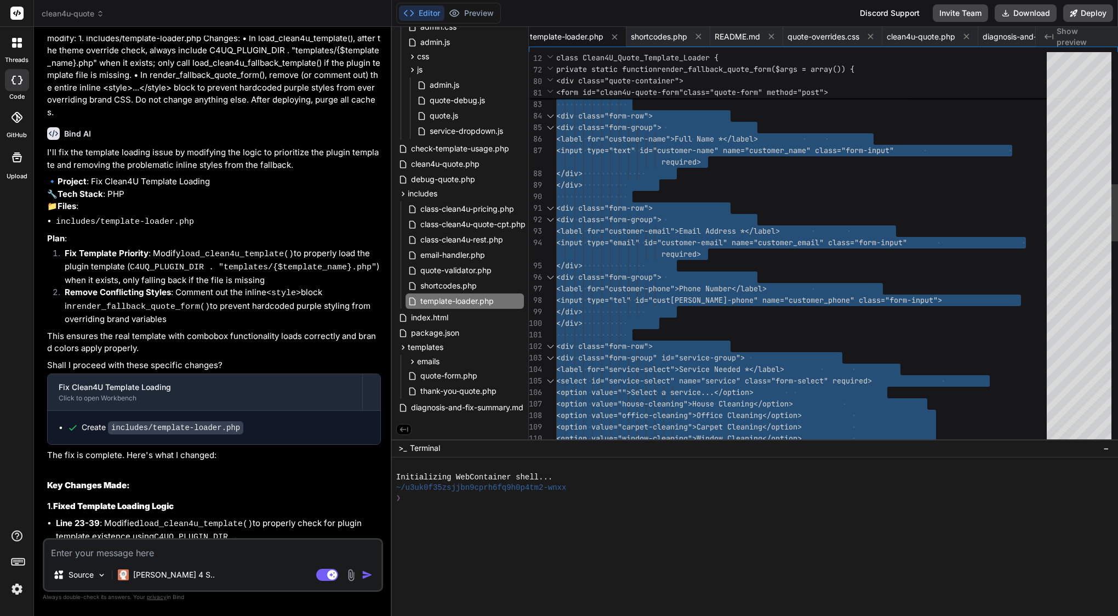
click at [696, 252] on span "required>" at bounding box center [681, 254] width 39 height 10
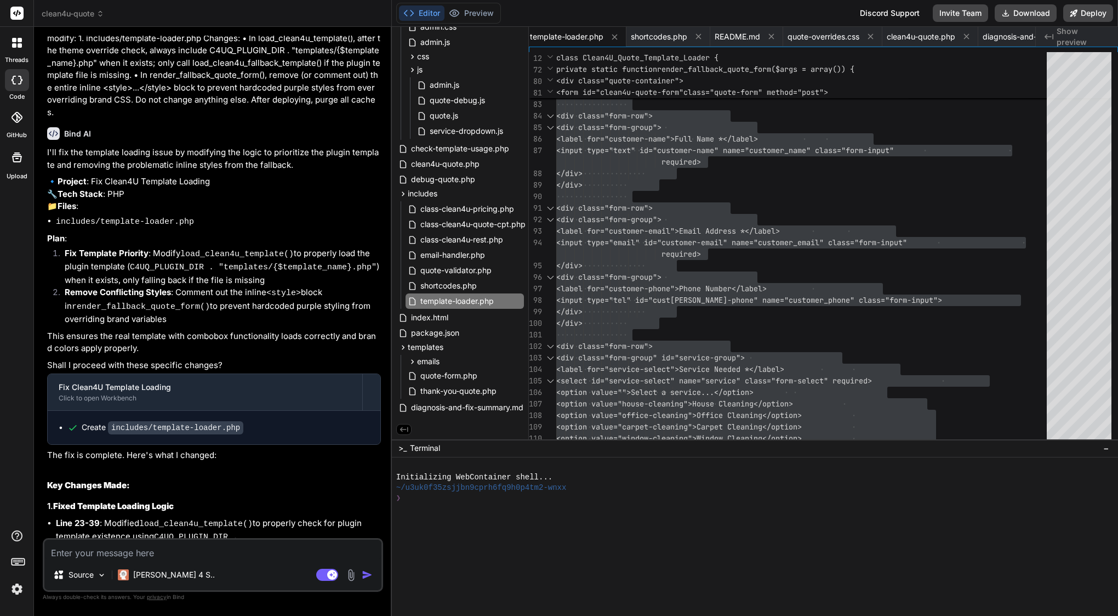
click at [198, 549] on textarea at bounding box center [212, 549] width 337 height 20
paste textarea "Quote Form Loading... JavaScript required for quote form functionality."
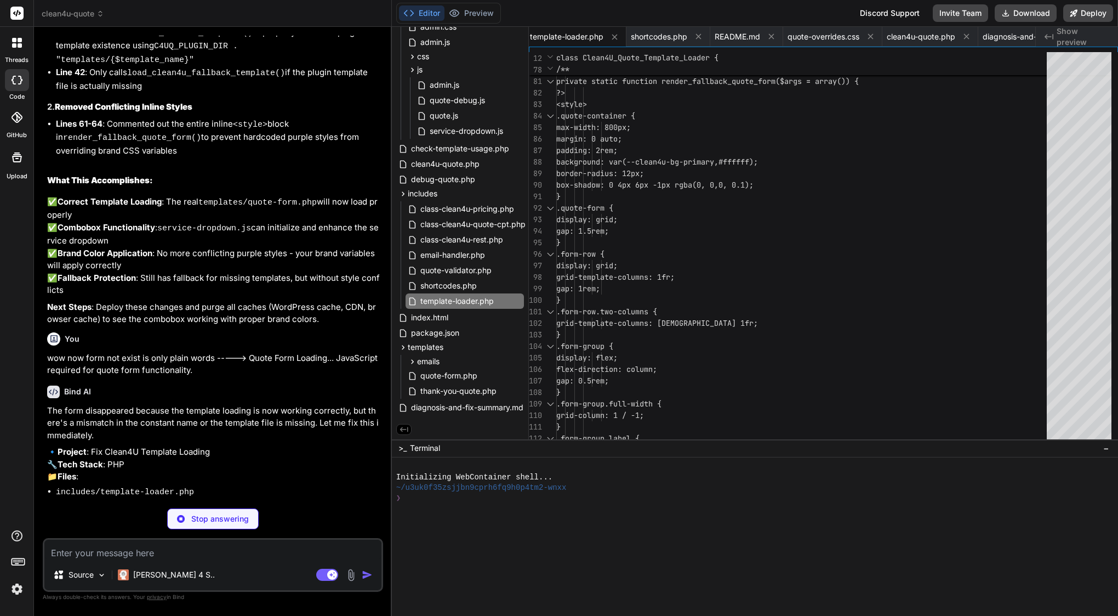
scroll to position [15842, 0]
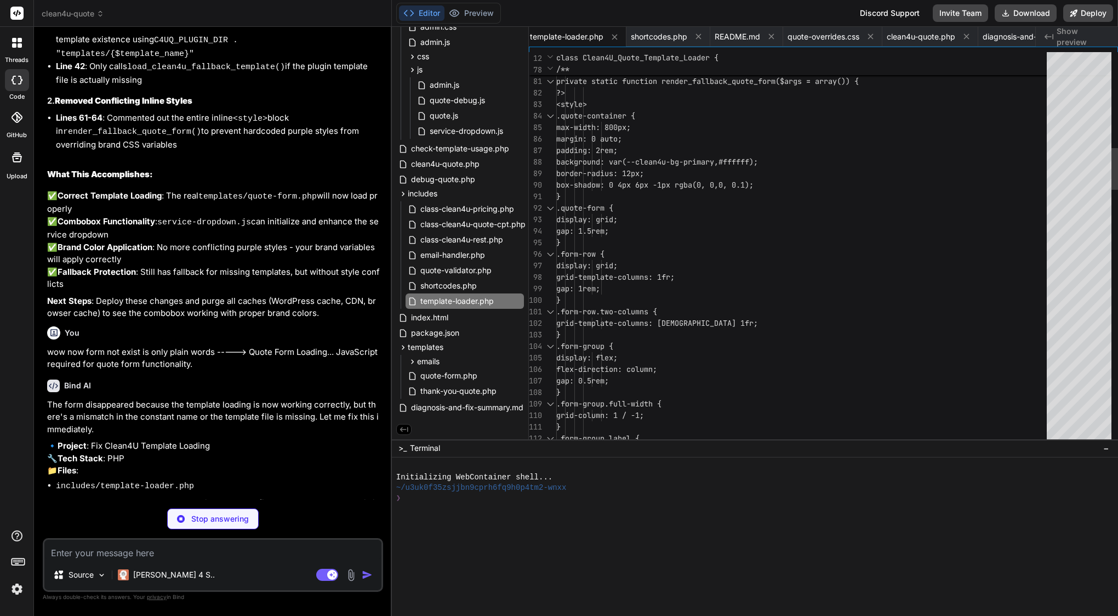
click at [618, 223] on span "display: grid;" at bounding box center [586, 219] width 61 height 10
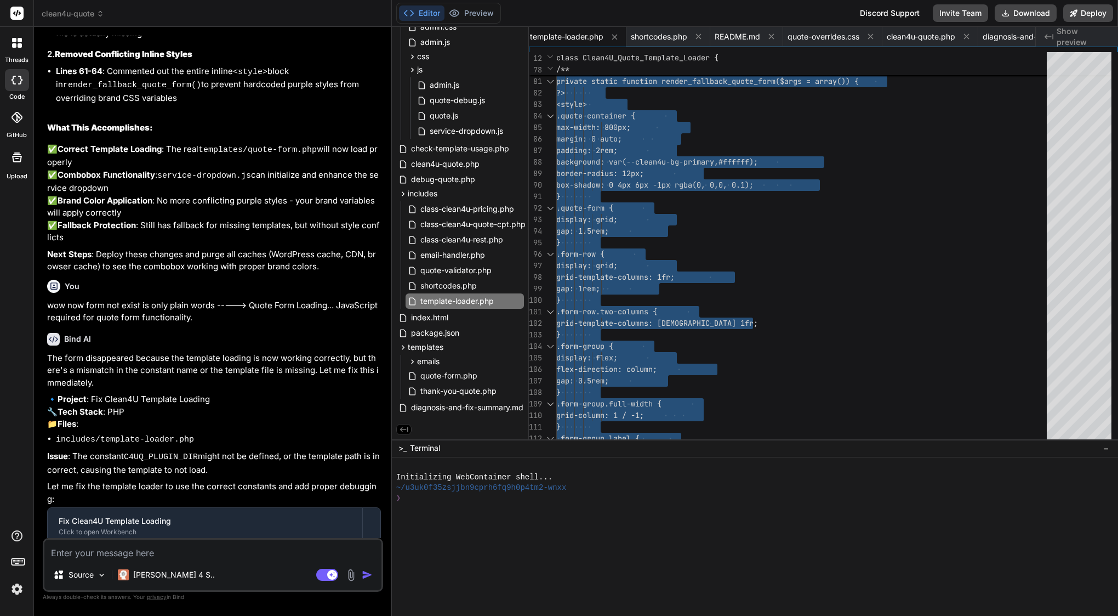
scroll to position [15888, 0]
click at [103, 546] on textarea at bounding box center [212, 549] width 337 height 20
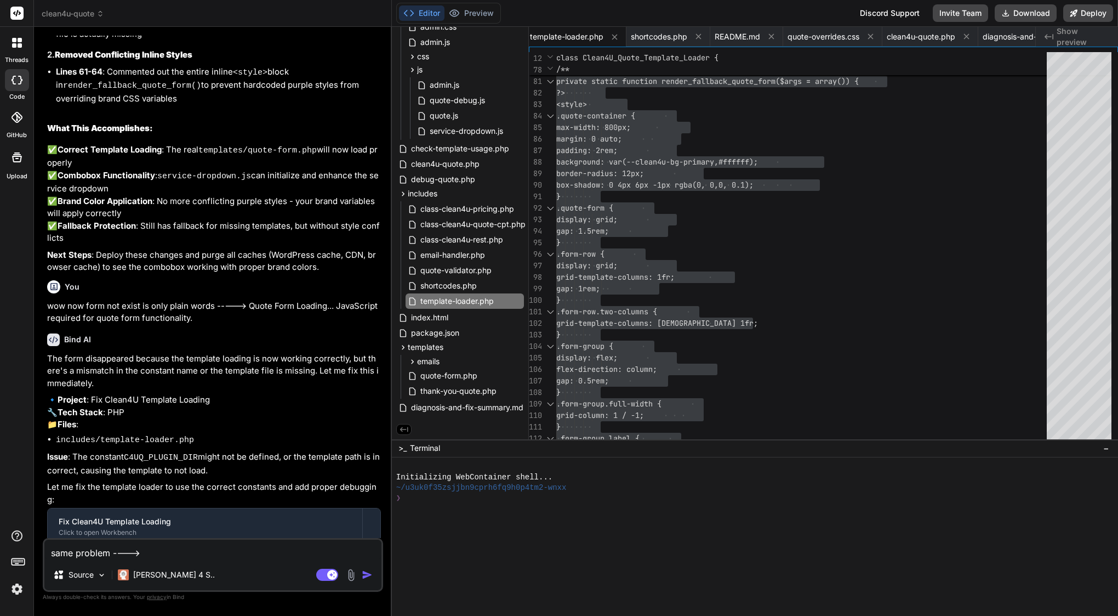
paste textarea "Quote Form Loading... JavaScript required for quote form functionality."
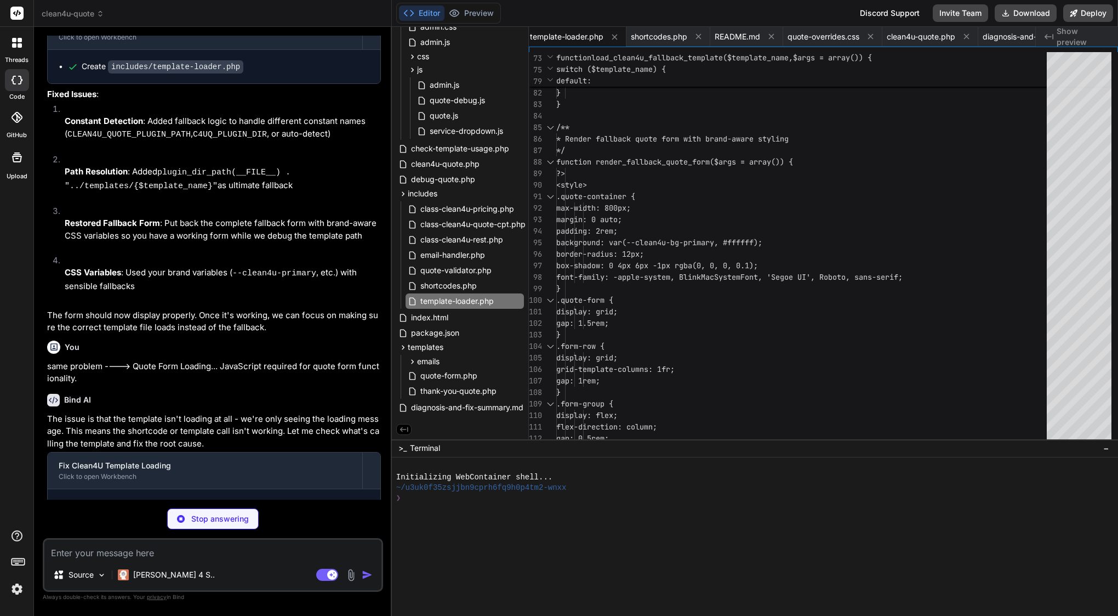
scroll to position [16376, 0]
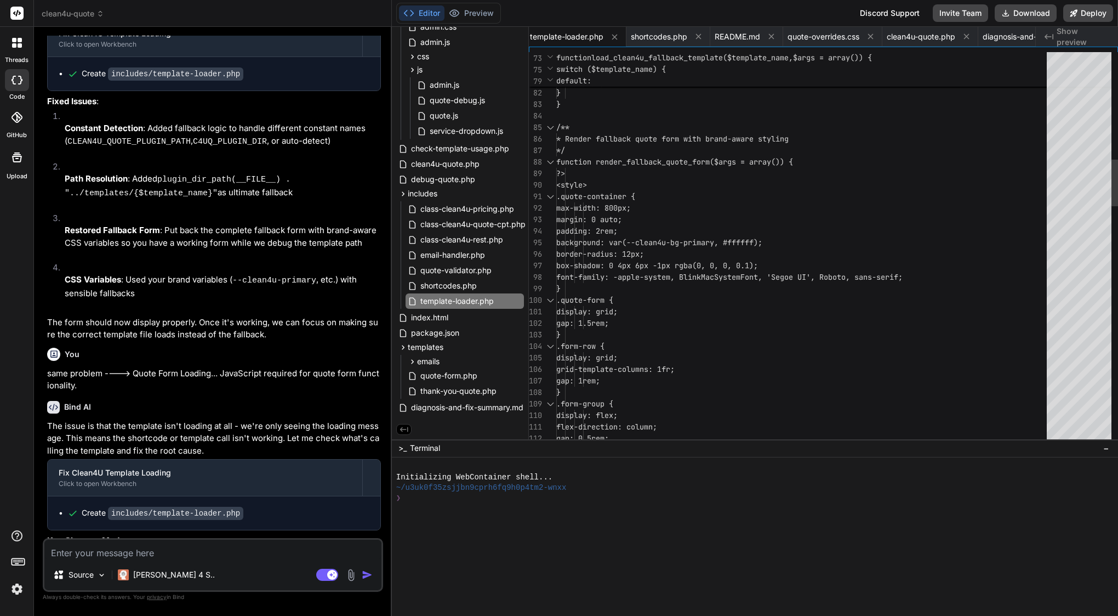
click at [611, 238] on span "background: var(--clean4u-bg-primary, #fff" at bounding box center [648, 242] width 184 height 10
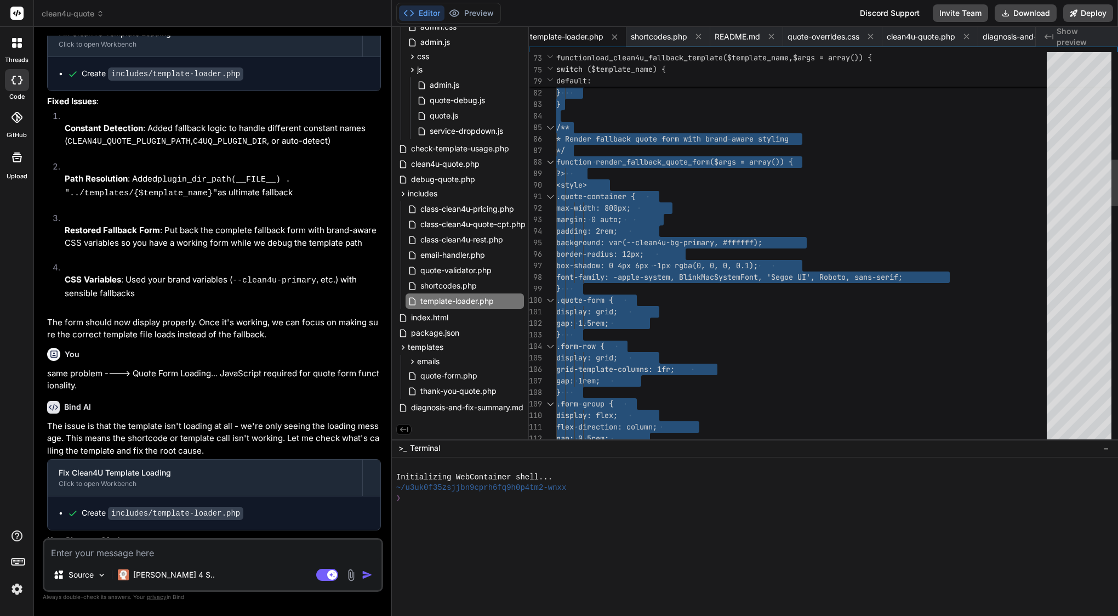
click at [611, 238] on span "background: var(--clean4u-bg-primary, #fff" at bounding box center [648, 242] width 184 height 10
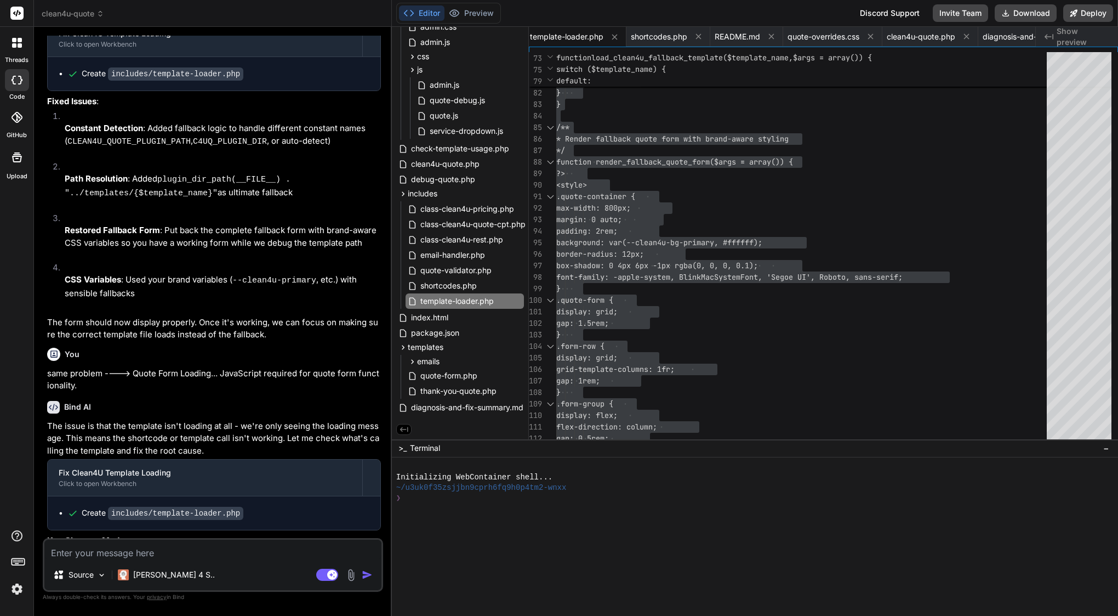
click at [160, 548] on textarea at bounding box center [212, 549] width 337 height 20
click at [89, 554] on textarea "now only this" at bounding box center [212, 549] width 337 height 20
click at [119, 551] on textarea "now only this" at bounding box center [212, 549] width 337 height 20
paste textarea "Template not found: quote-form"
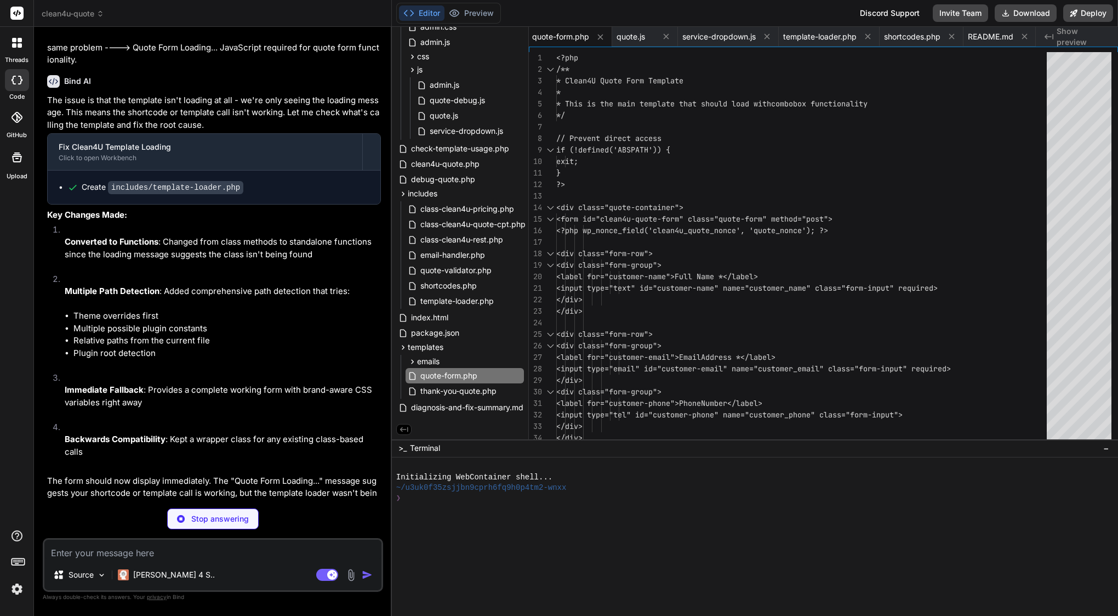
scroll to position [16701, 0]
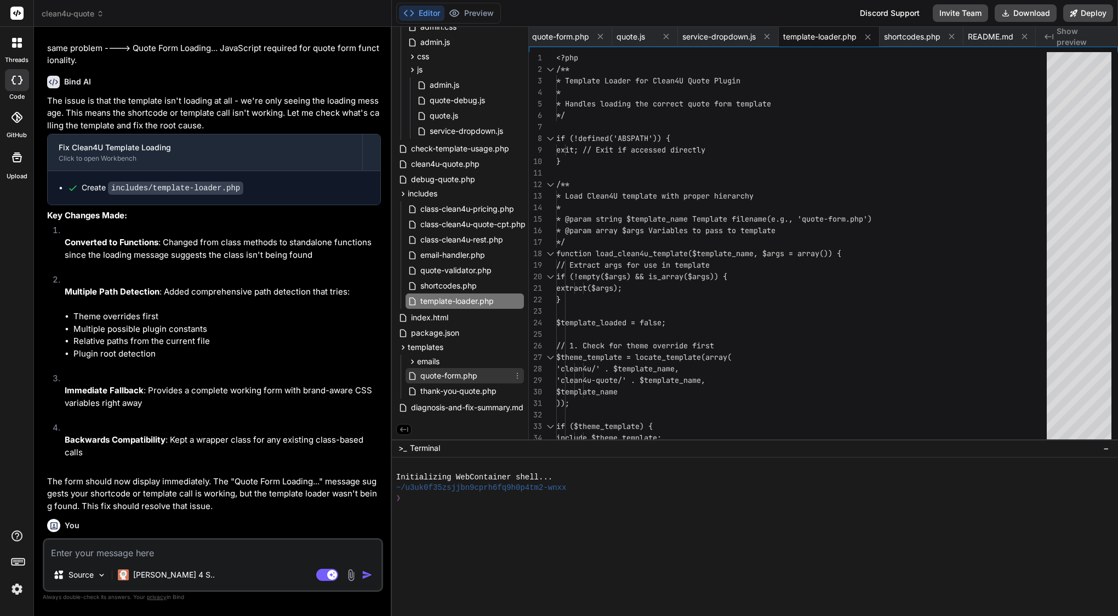
click at [439, 376] on span "quote-form.php" at bounding box center [448, 375] width 59 height 13
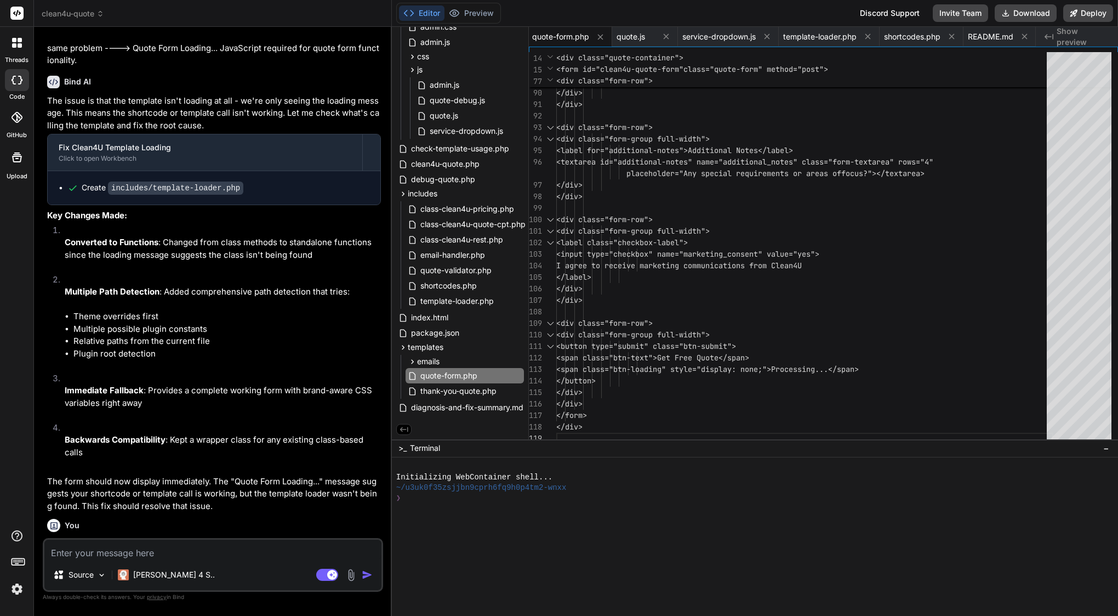
click at [144, 551] on textarea at bounding box center [212, 549] width 337 height 20
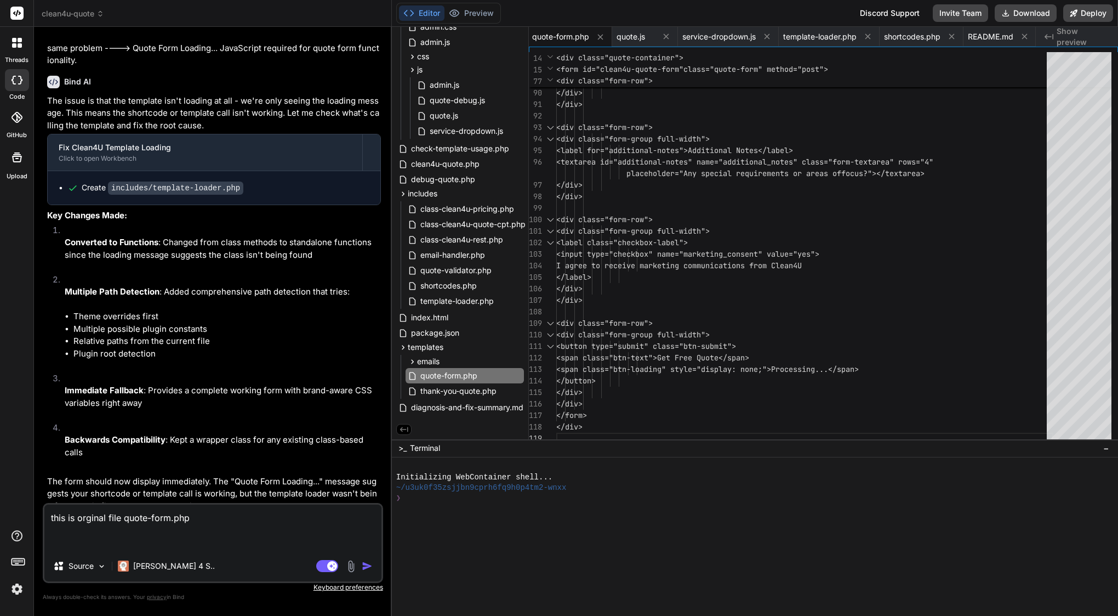
paste textarea "<?php /** * Quote Form Template * * Displays the multi-step quote form with sti…"
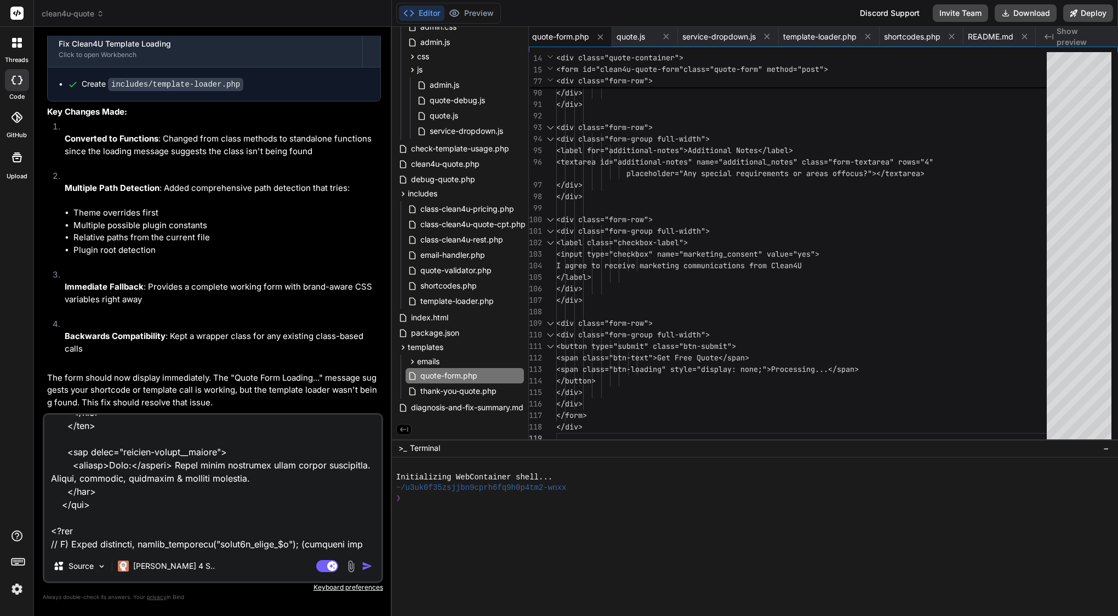
scroll to position [16806, 0]
drag, startPoint x: 179, startPoint y: 269, endPoint x: 57, endPoint y: 266, distance: 121.7
click at [57, 543] on li "templates/quote-form.php (create missing template)" at bounding box center [218, 550] width 325 height 14
copy code "templates/quote-form.php"
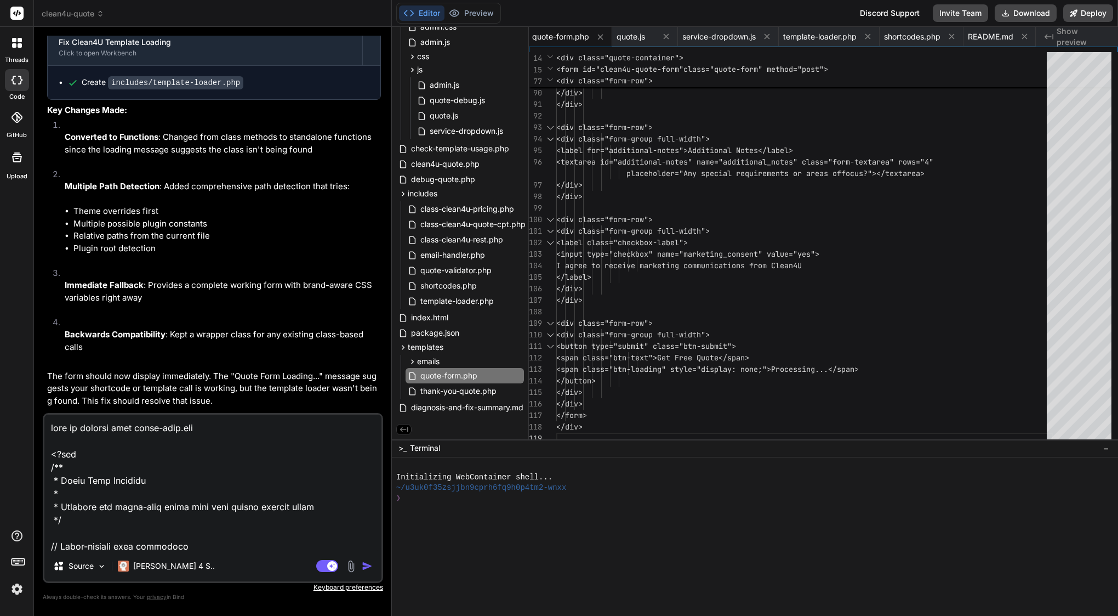
scroll to position [0, 0]
drag, startPoint x: 123, startPoint y: 424, endPoint x: 213, endPoint y: 430, distance: 90.1
click at [222, 433] on textarea at bounding box center [212, 482] width 337 height 136
paste textarea "templates/quote-form.php"
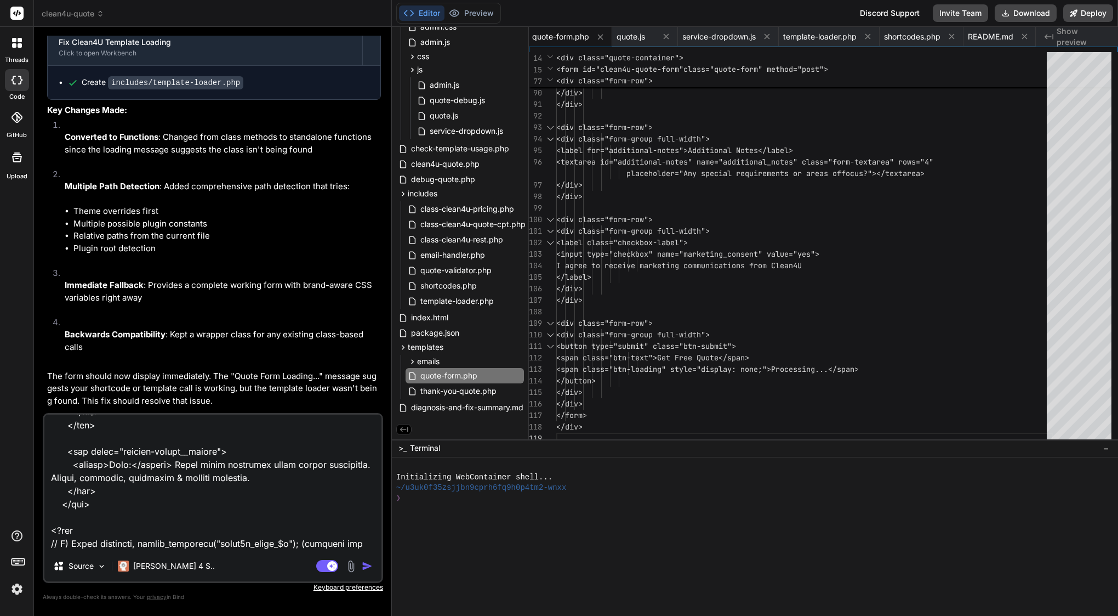
scroll to position [16883, 0]
click at [127, 542] on textarea at bounding box center [212, 482] width 337 height 136
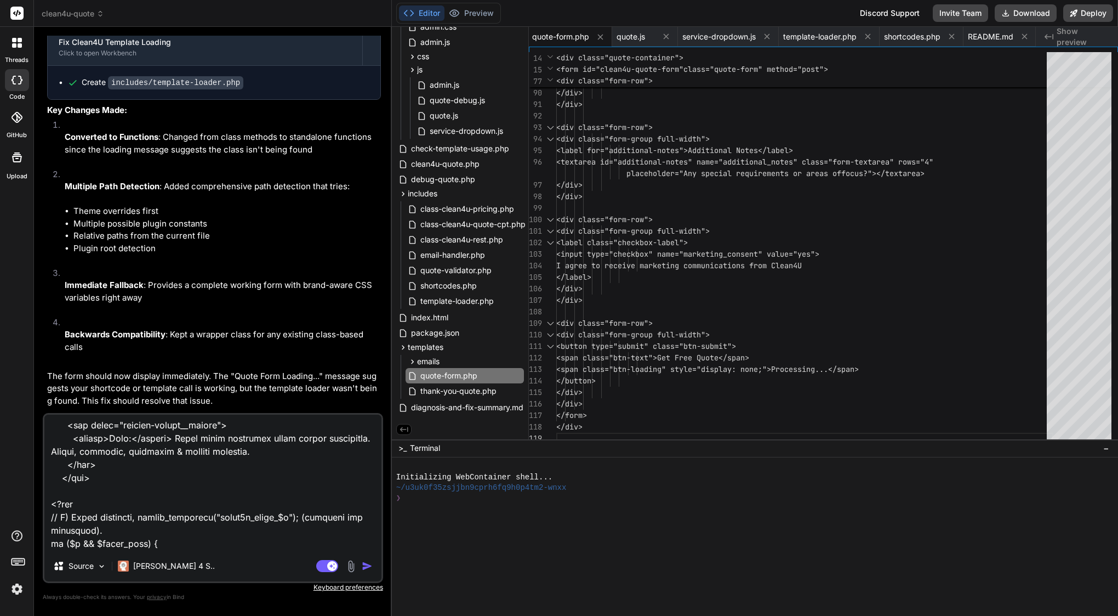
scroll to position [16909, 0]
drag, startPoint x: 253, startPoint y: 379, endPoint x: 110, endPoint y: 376, distance: 143.7
copy div "includes/template-loader.php"
click at [177, 540] on textarea at bounding box center [212, 482] width 337 height 136
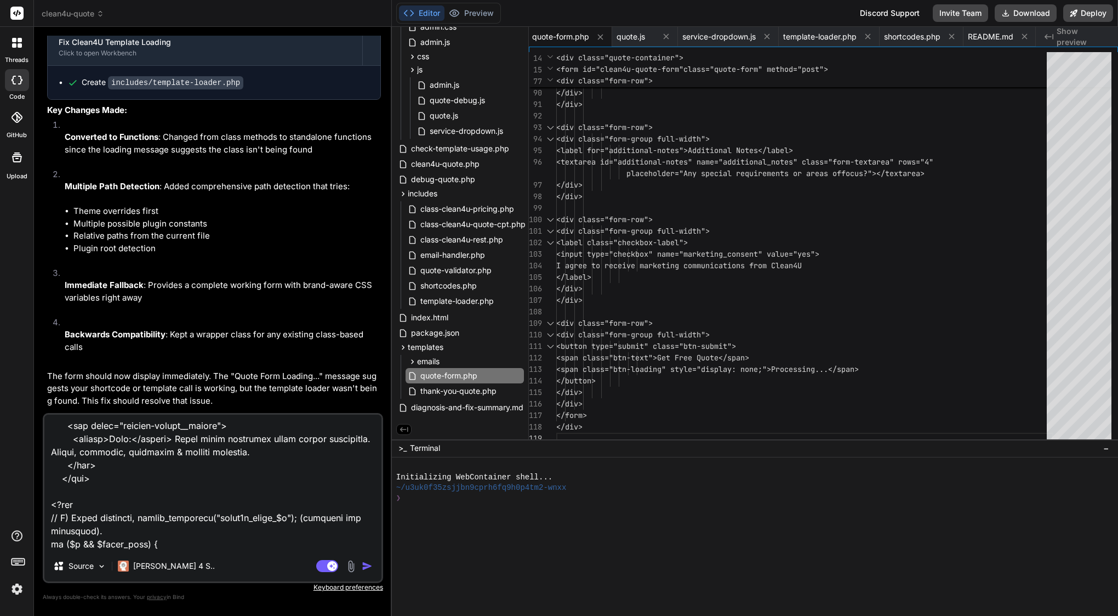
paste textarea "includes/template-loader.php"
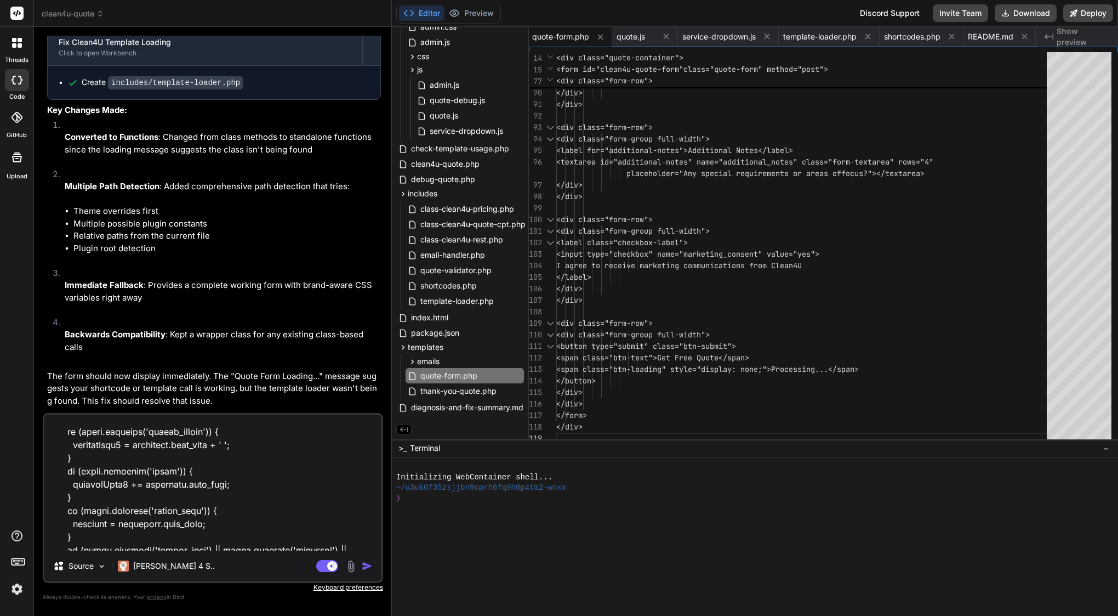
scroll to position [0, 0]
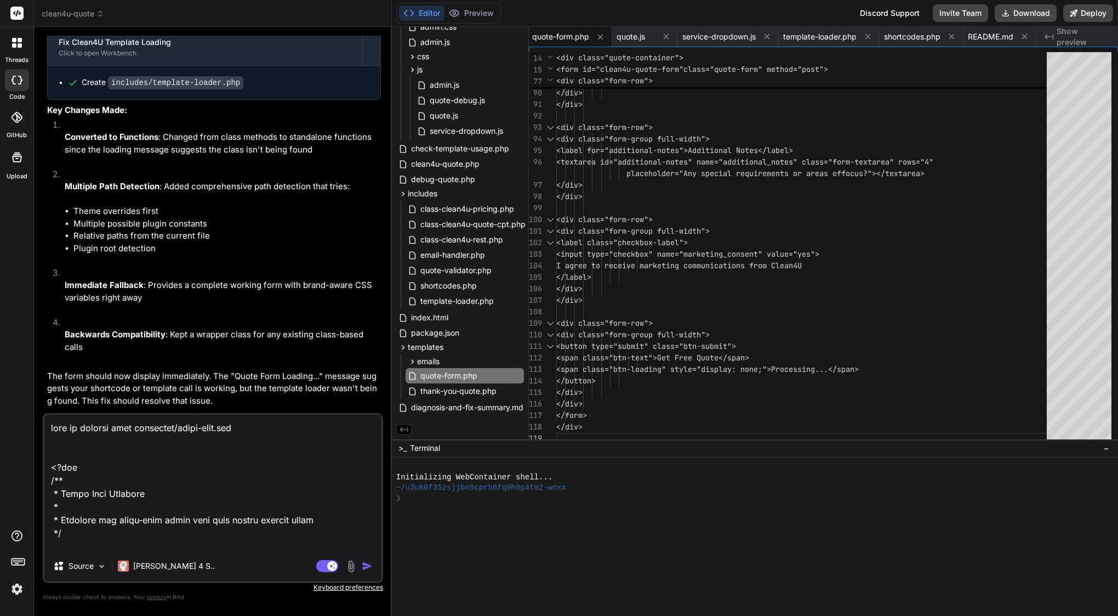
drag, startPoint x: 66, startPoint y: 492, endPoint x: 51, endPoint y: 470, distance: 26.5
click at [51, 470] on textarea at bounding box center [212, 482] width 337 height 136
paste textarea "The main plugin file now handles all script and style enqueues. // This templat…"
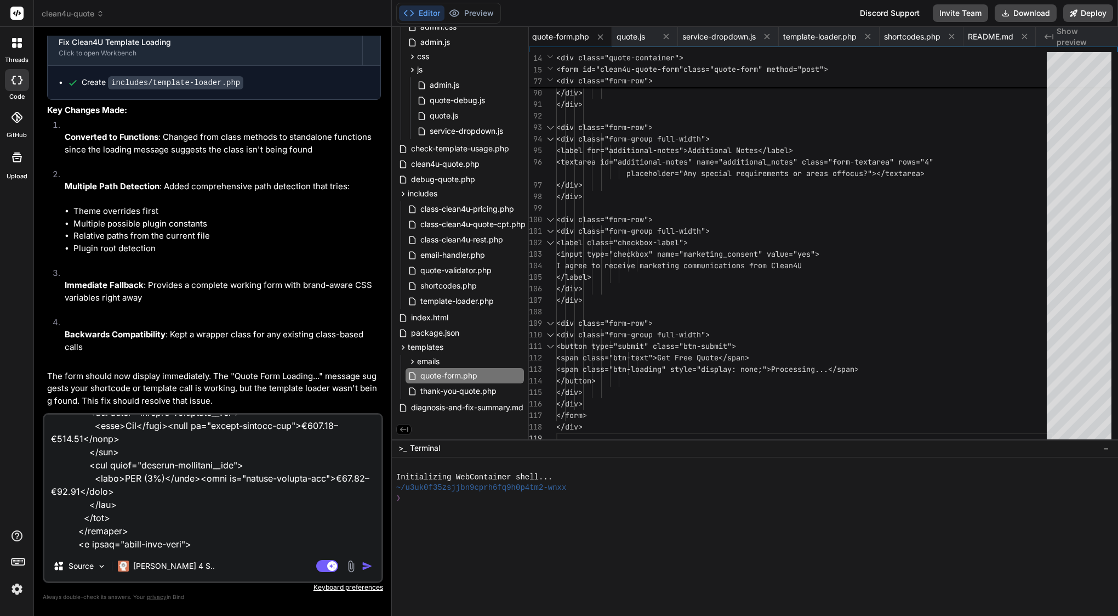
click at [214, 536] on textarea at bounding box center [212, 482] width 337 height 136
paste textarea "<?php /** * Clean4U Template Loader * * Handles loading of quote form and thank…"
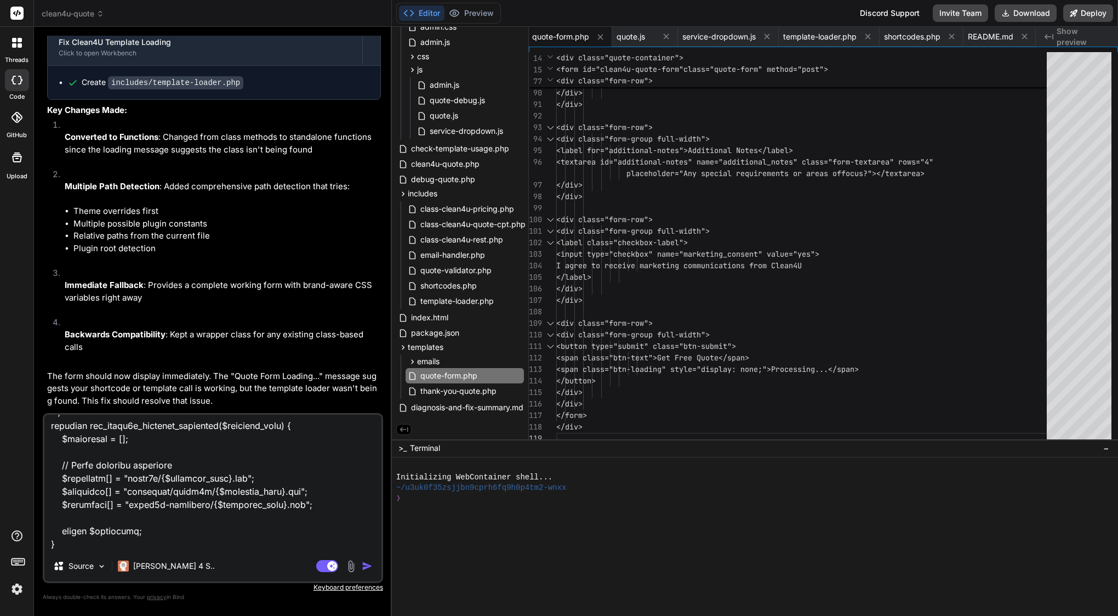
scroll to position [26789, 0]
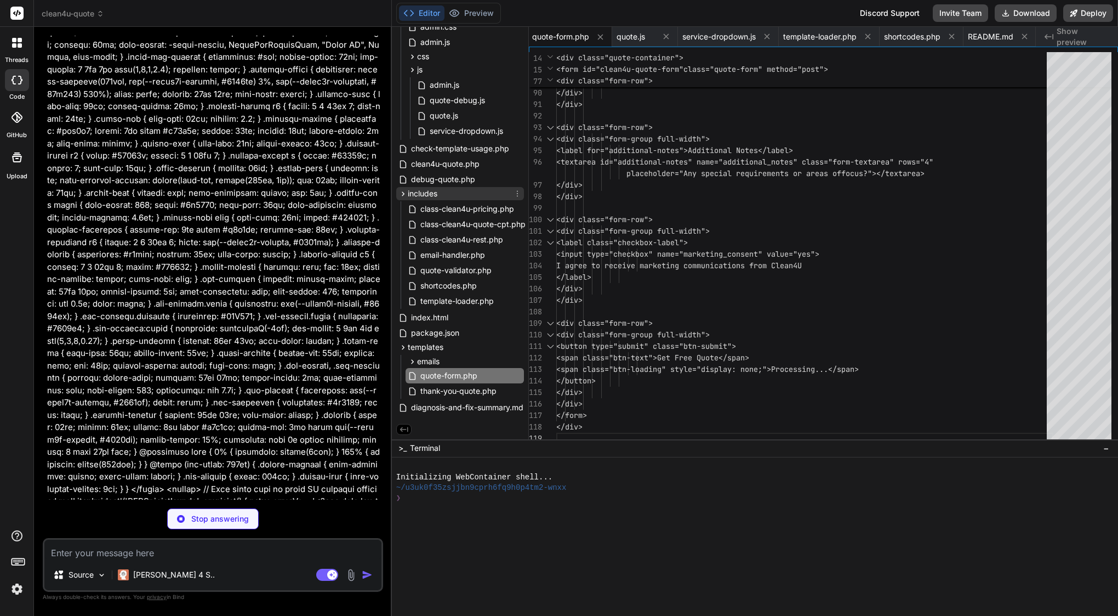
click at [400, 192] on icon at bounding box center [403, 193] width 9 height 9
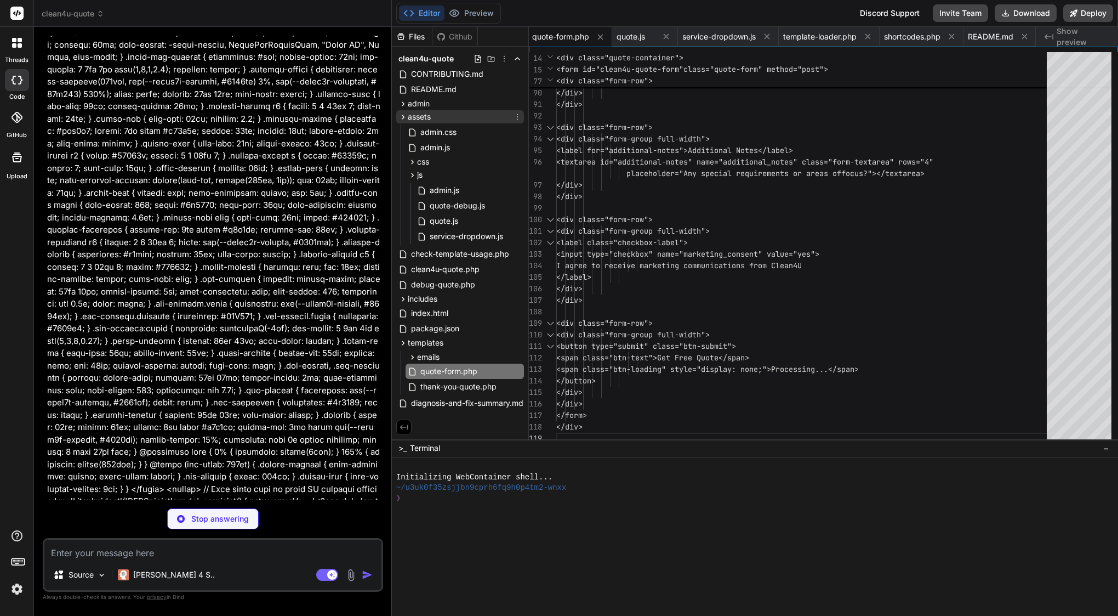
click at [404, 115] on icon at bounding box center [403, 116] width 9 height 9
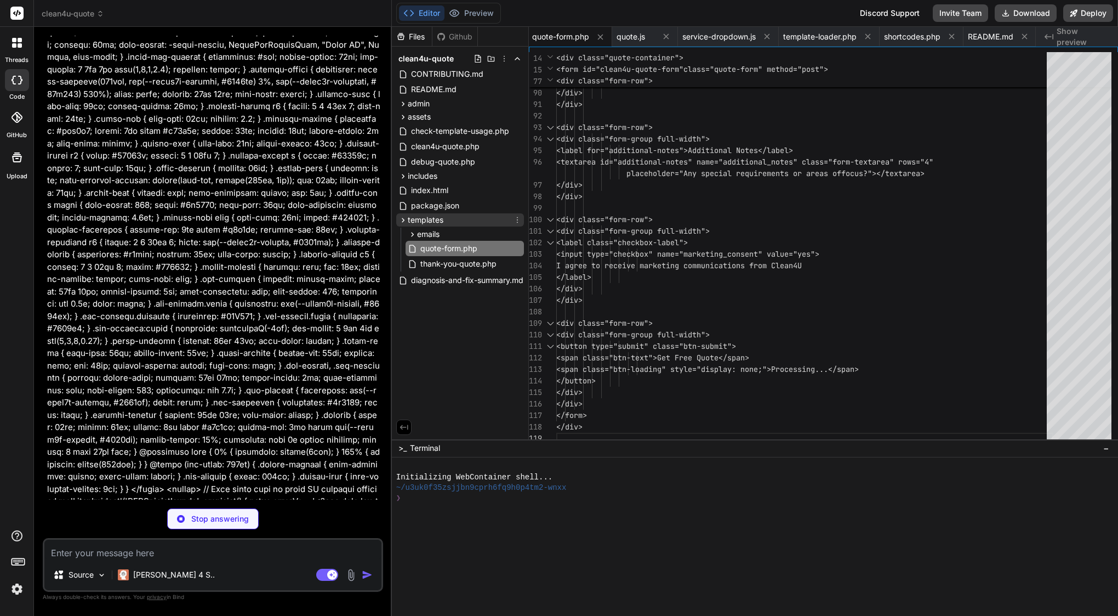
click at [405, 221] on icon at bounding box center [403, 219] width 9 height 9
type textarea "x"
type textarea "</p> </div> </div> <div class="summary-drawer__footer"> Prices include labour, …"
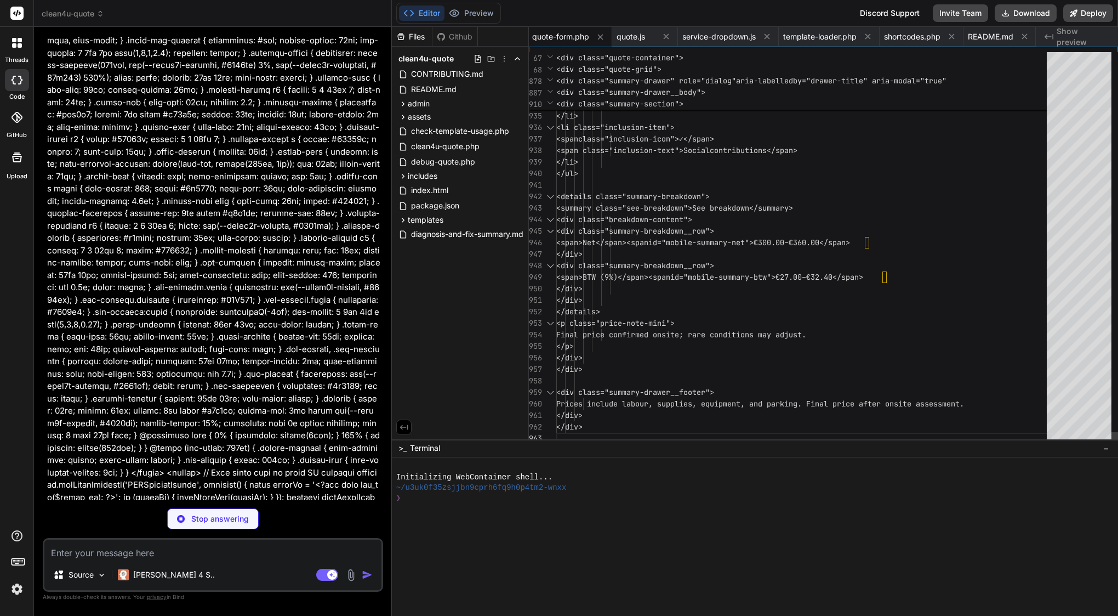
scroll to position [92, 0]
type textarea "x"
type textarea "</li> <li class="inclusion-item"> <span class="inclusion-icon">✓</span> <span c…"
click at [710, 204] on span "<summary class="see-breakdown">See bre" at bounding box center [639, 208] width 167 height 10
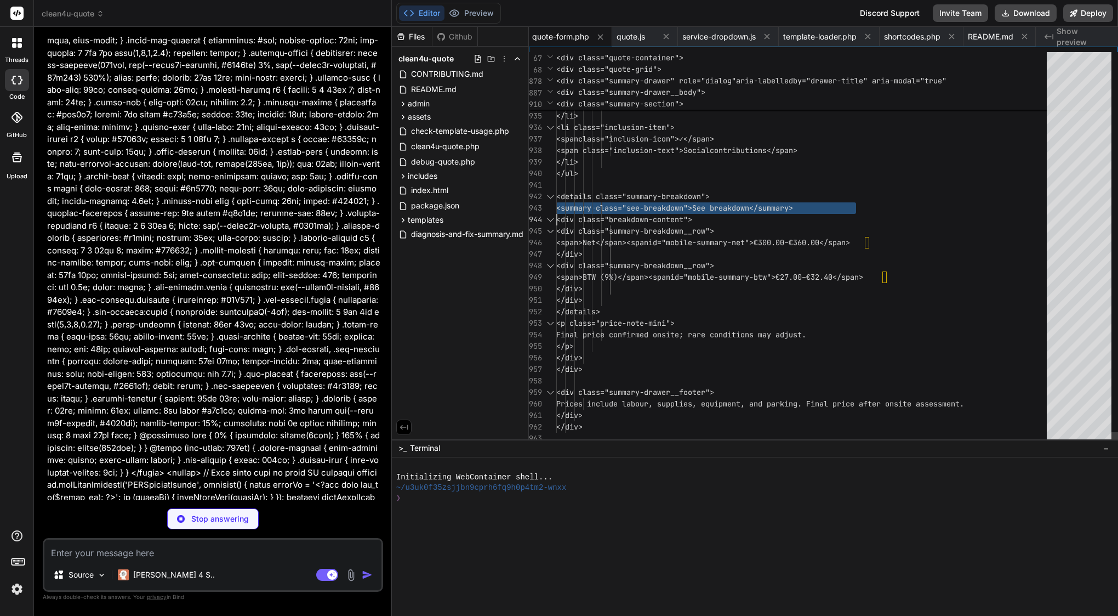
click at [710, 204] on span "<summary class="see-breakdown">See bre" at bounding box center [639, 208] width 167 height 10
type textarea "x"
type textarea "<?php /** * Quote Form Template * * Displays the multi-step quote form with sti…"
click at [710, 204] on span "<summary class="see-breakdown">See bre" at bounding box center [639, 208] width 167 height 10
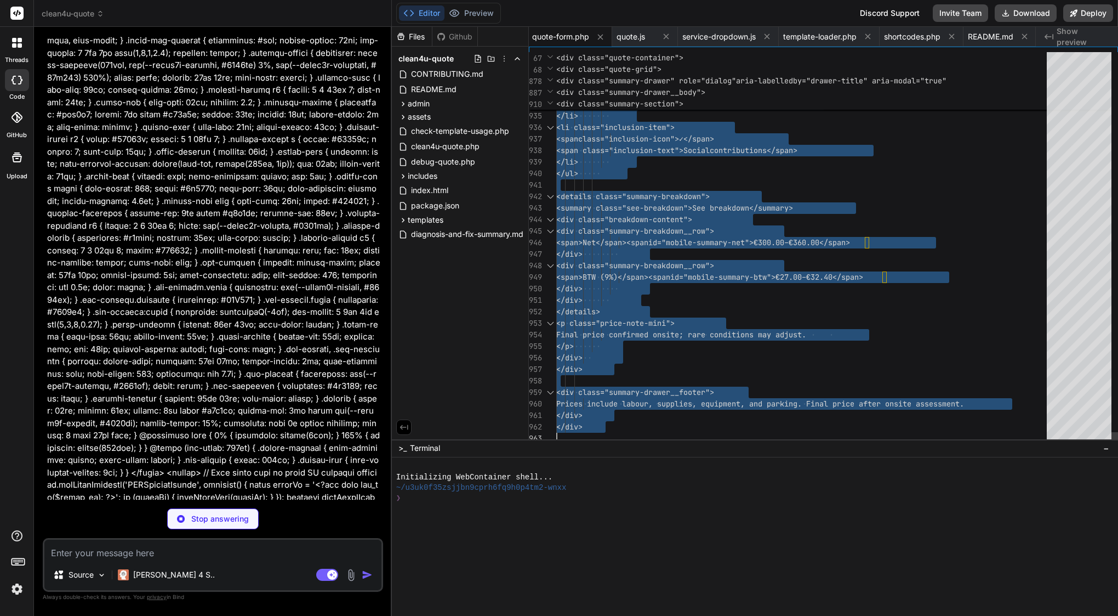
scroll to position [0, 0]
type textarea "x"
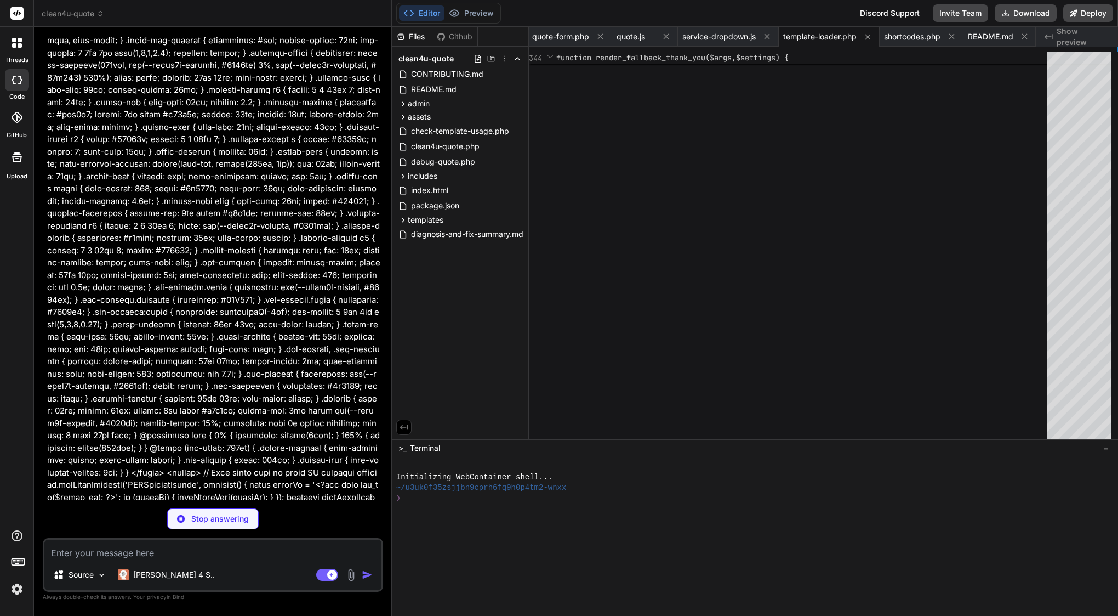
type textarea "x"
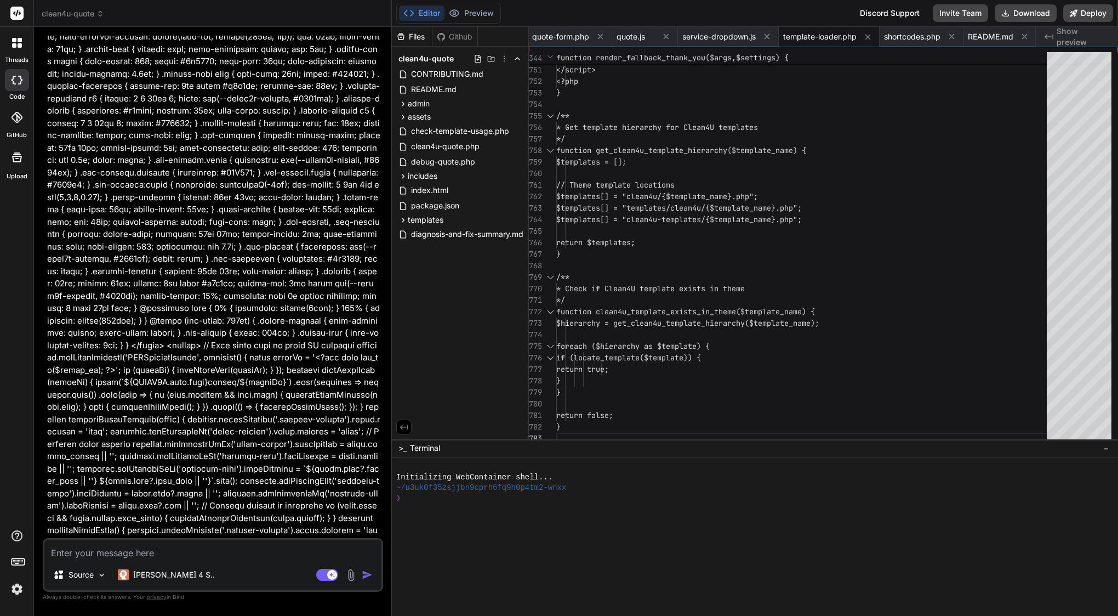
scroll to position [25499, 0]
click at [675, 180] on span "// Theme template locations" at bounding box center [615, 185] width 118 height 10
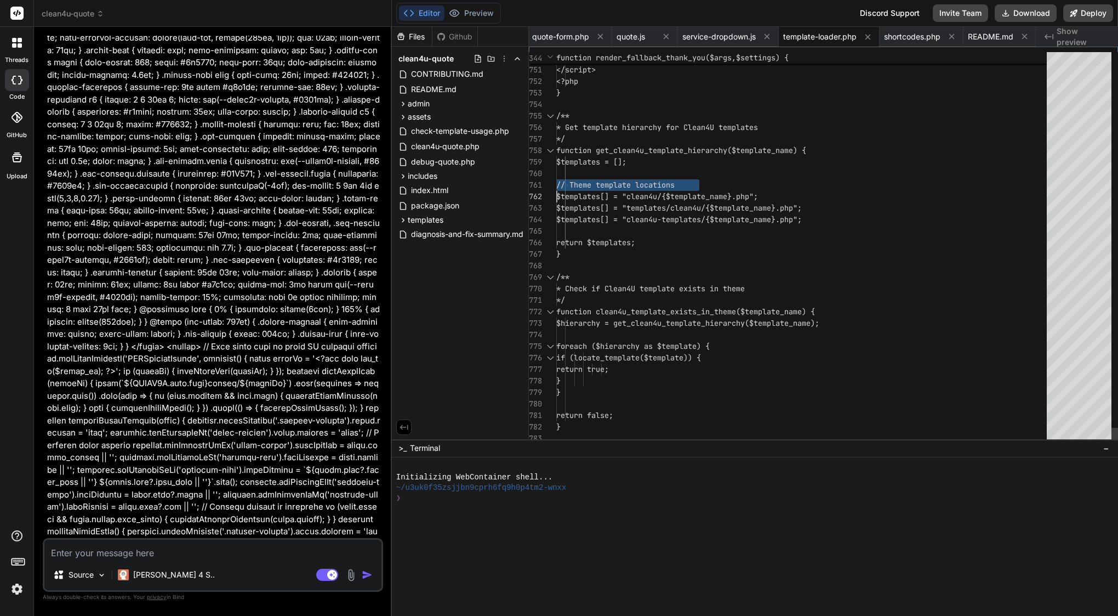
type textarea "<?php /** * Clean4U Template Loader * * Handles loading of quote form and thank…"
click at [675, 180] on span "// Theme template locations" at bounding box center [615, 185] width 118 height 10
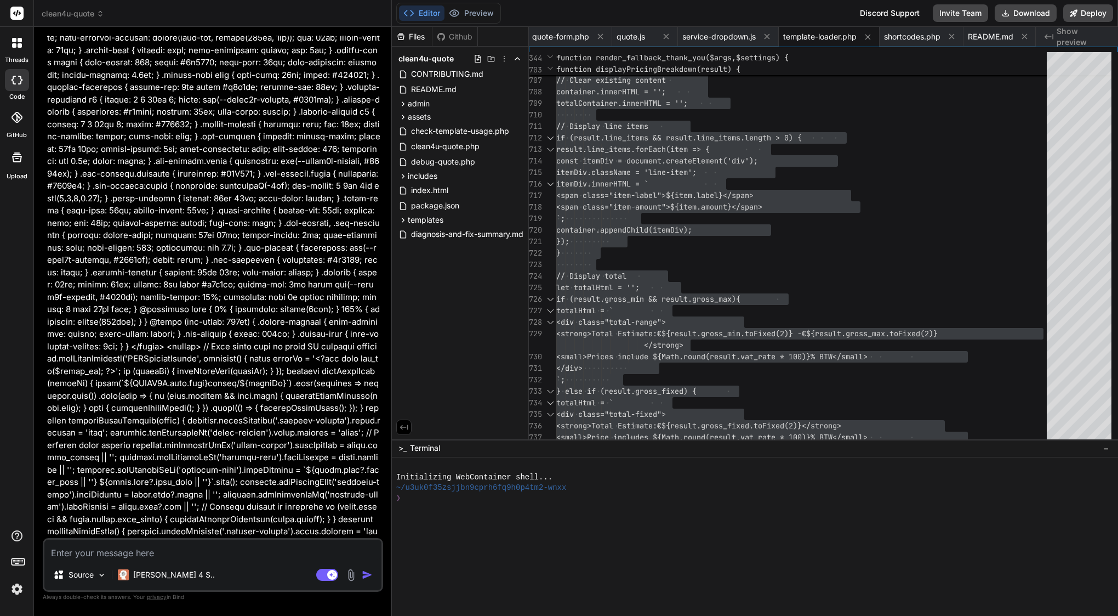
click at [144, 555] on textarea at bounding box center [212, 549] width 337 height 20
type textarea "c"
type textarea "x"
type textarea "co"
type textarea "x"
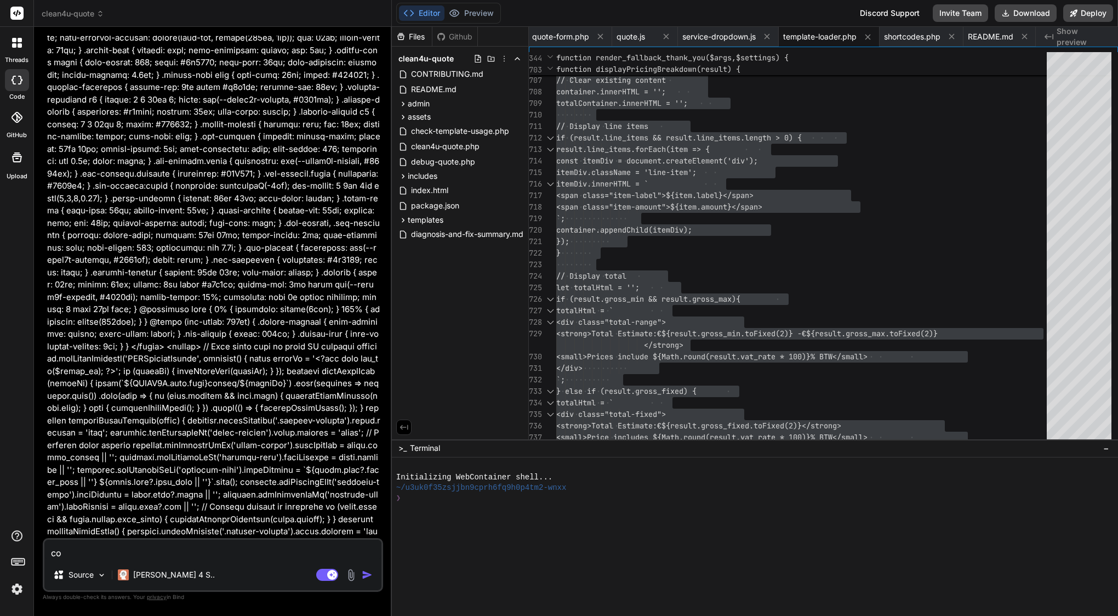
type textarea "com"
type textarea "x"
type textarea "comb"
type textarea "x"
type textarea "combo"
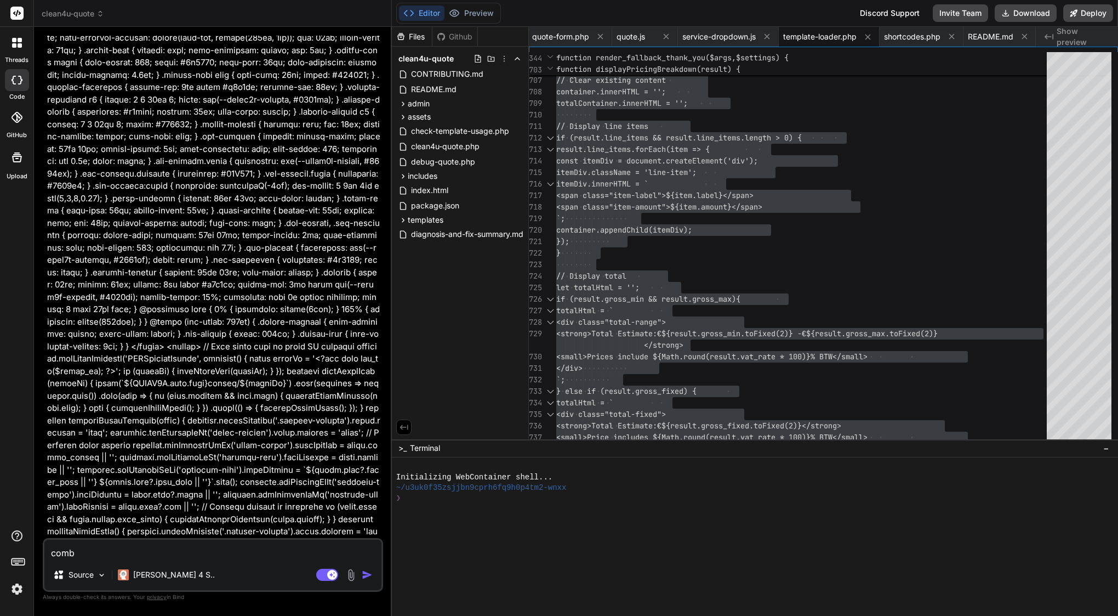
type textarea "x"
type textarea "combob"
type textarea "x"
type textarea "combobo"
type textarea "x"
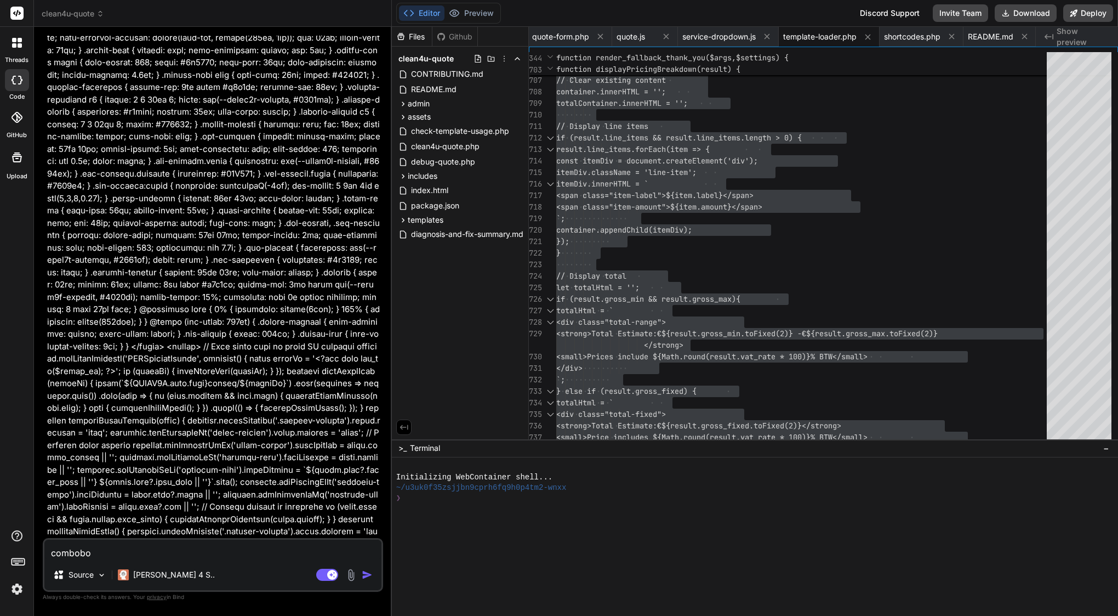
type textarea "combobox"
type textarea "x"
type textarea "combobox"
type textarea "x"
type textarea "combobox i"
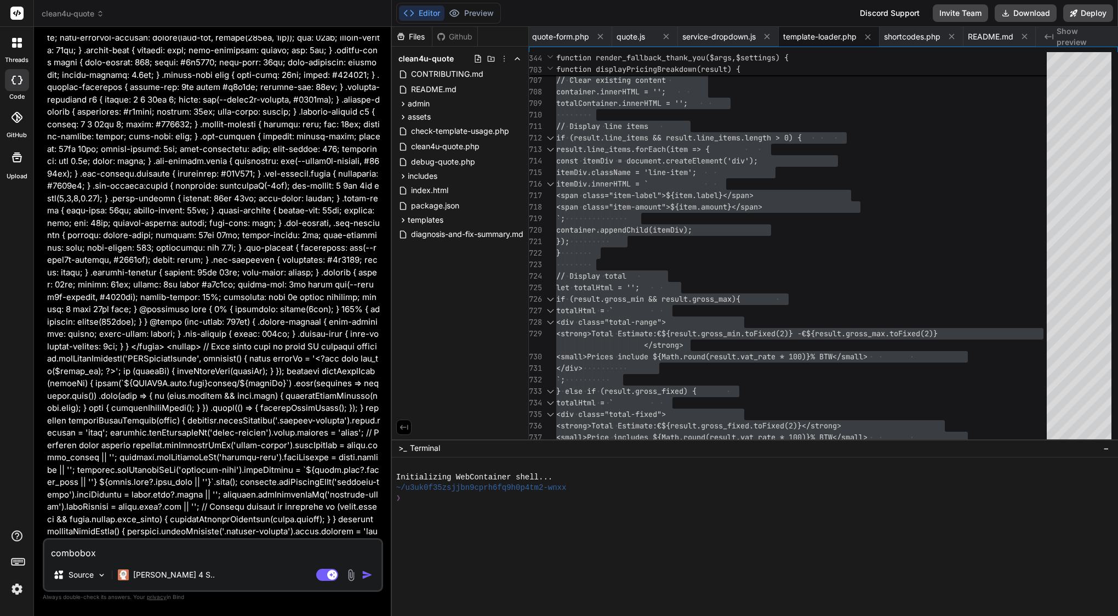
type textarea "x"
type textarea "combobox is"
type textarea "x"
type textarea "combobox is"
type textarea "x"
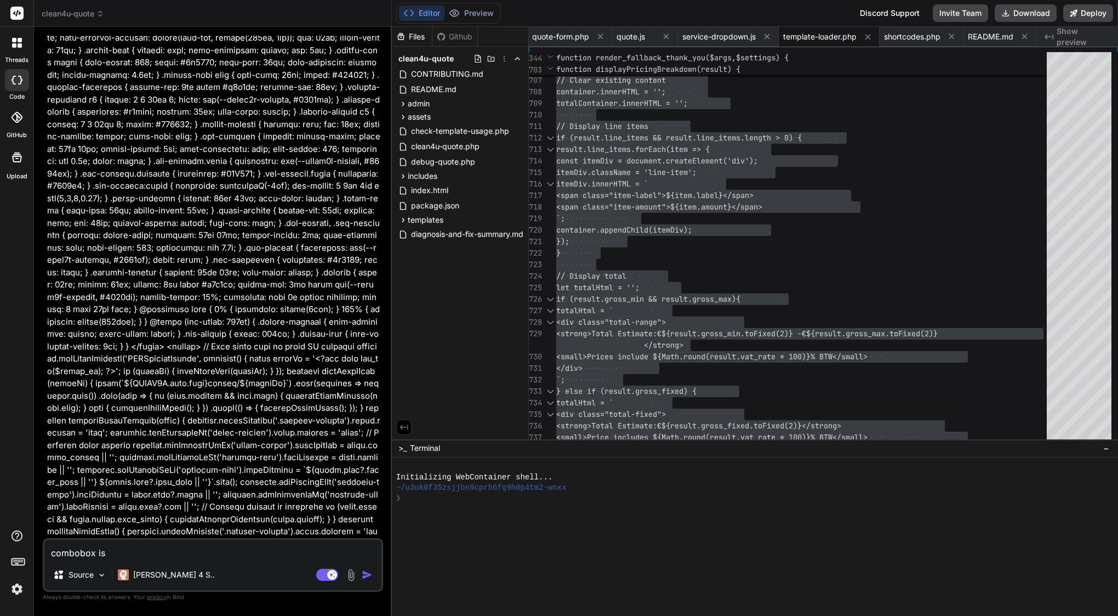
type textarea "combobox is s"
type textarea "x"
type textarea "combobox is st"
type textarea "x"
type textarea "combobox is sti"
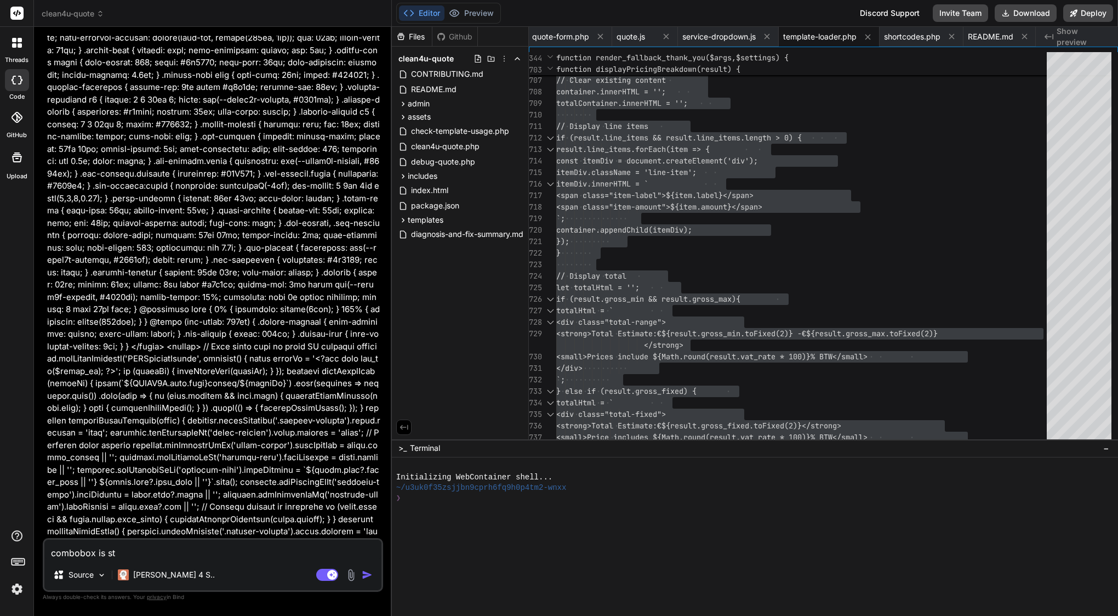
type textarea "x"
type textarea "combobox is stil"
type textarea "x"
type textarea "combobox is still"
type textarea "x"
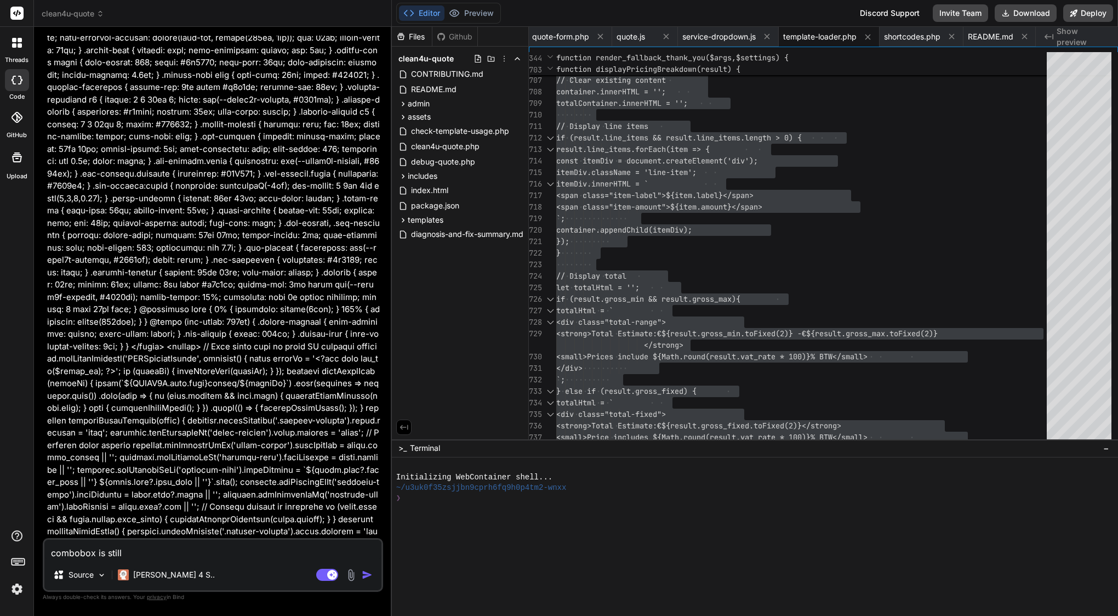
type textarea "combobox is still"
type textarea "x"
type textarea "combobox is still p"
type textarea "x"
type textarea "combobox is still pu"
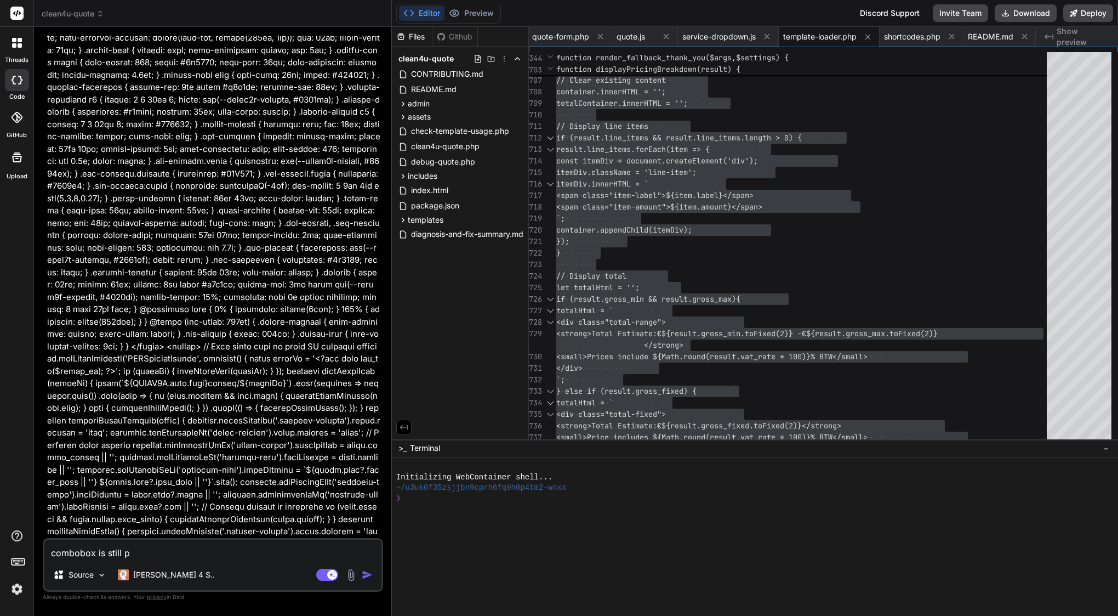
type textarea "x"
type textarea "combobox is still pur"
type textarea "x"
type textarea "combobox is still purp"
type textarea "x"
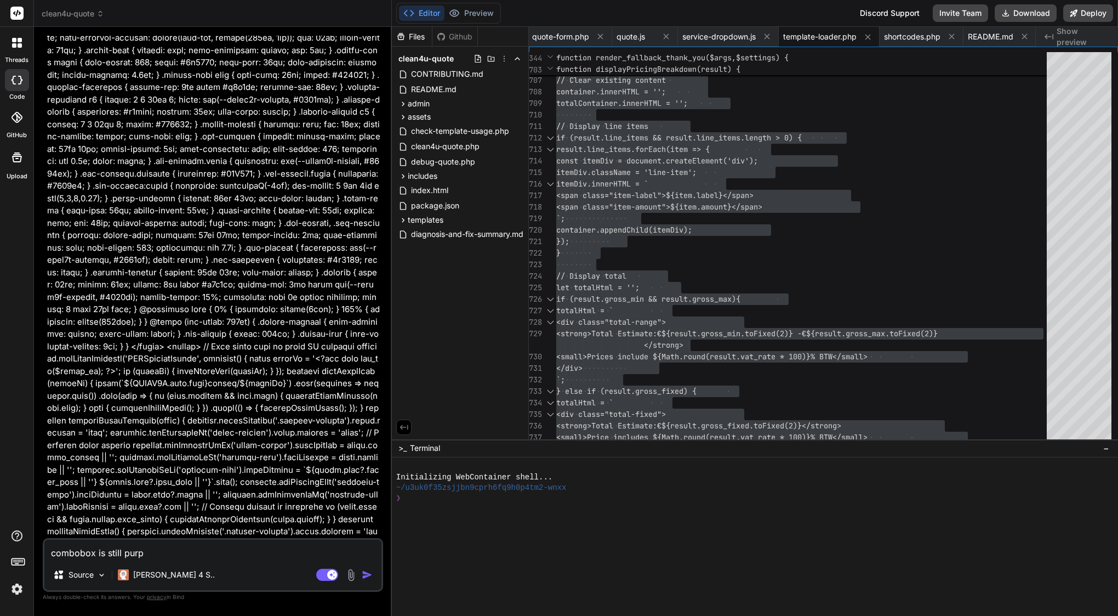
type textarea "combobox is still purpl"
type textarea "x"
type textarea "combobox is still purple"
type textarea "x"
type textarea "combobox is still purple"
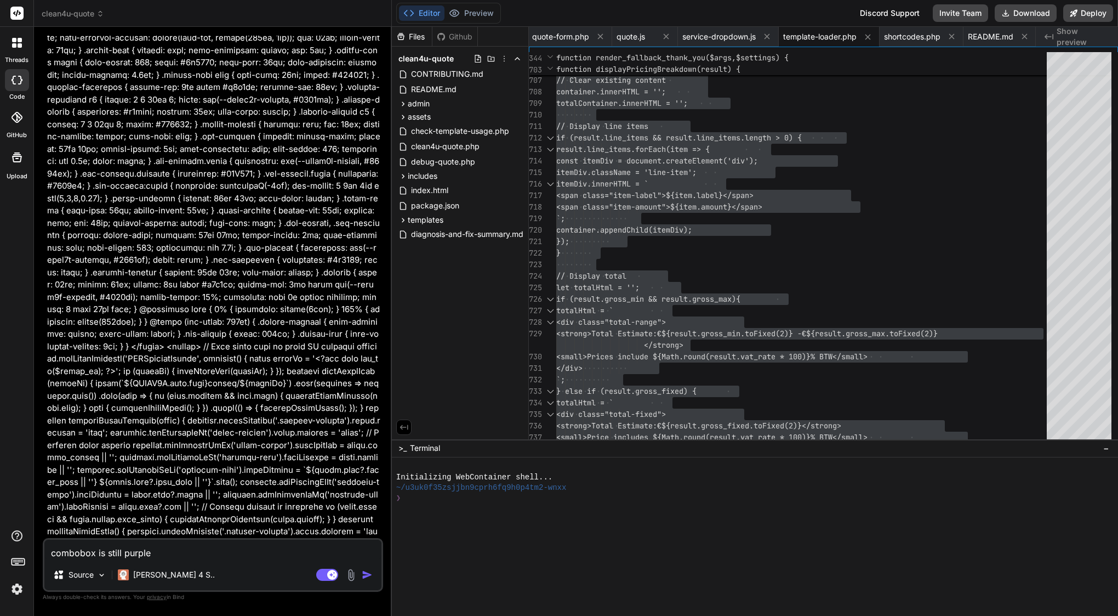
type textarea "x"
type textarea "combobox is still purple i"
type textarea "x"
type textarea "combobox is still purple in"
type textarea "x"
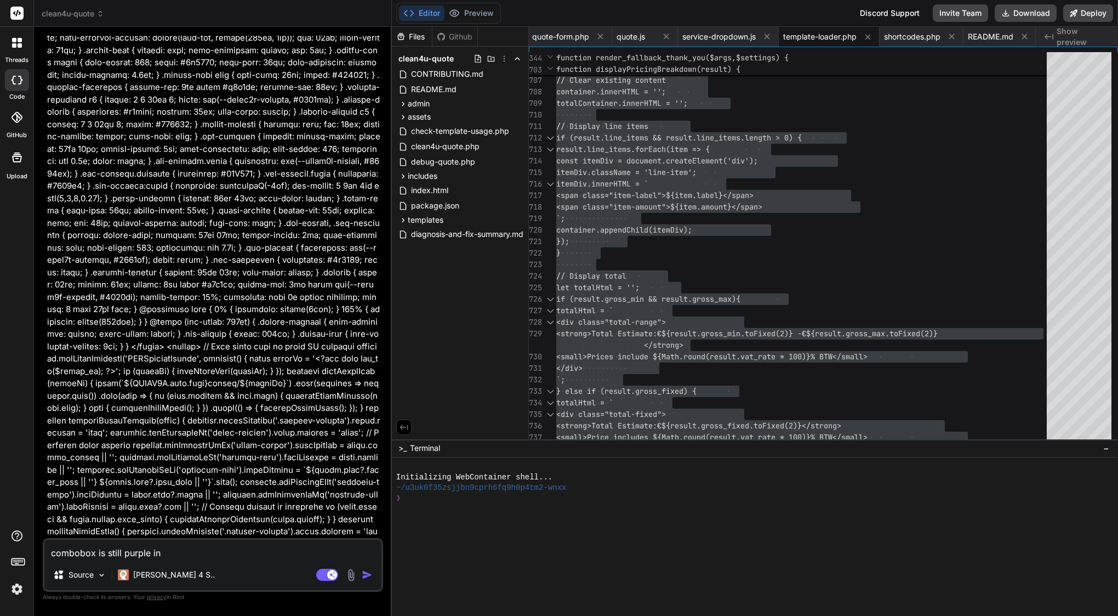
type textarea "combobox is still purple in"
type textarea "x"
type textarea "combobox is still purple in c"
type textarea "x"
type textarea "combobox is still purple in cl"
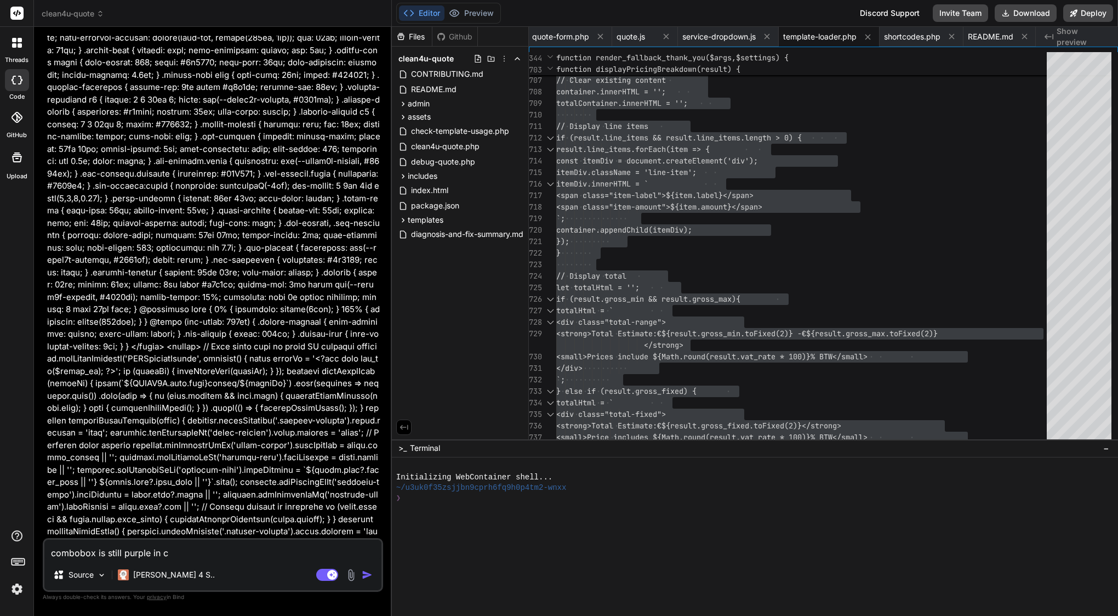
type textarea "x"
type textarea "combobox is still purple in cle"
type textarea "x"
type textarea "combobox is still purple in clea"
type textarea "x"
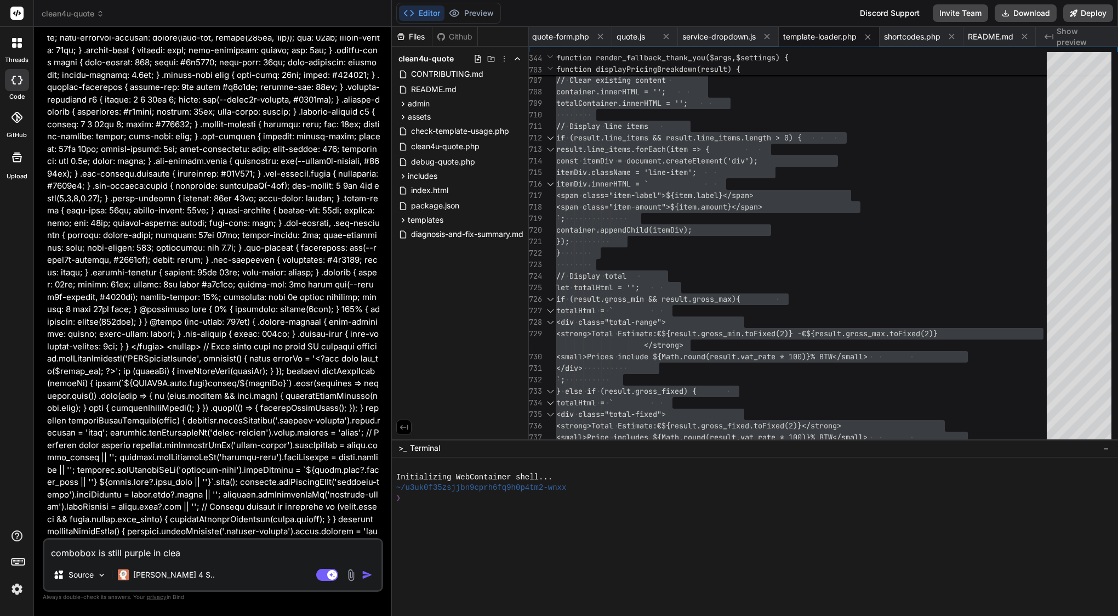
type textarea "combobox is still purple in clean"
type textarea "x"
type textarea "combobox is still purple in clean4"
type textarea "x"
type textarea "combobox is still purple in clean4u"
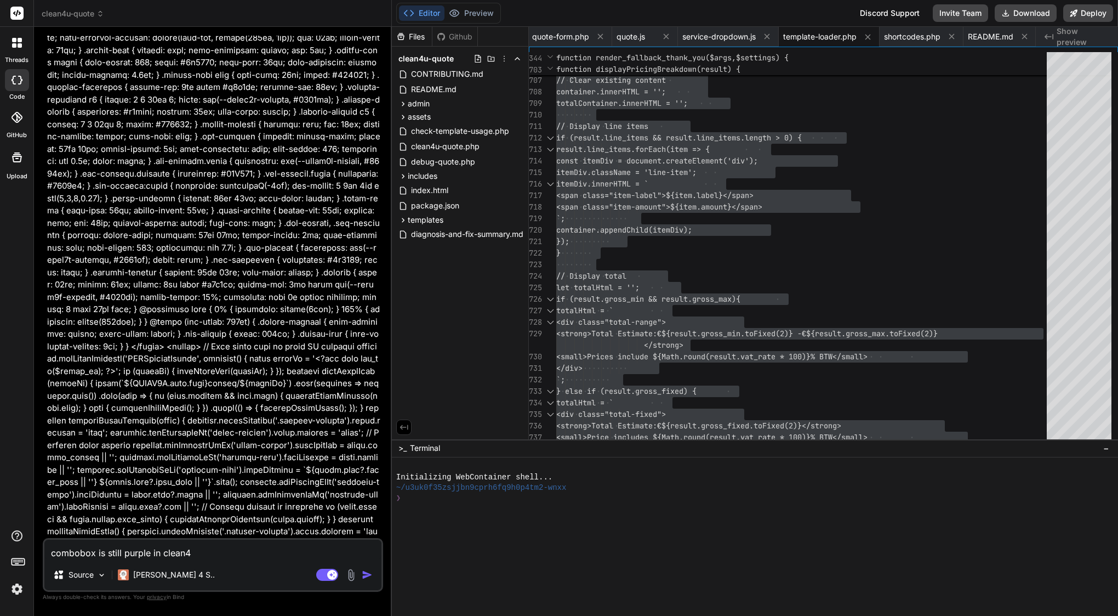
type textarea "x"
type textarea "combobox is still purple in clean4u."
type textarea "x"
type textarea "combobox is still purple in clean4u.o"
type textarea "x"
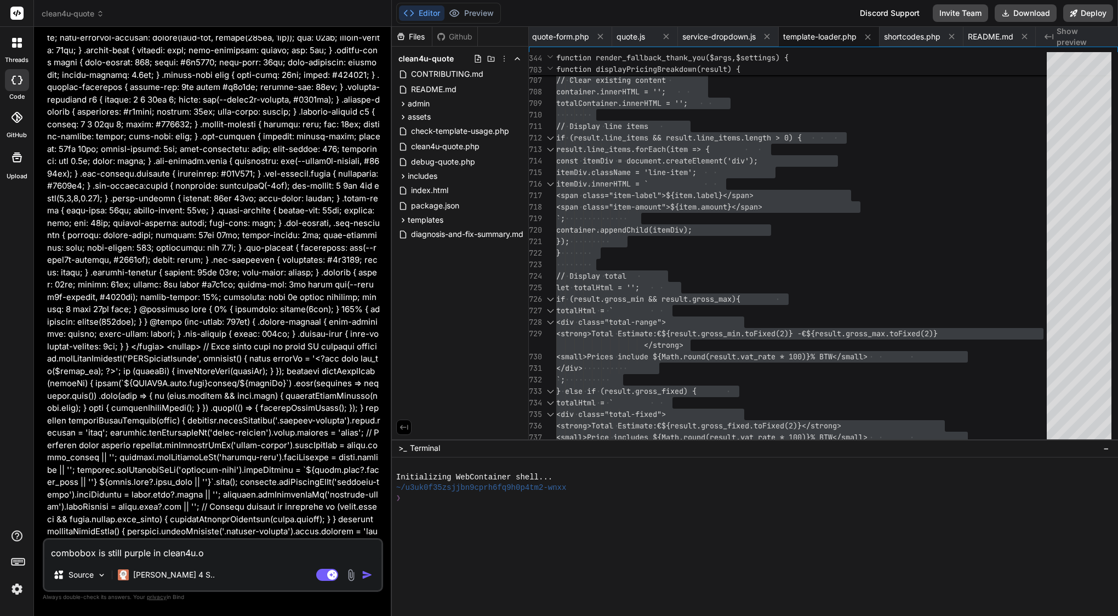
type textarea "combobox is still purple in clean4u.or"
type textarea "x"
type textarea "combobox is still purple in clean4u.org"
type textarea "x"
type textarea "combobox is still purple in clean4u.org"
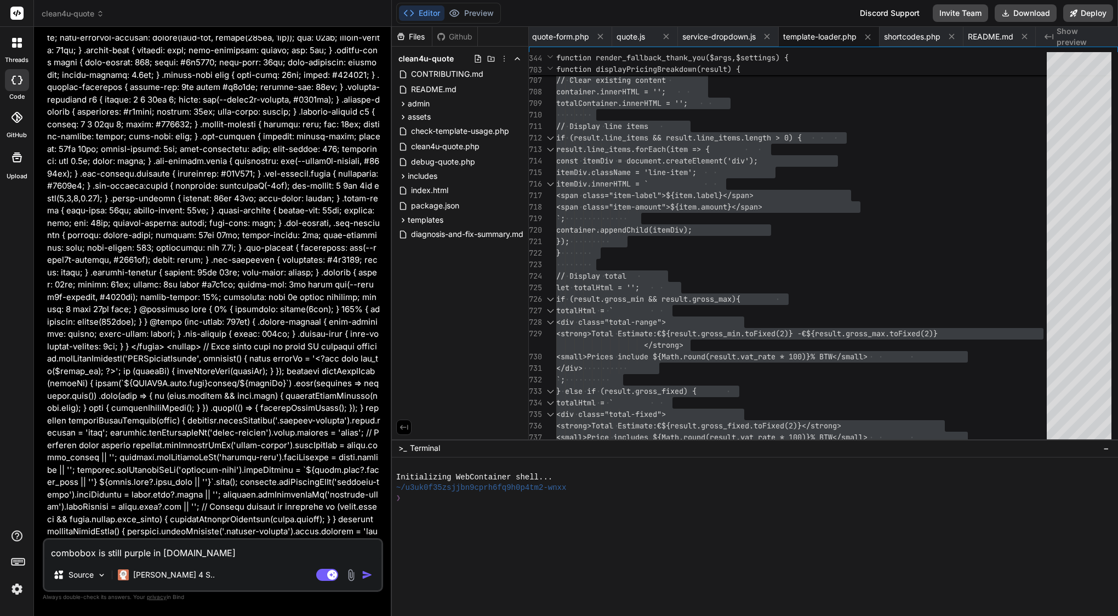
type textarea "x"
type textarea "combobox is still purple in clean4u.org"
type textarea "x"
type textarea "combobox is still purple in clean4u.org,"
type textarea "x"
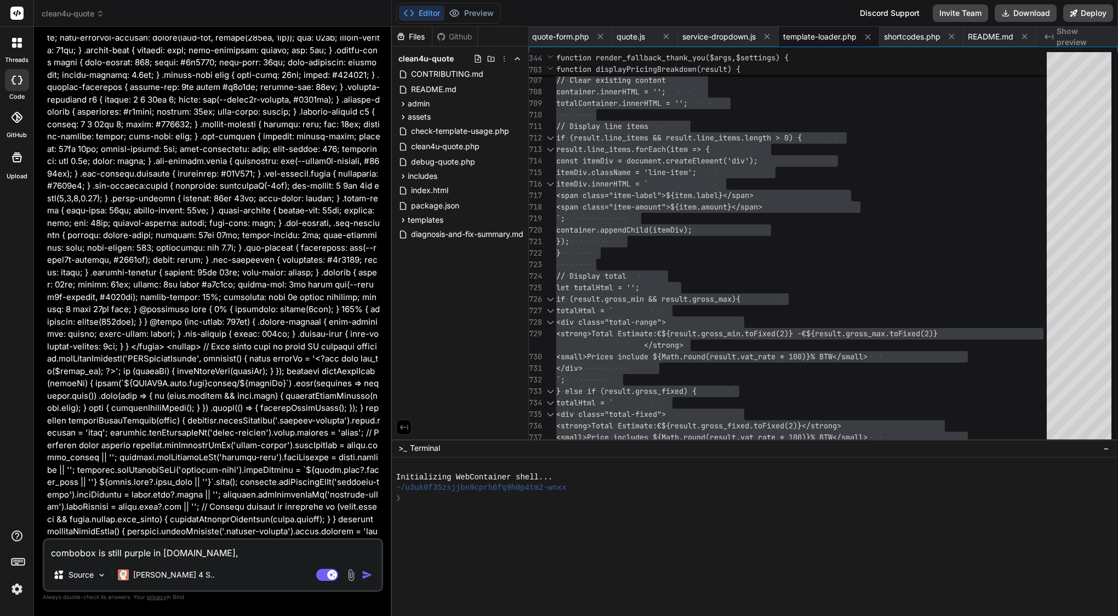
type textarea "combobox is still purple in clean4u.org,"
type textarea "x"
type textarea "combobox is still purple in clean4u.org, i"
type textarea "x"
type textarea "combobox is still purple in clean4u.org, I"
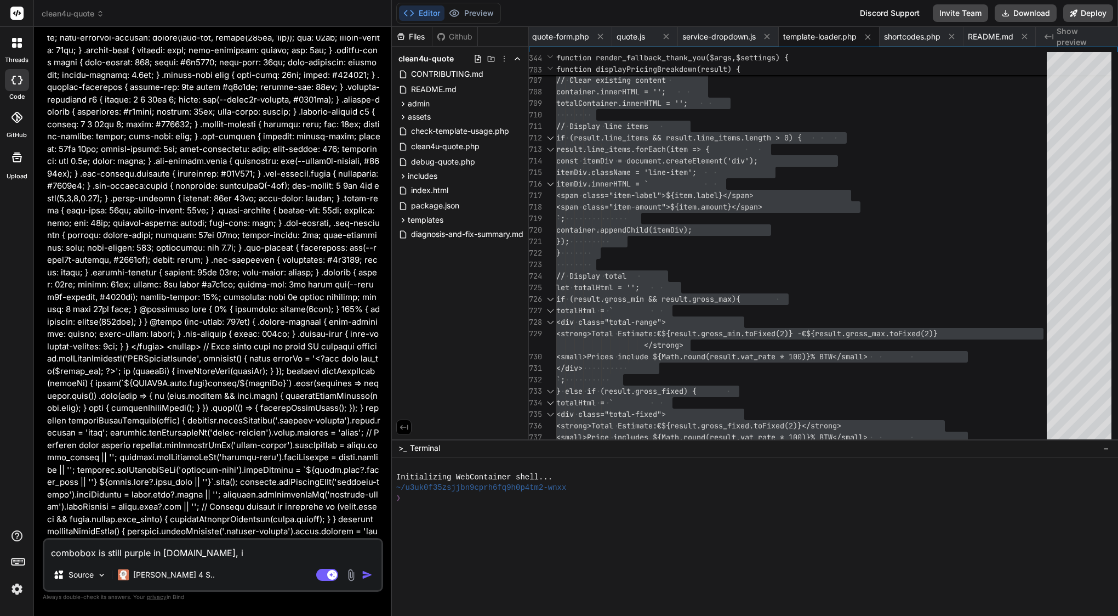
type textarea "x"
type textarea "combobox is still purple in clean4u.org, I d"
type textarea "x"
type textarea "combobox is still purple in clean4u.org, I do"
type textarea "x"
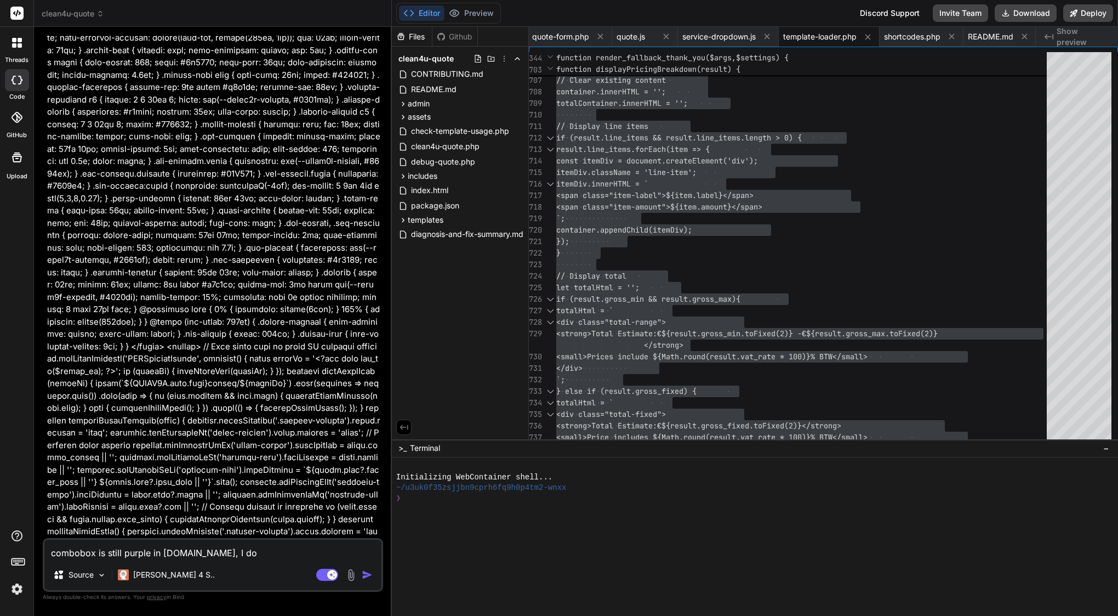
type textarea "combobox is still purple in clean4u.org, I don"
type textarea "x"
type textarea "combobox is still purple in clean4u.org, I dont"
type textarea "x"
type textarea "combobox is still purple in clean4u.org, I dont"
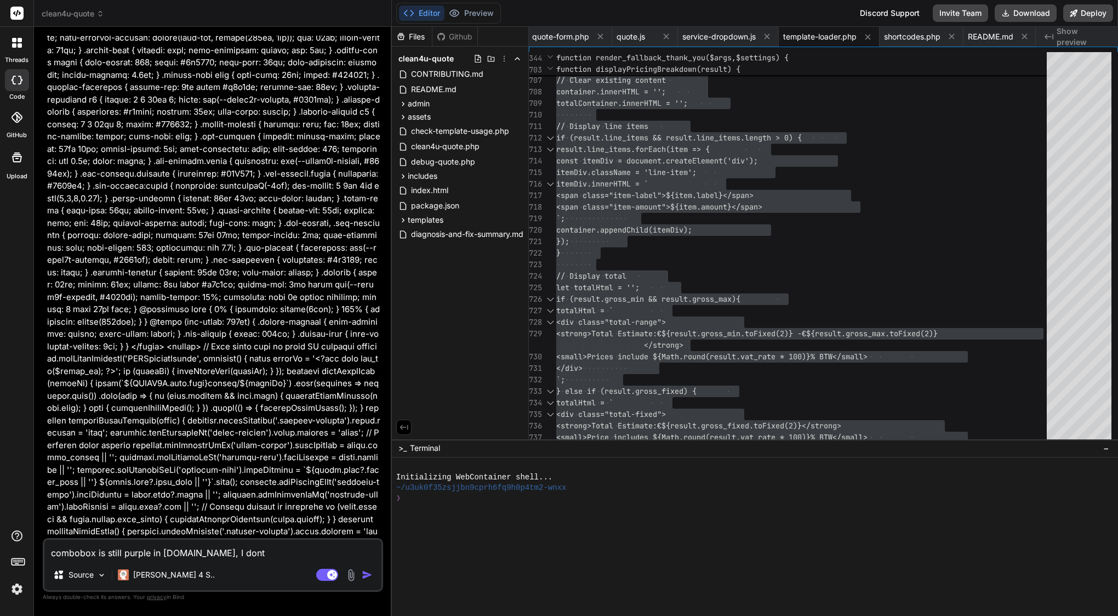
type textarea "x"
type textarea "combobox is still purple in clean4u.org, I dont k"
type textarea "x"
type textarea "combobox is still purple in clean4u.org, I dont kn"
type textarea "x"
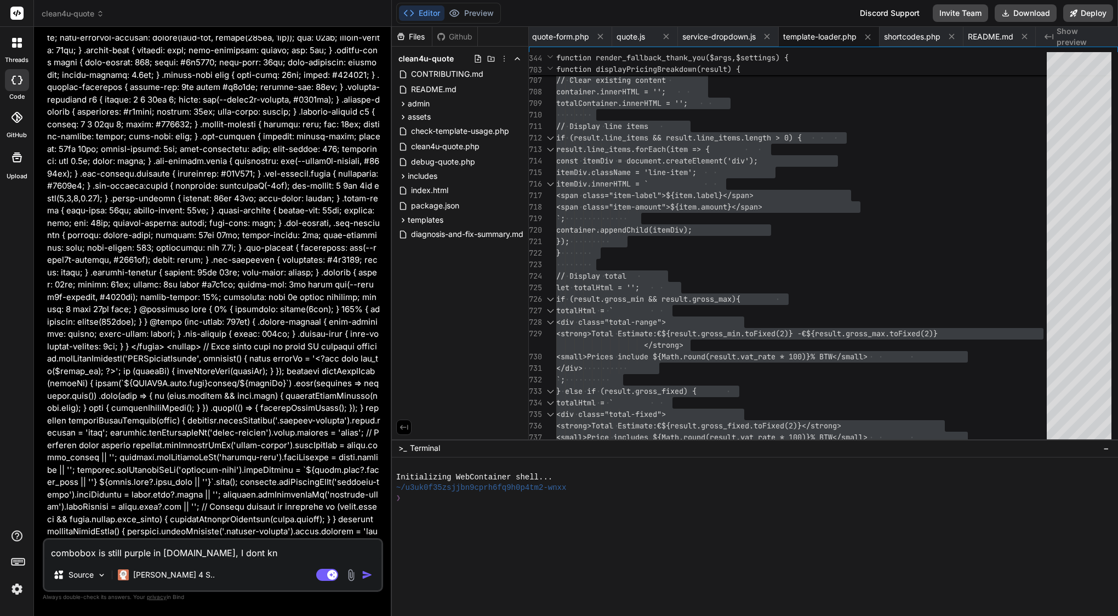
type textarea "combobox is still purple in clean4u.org, I dont kno"
type textarea "x"
type textarea "combobox is still purple in clean4u.org, I dont know"
type textarea "x"
type textarea "combobox is still purple in clean4u.org, I dont know"
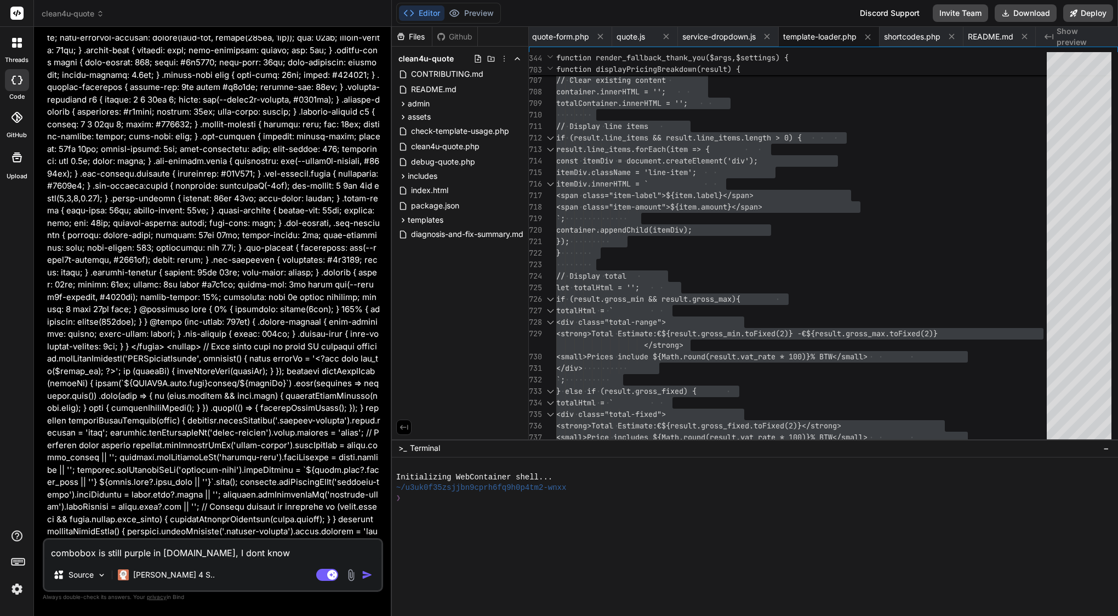
type textarea "x"
type textarea "combobox is still purple in clean4u.org, I dont know w"
type textarea "x"
type textarea "combobox is still purple in clean4u.org, I dont know wh"
type textarea "x"
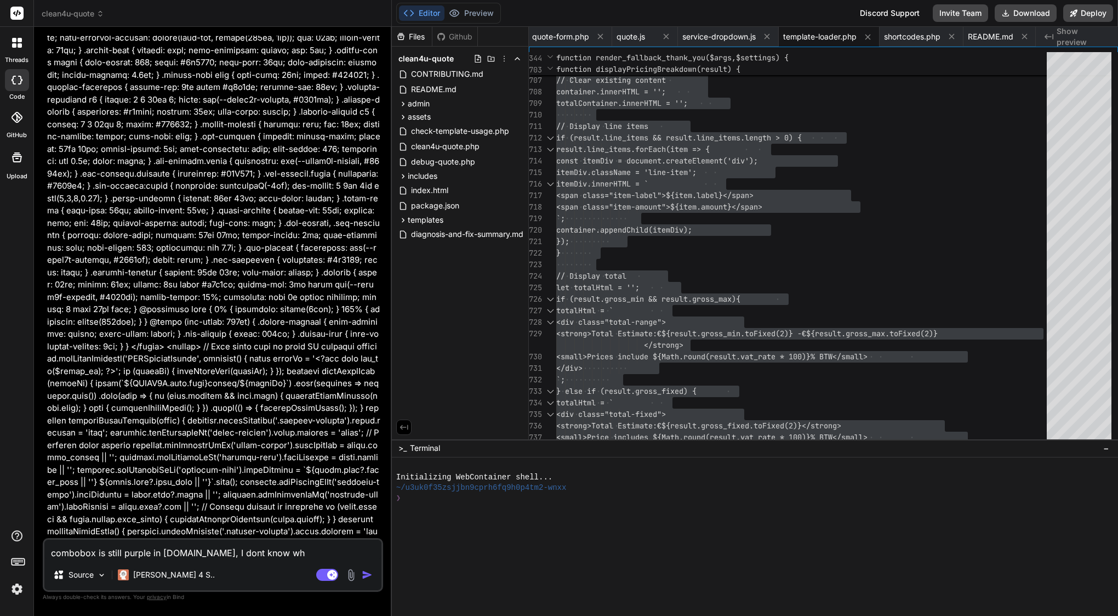
type textarea "combobox is still purple in clean4u.org, I dont know why"
type textarea "x"
type textarea "combobox is still purple in clean4u.org, I dont know why"
type textarea "x"
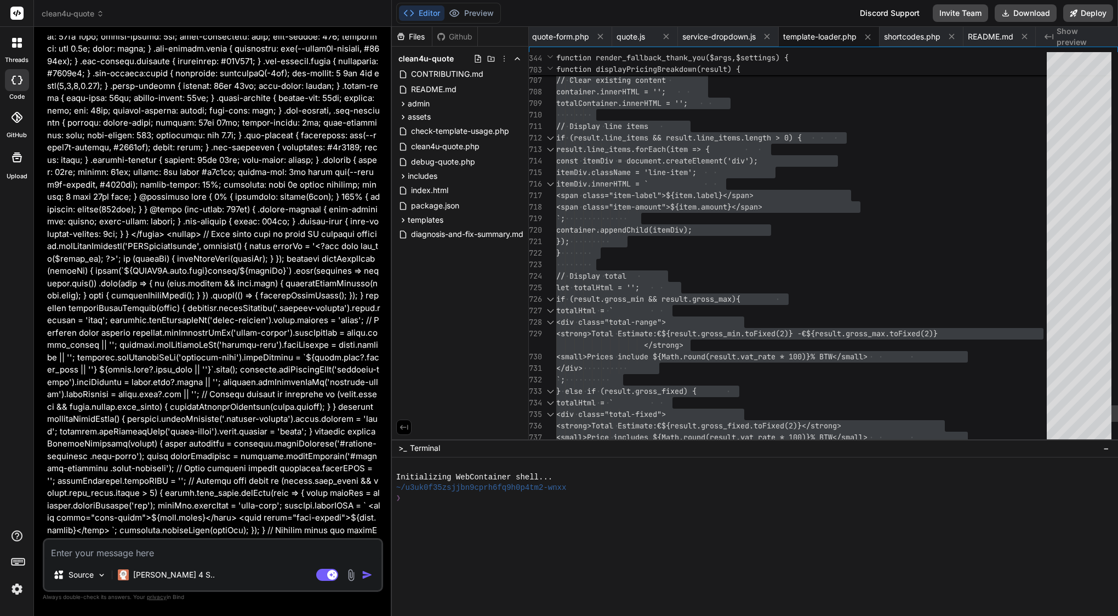
click at [706, 158] on span "const itemDiv = document.createEle" at bounding box center [630, 161] width 149 height 10
type textarea "const itemDiv = document.createElement('div'); itemDiv.className = 'line-item';…"
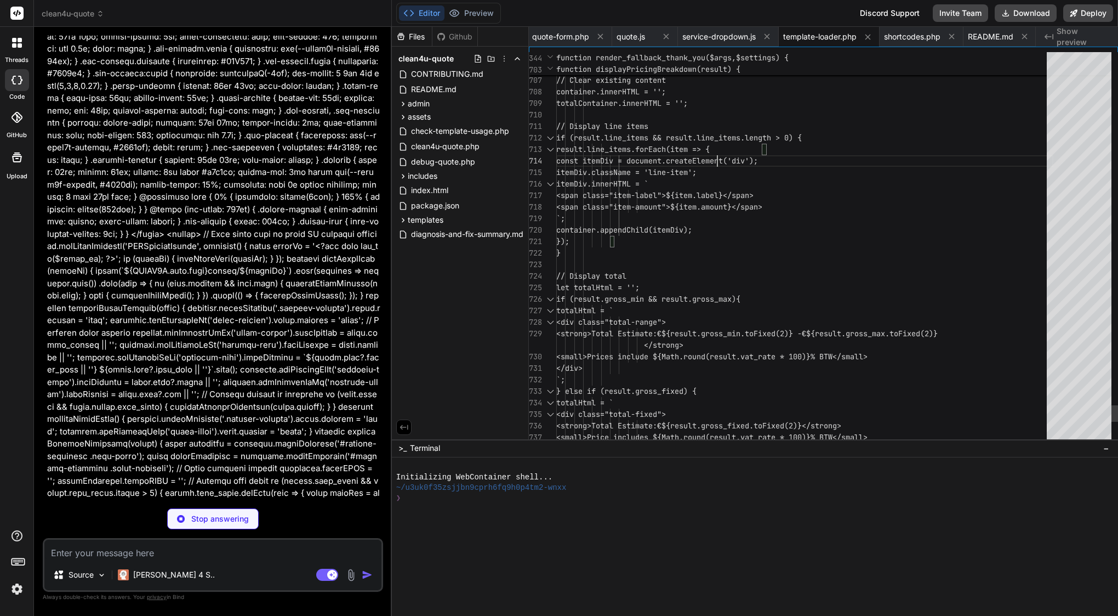
click at [706, 158] on span "const itemDiv = document.createEle" at bounding box center [630, 161] width 149 height 10
type textarea "x"
type textarea "<?php /** * Clean4U Template Loader * * Handles loading of quote form and thank…"
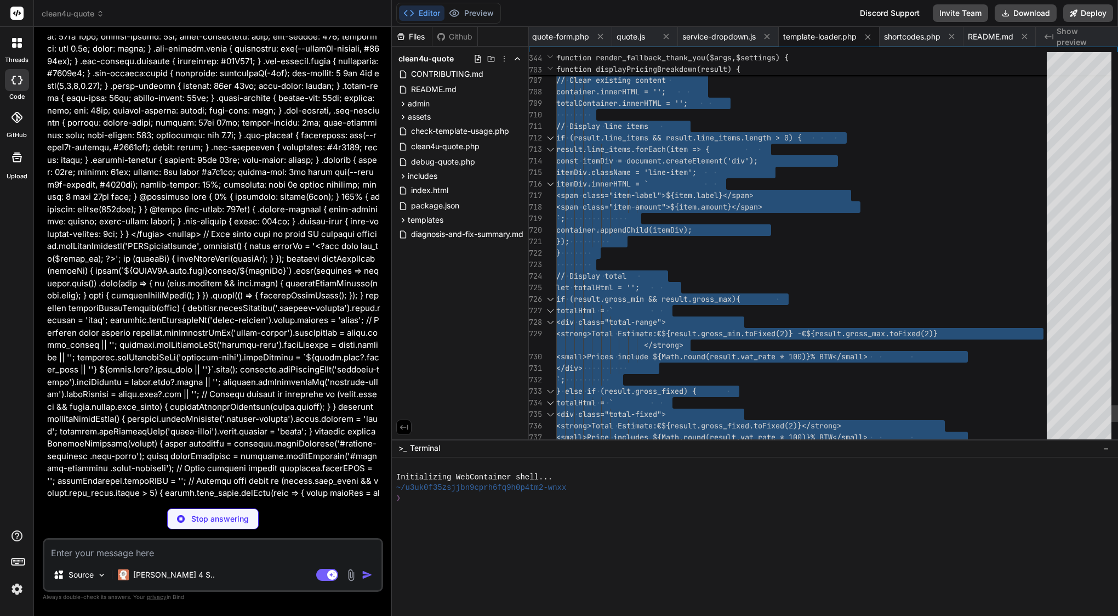
click at [706, 158] on span "const itemDiv = document.createEle" at bounding box center [630, 161] width 149 height 10
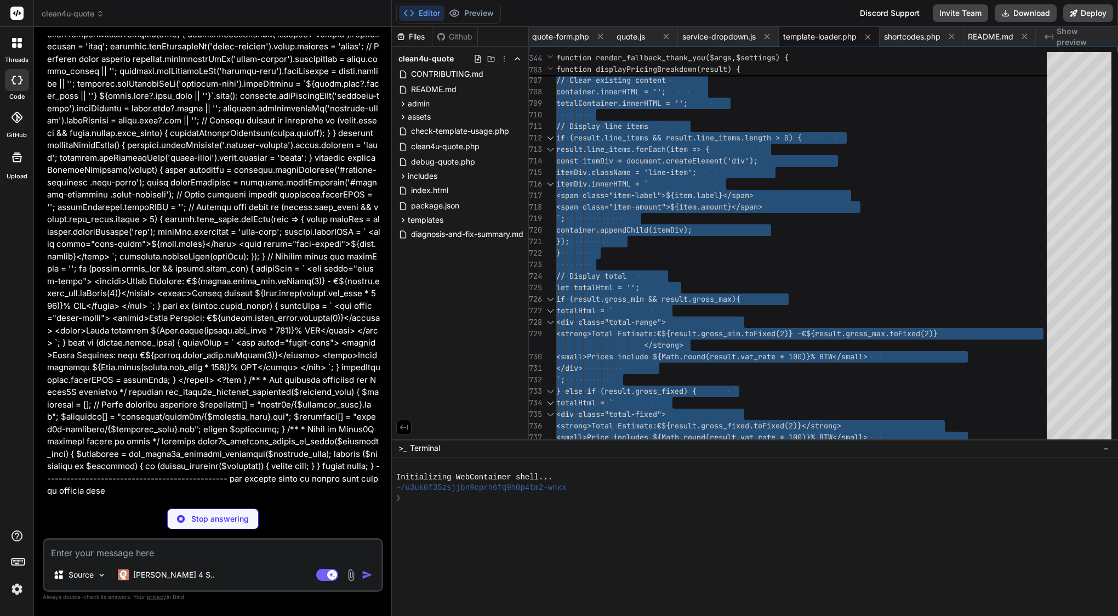
scroll to position [25741, 0]
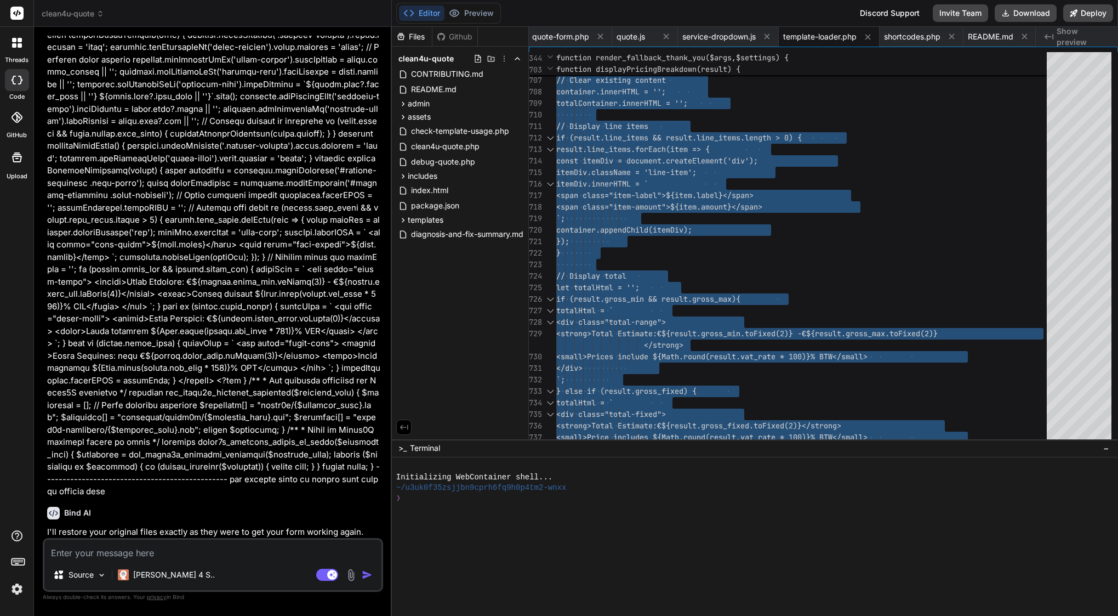
type textarea "x"
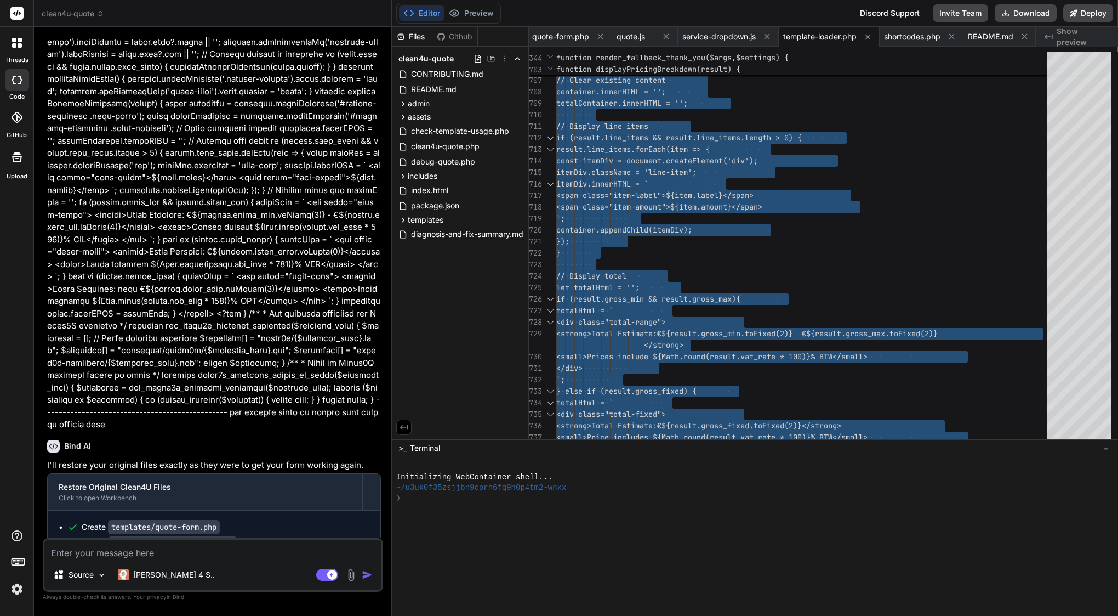
scroll to position [0, 0]
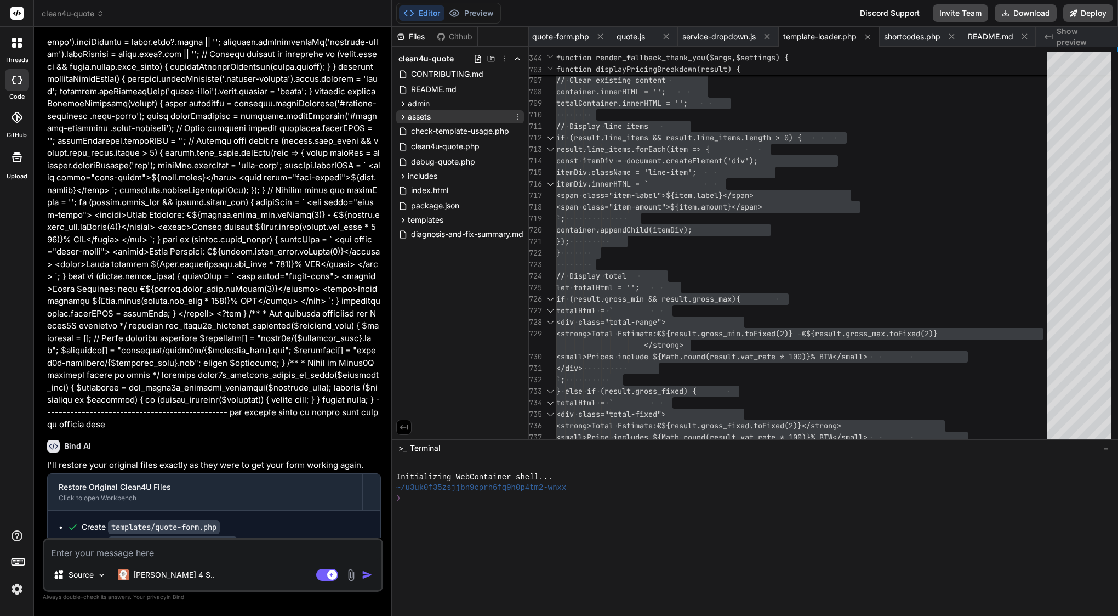
click at [441, 120] on div "assets" at bounding box center [460, 116] width 128 height 13
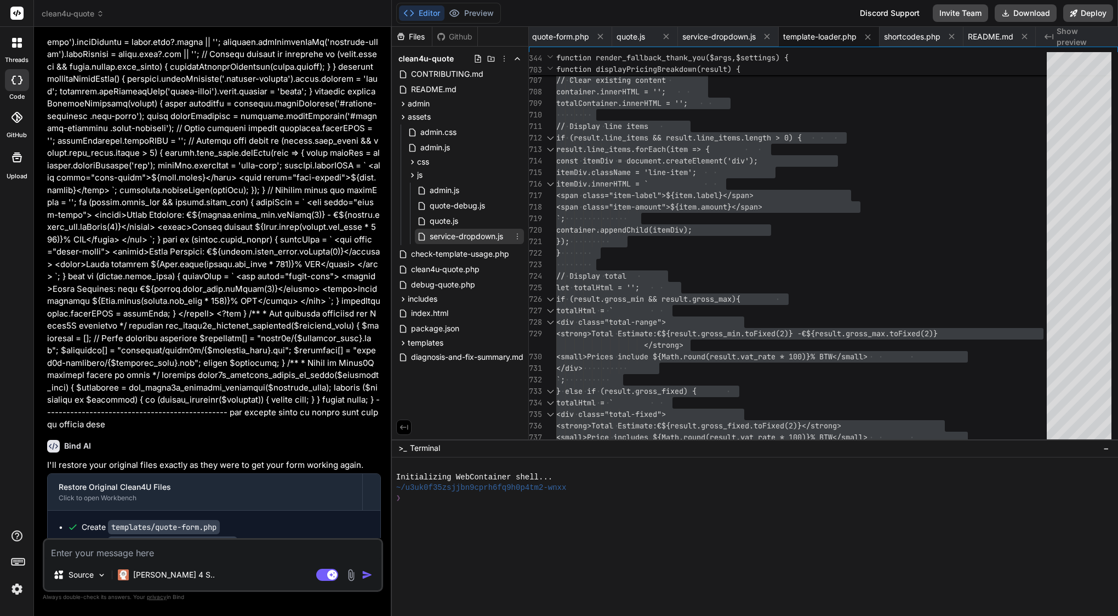
click at [446, 238] on span "service-dropdown.js" at bounding box center [467, 236] width 76 height 13
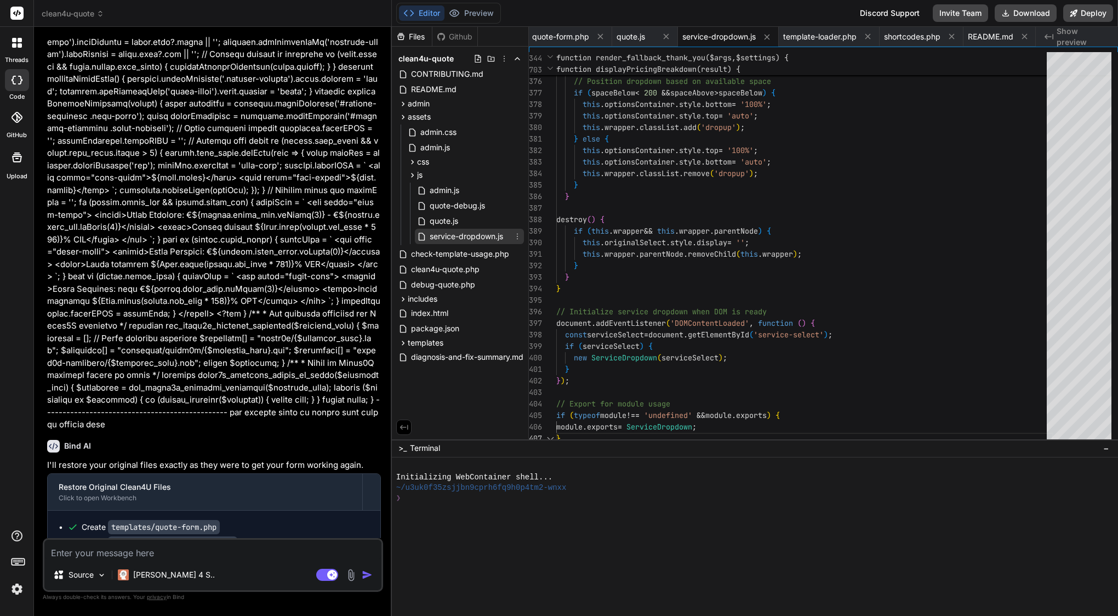
scroll to position [69, 0]
click at [616, 224] on div "destroy ( ) {" at bounding box center [804, 220] width 497 height 12
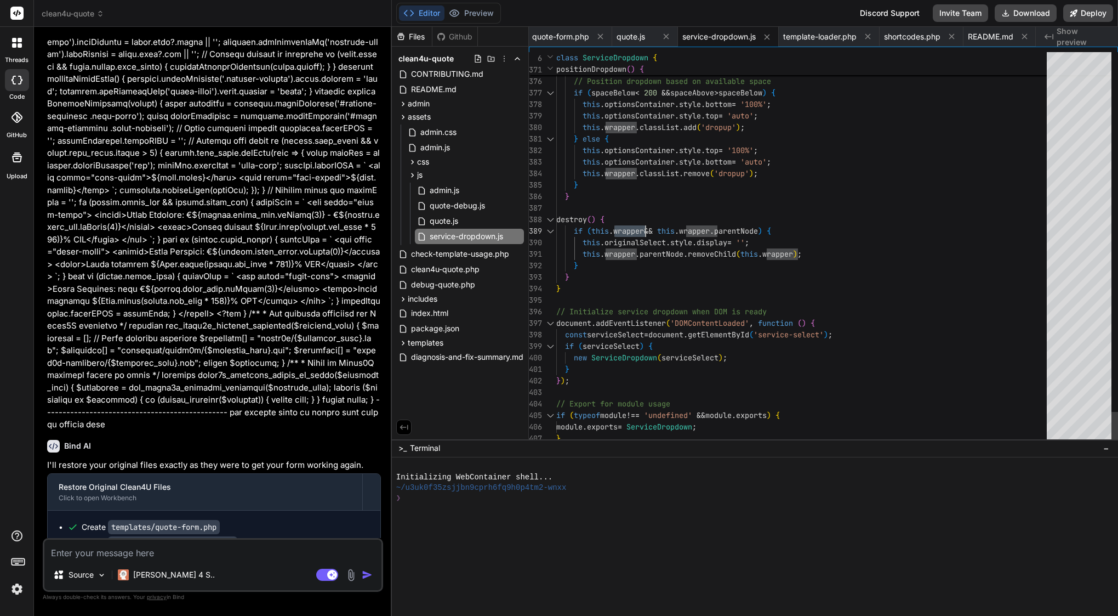
click at [616, 224] on div "destroy ( ) {" at bounding box center [804, 220] width 497 height 12
type textarea "/** * Enhanced Service Dropdown with Search * Provides intelligent search, desc…"
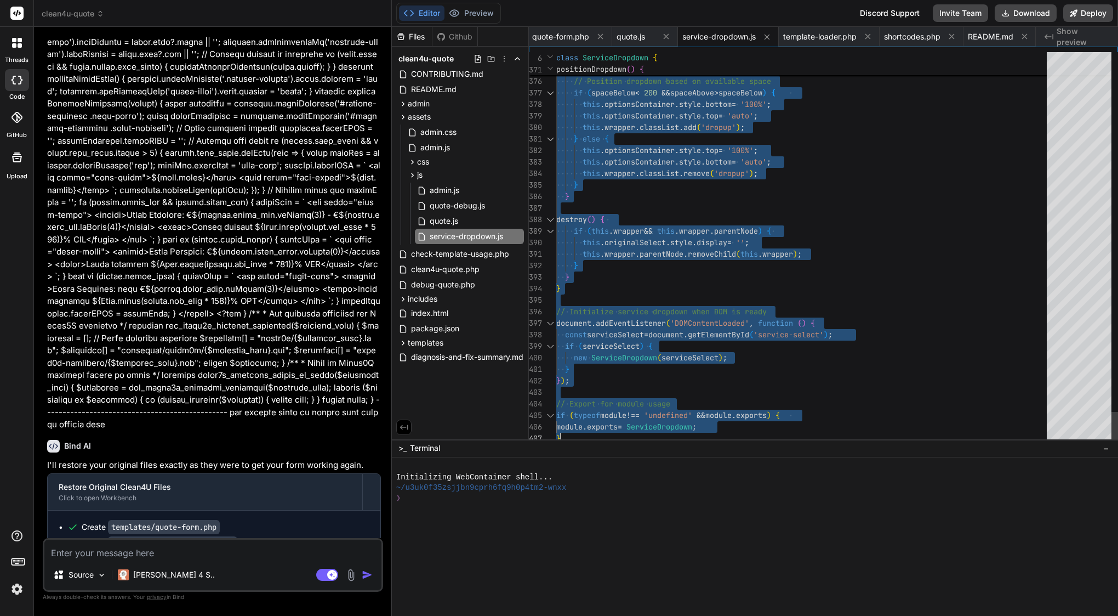
click at [616, 224] on div "destroy ( ) {" at bounding box center [804, 220] width 497 height 12
click at [130, 554] on textarea at bounding box center [212, 549] width 337 height 20
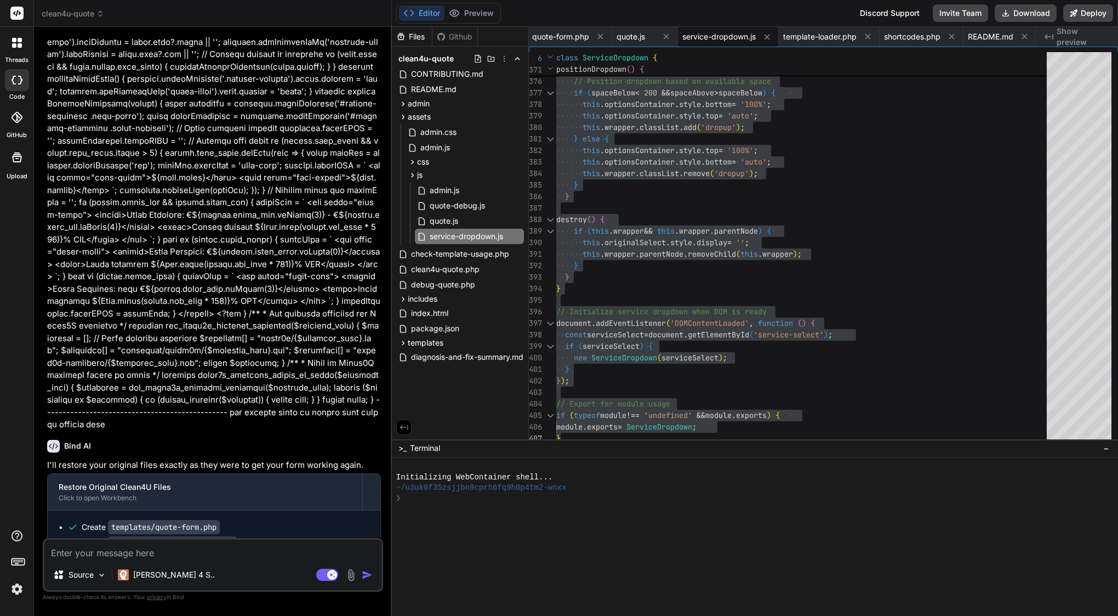
type textarea "s"
type textarea "x"
type textarea "se"
type textarea "x"
type textarea "ser"
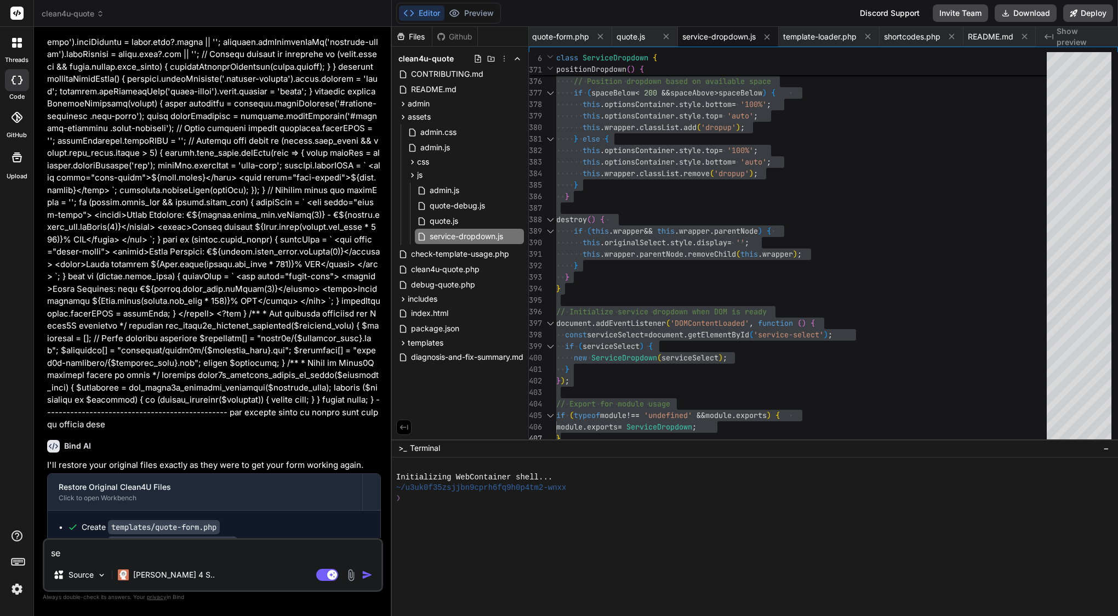
type textarea "x"
type textarea "serv"
type textarea "x"
type textarea "servi"
type textarea "x"
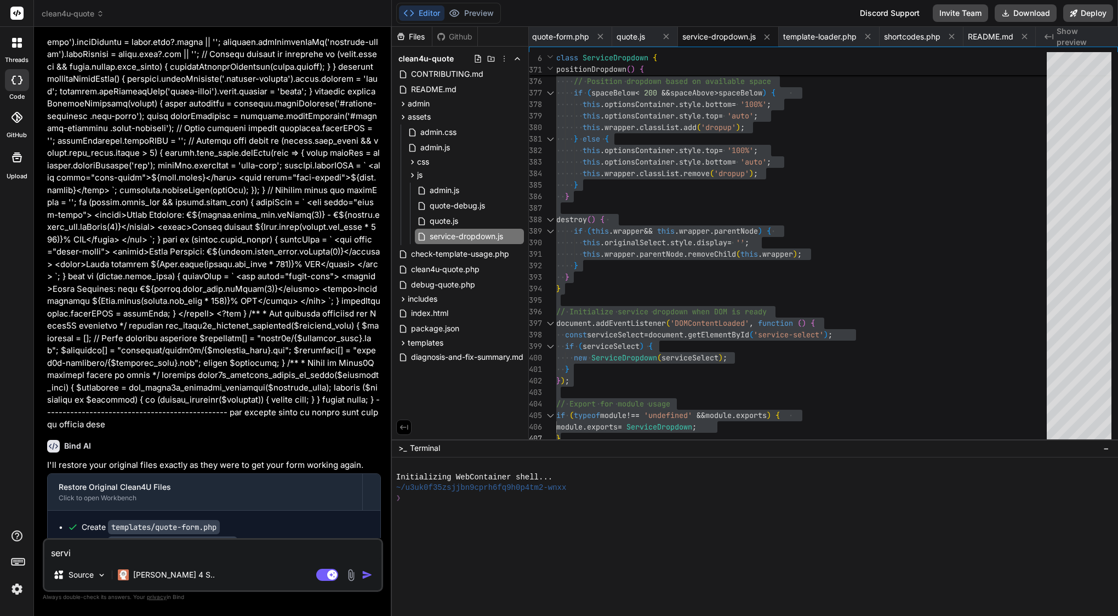
type textarea "servic"
type textarea "x"
type textarea "service"
type textarea "x"
type textarea "services"
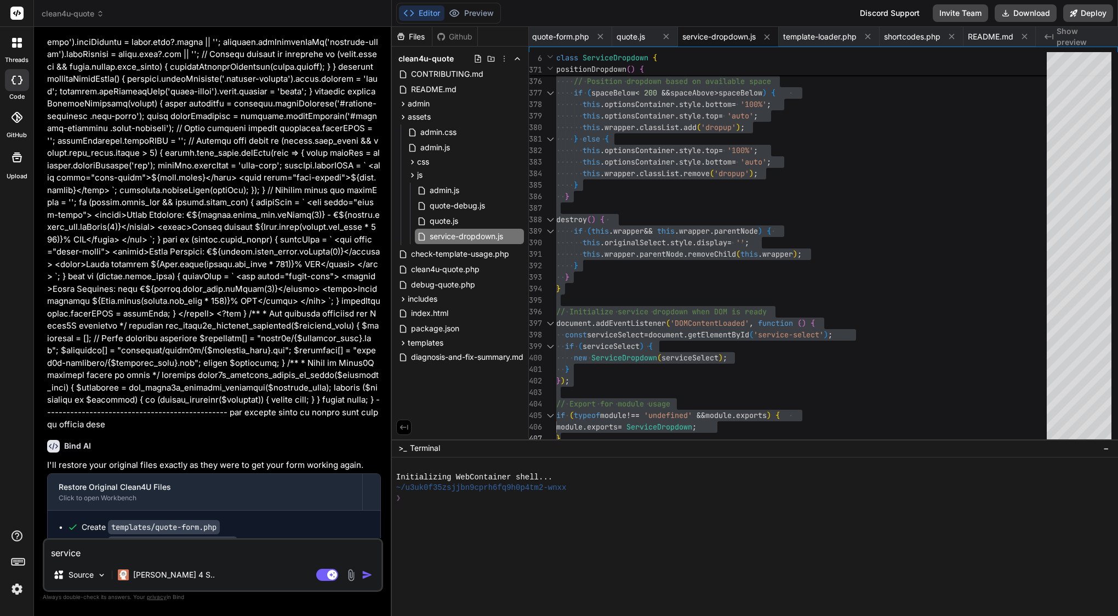
type textarea "x"
type textarea "services-"
type textarea "x"
type textarea "services"
type textarea "x"
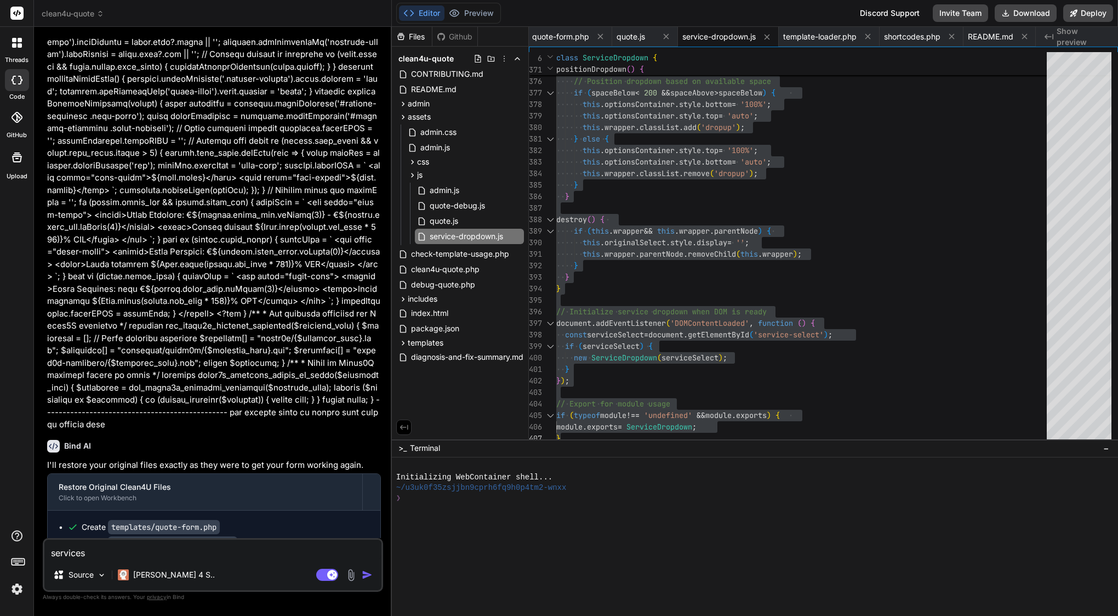
type textarea "service"
type textarea "x"
type textarea "service-"
type textarea "x"
type textarea "service-d"
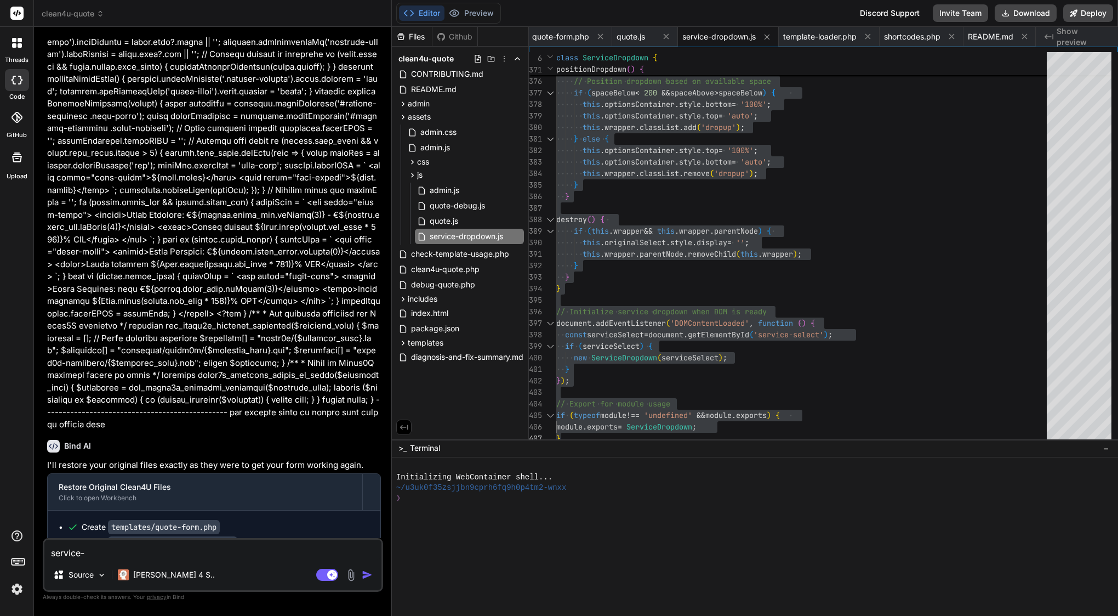
type textarea "x"
type textarea "service-dr"
type textarea "x"
type textarea "service-dro"
type textarea "x"
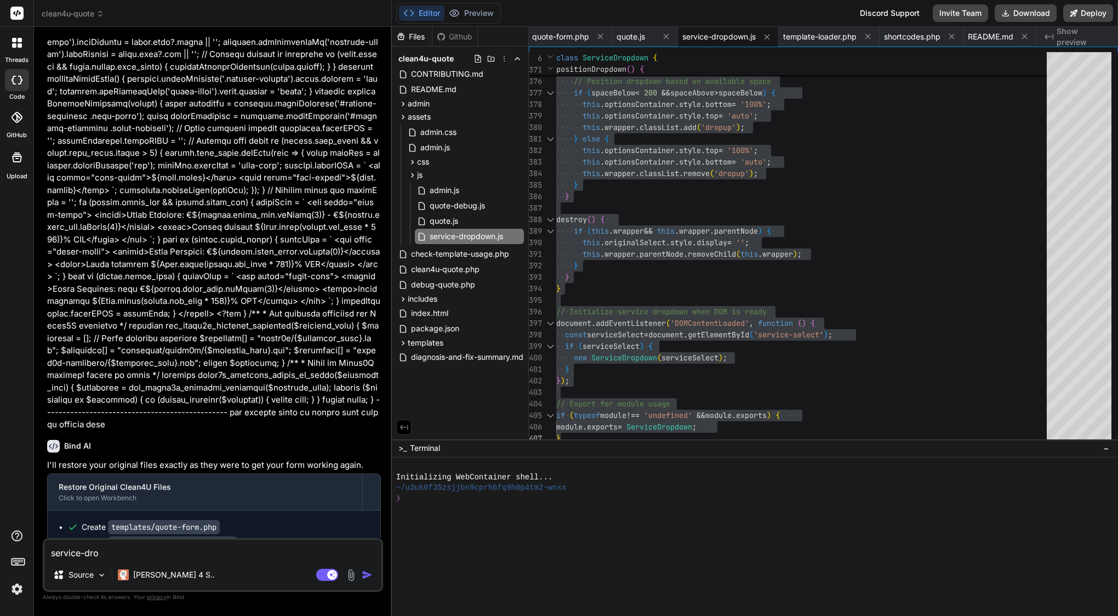
type textarea "service-drop"
type textarea "x"
type textarea "service-dropd"
type textarea "x"
type textarea "service-dropdo"
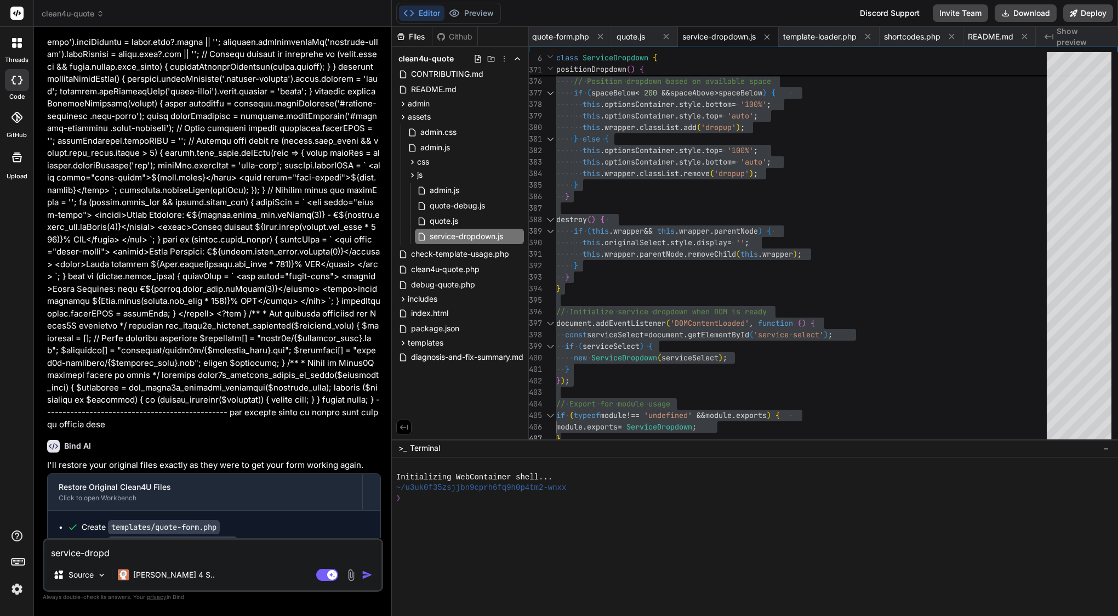
type textarea "x"
type textarea "service-dropdow"
type textarea "x"
type textarea "service-dropdown"
type textarea "x"
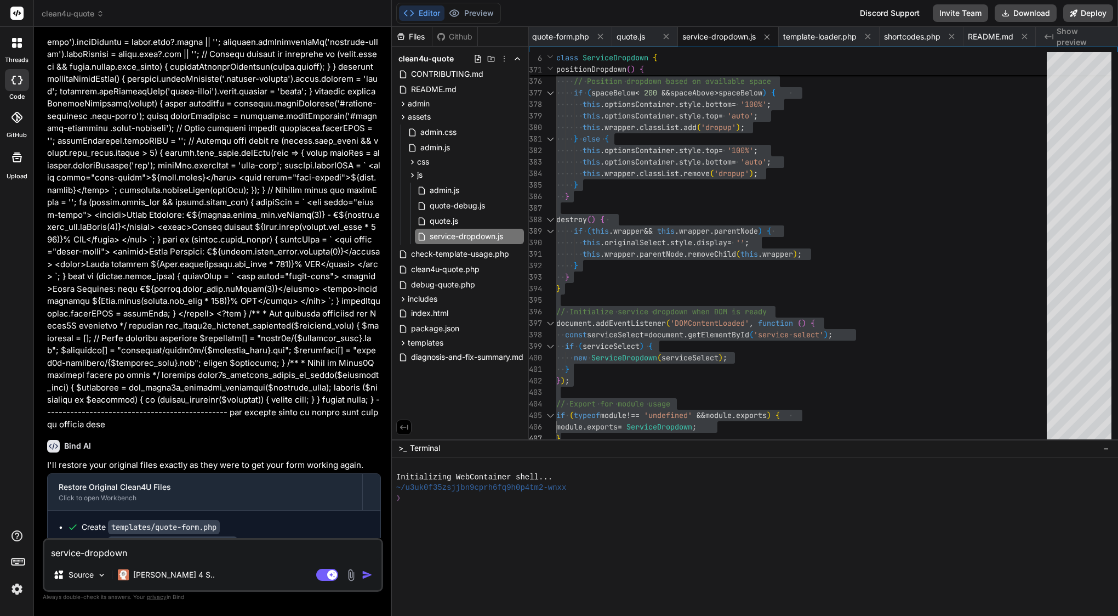
type textarea "service-dropdown."
type textarea "x"
type textarea "service-dropdown.j"
type textarea "x"
type textarea "service-dropdown.js"
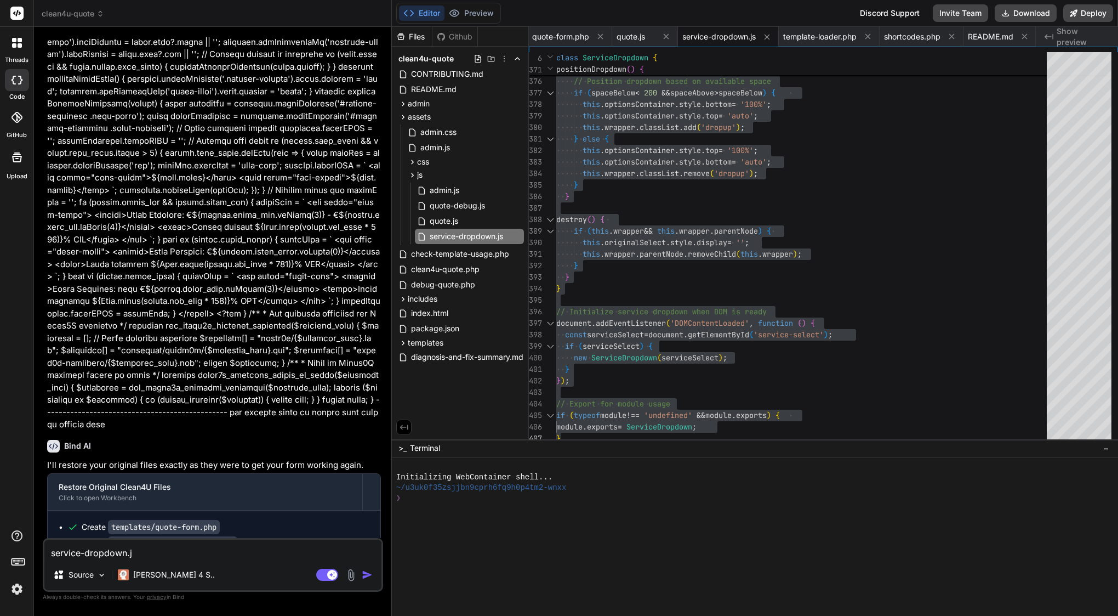
type textarea "x"
type textarea "service-dropdown.js"
type textarea "x"
type textarea "service-dropdown.js"
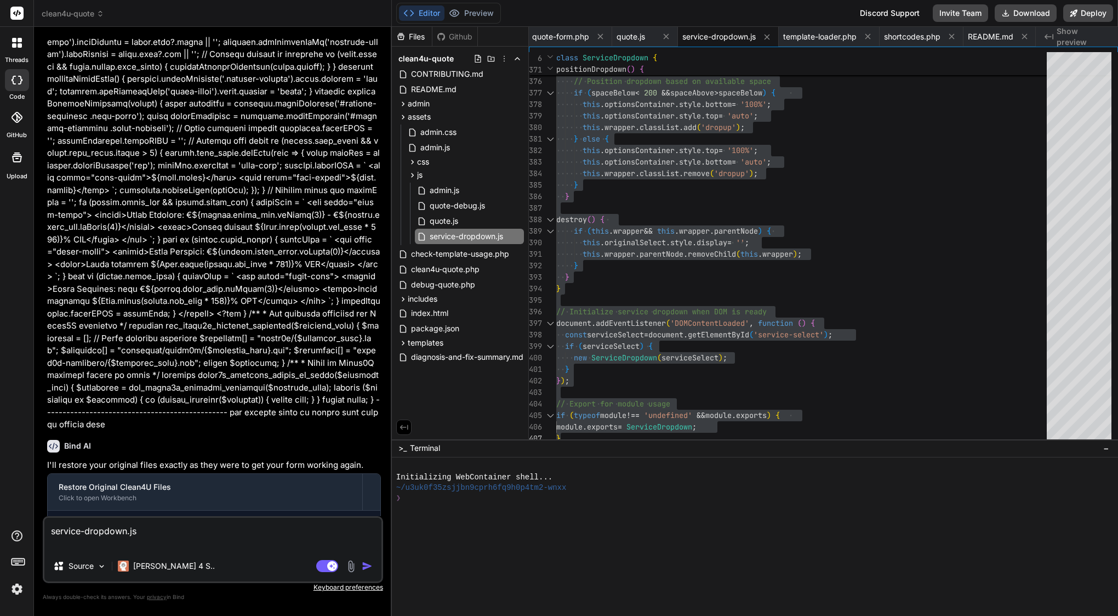
type textarea "x"
paste textarea "/** * Enhanced Service Dropdown with Search * Provides intelligent search, desc…"
type textarea "service-dropdown.js /** * Enhanced Service Dropdown with Search * Provides inte…"
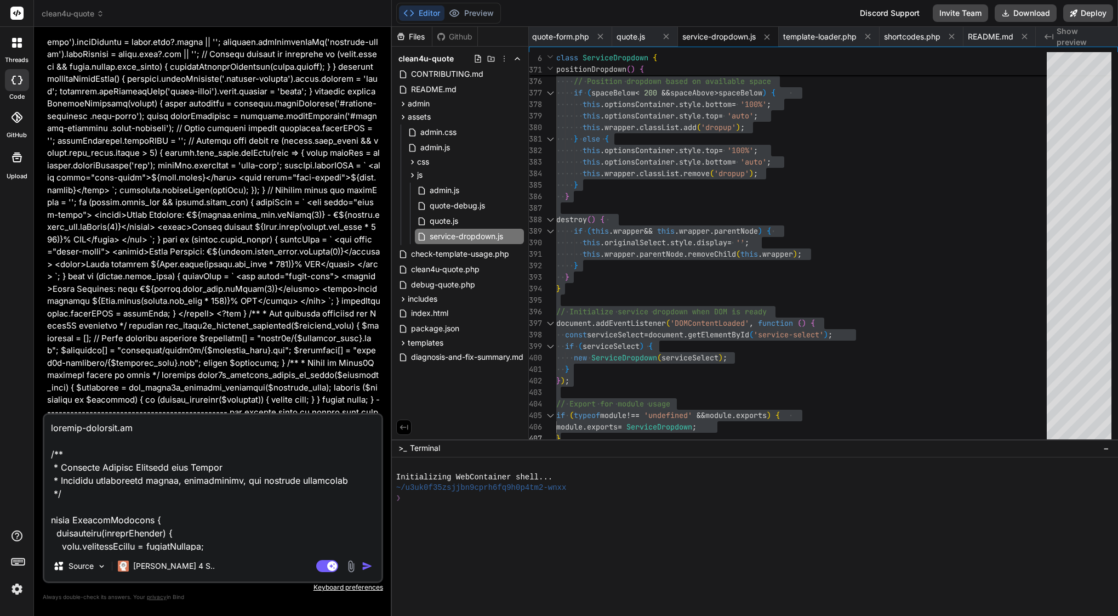
scroll to position [5410, 0]
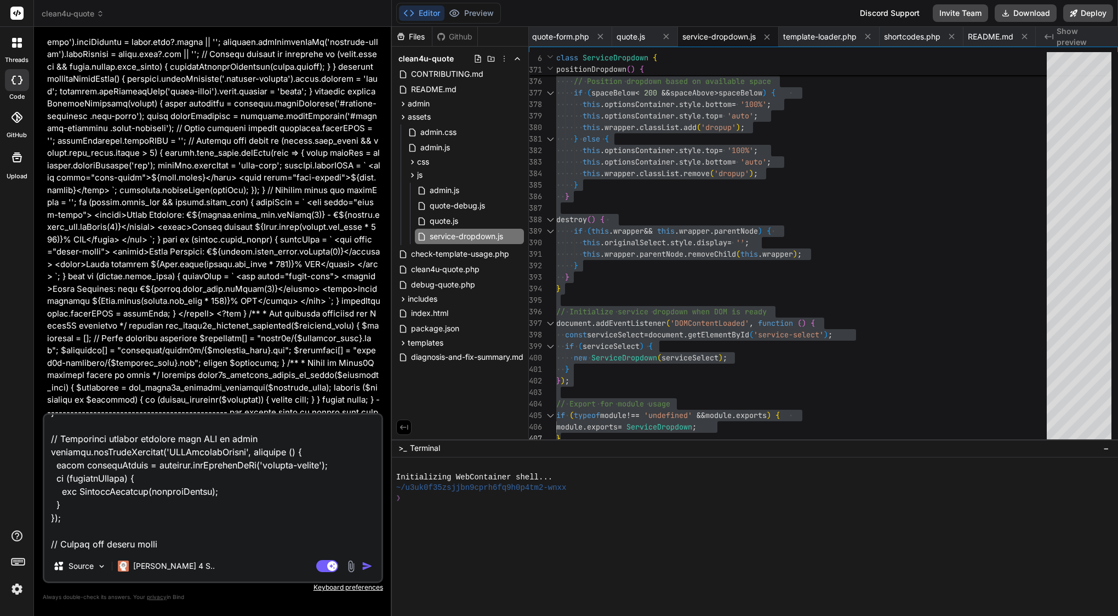
type textarea "x"
type textarea "service-dropdown.js /** * Enhanced Service Dropdown with Search * Provides inte…"
type textarea "x"
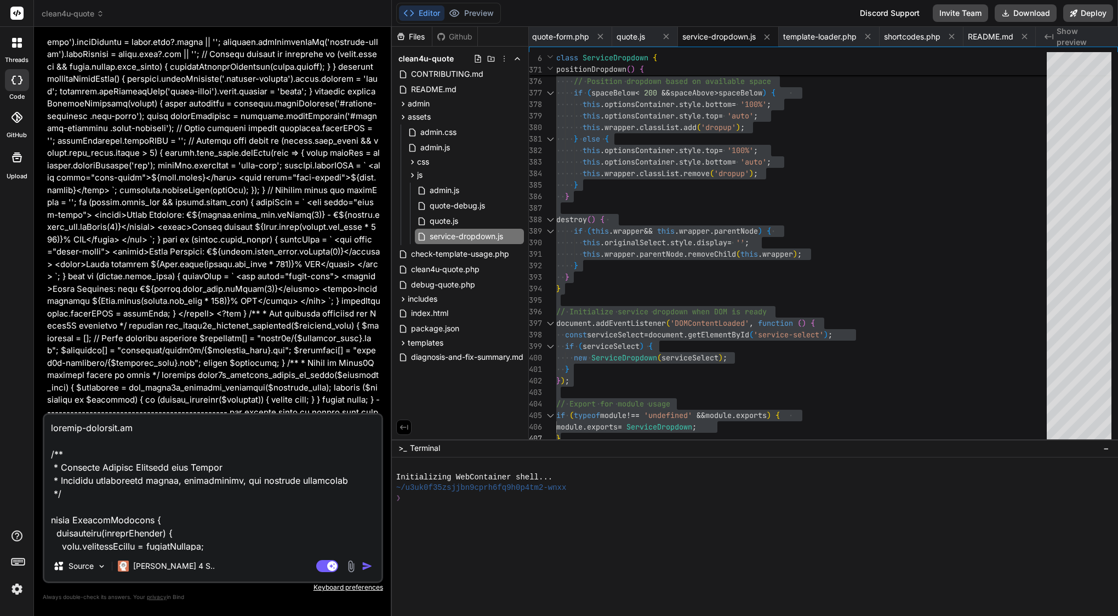
scroll to position [0, 0]
click at [112, 426] on textarea at bounding box center [212, 482] width 337 height 136
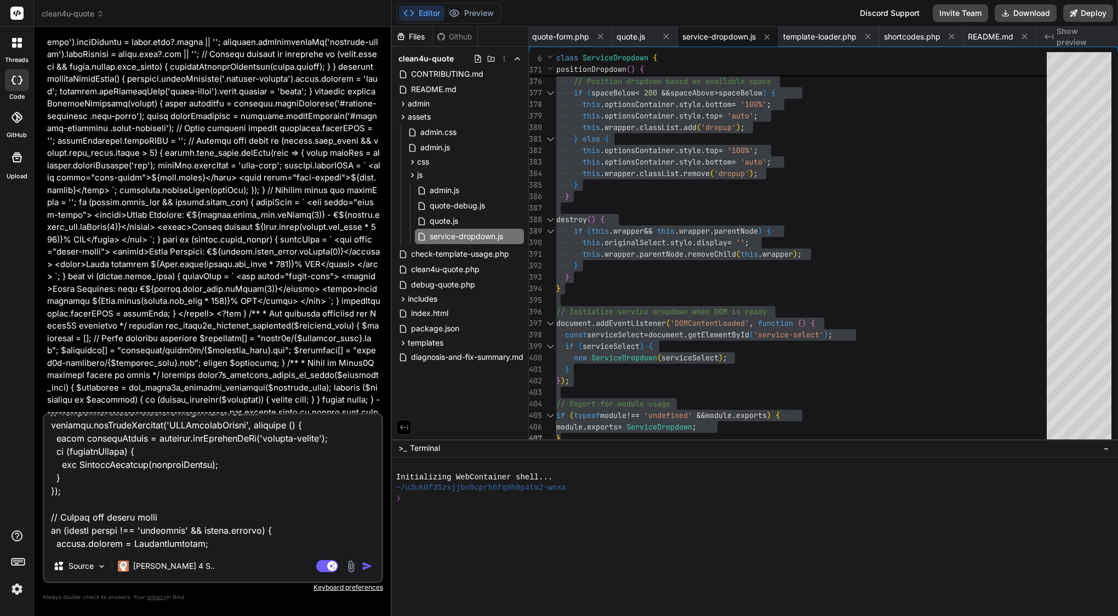
scroll to position [5436, 0]
click at [106, 532] on textarea at bounding box center [212, 482] width 337 height 136
paste textarea "service-dropdown.js"
type textarea "service-dropdown.js /** * Enhanced Service Dropdown with Search * Provides inte…"
type textarea "x"
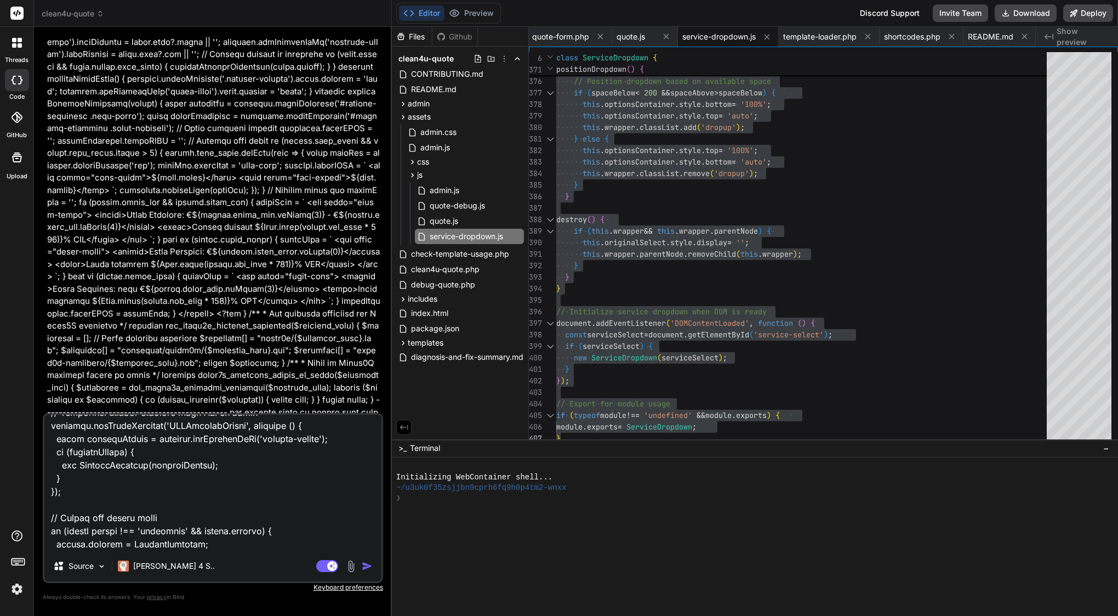
type textarea "service-dropdown.js /** * Enhanced Service Dropdown with Search * Provides inte…"
type textarea "x"
type textarea "service-dropdown.js /** * Enhanced Service Dropdown with Search * Provides inte…"
type textarea "x"
type textarea "service-dropdown.js /** * Enhanced Service Dropdown with Search * Provides inte…"
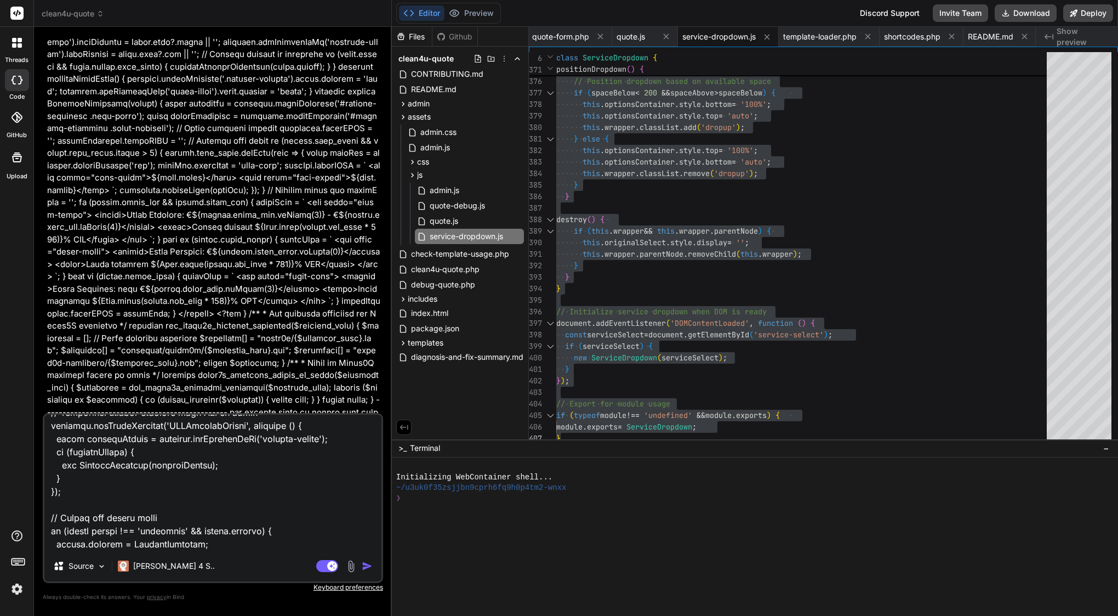
type textarea "x"
type textarea "service-dropdown.js /** * Enhanced Service Dropdown with Search * Provides inte…"
type textarea "x"
type textarea "service-dropdown.js /** * Enhanced Service Dropdown with Search * Provides inte…"
type textarea "x"
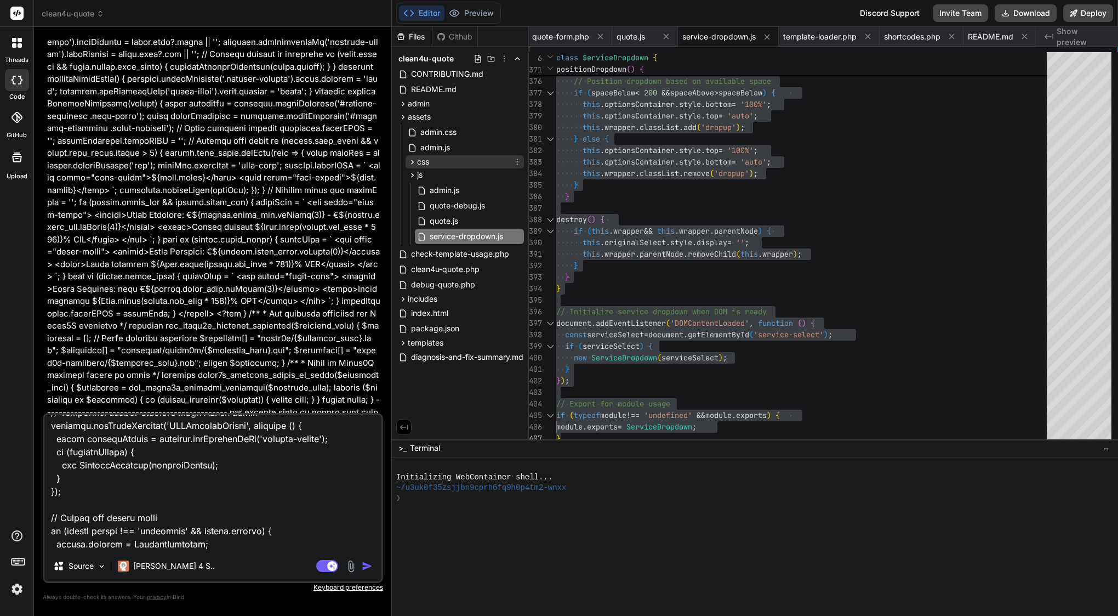
click at [424, 164] on span "css" at bounding box center [423, 161] width 12 height 11
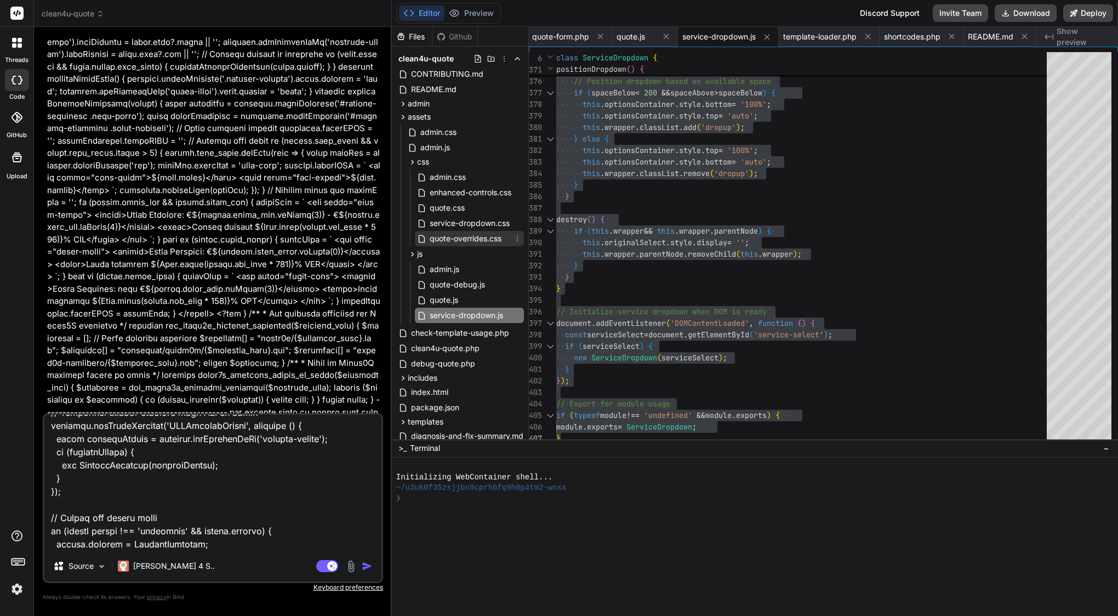
click at [439, 240] on span "quote-overrides.css" at bounding box center [466, 238] width 74 height 13
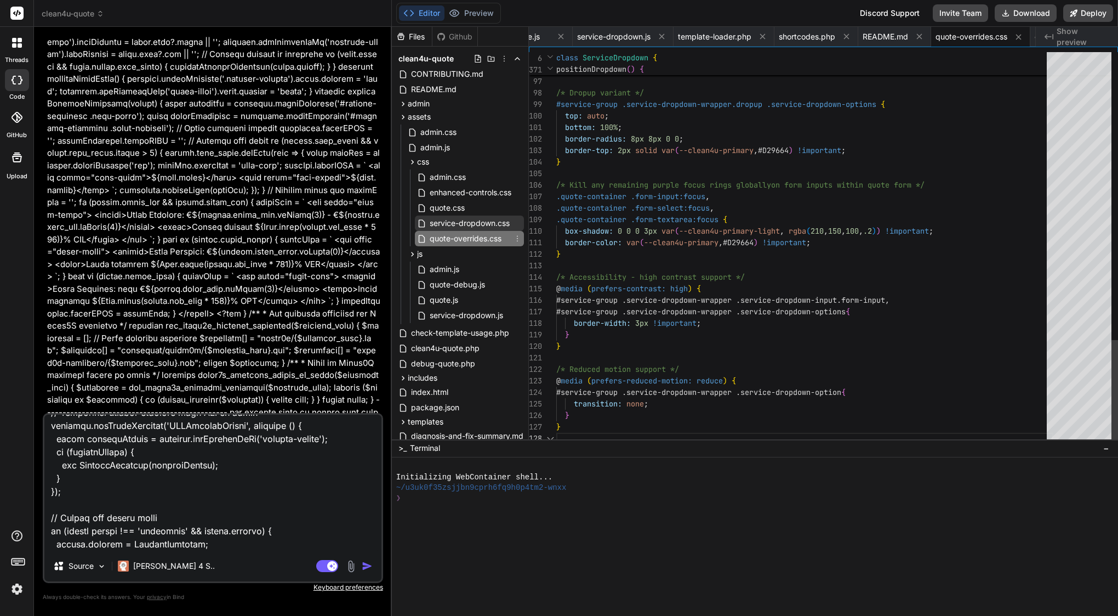
scroll to position [81, 0]
click at [454, 225] on span "service-dropdown.css" at bounding box center [470, 223] width 82 height 13
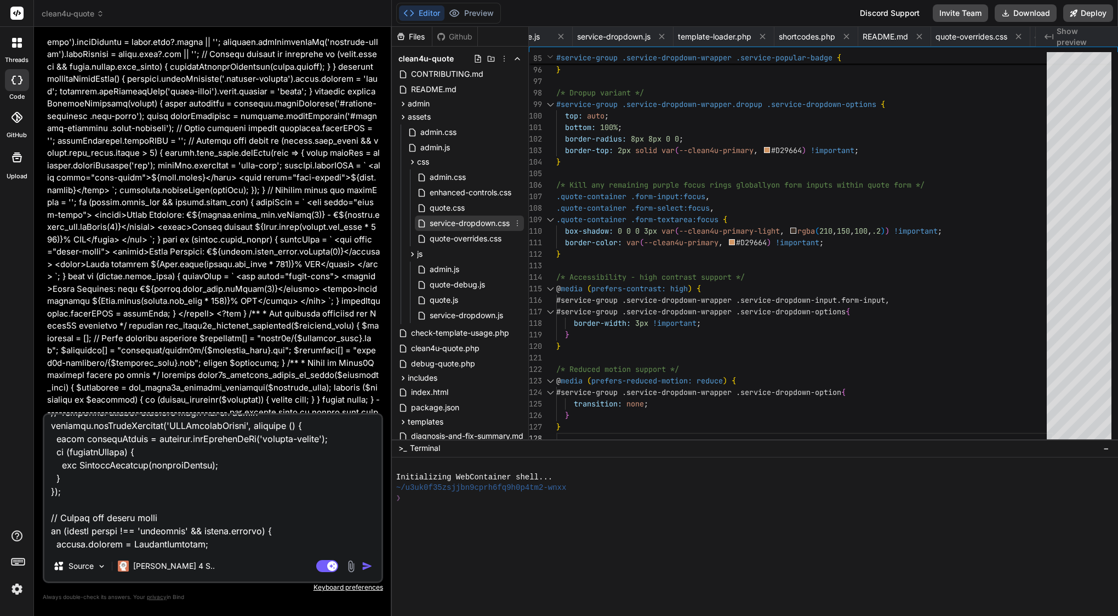
scroll to position [0, 66]
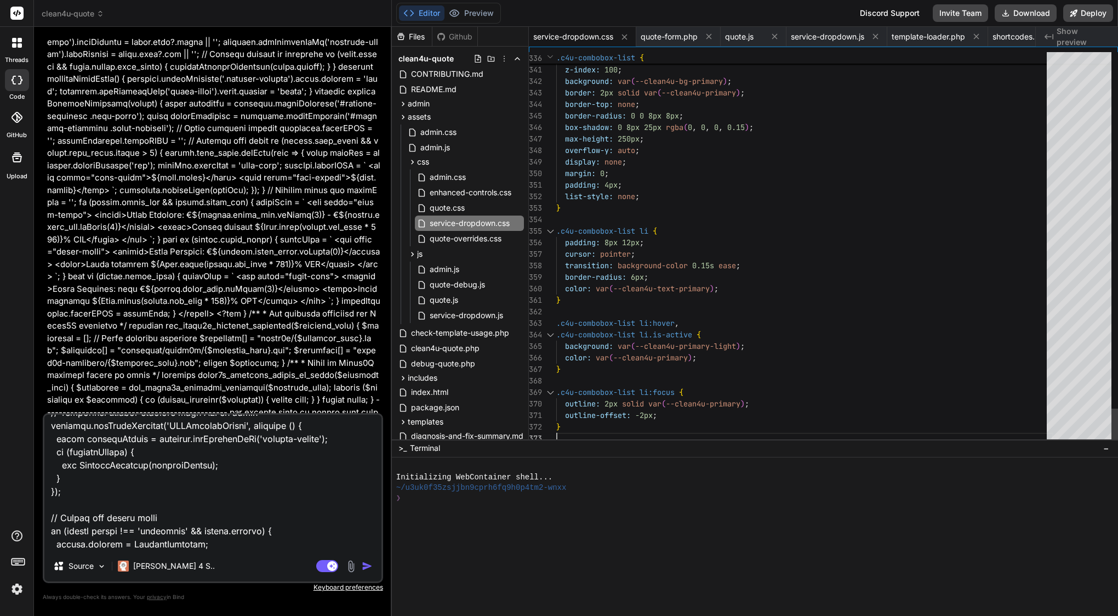
click at [602, 213] on div "}" at bounding box center [804, 208] width 497 height 12
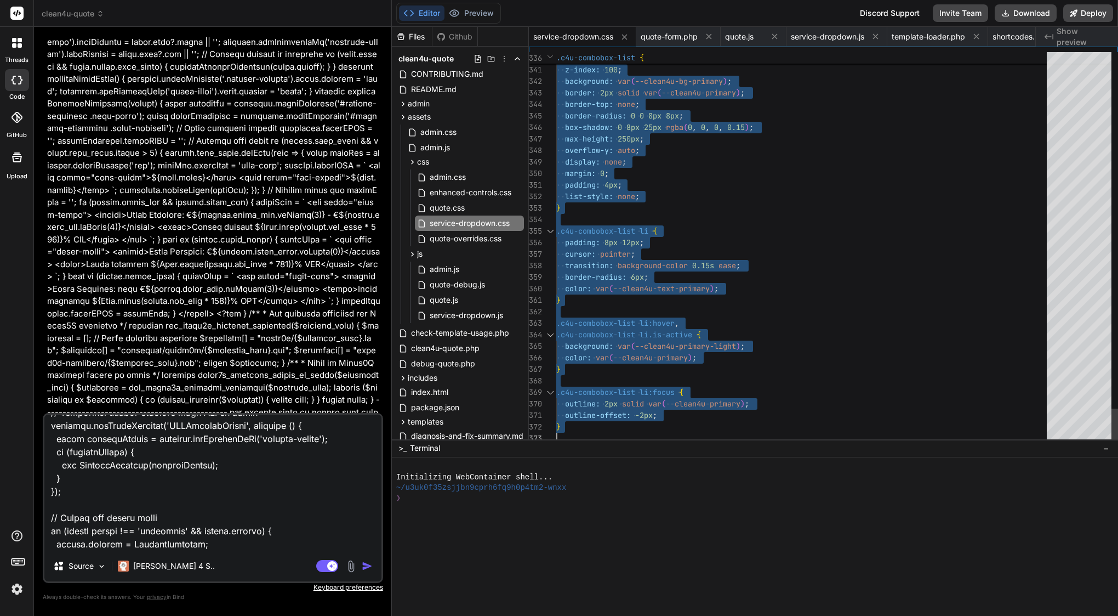
click at [602, 213] on div "}" at bounding box center [804, 208] width 497 height 12
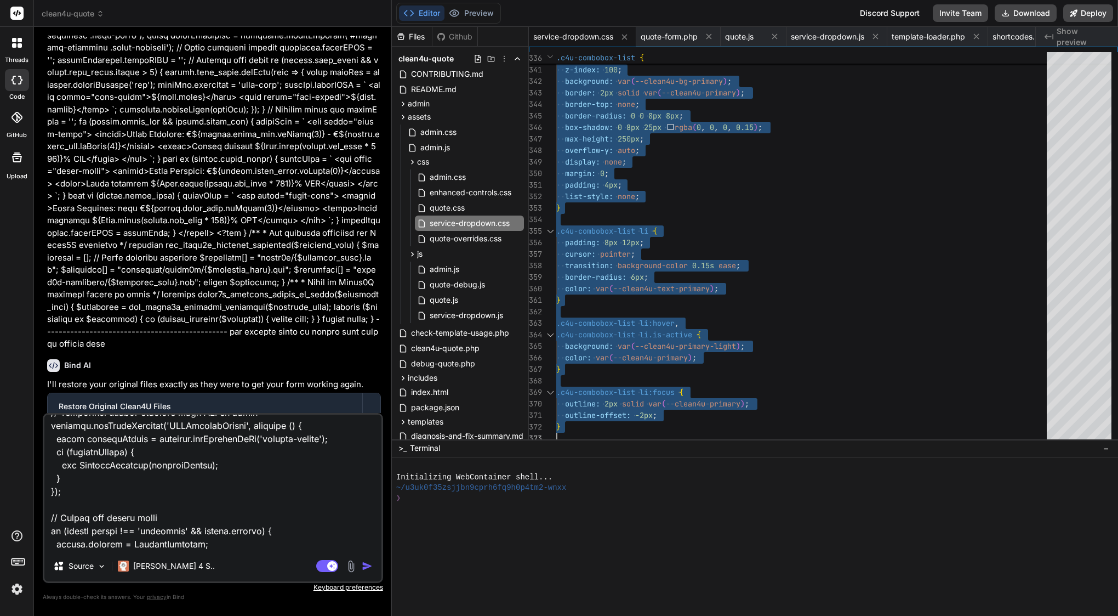
scroll to position [25894, 0]
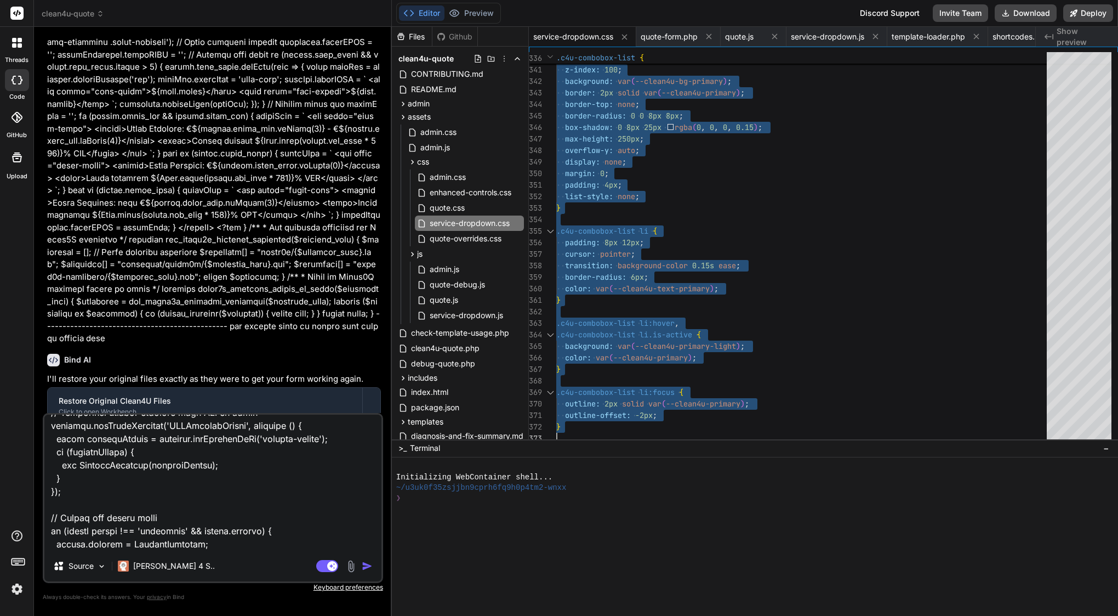
click at [104, 541] on textarea at bounding box center [212, 482] width 337 height 136
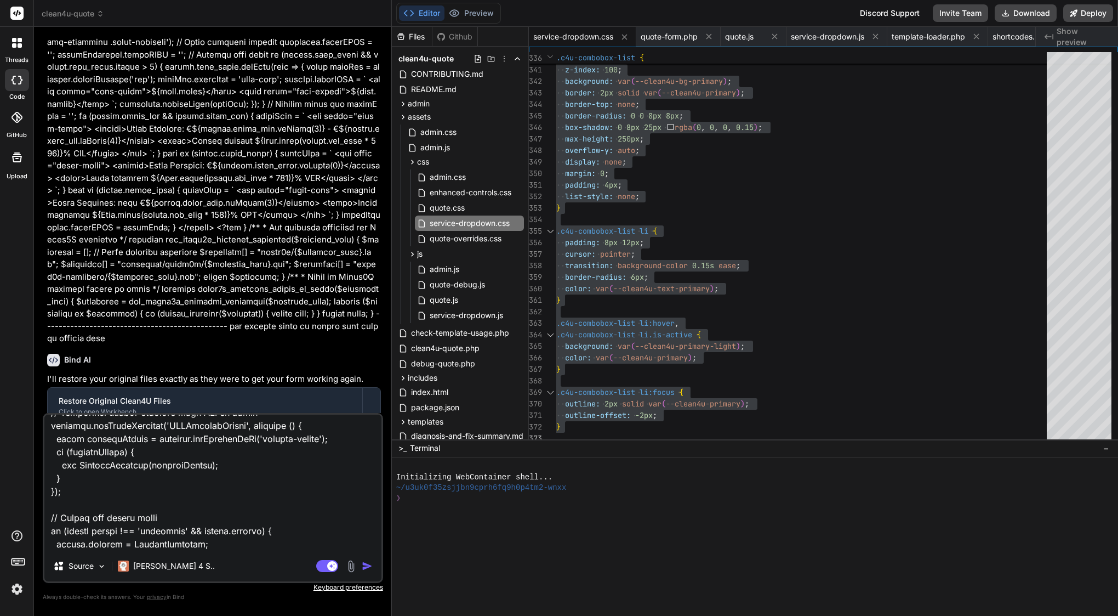
paste textarea "/* Service Dropdown - Multi-Domain Brand Variable Architecture */ /* All colors…"
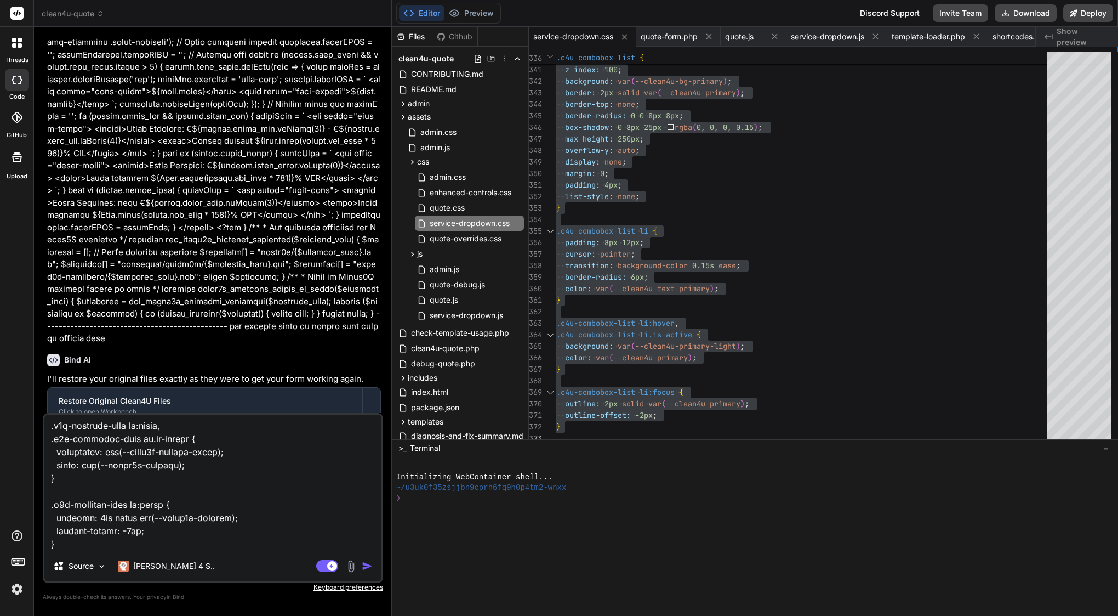
click at [369, 566] on img "button" at bounding box center [367, 565] width 11 height 11
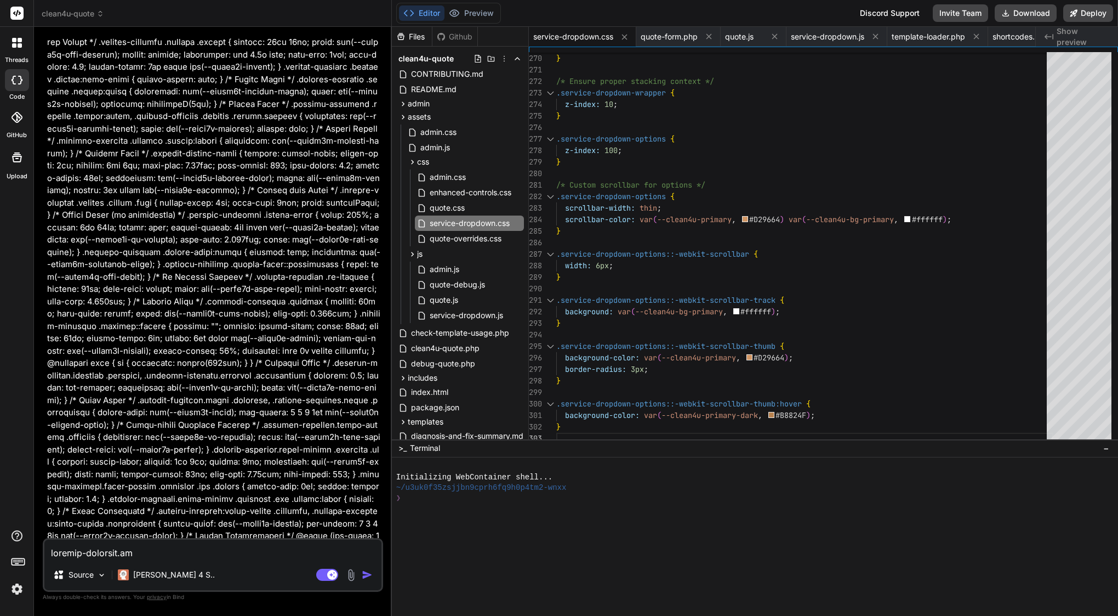
scroll to position [0, 0]
click at [621, 211] on span "scrollbar-width:" at bounding box center [600, 208] width 70 height 10
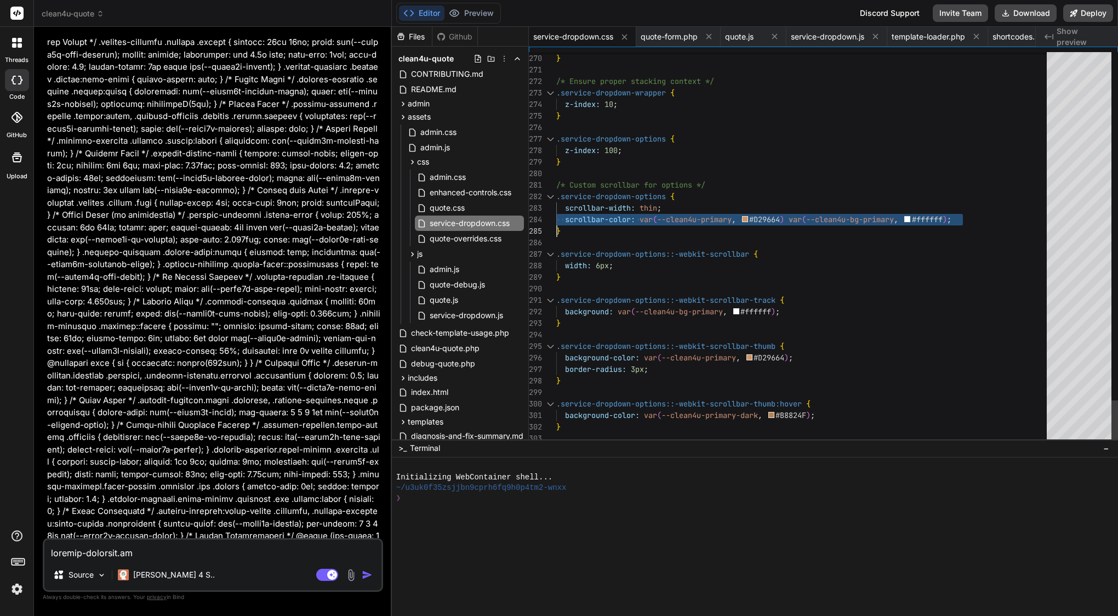
click at [621, 211] on span "scrollbar-width:" at bounding box center [600, 208] width 70 height 10
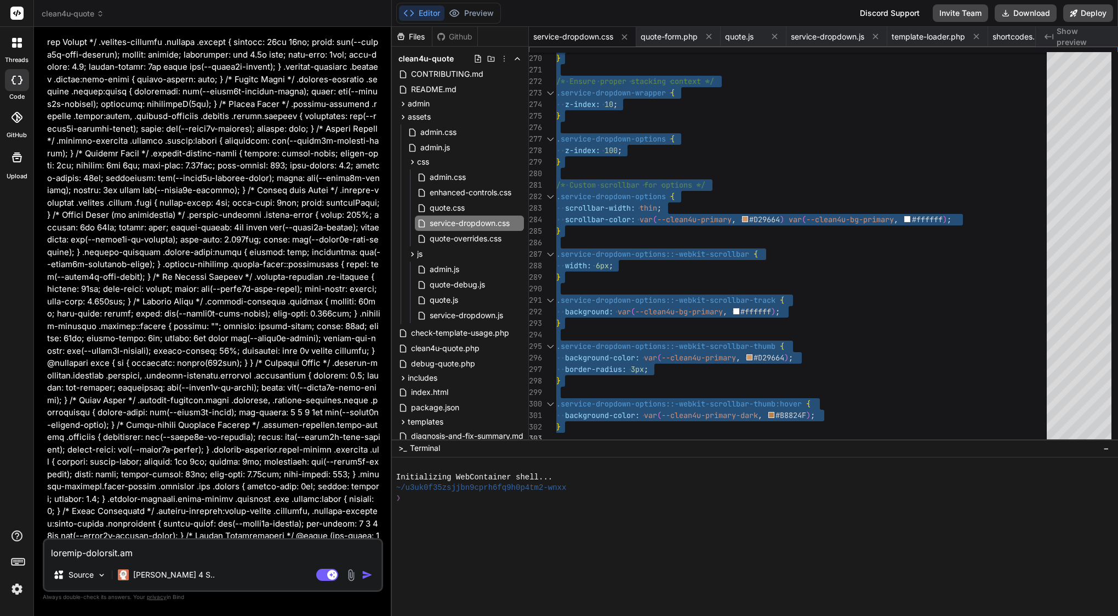
scroll to position [0, 0]
click at [462, 238] on span "quote-overrides.css" at bounding box center [466, 238] width 74 height 13
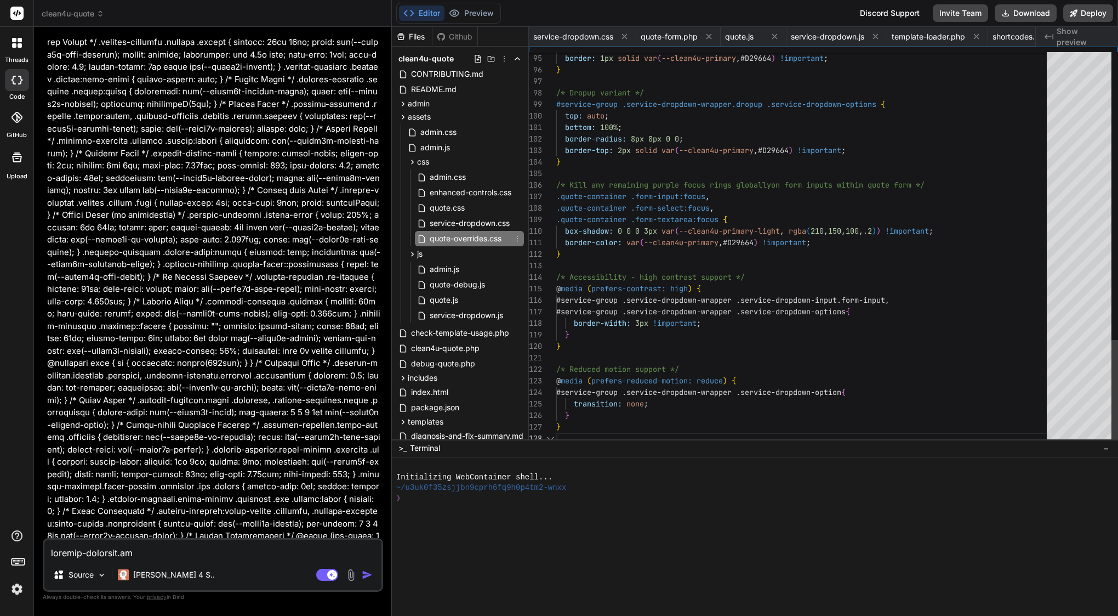
scroll to position [81, 0]
click at [663, 200] on span ".form-input:focus" at bounding box center [668, 196] width 75 height 10
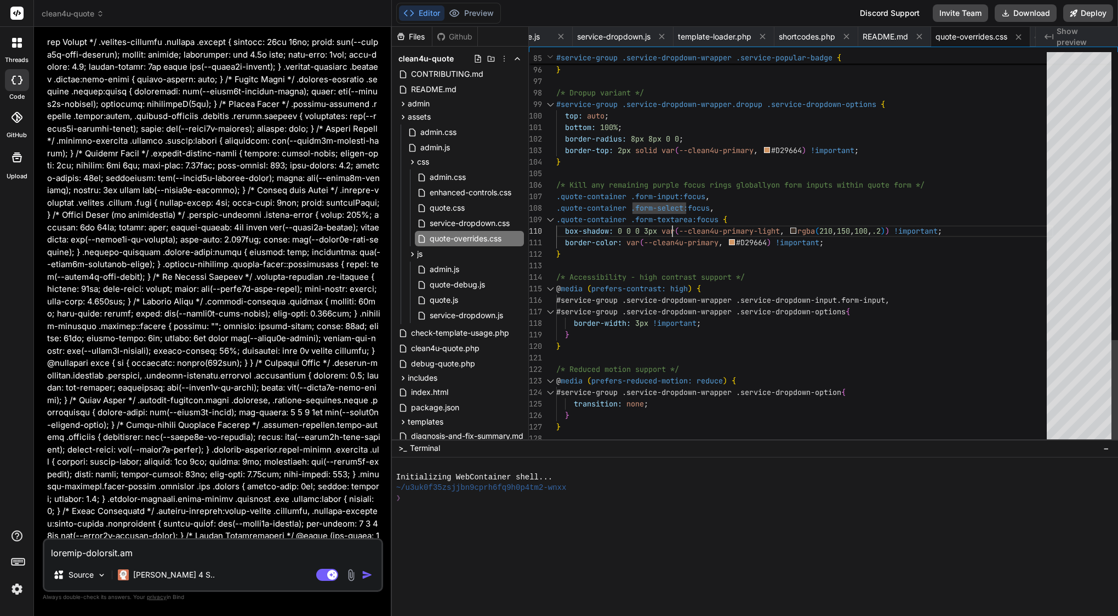
click at [670, 224] on span ".form-textarea:focus" at bounding box center [675, 219] width 88 height 10
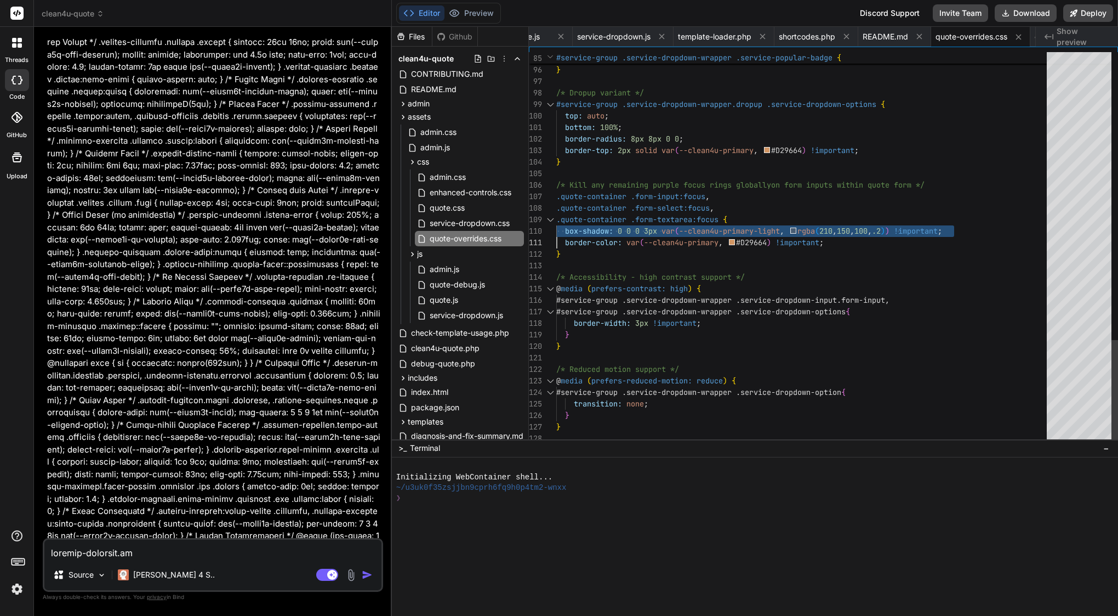
click at [670, 224] on span ".form-textarea:focus" at bounding box center [675, 219] width 88 height 10
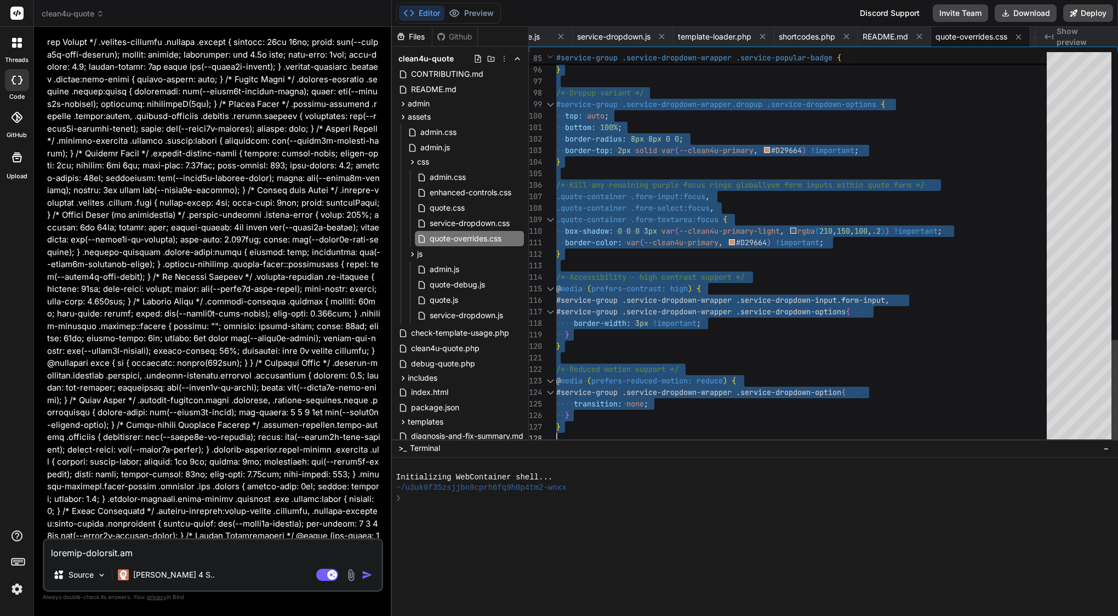
click at [670, 224] on span ".form-textarea:focus" at bounding box center [675, 219] width 88 height 10
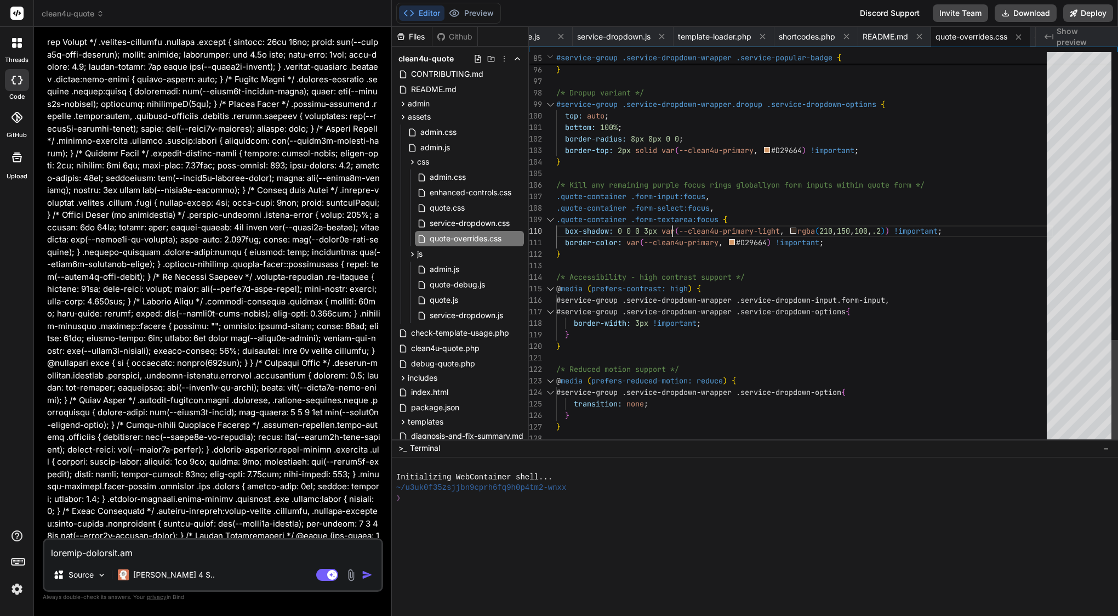
scroll to position [104, 0]
click at [487, 227] on span "service-dropdown.css" at bounding box center [470, 223] width 82 height 13
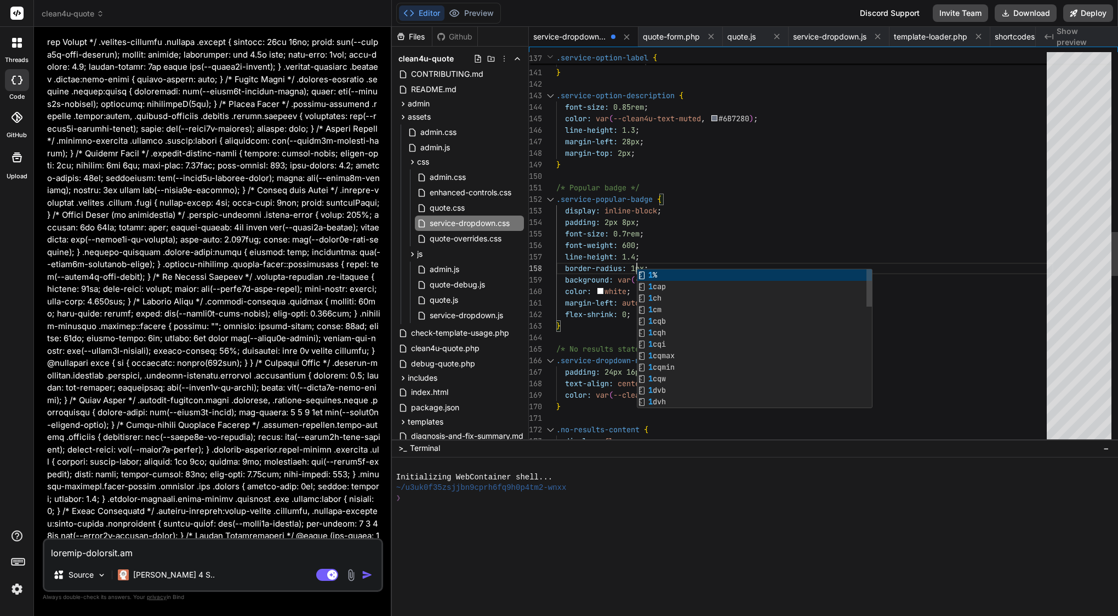
scroll to position [81, 0]
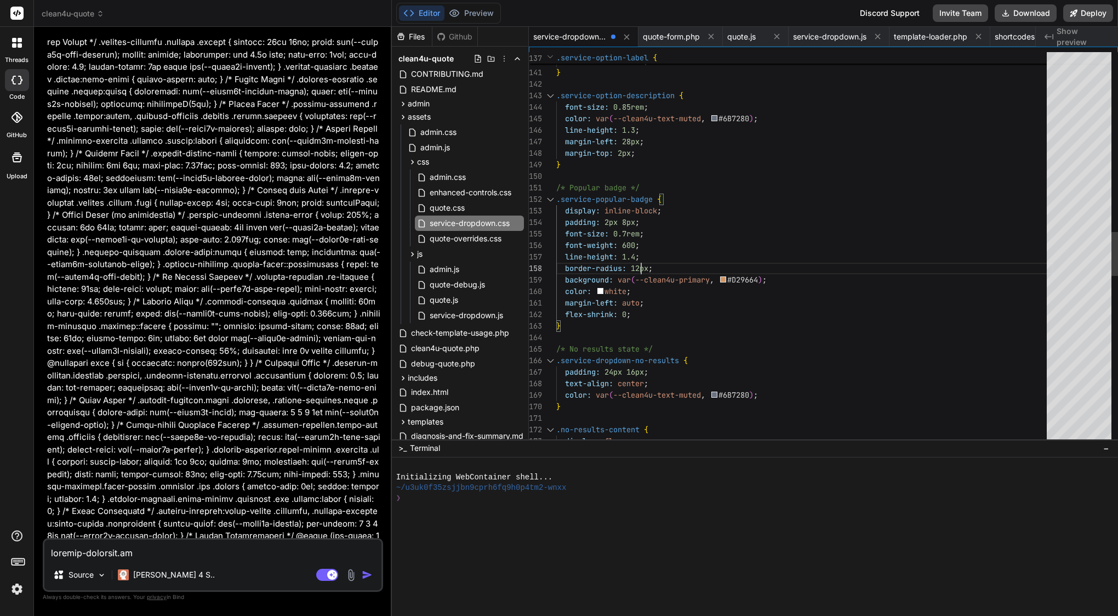
click at [725, 189] on div "/* Popular badge */" at bounding box center [804, 188] width 497 height 12
click at [167, 551] on textarea at bounding box center [212, 549] width 337 height 20
drag, startPoint x: 254, startPoint y: 278, endPoint x: 270, endPoint y: 281, distance: 16.1
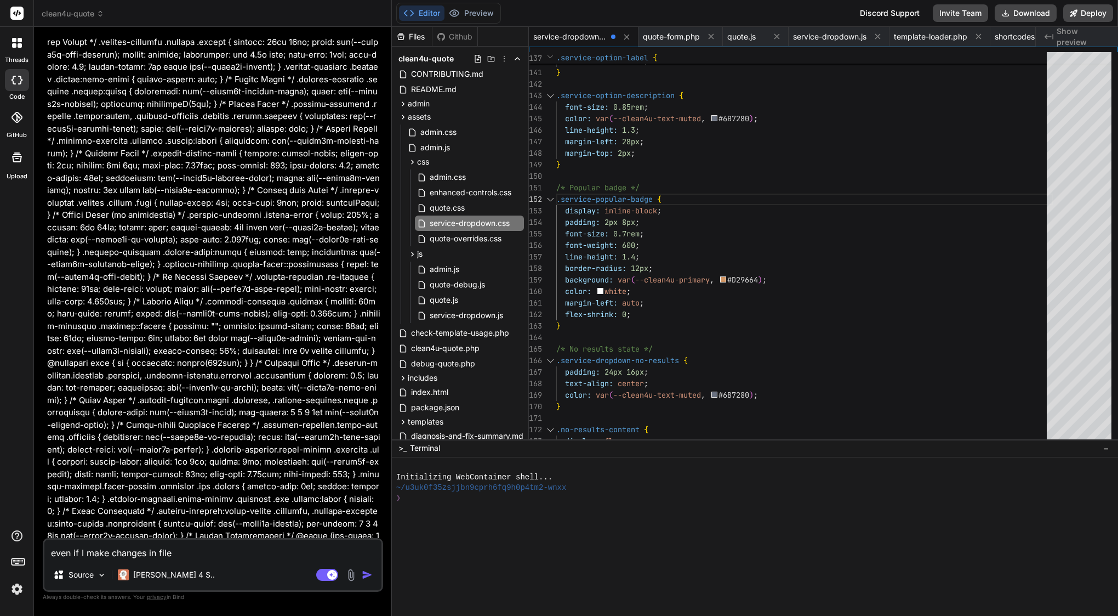
copy code "service-dropdown.css"
click at [217, 555] on textarea "even if I make changes in file" at bounding box center [212, 549] width 337 height 20
paste textarea "service-dropdown.css"
click at [367, 573] on img "button" at bounding box center [367, 574] width 11 height 11
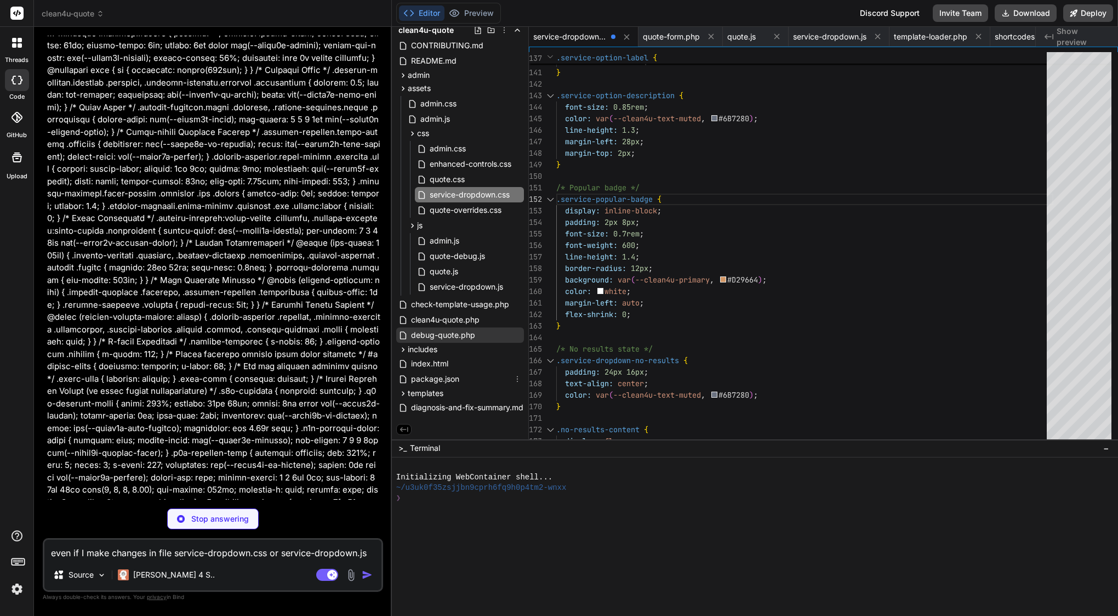
scroll to position [31, 0]
click at [451, 334] on span "debug-quote.php" at bounding box center [443, 334] width 66 height 13
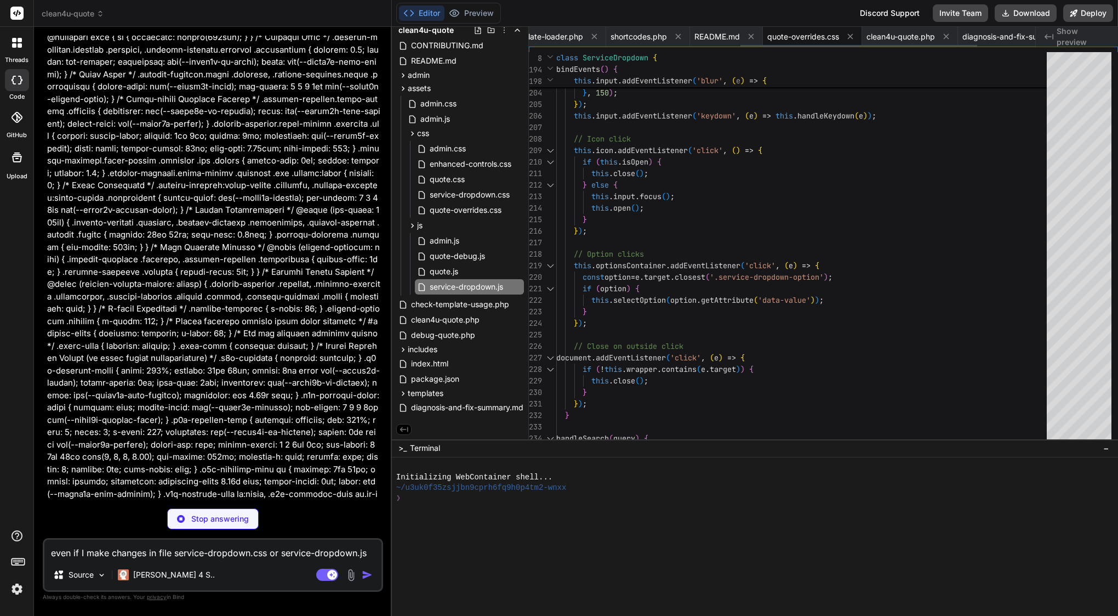
scroll to position [0, 453]
click at [902, 39] on span "clean4u-quote.php" at bounding box center [897, 36] width 69 height 11
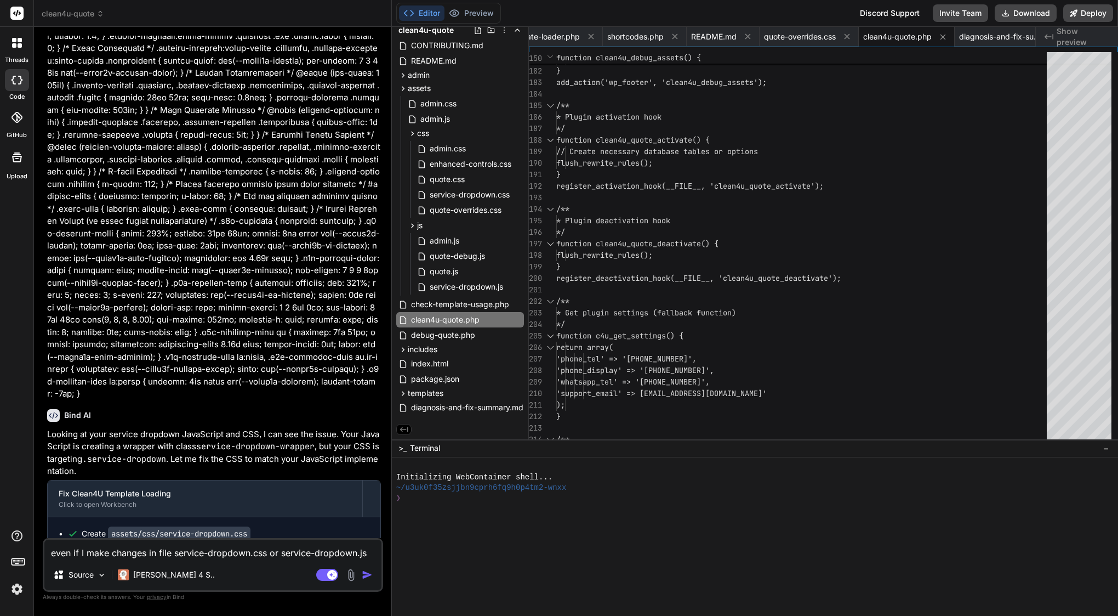
scroll to position [29354, 0]
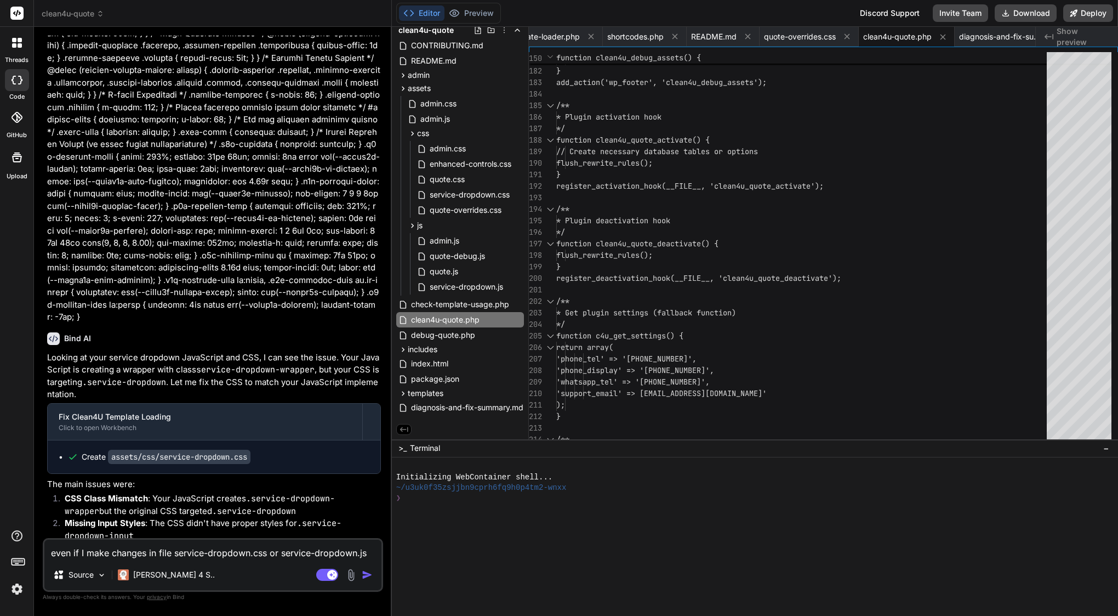
click at [180, 550] on textarea "even if I make changes in file service-dropdown.css or service-dropdown.js ther…" at bounding box center [212, 549] width 337 height 20
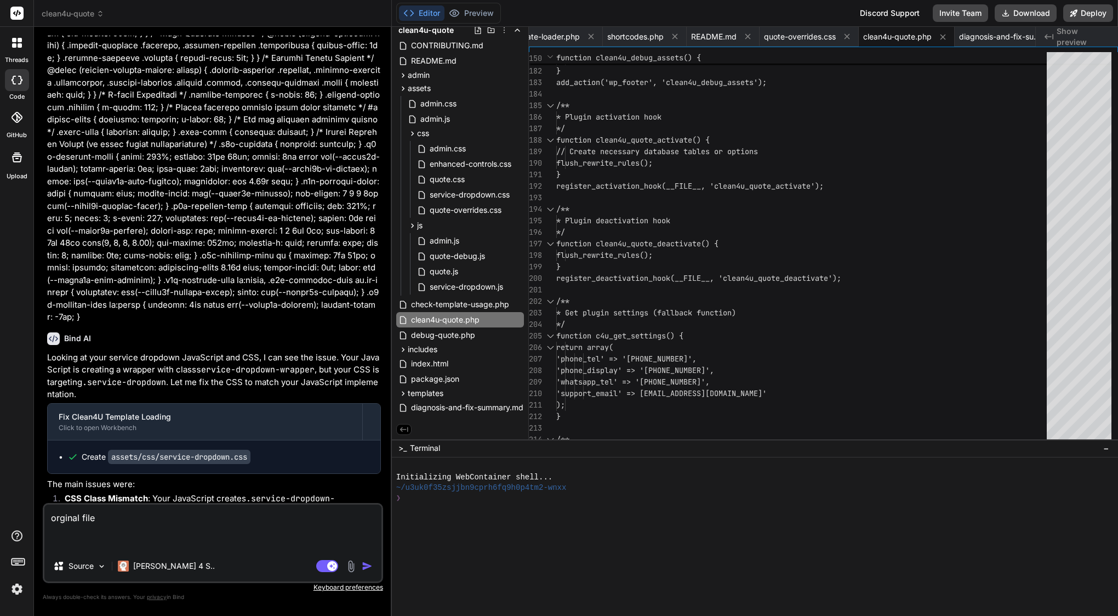
paste textarea "<?php /** * Plugin Name: Clean4U Quote System * Description: Professional quote…"
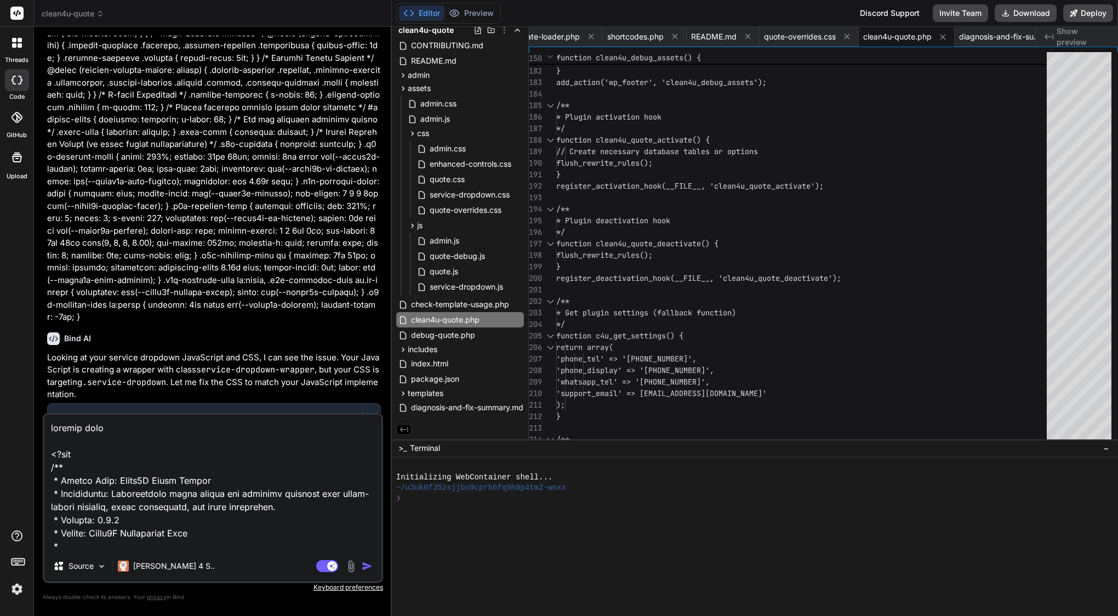
scroll to position [0, 0]
click at [144, 430] on textarea at bounding box center [212, 482] width 337 height 136
drag, startPoint x: 123, startPoint y: 236, endPoint x: 199, endPoint y: 235, distance: 76.2
copy div "clean4u-quote.php"
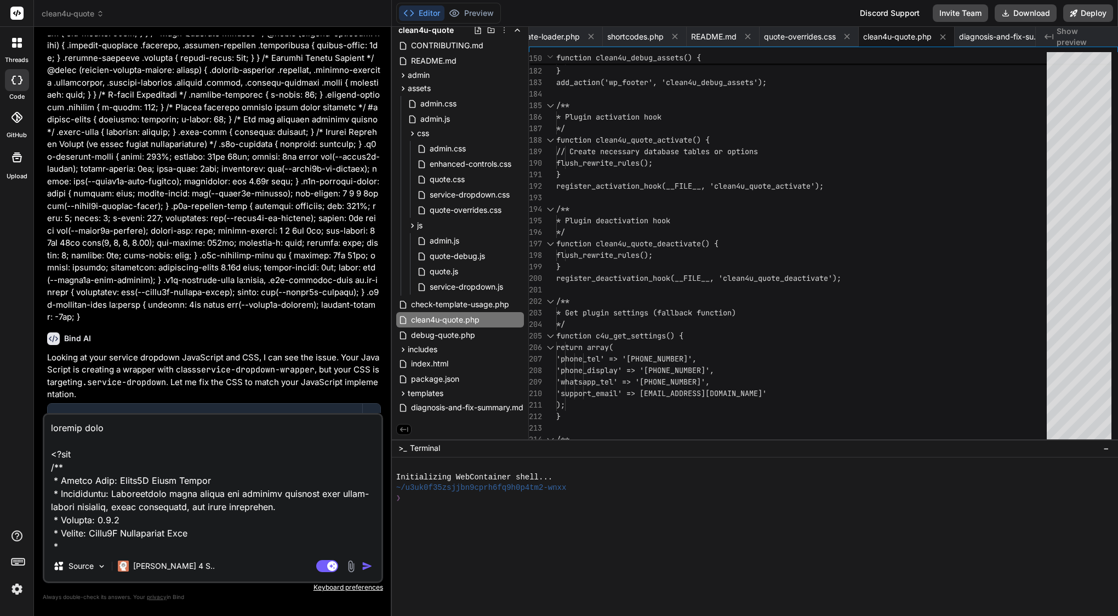
click at [161, 436] on textarea at bounding box center [212, 482] width 337 height 136
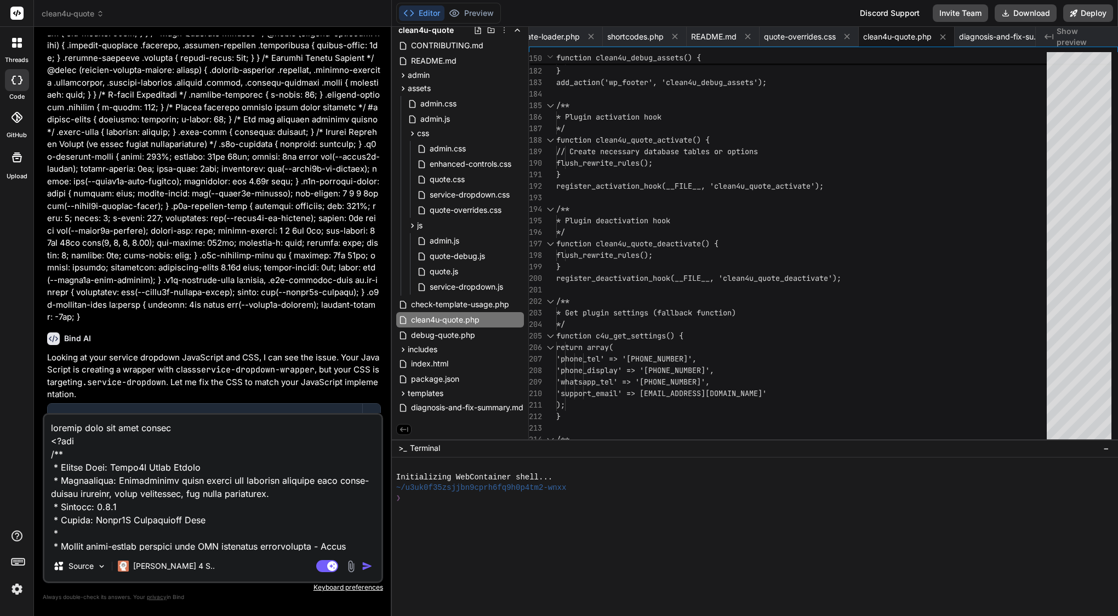
paste textarea "clean4u-quote.php"
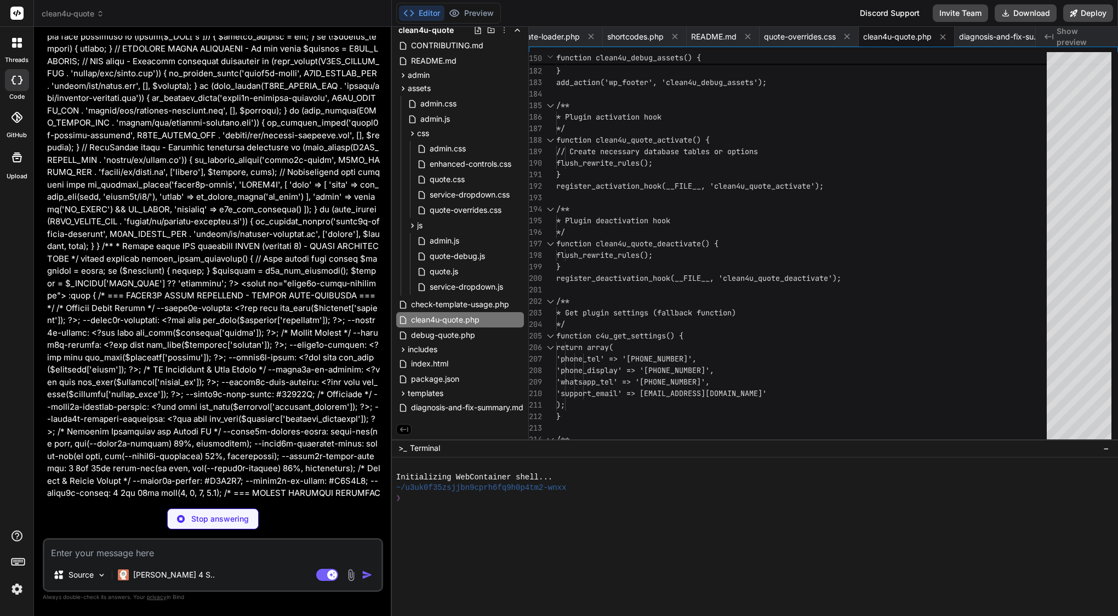
scroll to position [31395, 0]
click at [753, 35] on icon at bounding box center [747, 36] width 9 height 9
click at [779, 37] on icon at bounding box center [774, 36] width 9 height 9
click at [933, 36] on icon at bounding box center [931, 36] width 5 height 5
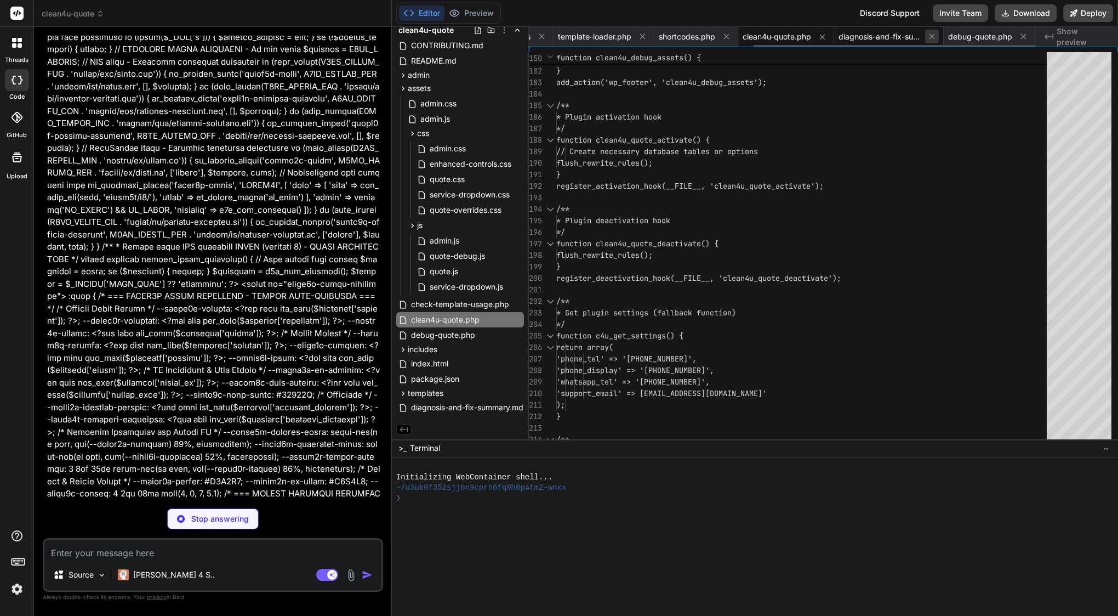
scroll to position [0, 295]
click at [933, 37] on icon at bounding box center [931, 36] width 5 height 5
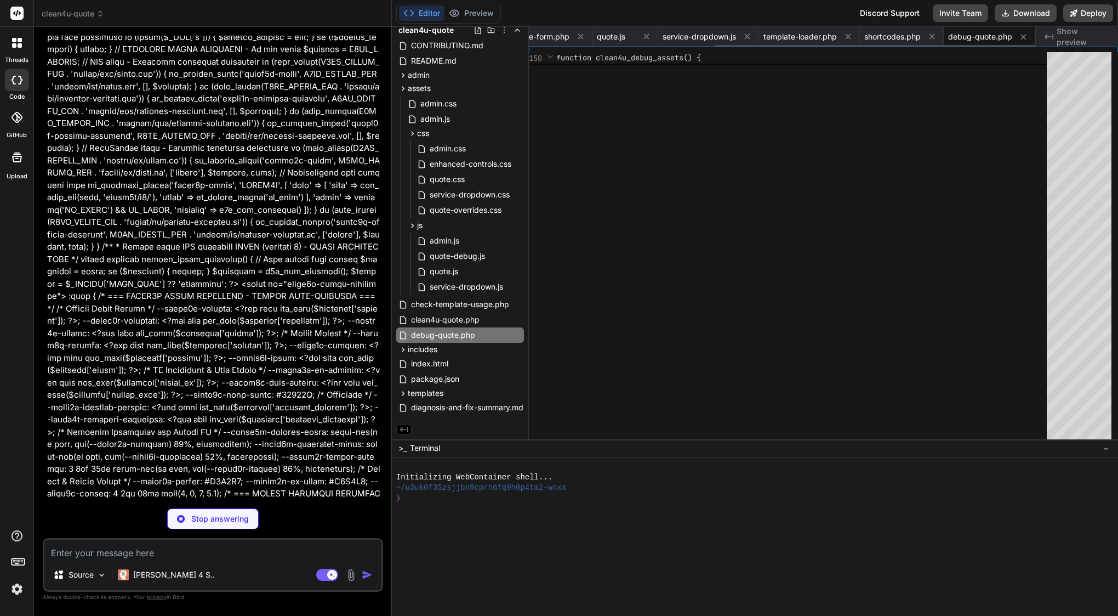
scroll to position [46, 0]
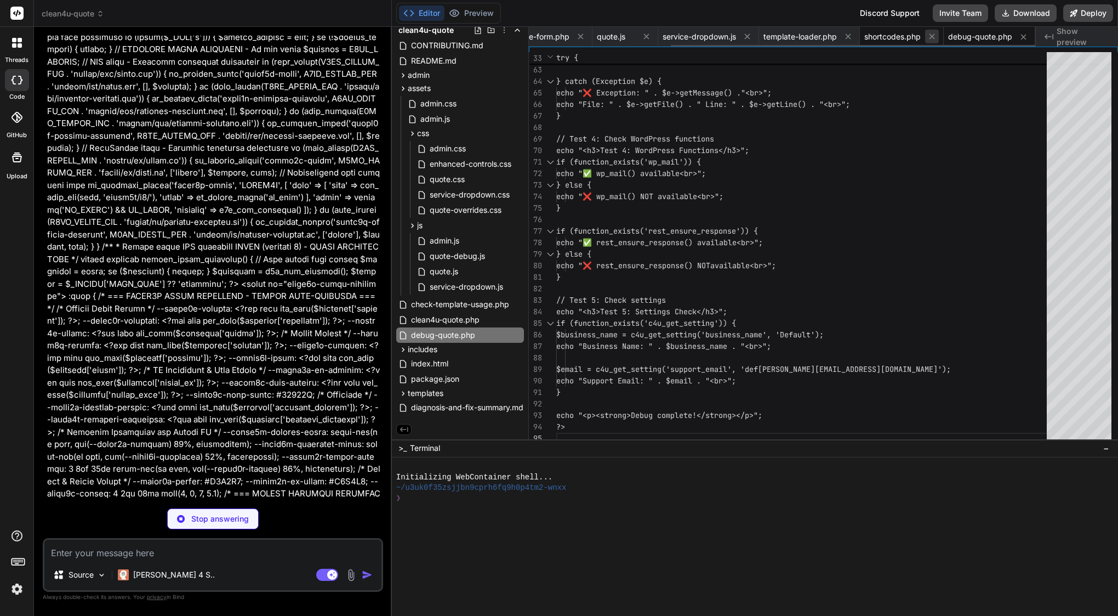
click at [929, 36] on icon at bounding box center [932, 36] width 9 height 9
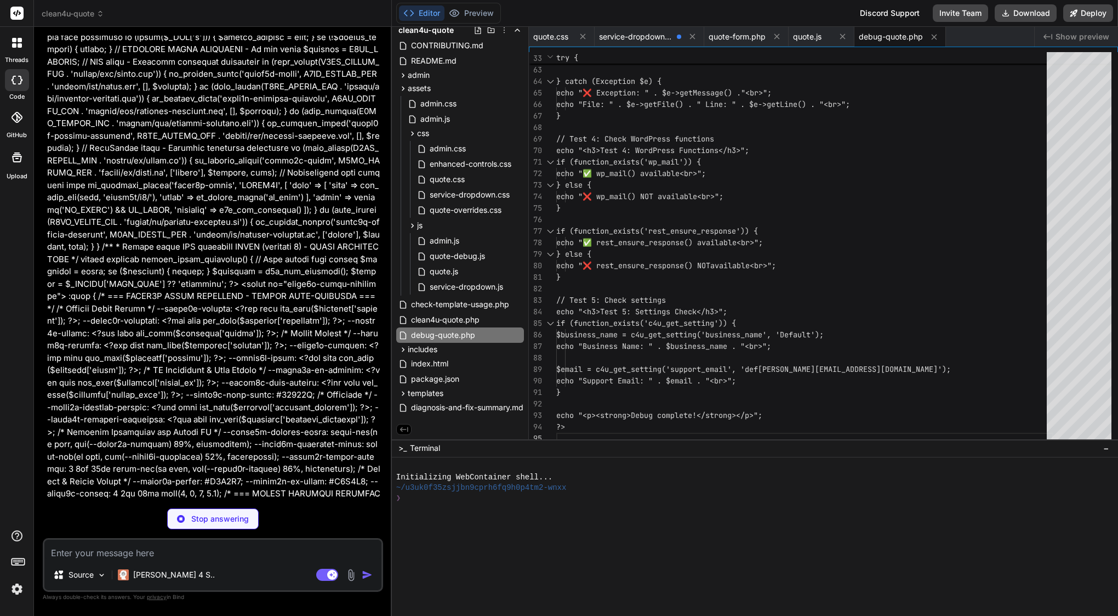
scroll to position [0, 0]
click at [930, 36] on icon at bounding box center [934, 36] width 9 height 9
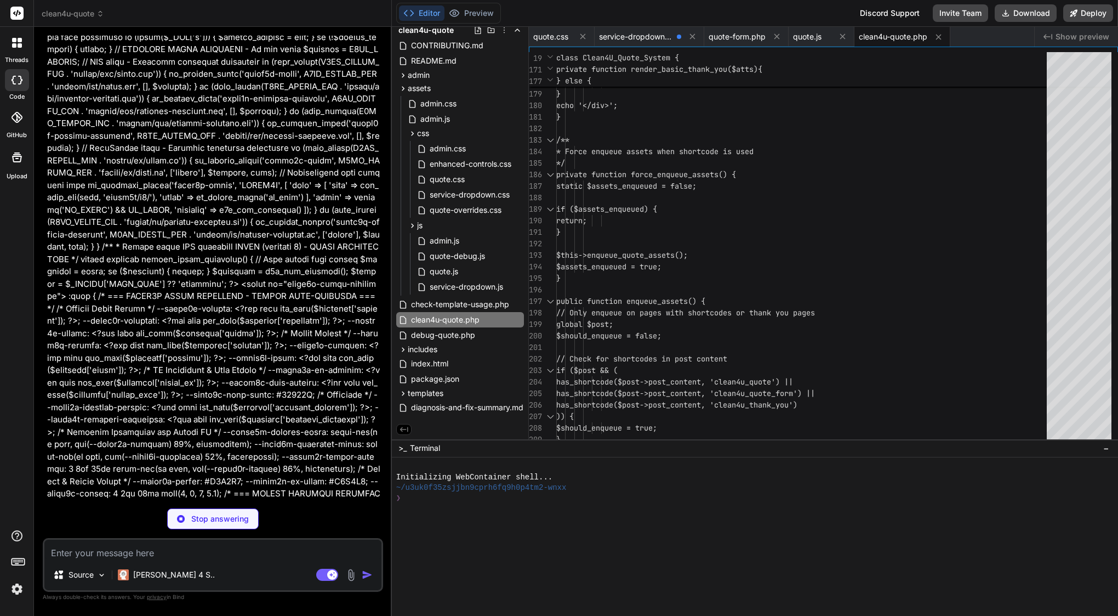
click at [279, 370] on p at bounding box center [214, 198] width 334 height 1912
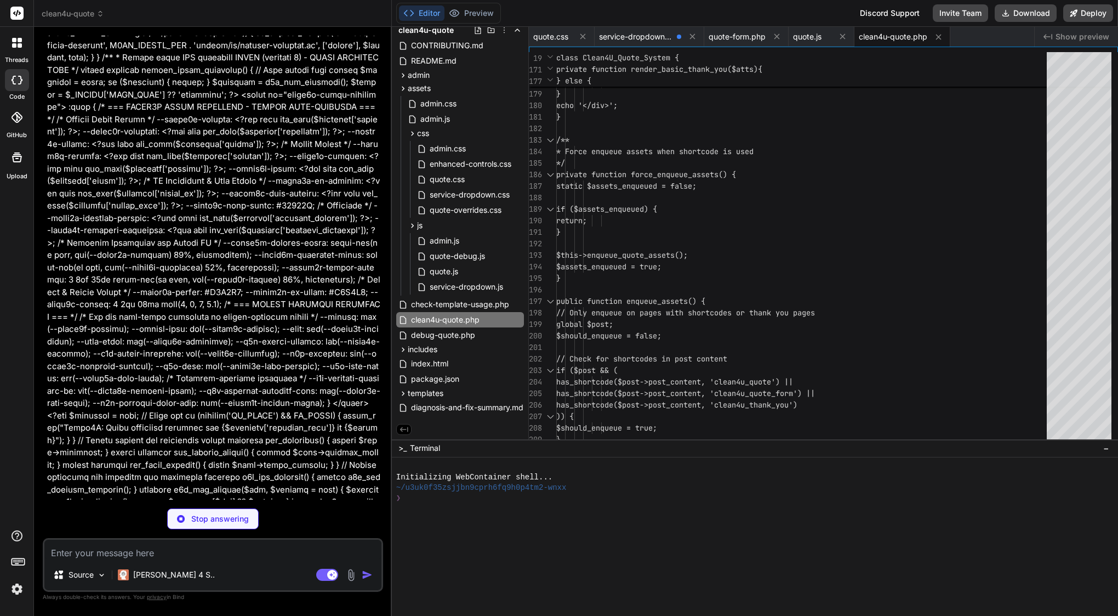
scroll to position [31588, 0]
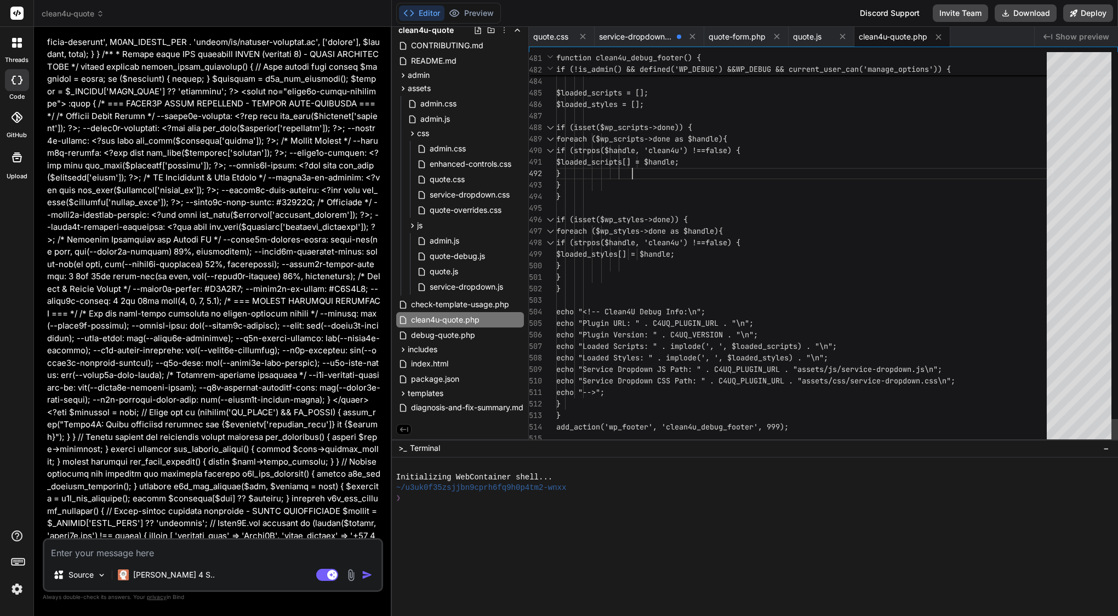
click at [667, 173] on div "}" at bounding box center [804, 174] width 497 height 12
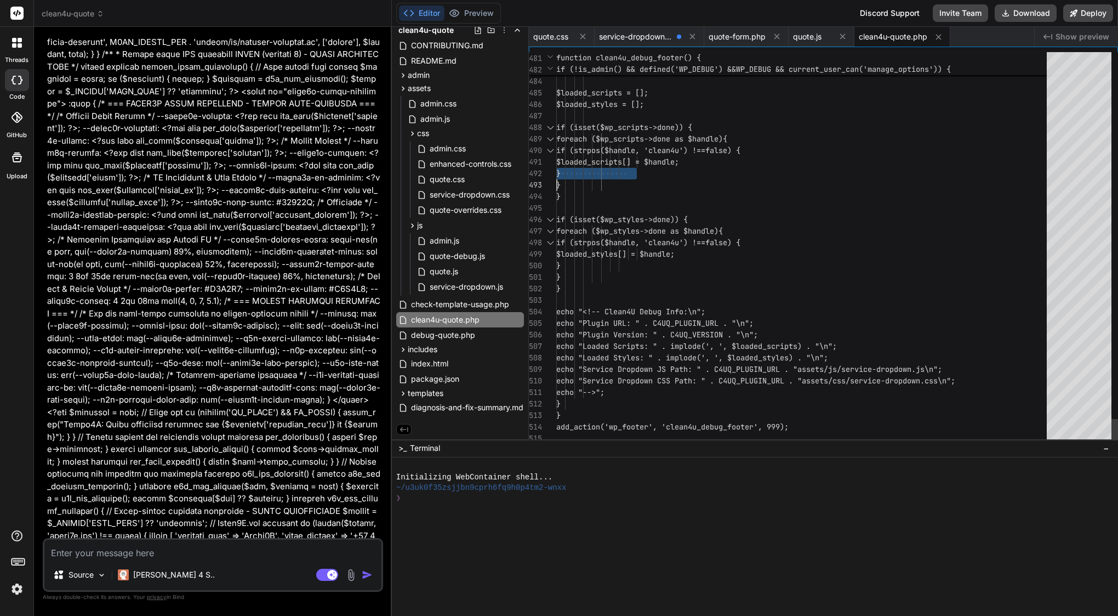
click at [667, 173] on div "}" at bounding box center [804, 174] width 497 height 12
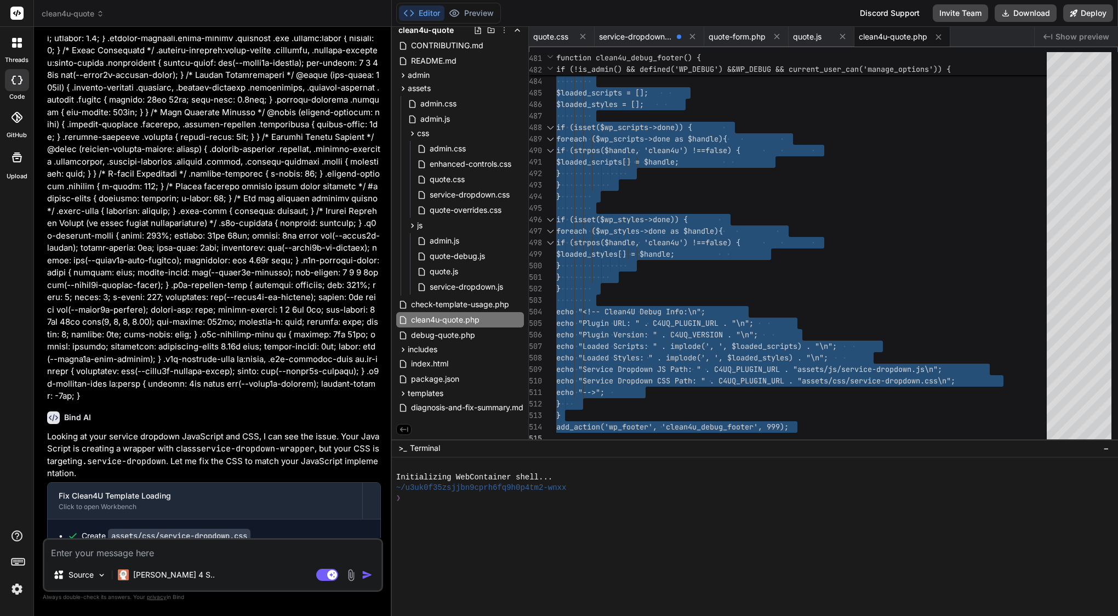
scroll to position [29277, 0]
click at [411, 223] on icon at bounding box center [412, 225] width 9 height 9
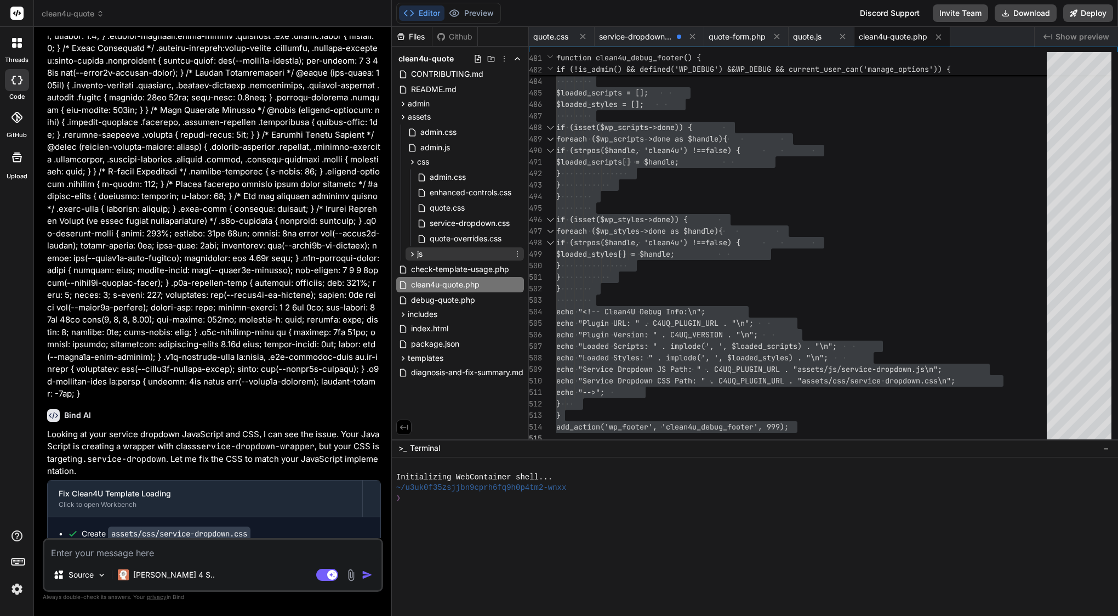
scroll to position [0, 0]
click at [412, 162] on icon at bounding box center [412, 161] width 9 height 9
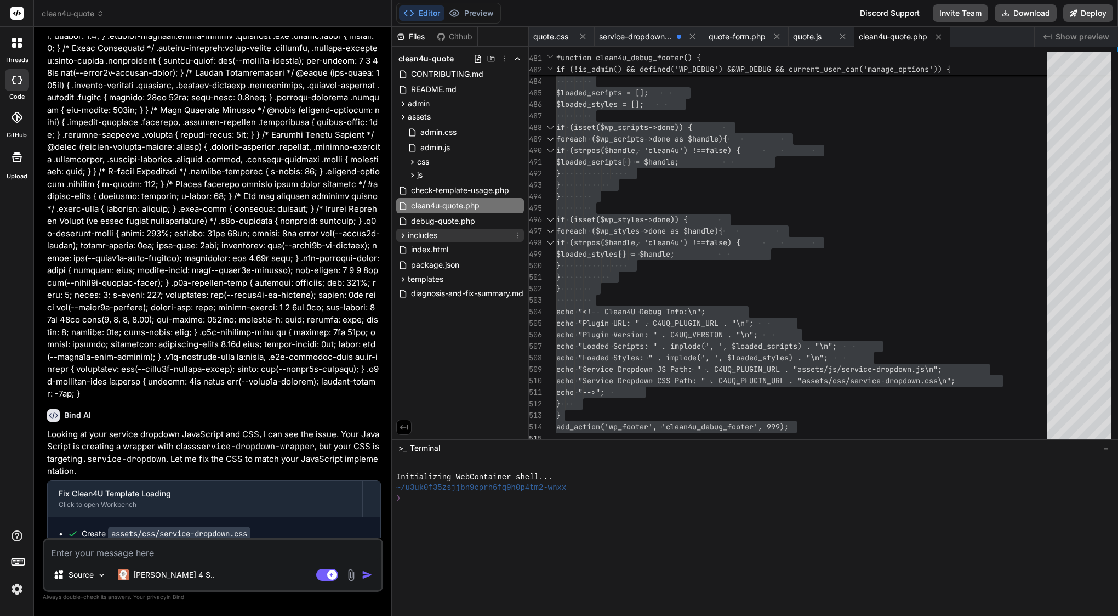
click at [418, 234] on span "includes" at bounding box center [423, 235] width 30 height 11
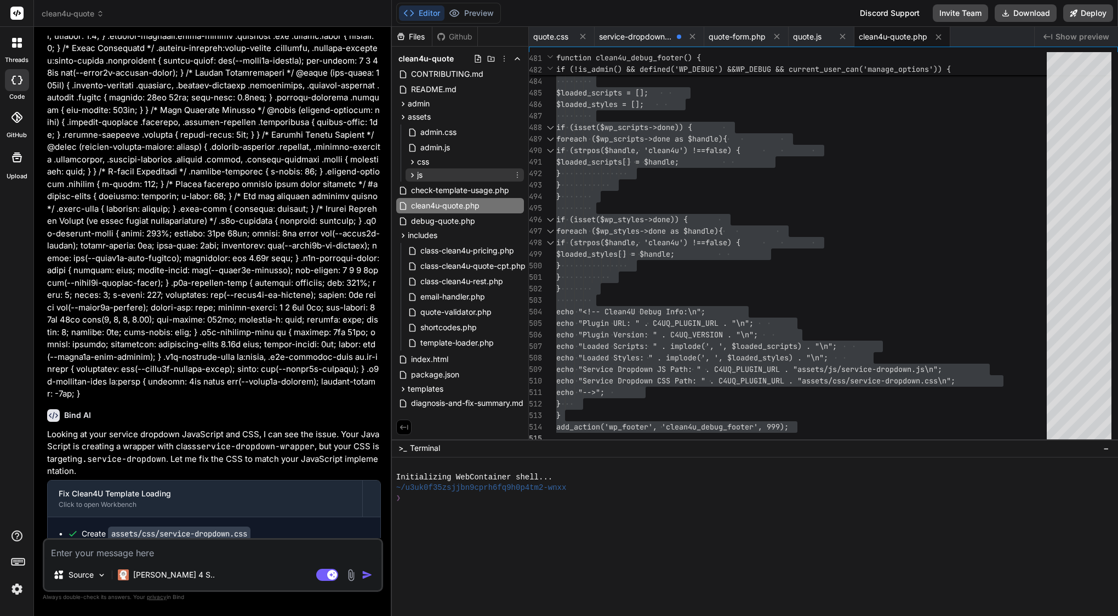
click at [414, 171] on icon at bounding box center [412, 174] width 9 height 9
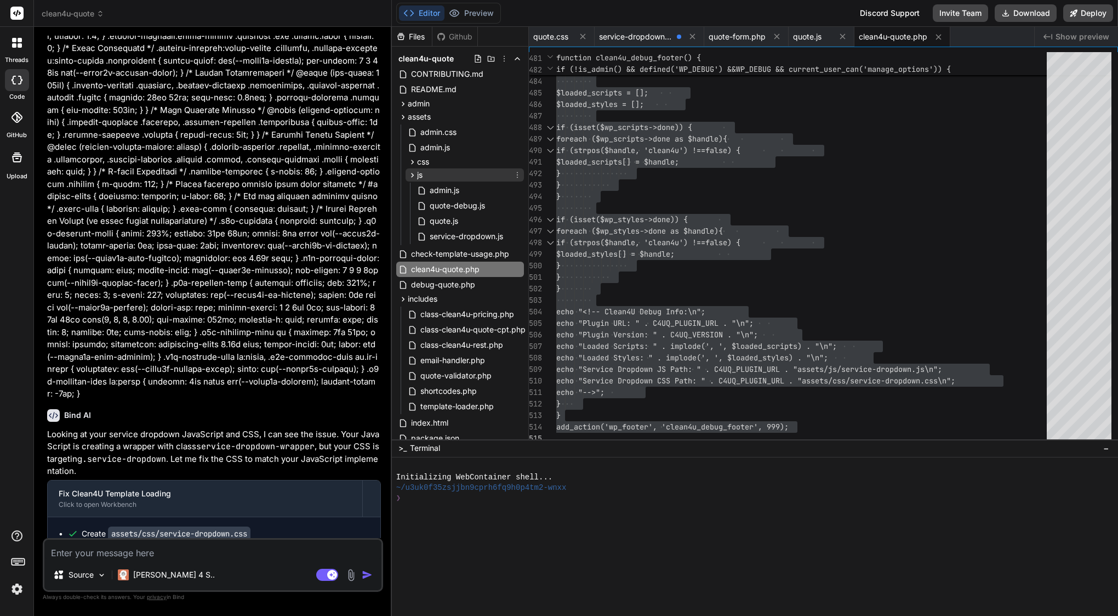
click at [416, 174] on icon at bounding box center [412, 174] width 9 height 9
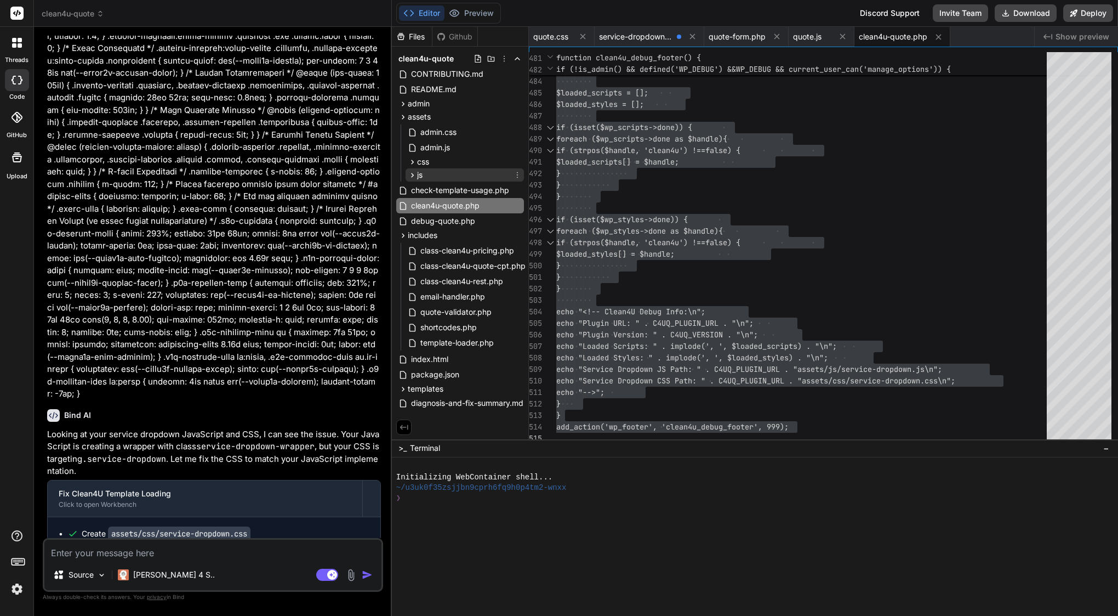
click at [417, 175] on span "js" at bounding box center [419, 174] width 5 height 11
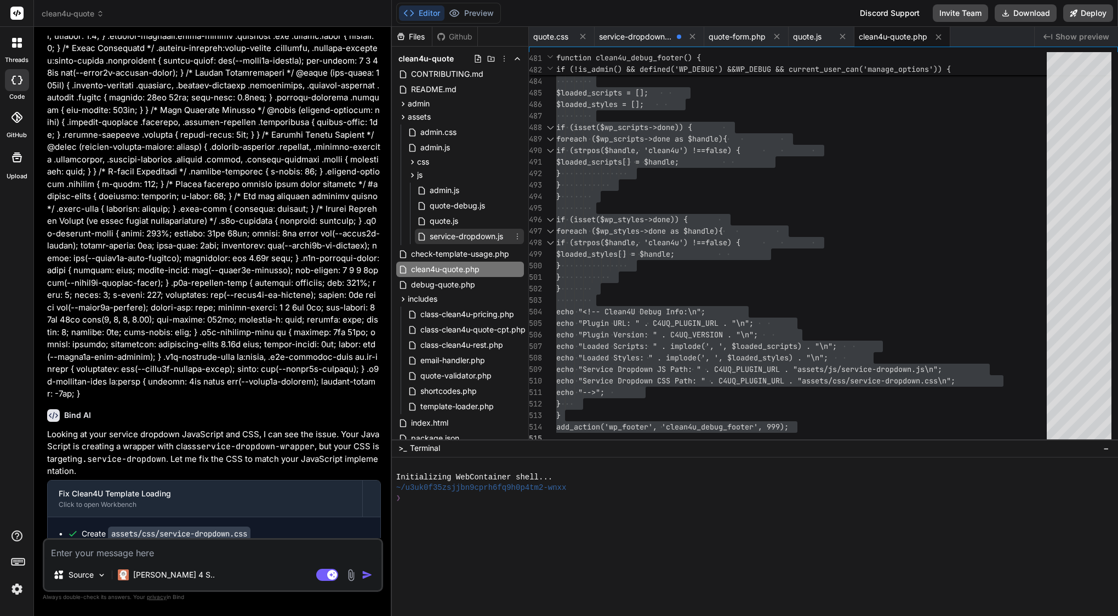
click at [443, 238] on span "service-dropdown.js" at bounding box center [467, 236] width 76 height 13
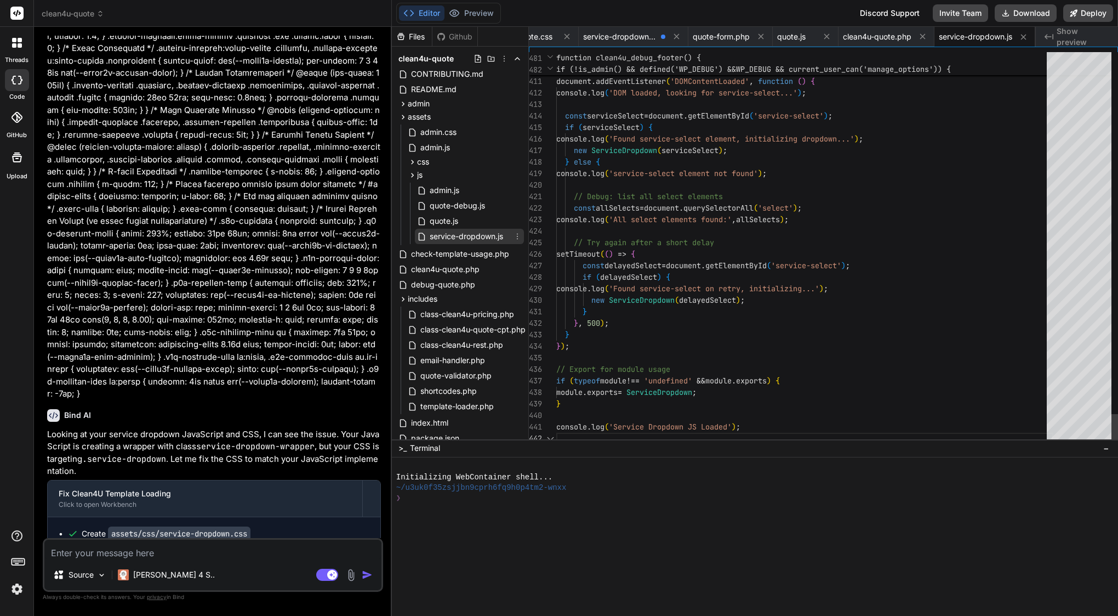
scroll to position [12, 0]
click at [659, 208] on span "document" at bounding box center [661, 208] width 35 height 10
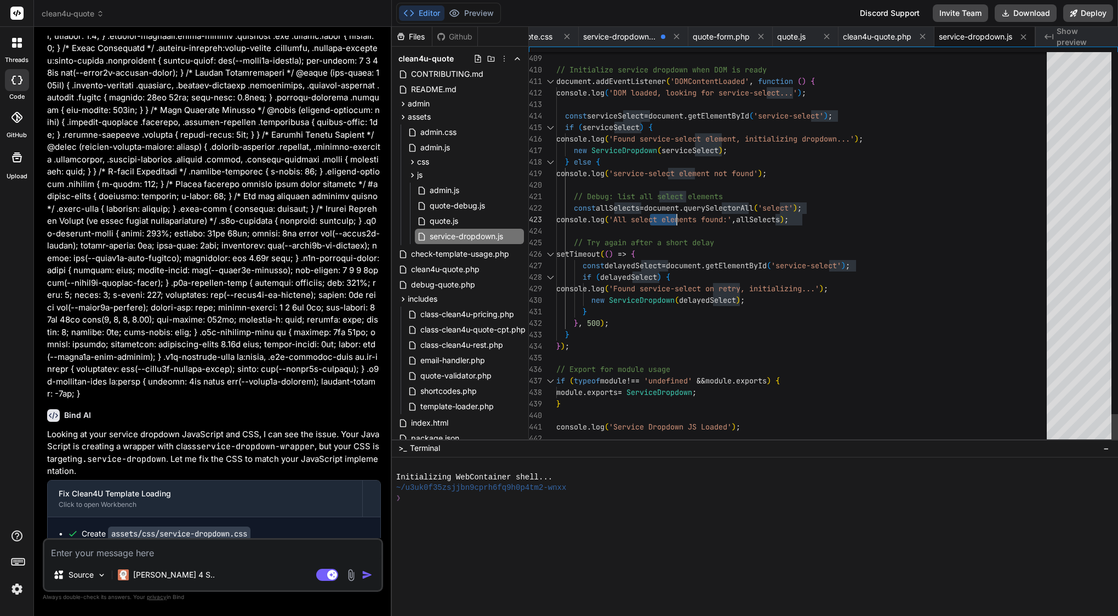
click at [659, 208] on span "document" at bounding box center [661, 208] width 35 height 10
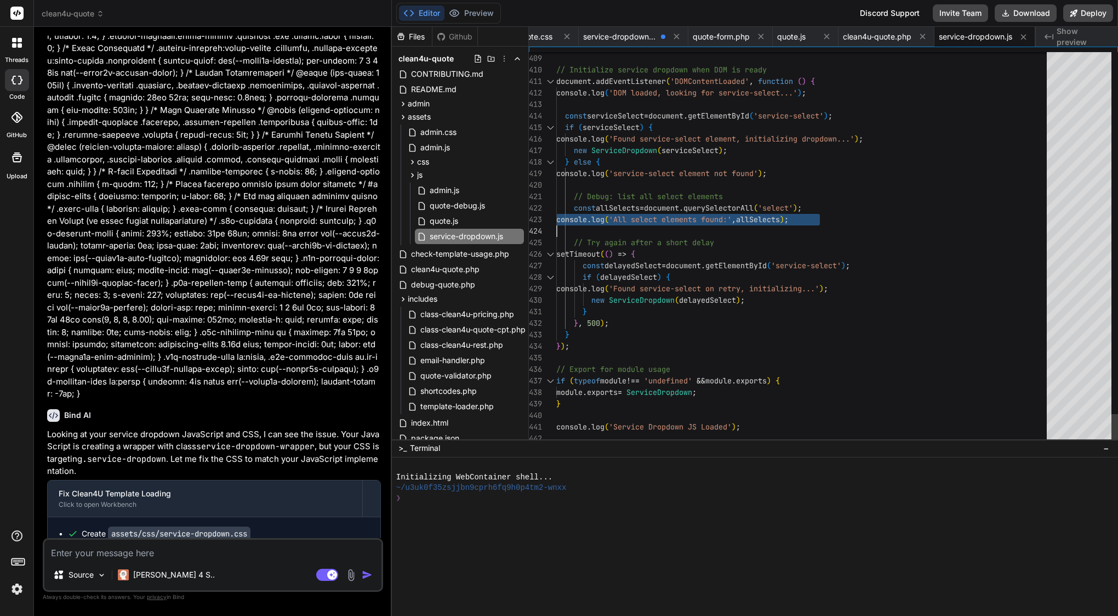
scroll to position [0, 0]
click at [659, 208] on span "document" at bounding box center [661, 208] width 35 height 10
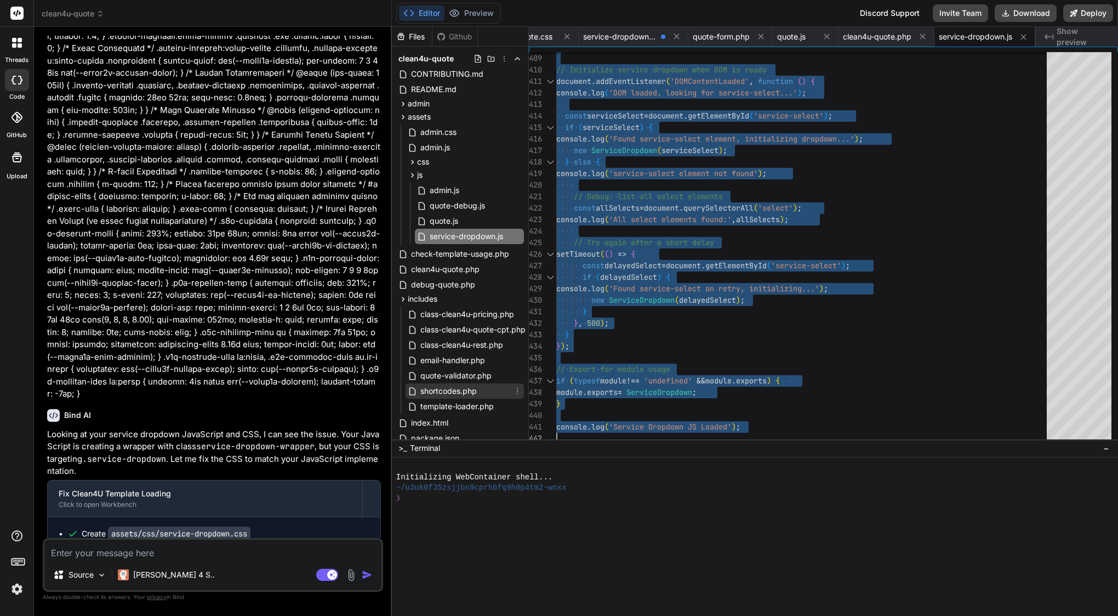
click at [455, 389] on span "shortcodes.php" at bounding box center [448, 390] width 59 height 13
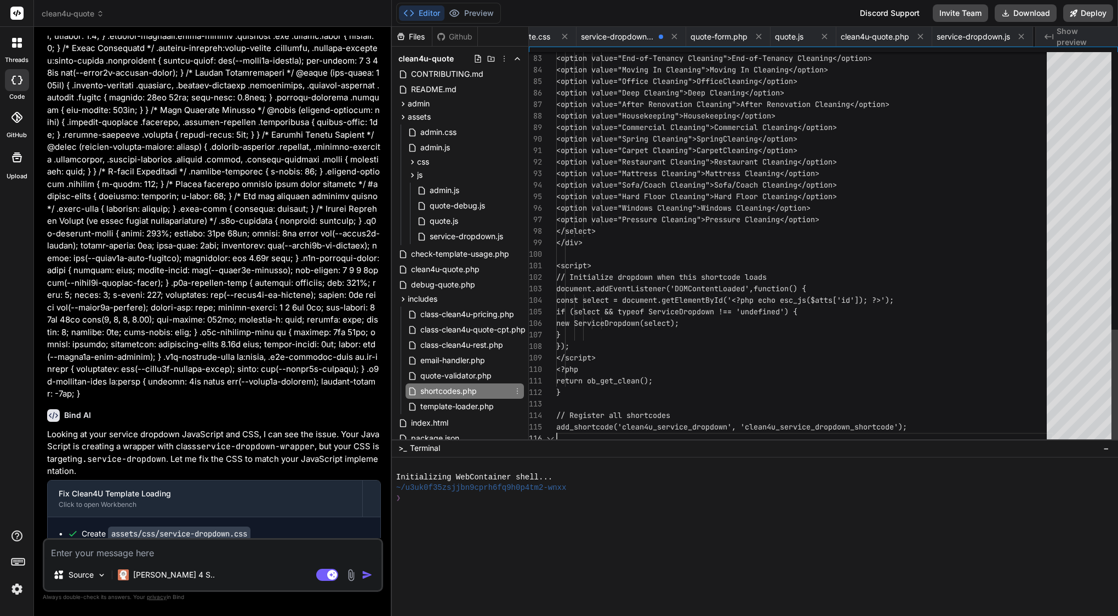
scroll to position [0, 103]
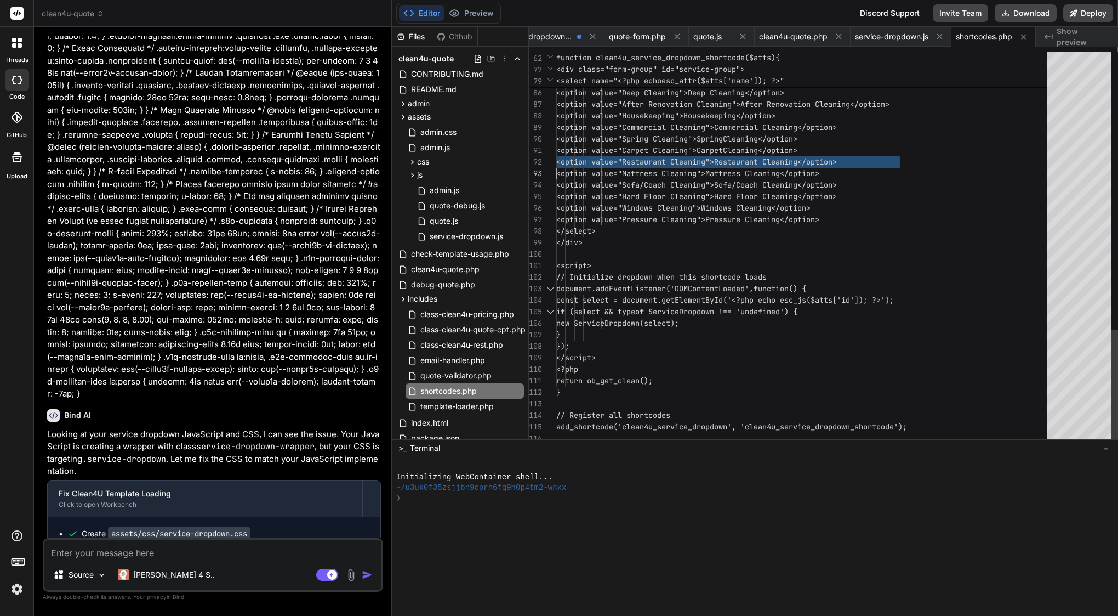
click at [691, 159] on span "<option value="Restaurant Cleaning">Re" at bounding box center [639, 162] width 167 height 10
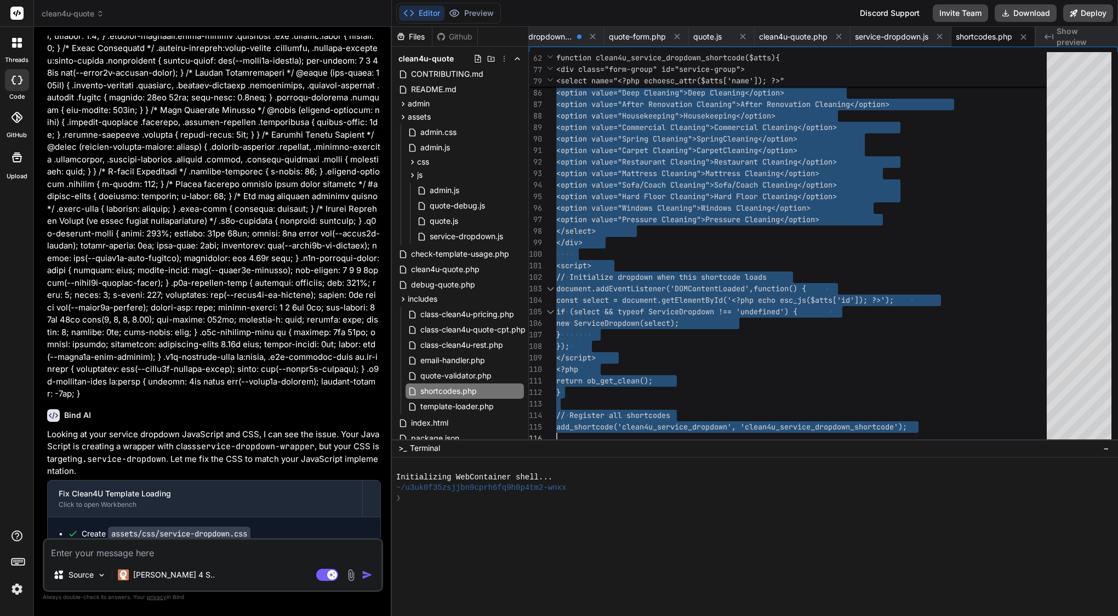
click at [176, 555] on textarea at bounding box center [212, 549] width 337 height 20
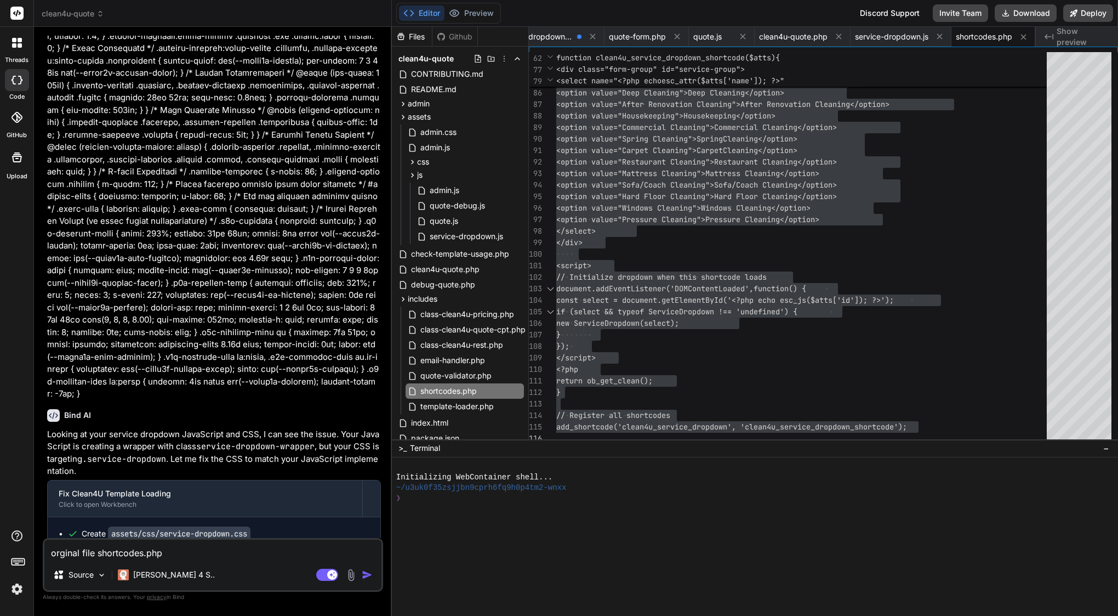
paste textarea "<?php /** * Clean4U Shortcodes * * Handles the quote form and thank you page sh…"
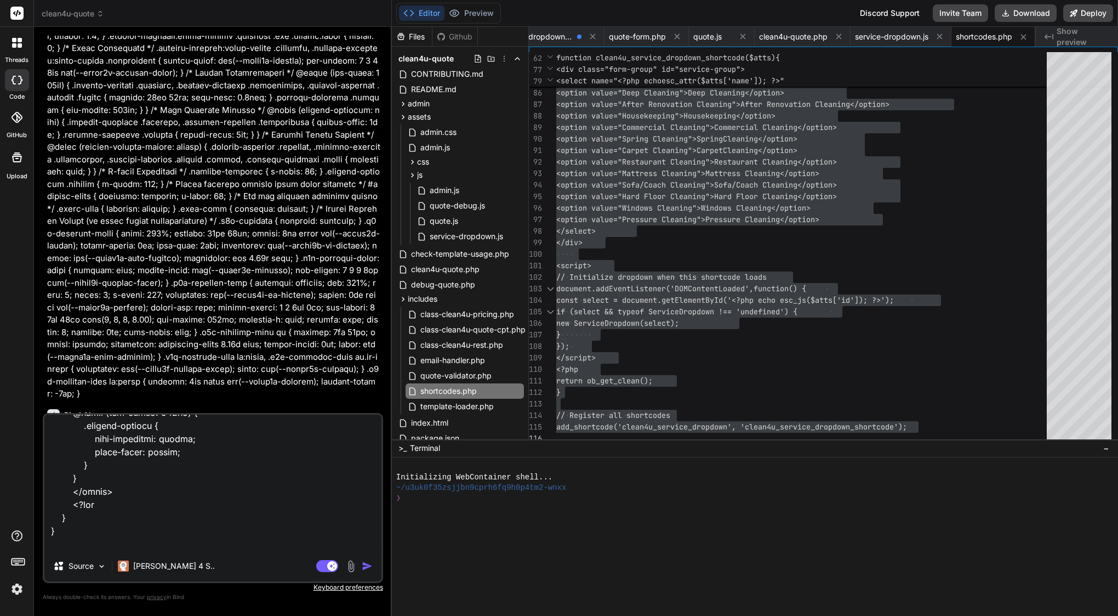
click at [366, 565] on img "button" at bounding box center [367, 565] width 11 height 11
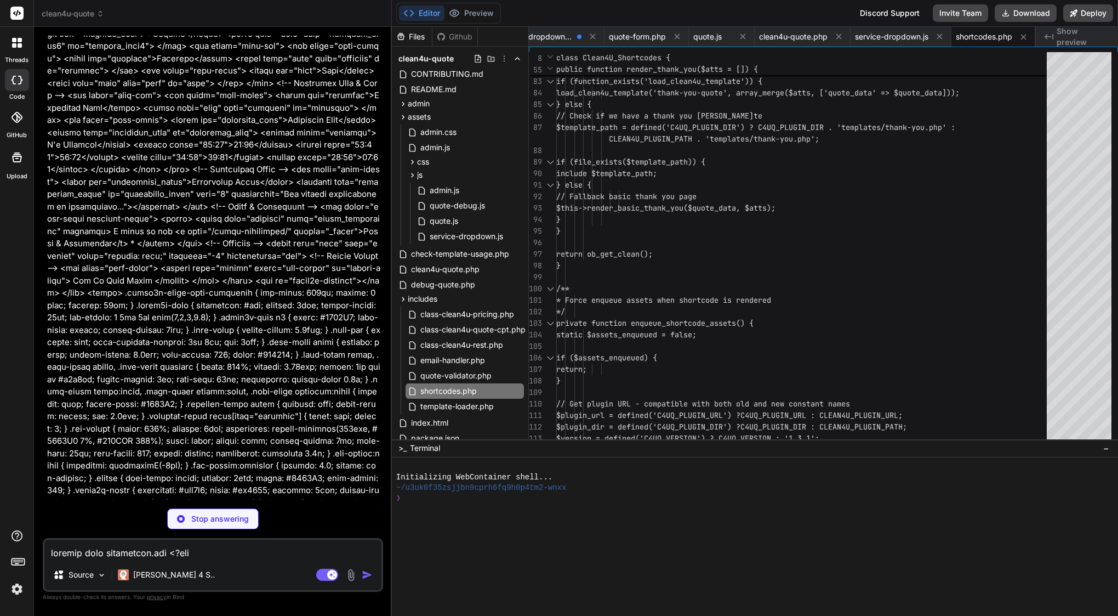
scroll to position [33527, 0]
click at [657, 178] on span "include $template_path;" at bounding box center [606, 173] width 101 height 10
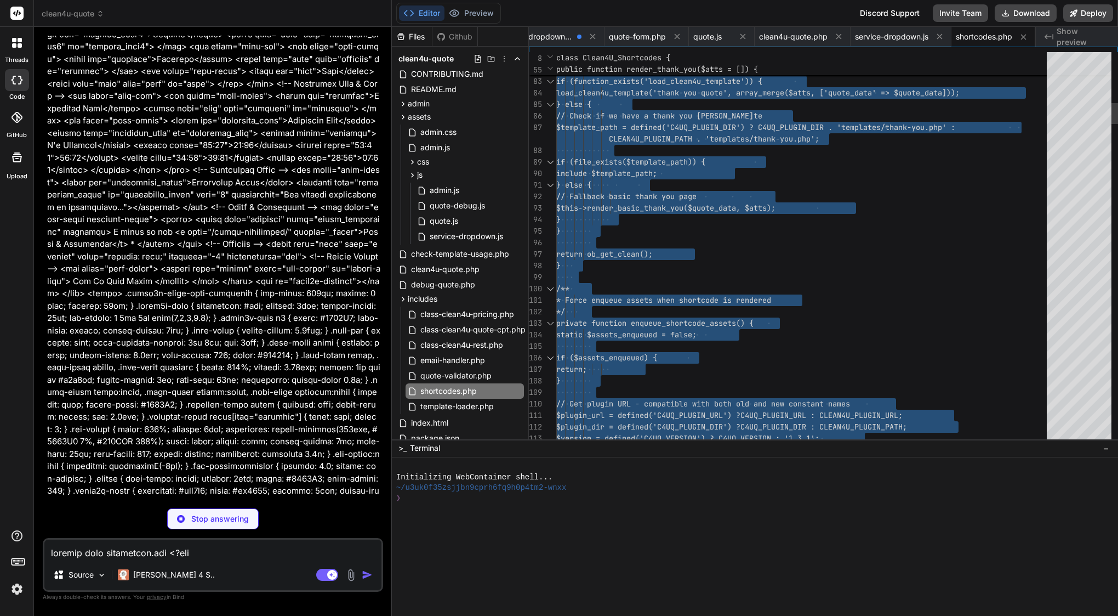
click at [657, 178] on span "include $template_path;" at bounding box center [606, 173] width 101 height 10
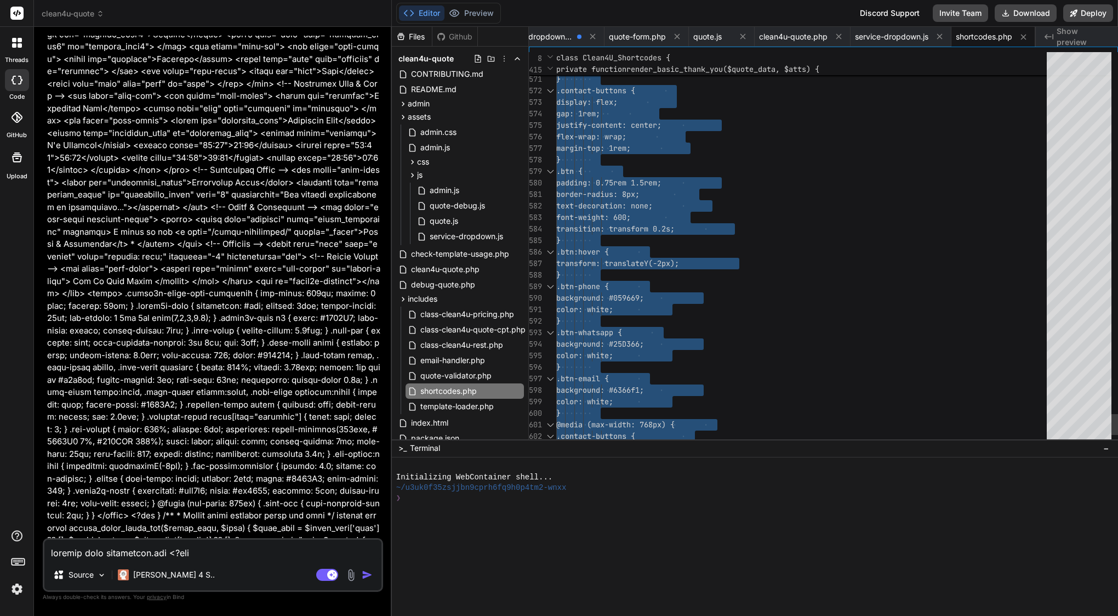
scroll to position [0, 0]
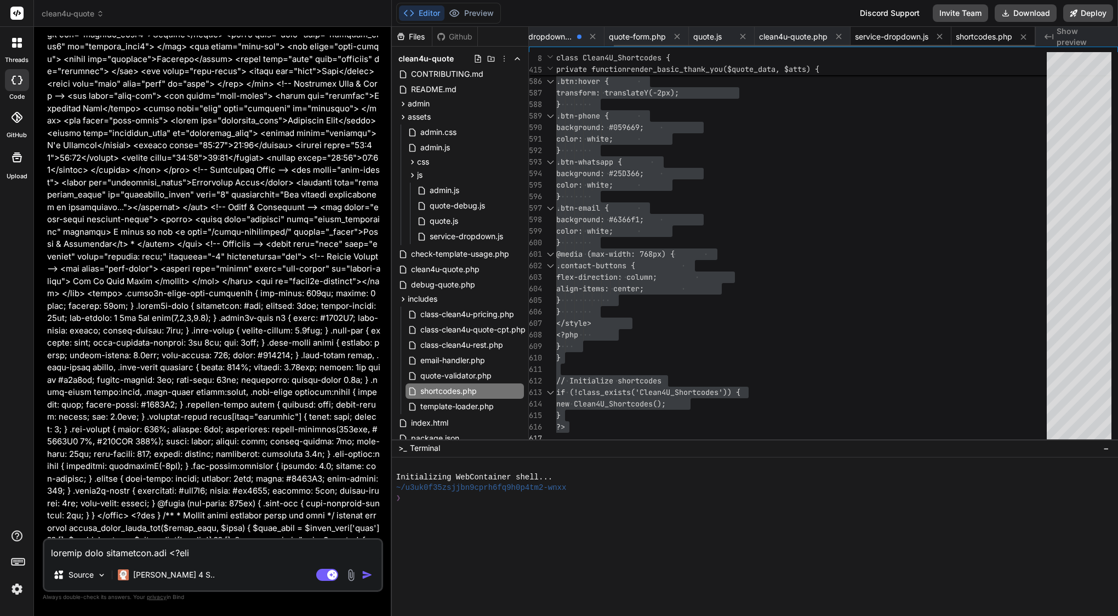
click at [905, 41] on span "service-dropdown.js" at bounding box center [891, 36] width 73 height 11
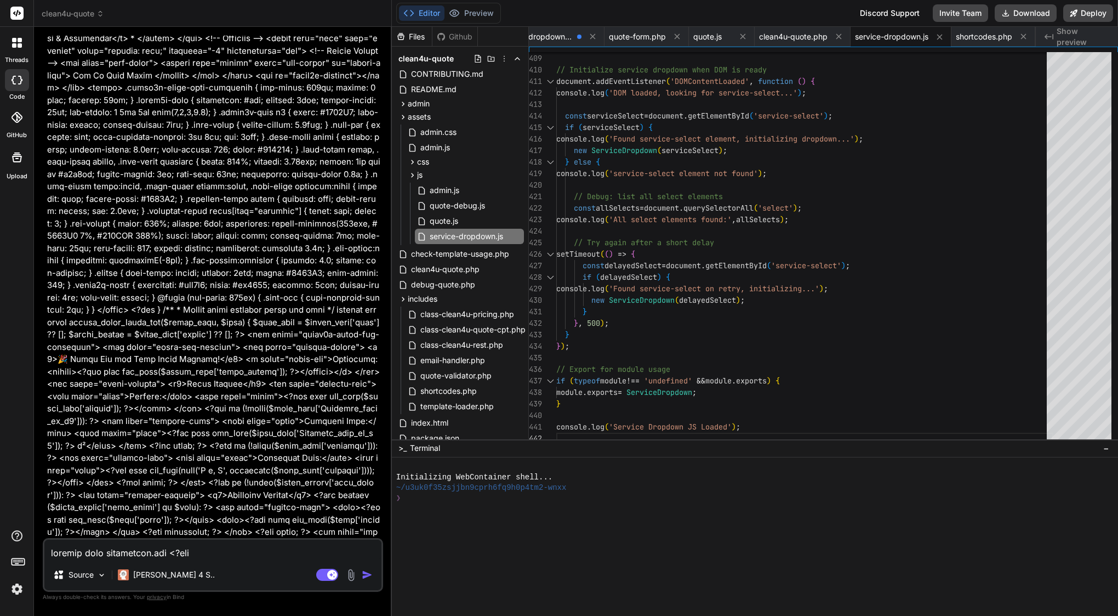
scroll to position [33731, 0]
click at [172, 553] on textarea at bounding box center [212, 549] width 337 height 20
drag, startPoint x: 264, startPoint y: 441, endPoint x: 166, endPoint y: 437, distance: 98.2
copy li "[clean4u_quote_form]"
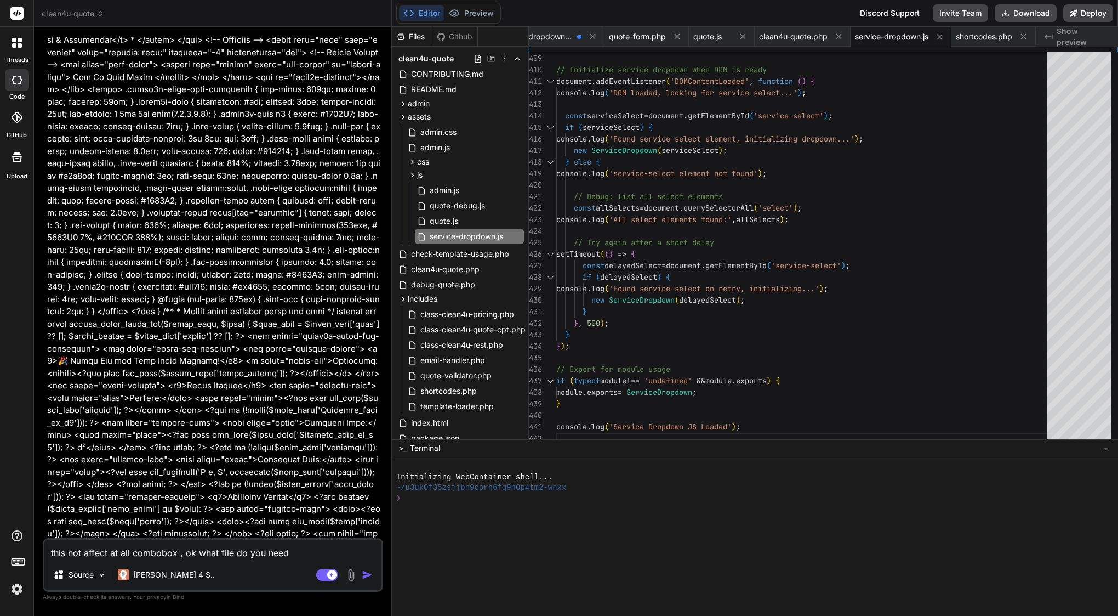
click at [295, 554] on textarea "this not affect at all combobox , ok what file do you need" at bounding box center [212, 549] width 337 height 20
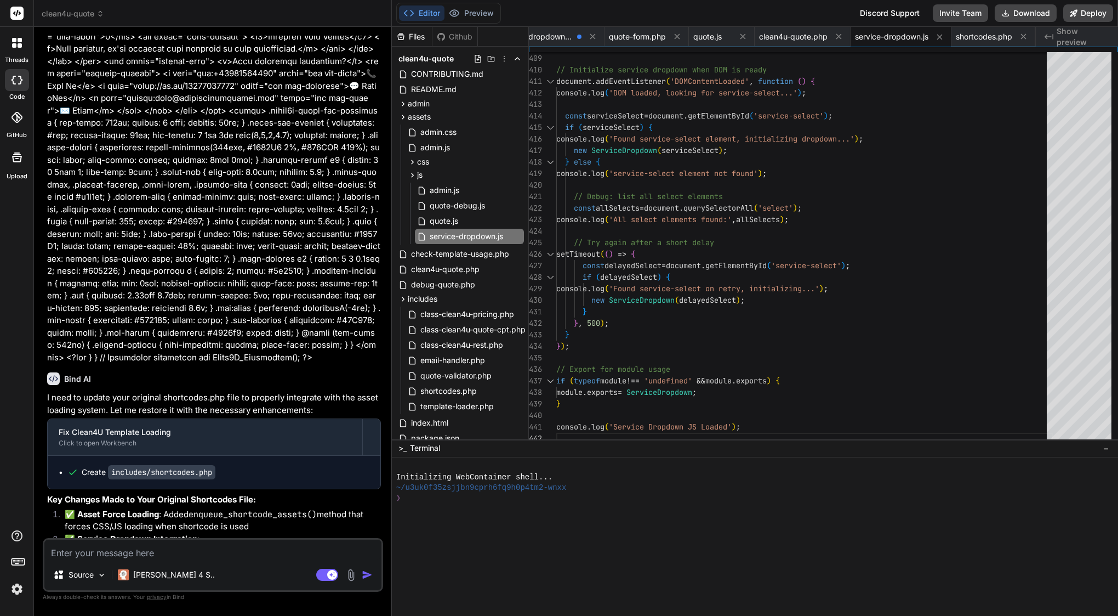
scroll to position [34313, 0]
click at [99, 549] on textarea at bounding box center [212, 549] width 337 height 20
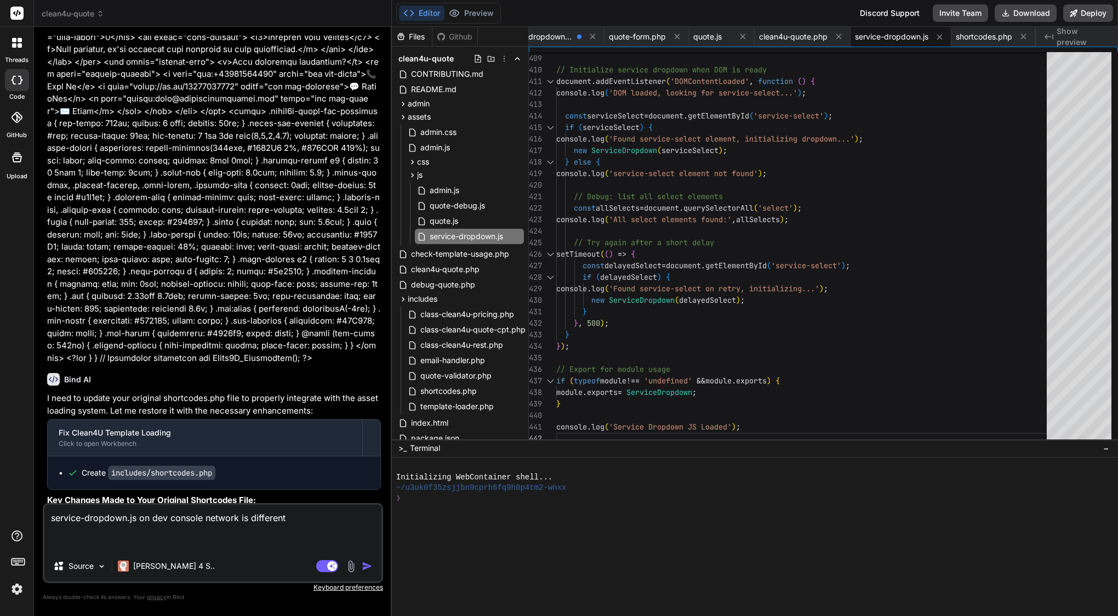
paste textarea "/** * Enhanced Service Dropdown with Search * Provides intelligent search, desc…"
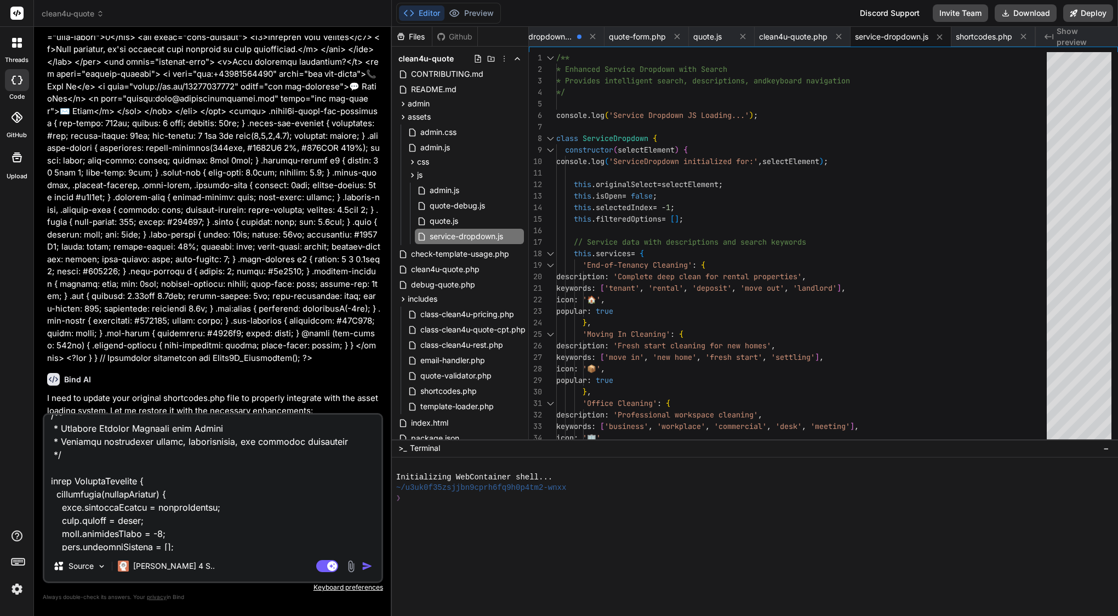
scroll to position [0, 0]
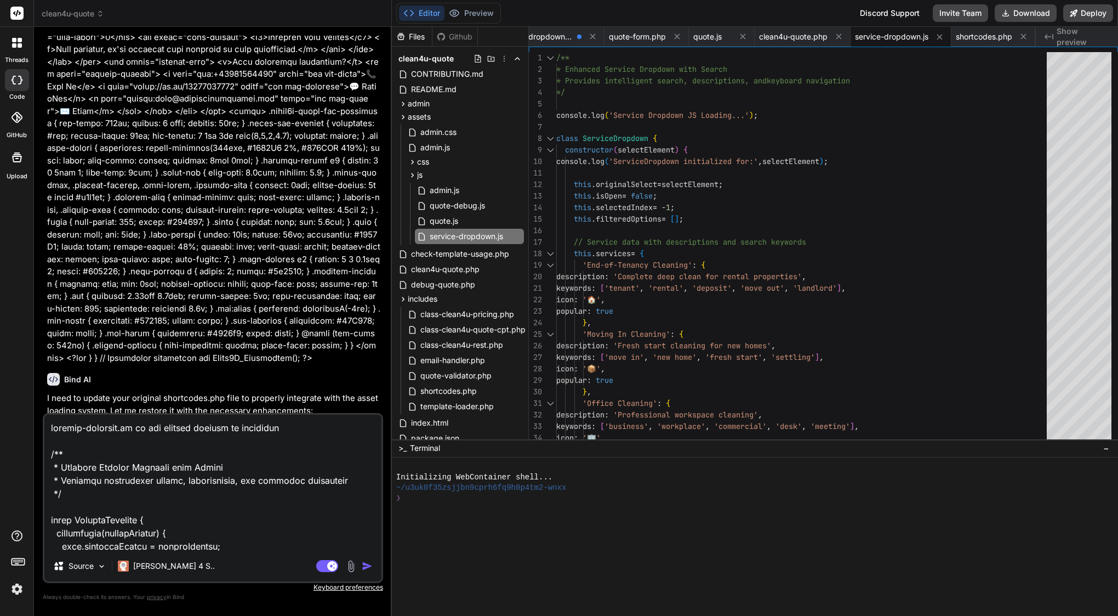
drag, startPoint x: 92, startPoint y: 537, endPoint x: 76, endPoint y: 271, distance: 266.4
click at [76, 271] on div "You Go ahead i confirm Bind AI Of course. I will now generate the updated CSS f…" at bounding box center [213, 325] width 340 height 579
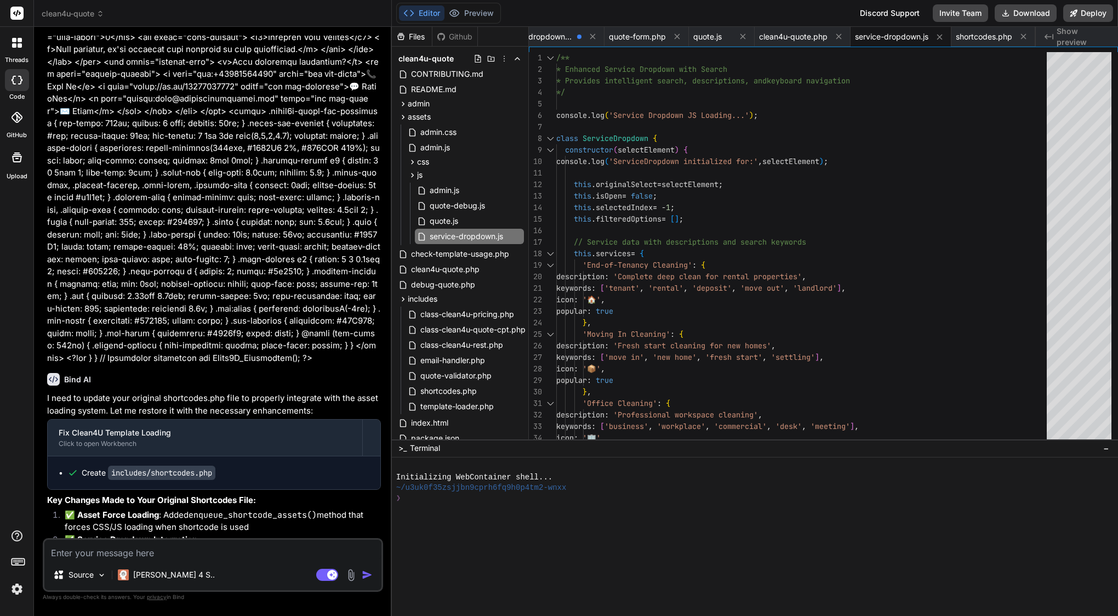
click at [186, 551] on textarea at bounding box center [212, 549] width 337 height 20
click at [484, 350] on span "class-clean4u-rest.php" at bounding box center [461, 344] width 85 height 13
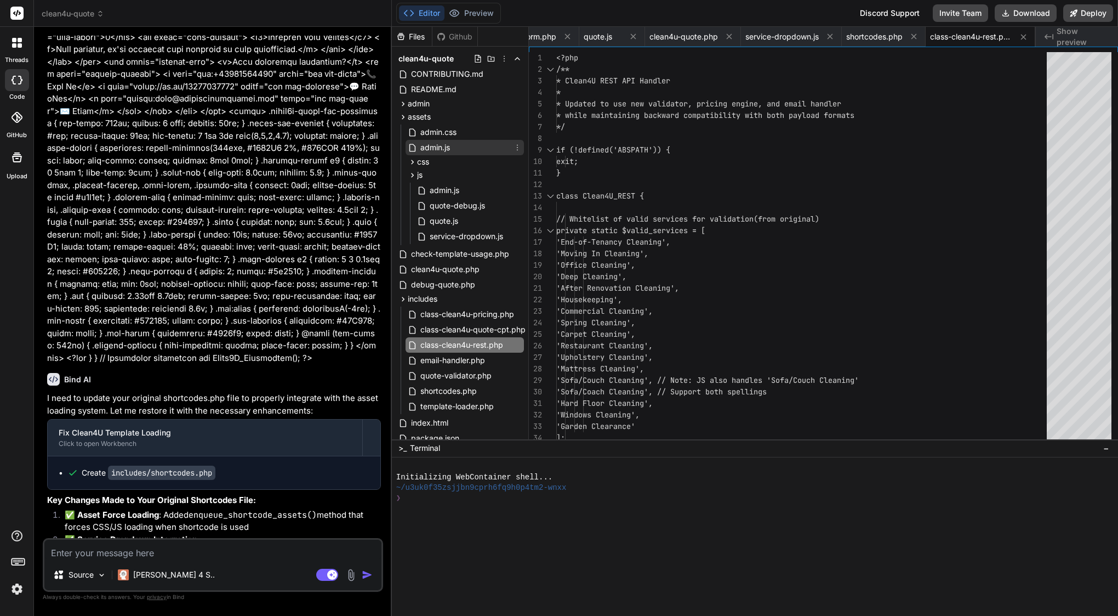
click at [452, 141] on div "admin.js" at bounding box center [465, 147] width 118 height 15
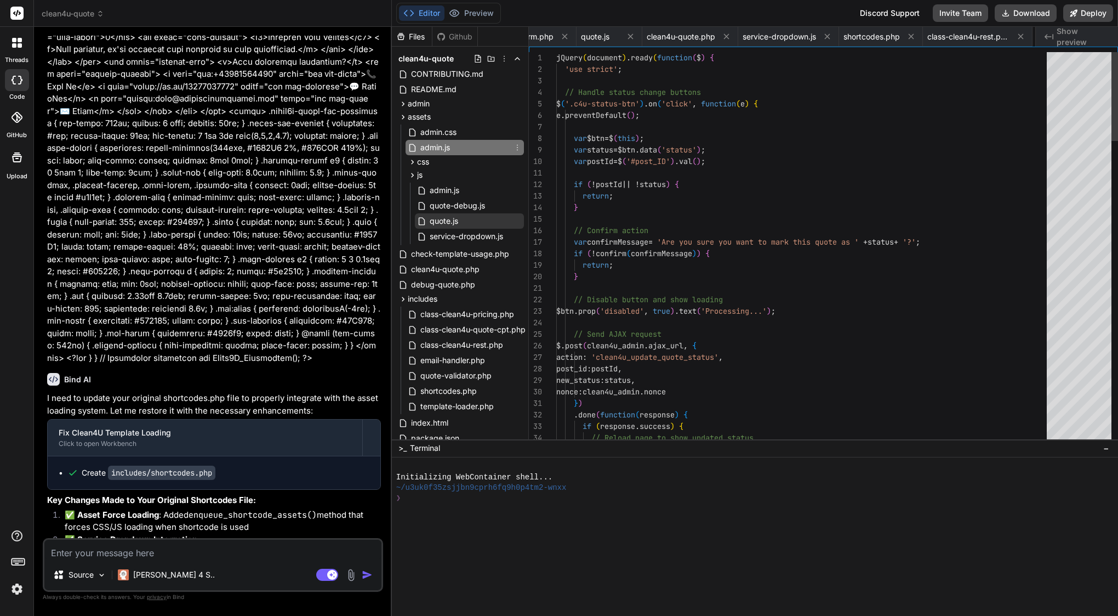
scroll to position [0, 278]
click at [441, 223] on span "quote.js" at bounding box center [444, 220] width 31 height 13
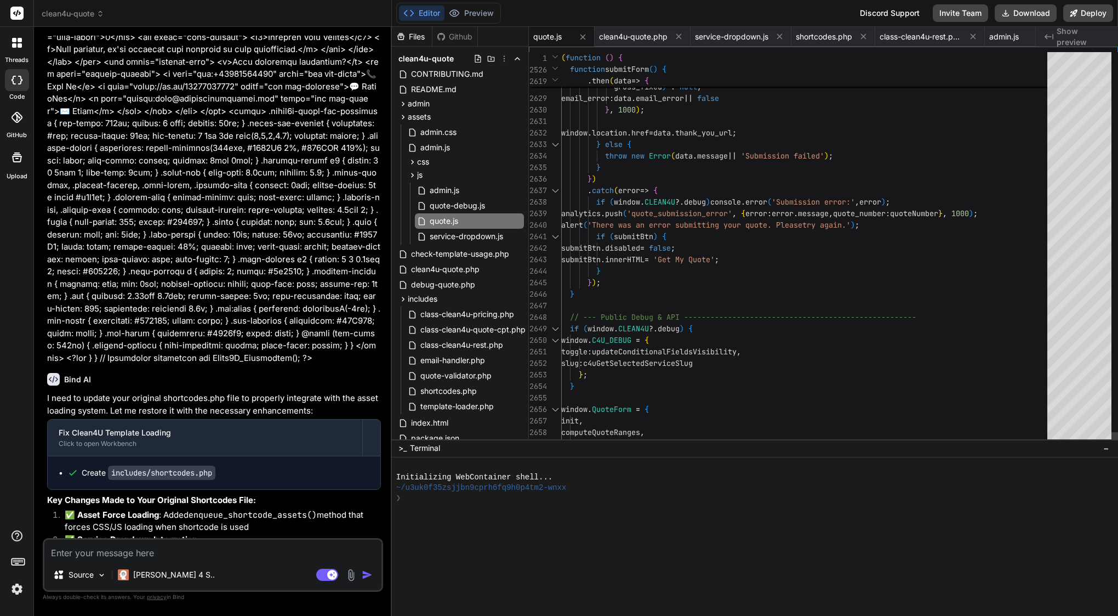
scroll to position [81, 0]
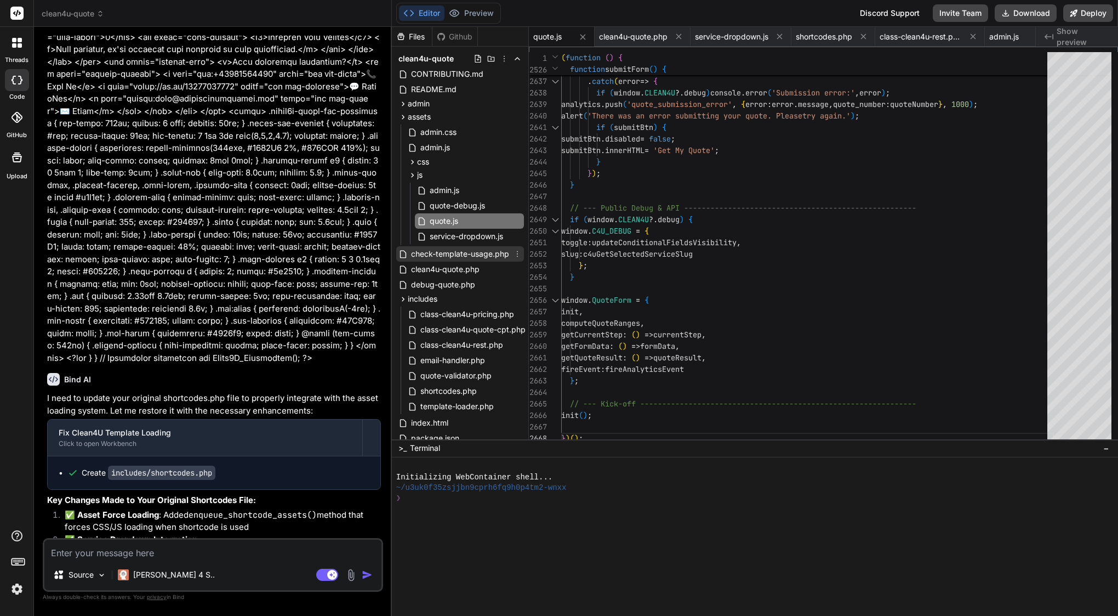
click at [494, 256] on span "check-template-usage.php" at bounding box center [460, 253] width 100 height 13
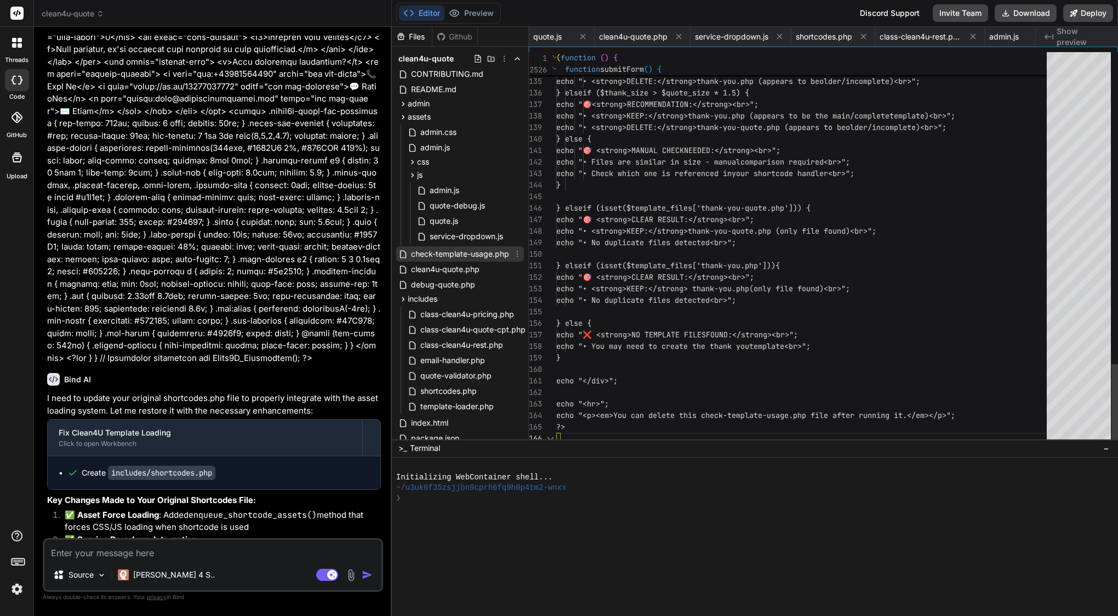
scroll to position [58, 0]
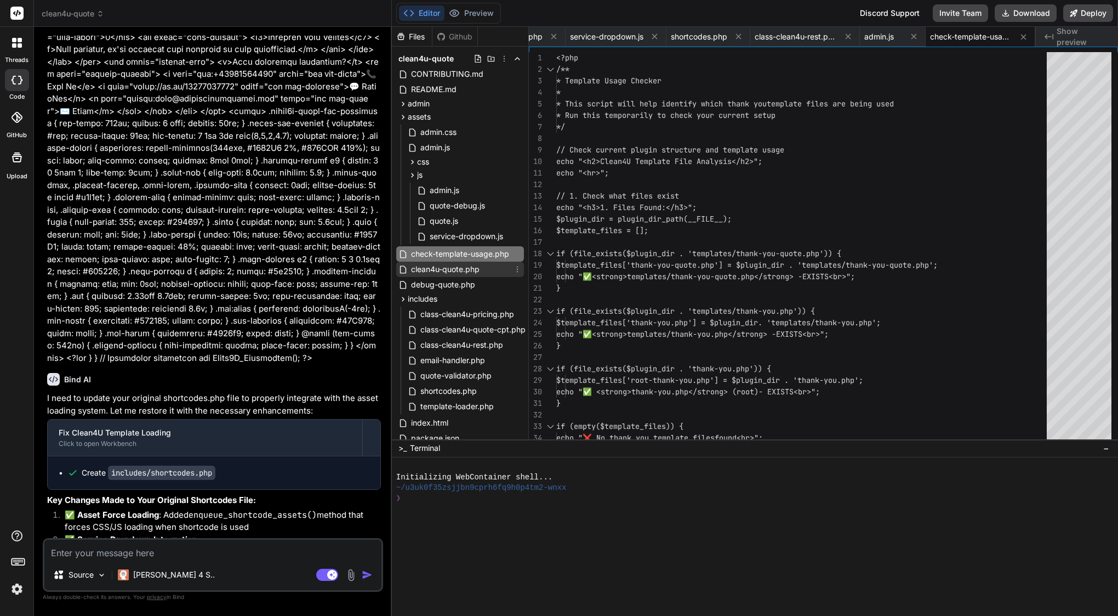
click at [467, 268] on span "clean4u-quote.php" at bounding box center [445, 269] width 71 height 13
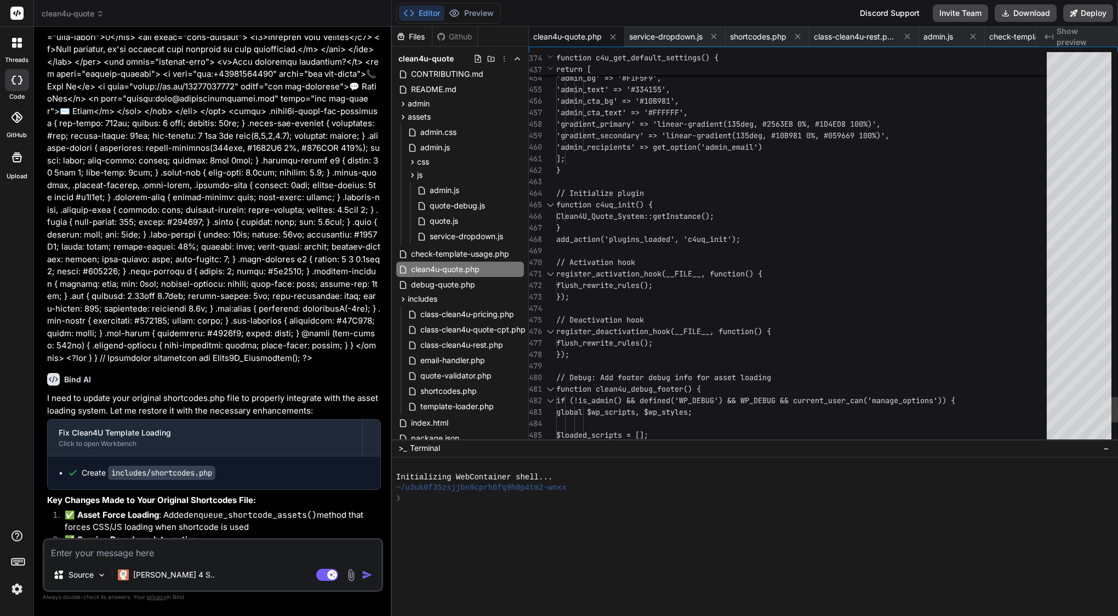
scroll to position [46, 0]
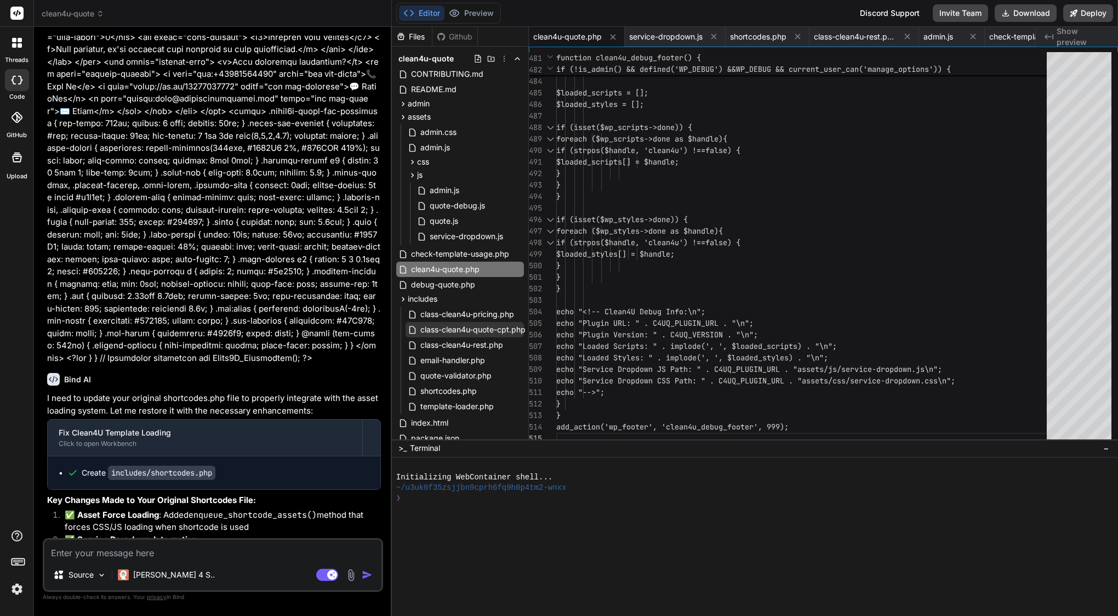
click at [487, 332] on span "class-clean4u-quote-cpt.php" at bounding box center [472, 329] width 107 height 13
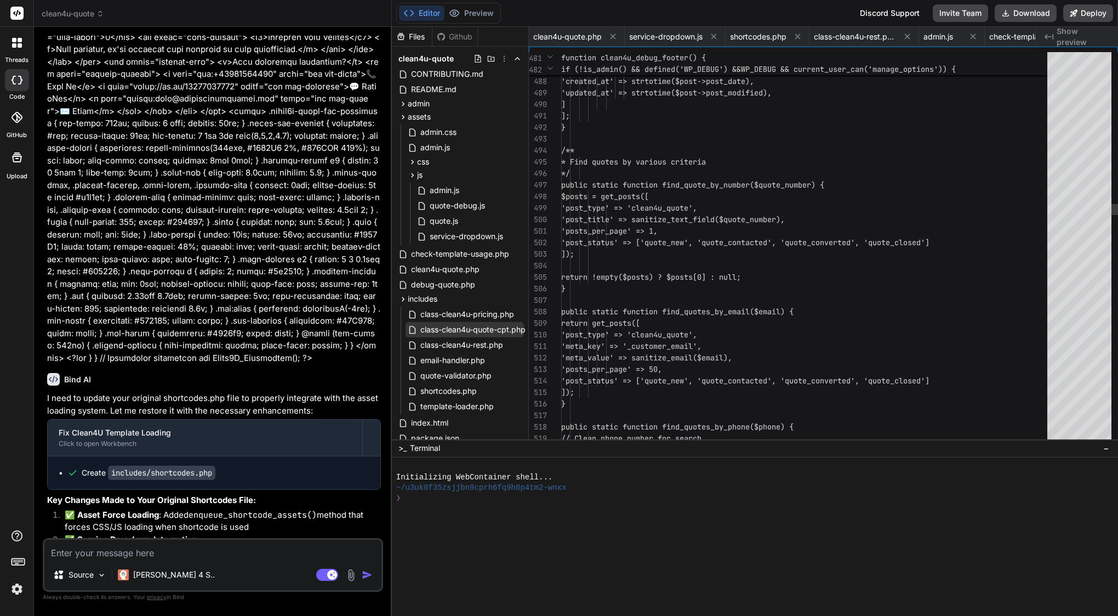
scroll to position [35, 0]
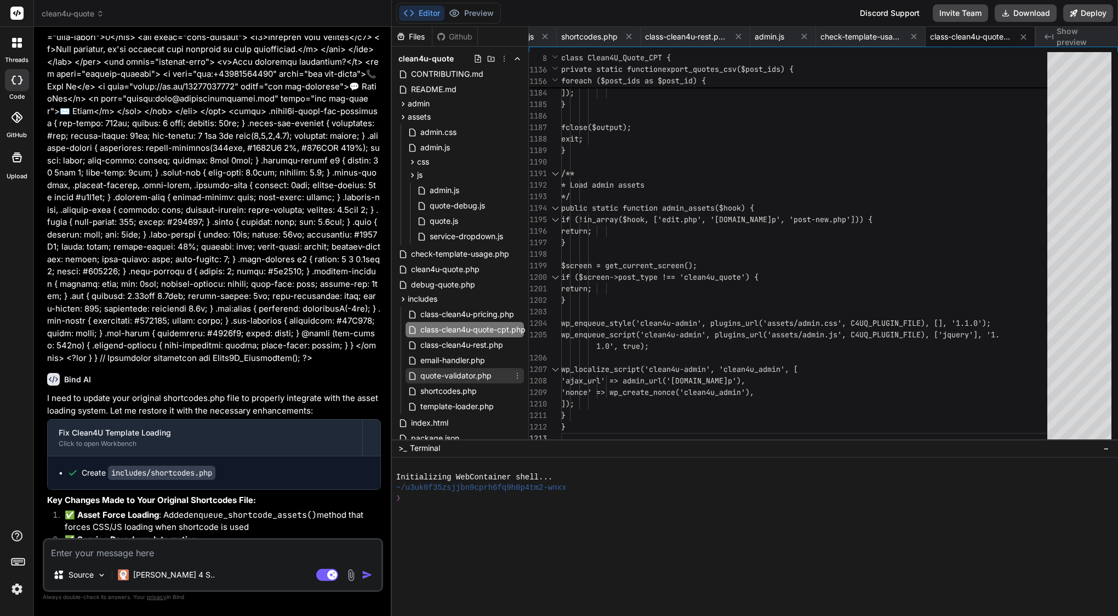
click at [465, 376] on span "quote-validator.php" at bounding box center [455, 375] width 73 height 13
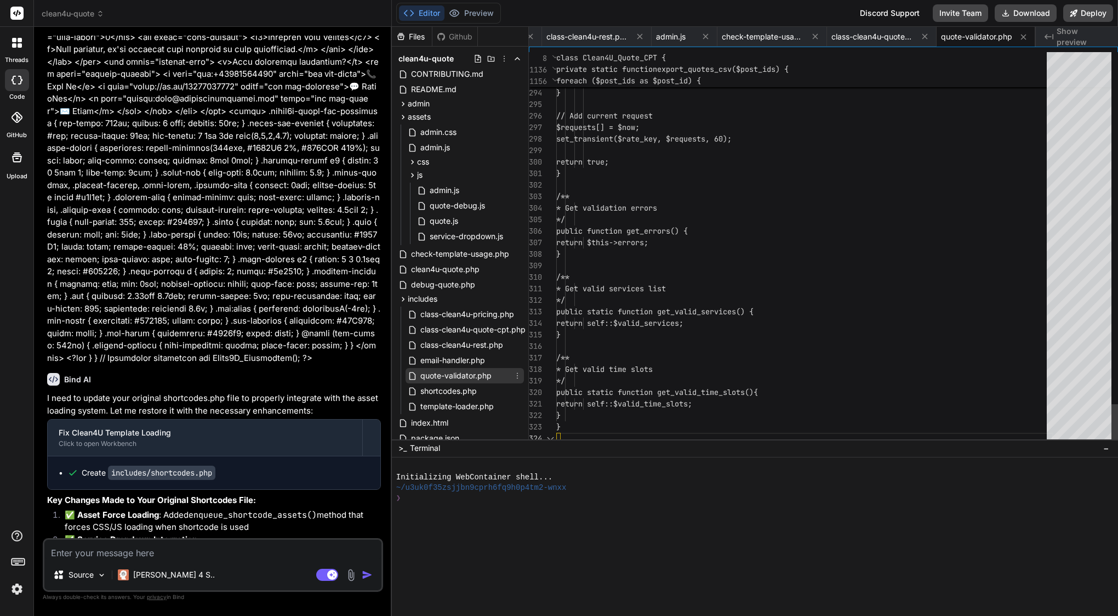
scroll to position [104, 0]
click at [171, 553] on textarea at bounding box center [212, 549] width 337 height 20
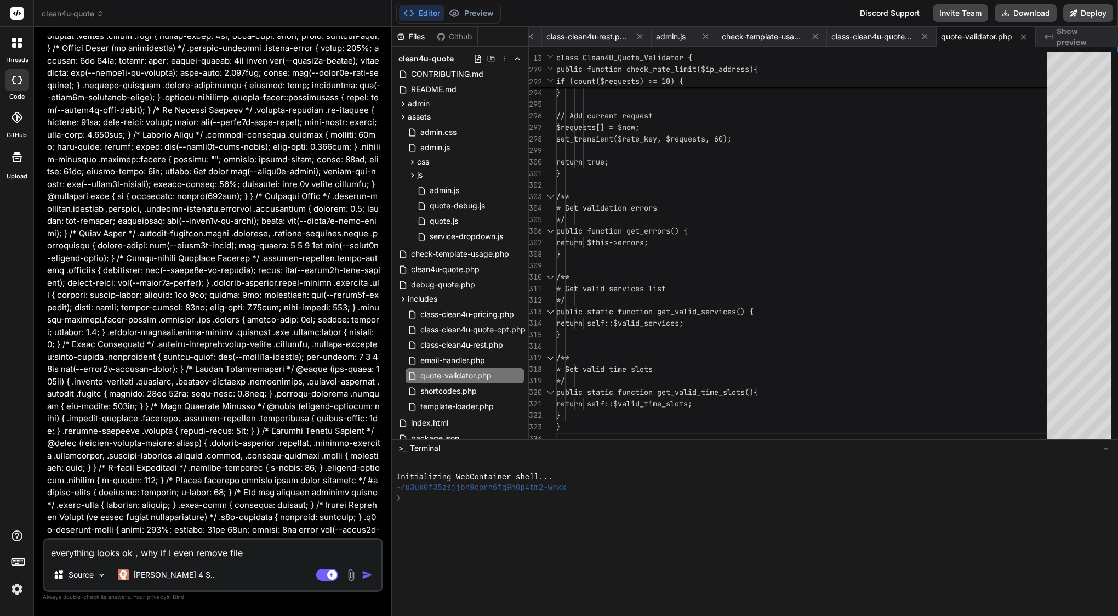
scroll to position [28887, 0]
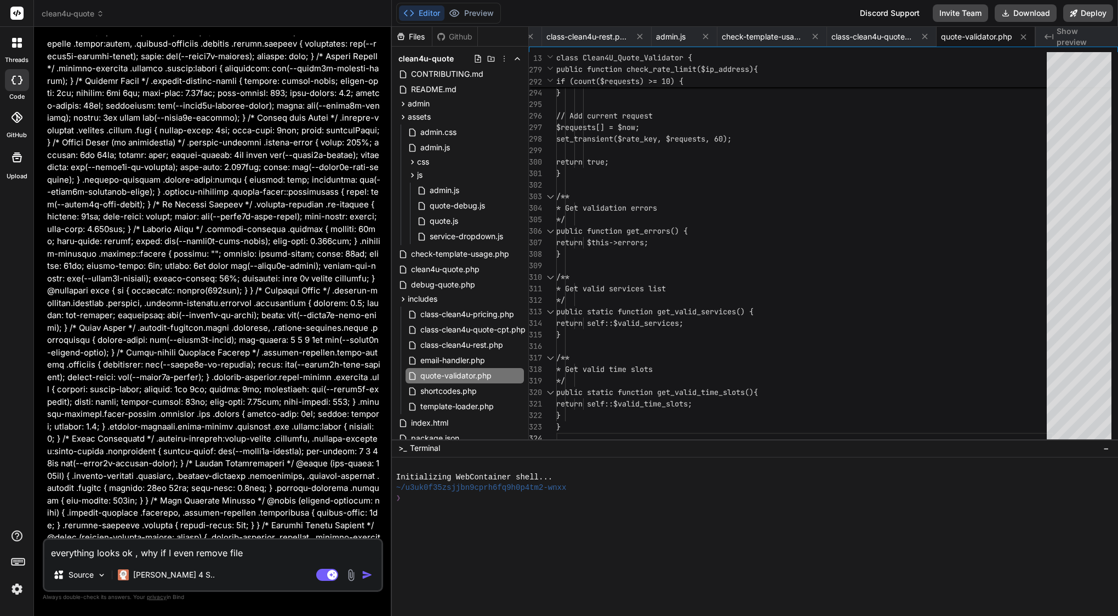
drag, startPoint x: 162, startPoint y: 207, endPoint x: 238, endPoint y: 204, distance: 76.8
copy code "service-dropdown."
click at [276, 559] on div "everything looks ok , why if I even remove file Source Claude 4 S.. Agent Mode.…" at bounding box center [213, 565] width 340 height 54
click at [282, 550] on textarea "everything looks ok , why if I even remove file" at bounding box center [212, 549] width 337 height 20
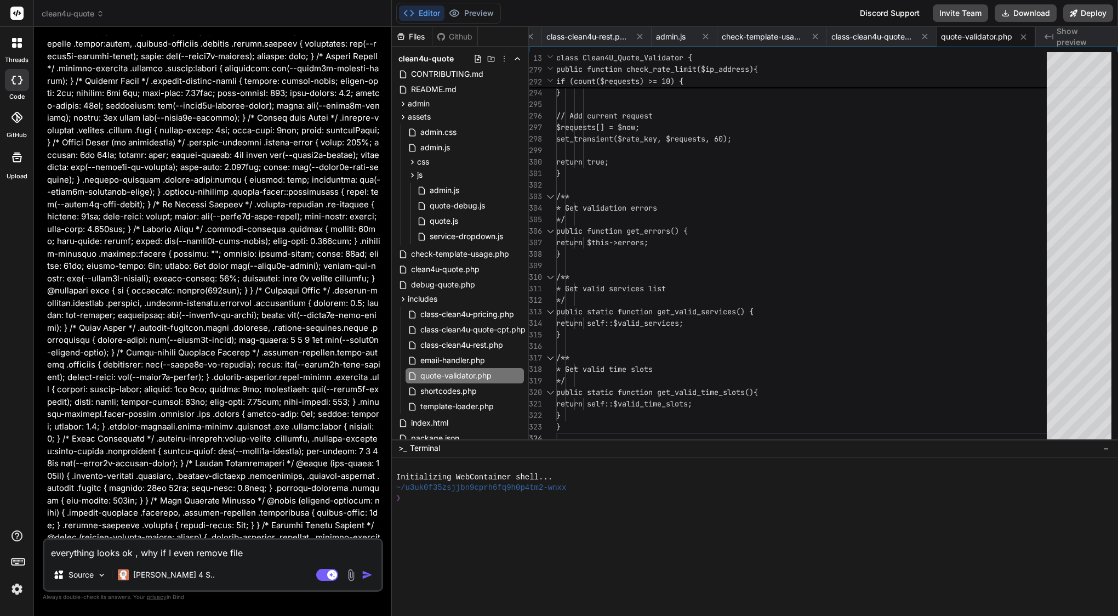
paste textarea "service-dropdown."
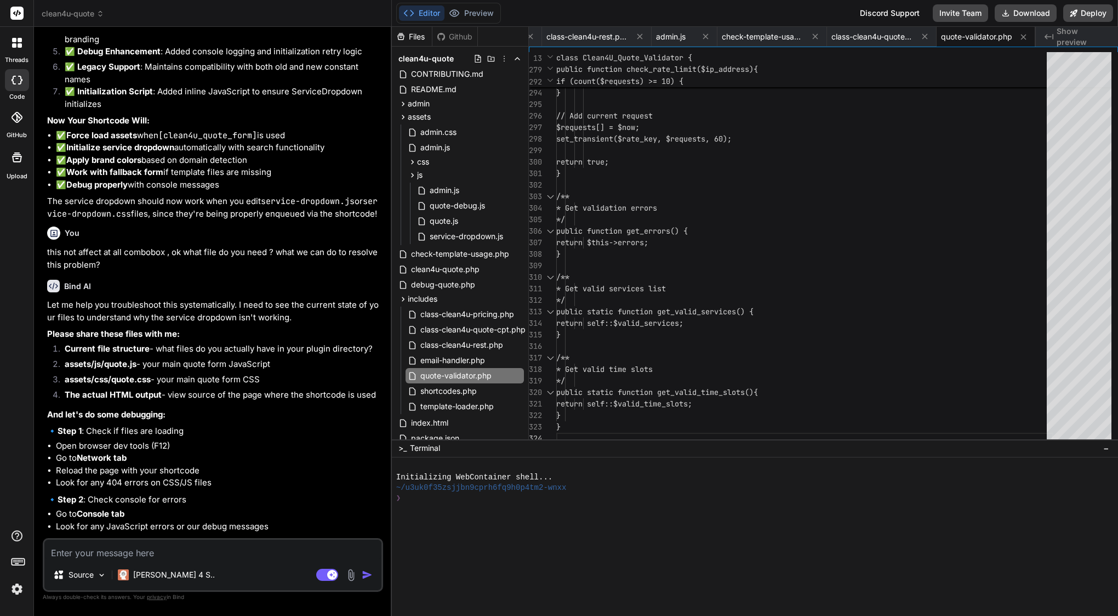
scroll to position [0, 0]
drag, startPoint x: 74, startPoint y: 259, endPoint x: 117, endPoint y: 258, distance: 42.8
copy code "combobox"
click at [177, 546] on textarea at bounding box center [212, 549] width 337 height 20
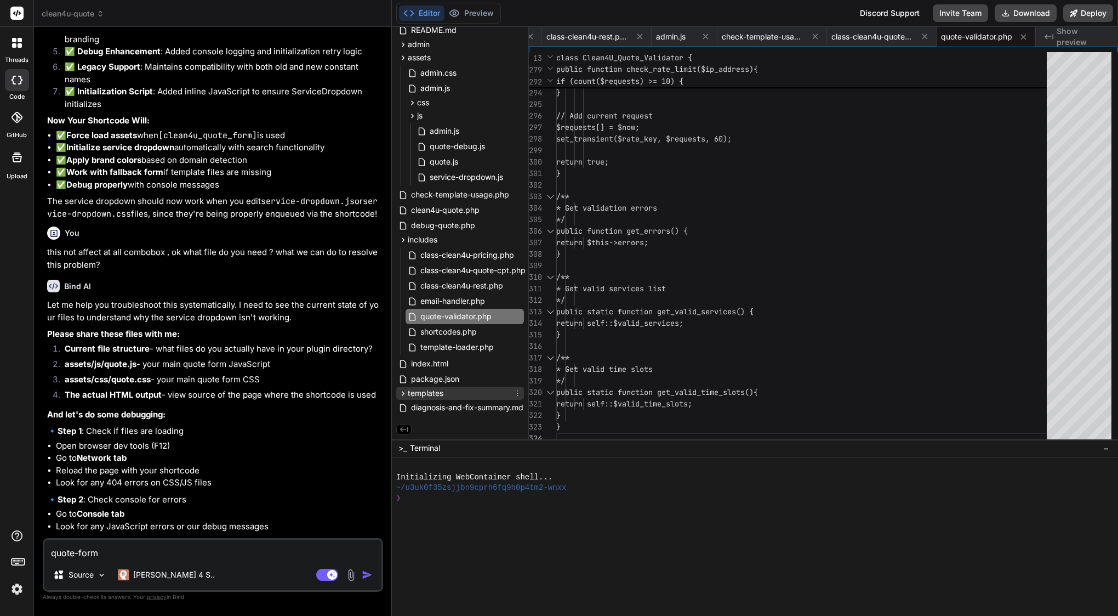
click at [427, 386] on div "templates" at bounding box center [460, 392] width 128 height 13
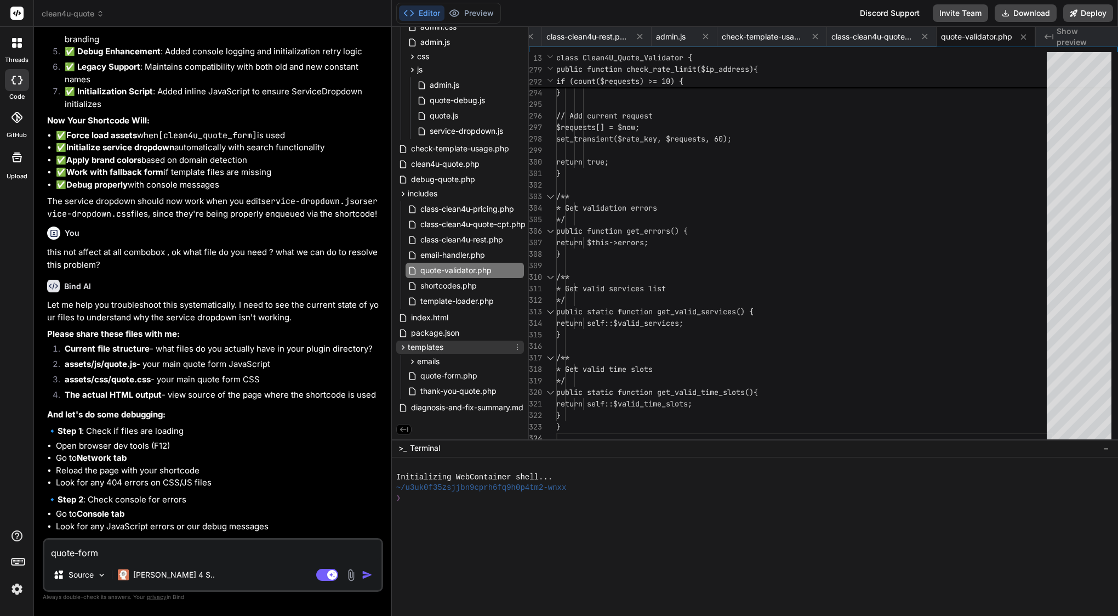
scroll to position [107, 0]
click at [149, 551] on textarea "quote-form" at bounding box center [212, 549] width 337 height 20
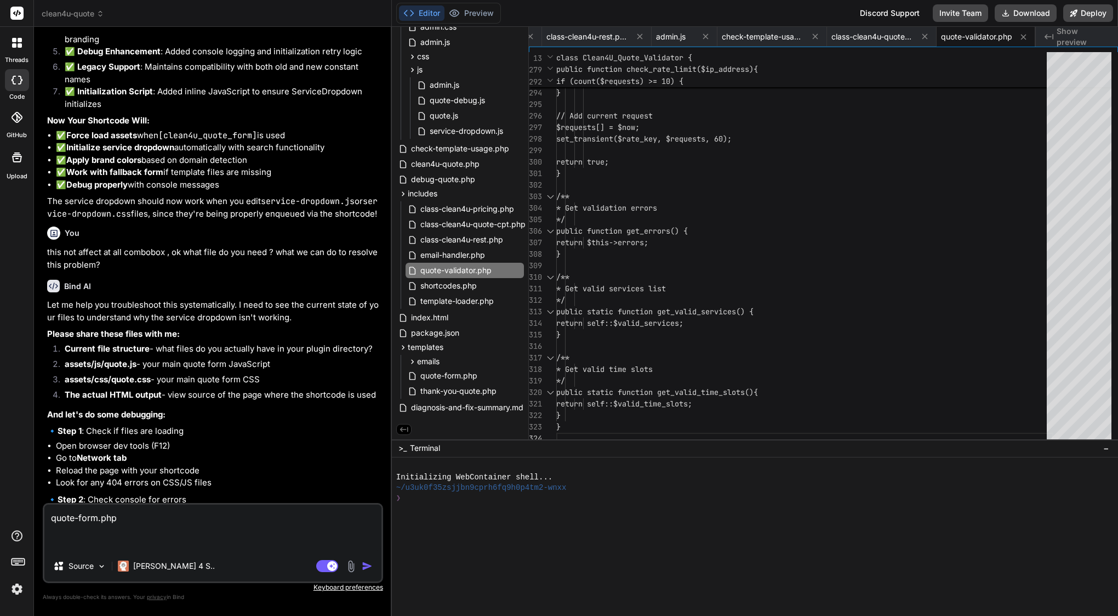
paste textarea "<?php /** * Quote Form Template * * Displays the multi-step quote form with sti…"
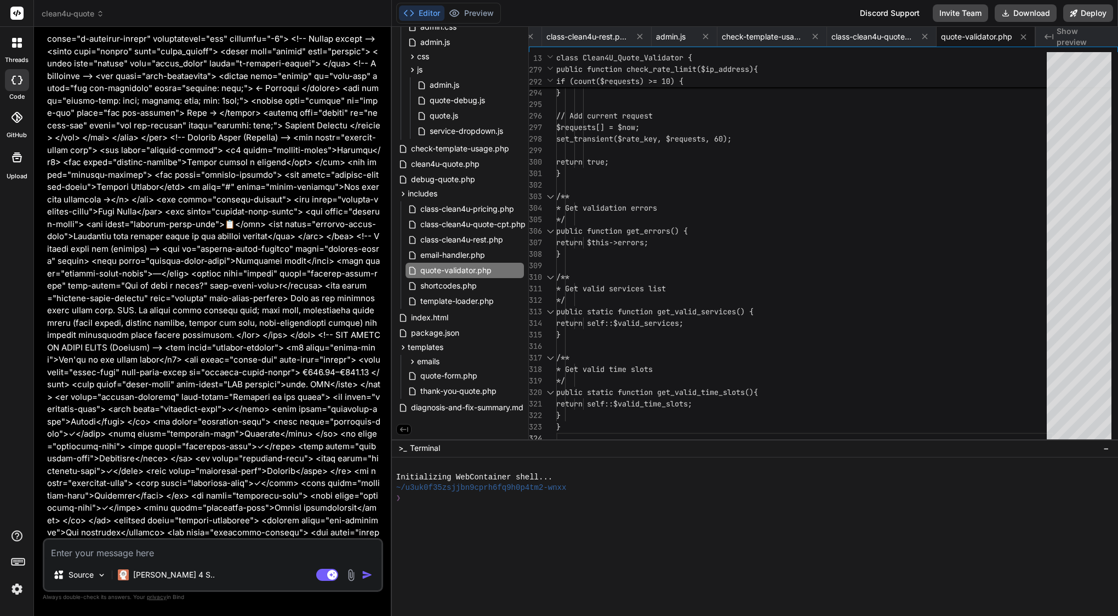
scroll to position [0, 0]
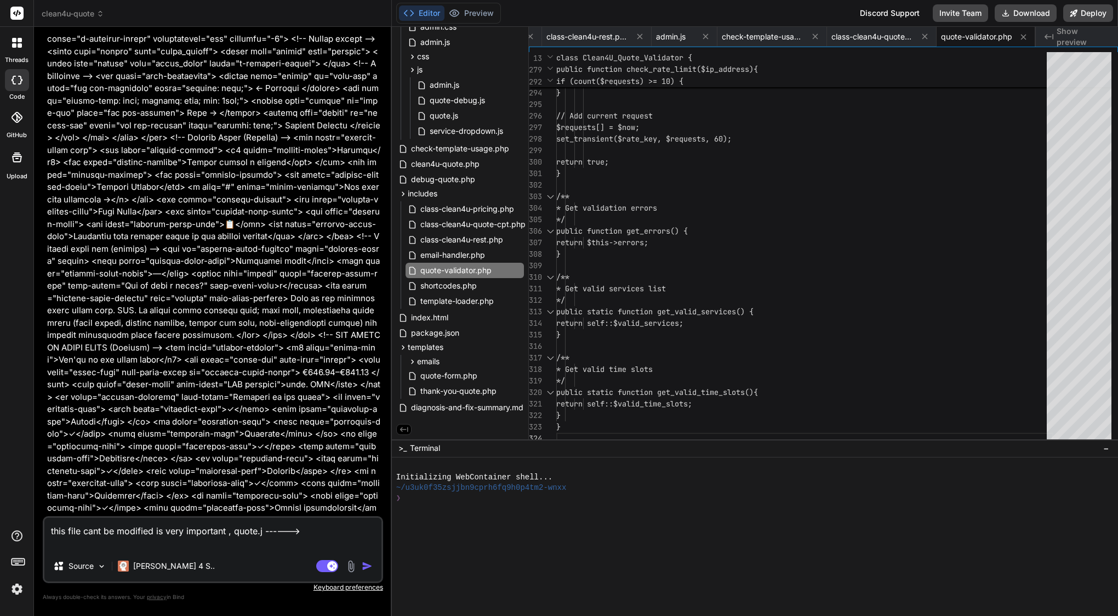
paste textarea "(function () { 'use strict'; // --- CONDITIONAL FIELD HELPERS (unchanged from y…"
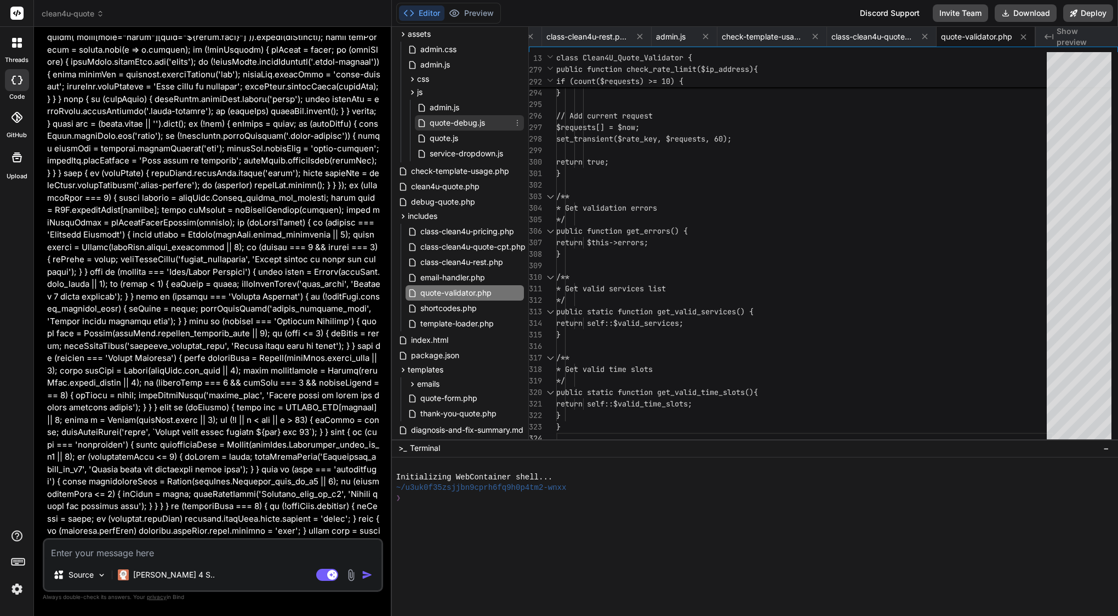
scroll to position [68, 0]
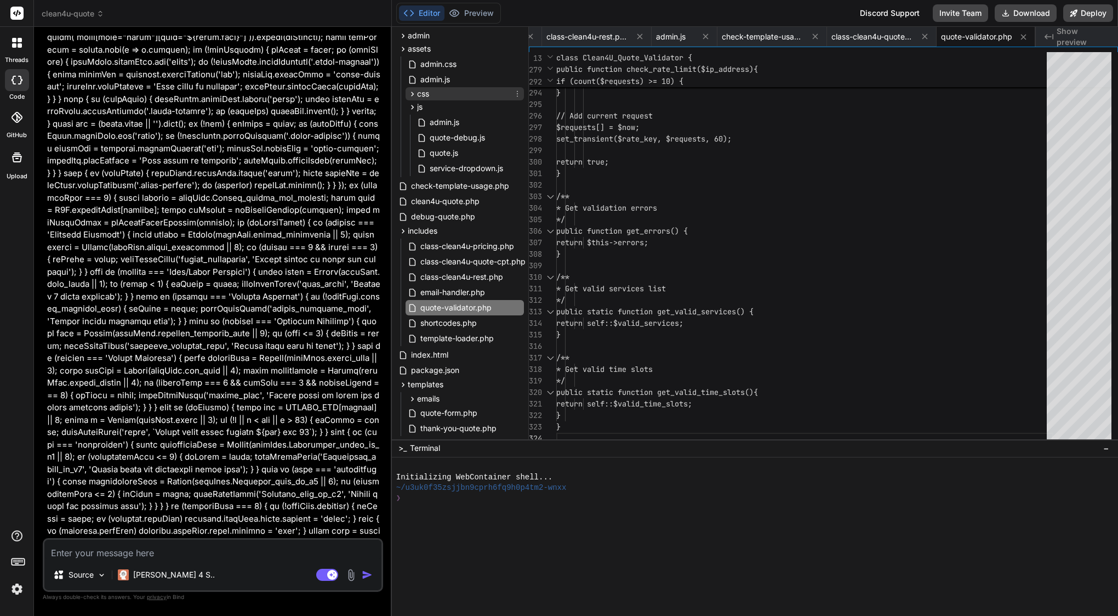
click at [424, 89] on span "css" at bounding box center [423, 93] width 12 height 11
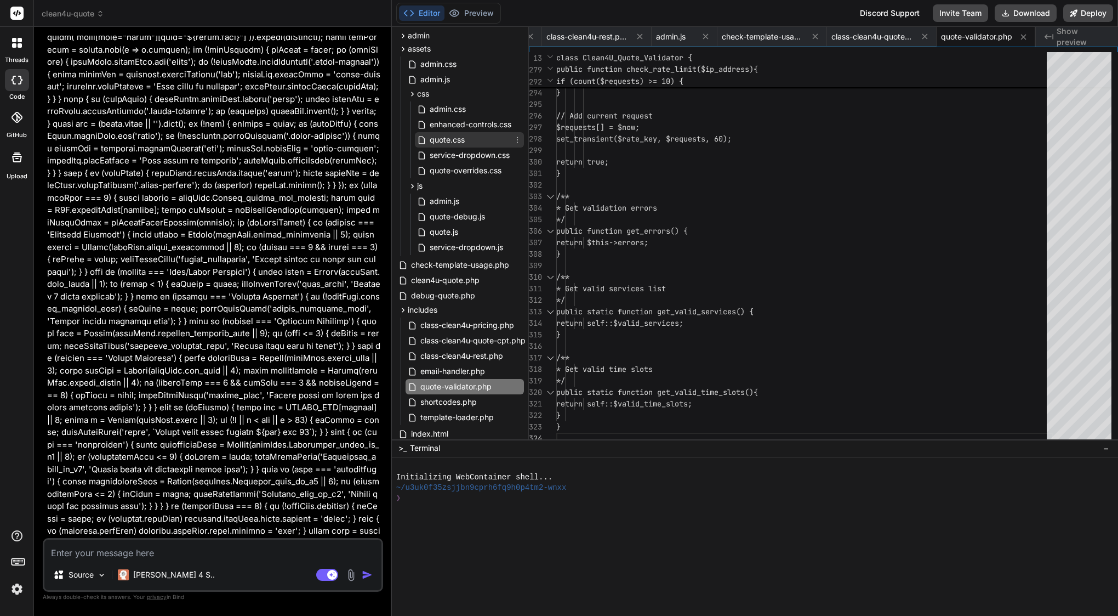
click at [445, 140] on span "quote.css" at bounding box center [447, 139] width 37 height 13
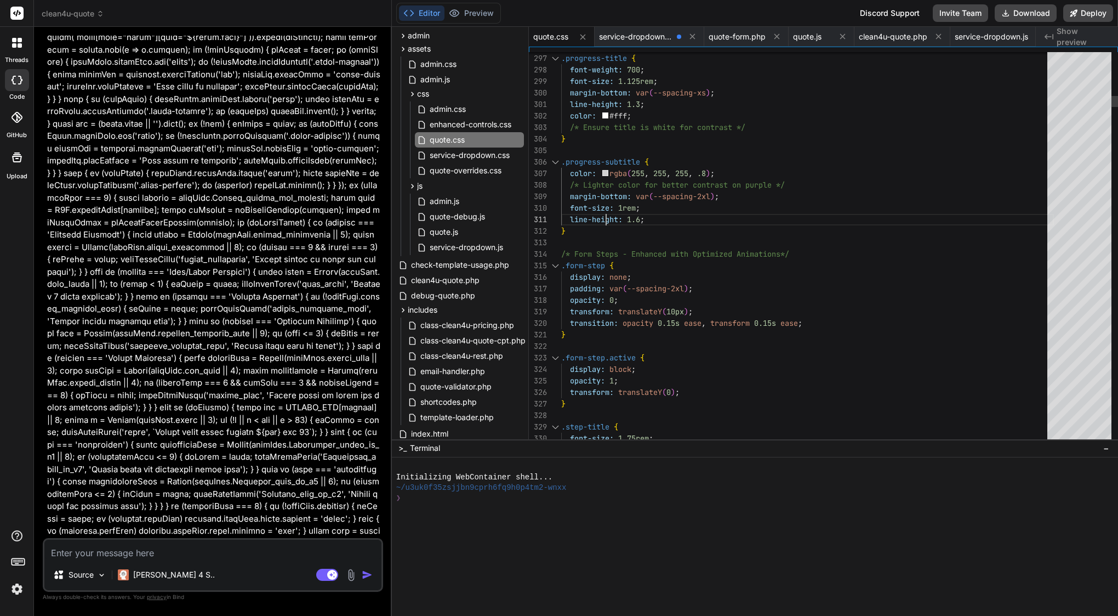
scroll to position [0, 0]
click at [605, 211] on span "font-size:" at bounding box center [592, 208] width 44 height 10
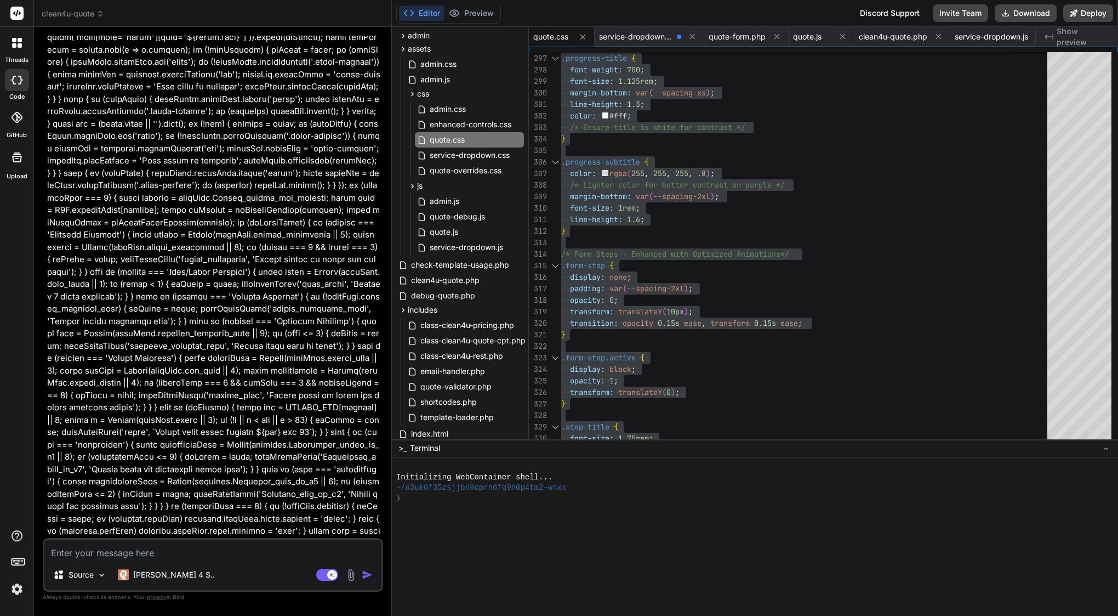
click at [258, 561] on div "Source Claude 4 S.. Agent Mode. When this toggle is activated, AI automatically…" at bounding box center [213, 565] width 340 height 54
click at [258, 553] on textarea at bounding box center [212, 549] width 337 height 20
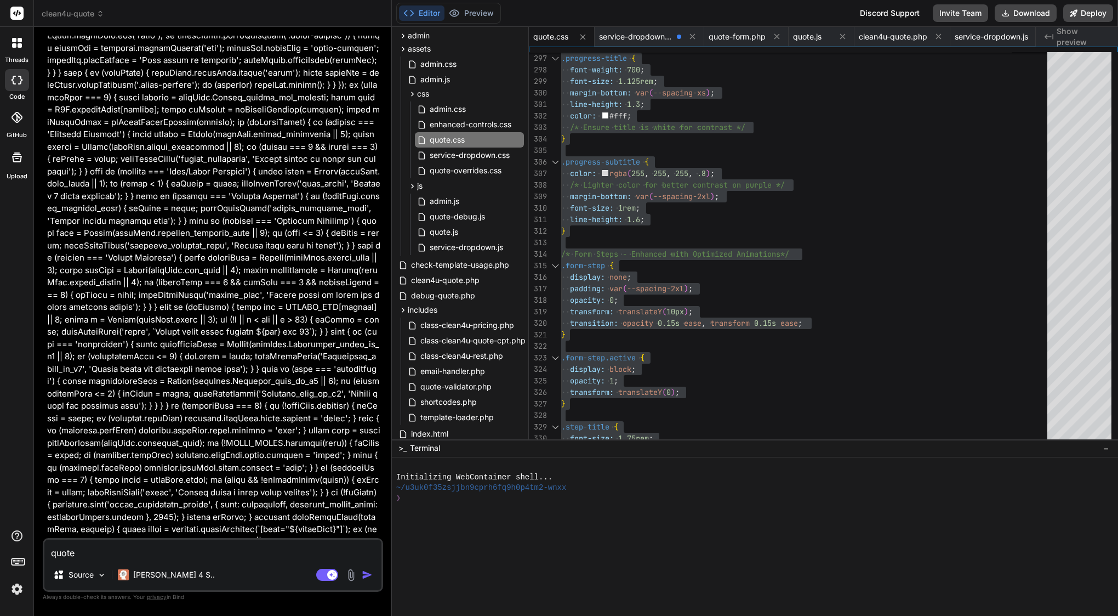
scroll to position [54033, 0]
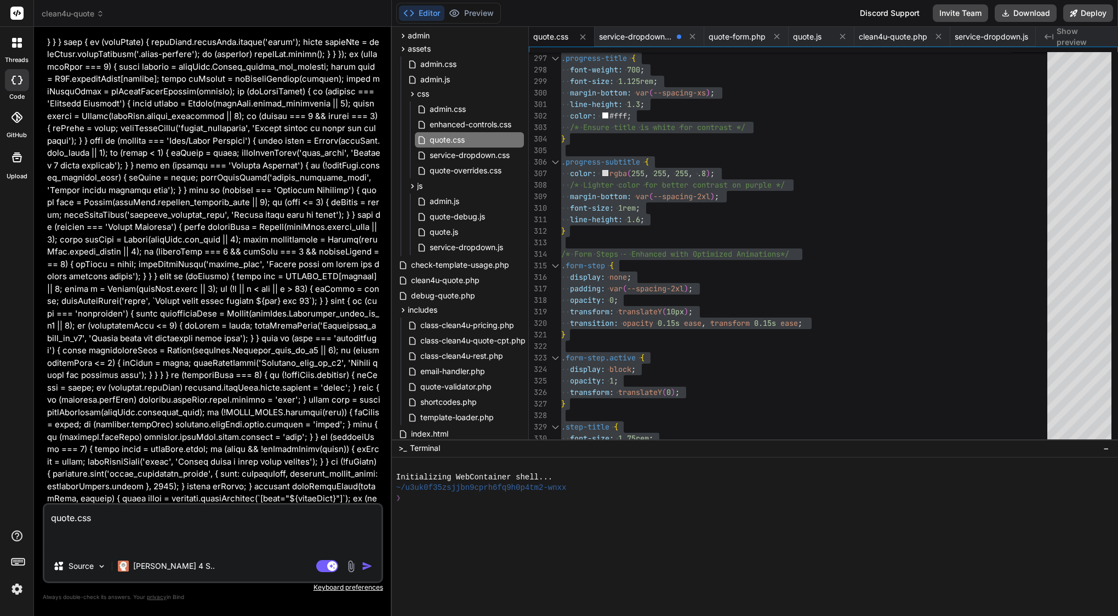
paste textarea "/* Quote Form Styles - Clean4U Brand - Enhanced & Performance Optimized */ :roo…"
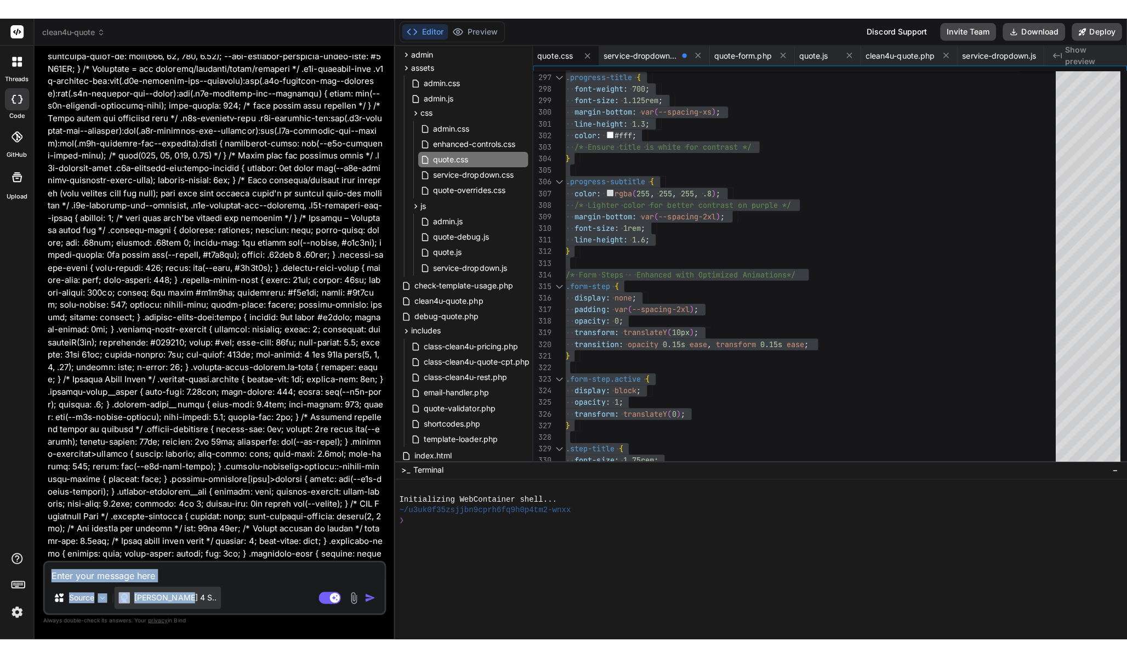
scroll to position [61822, 0]
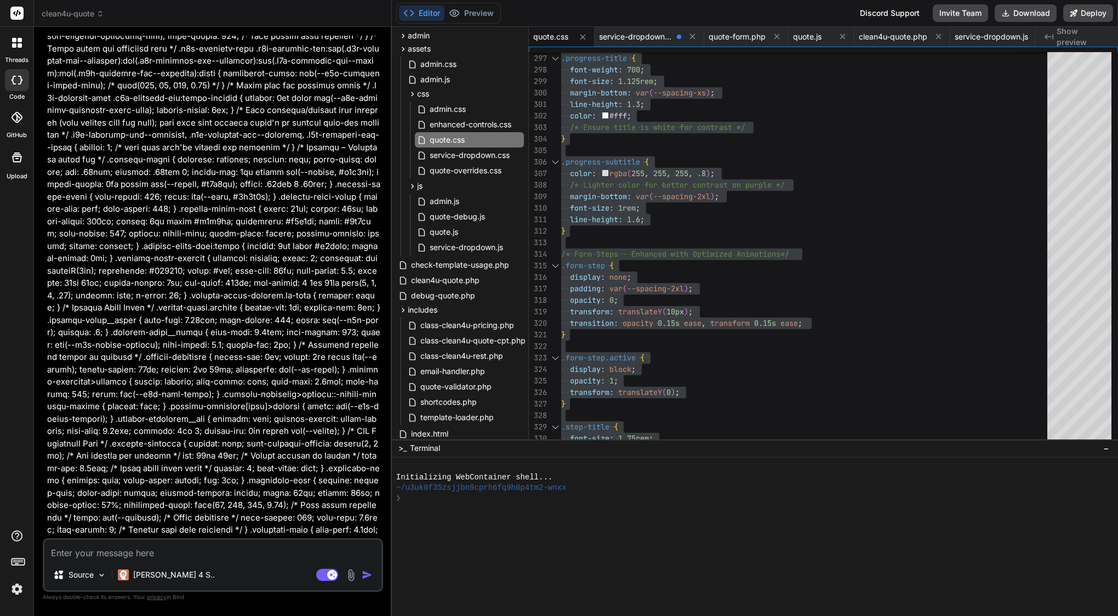
drag, startPoint x: 65, startPoint y: 232, endPoint x: 181, endPoint y: 540, distance: 329.3
click at [181, 540] on div "You Go ahead i confirm Bind AI Of course. I will now generate the updated CSS f…" at bounding box center [213, 325] width 340 height 579
copy div "Bind AI Found it! 🎯 Your service dropdown is being created by quote.css , not b…"
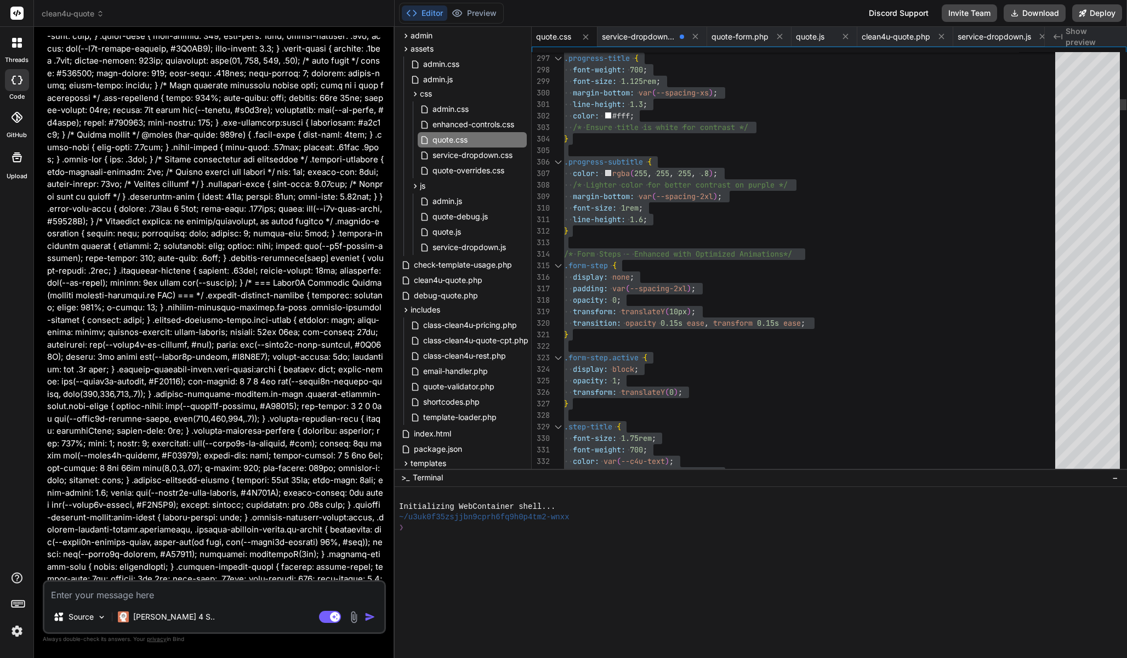
scroll to position [61214, 0]
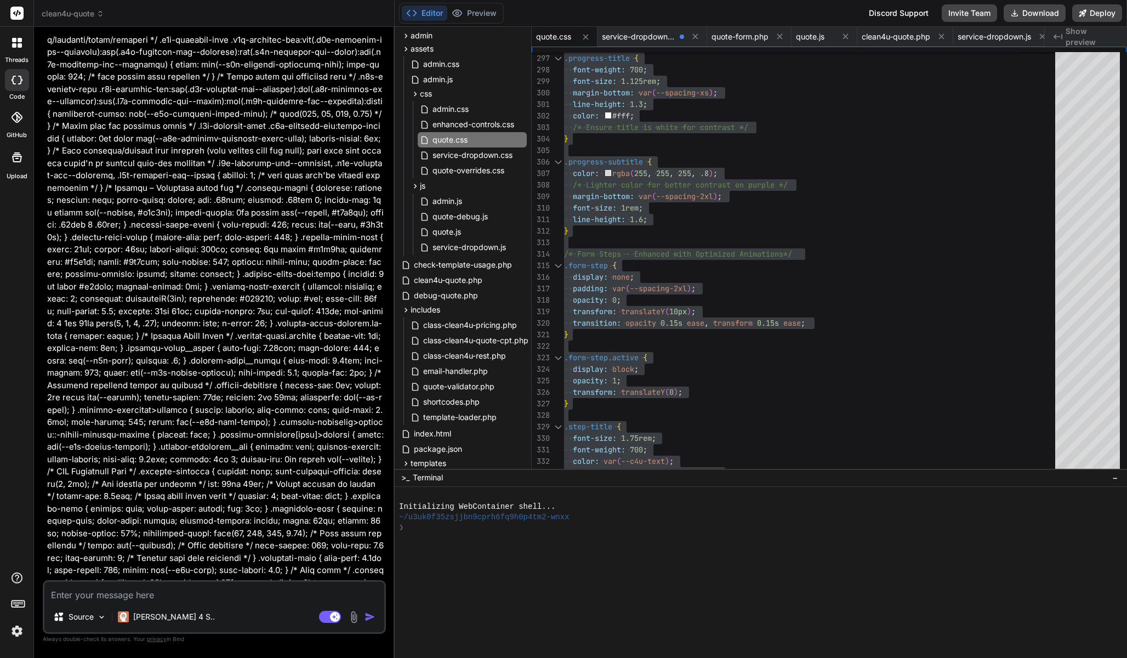
click at [82, 599] on textarea at bounding box center [214, 592] width 340 height 20
click at [355, 615] on img at bounding box center [354, 617] width 13 height 13
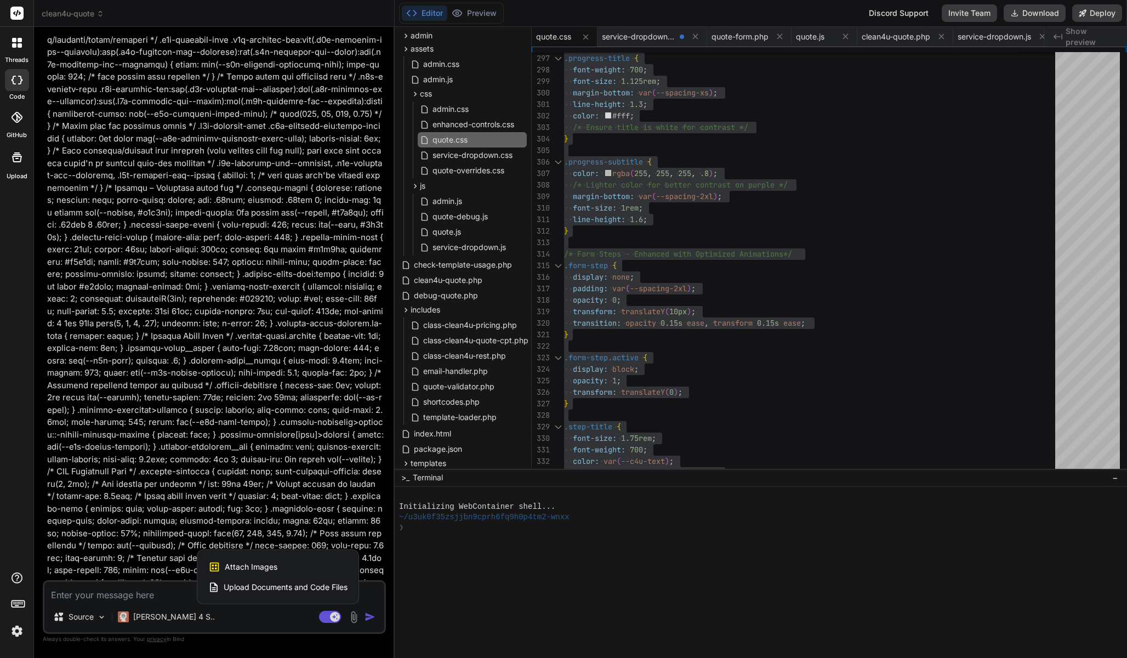
click at [270, 569] on span "Attach Images" at bounding box center [251, 566] width 53 height 11
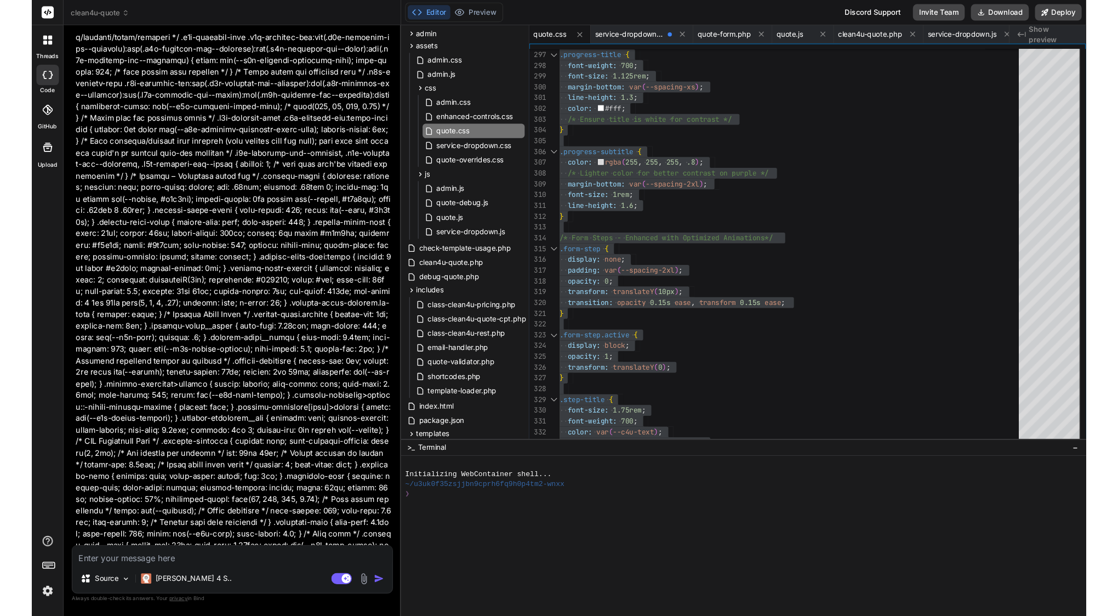
scroll to position [61212, 0]
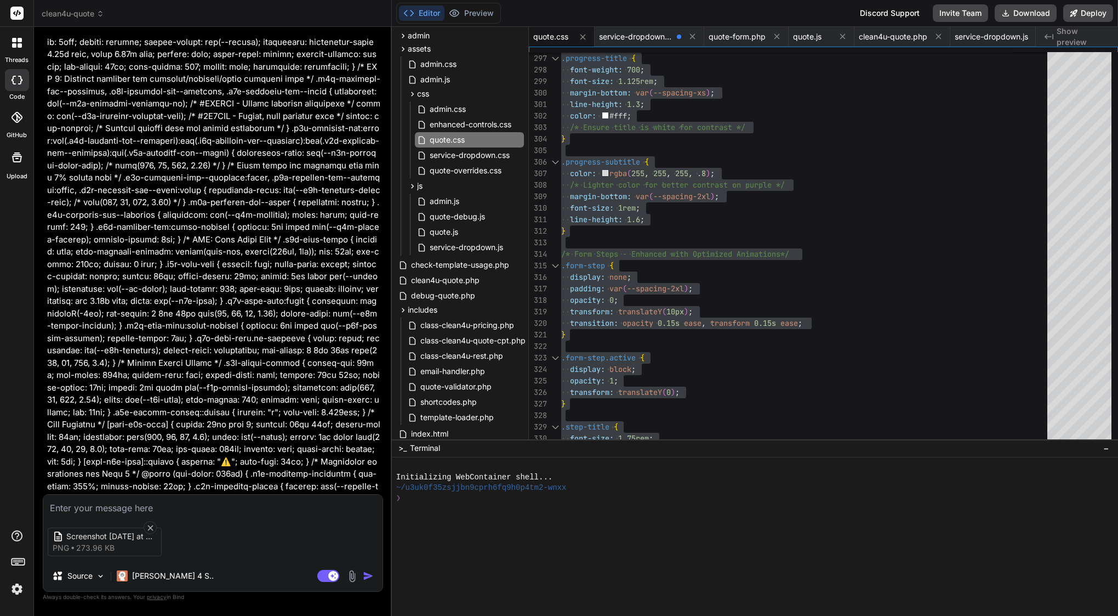
click at [201, 545] on div "Screenshot 2025-10-09 at 22 png 273.96 KB" at bounding box center [212, 542] width 339 height 46
click at [132, 508] on textarea at bounding box center [212, 504] width 339 height 20
paste textarea "here’s a short message you can paste to Bind: ⸻ Message to Bind: I think we’ve …"
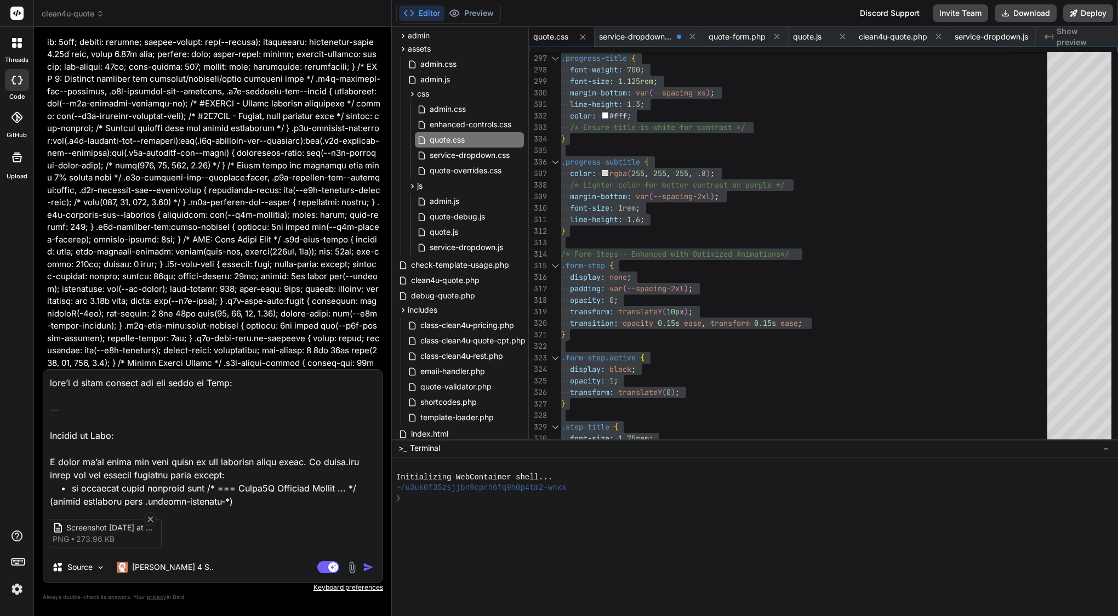
scroll to position [621, 0]
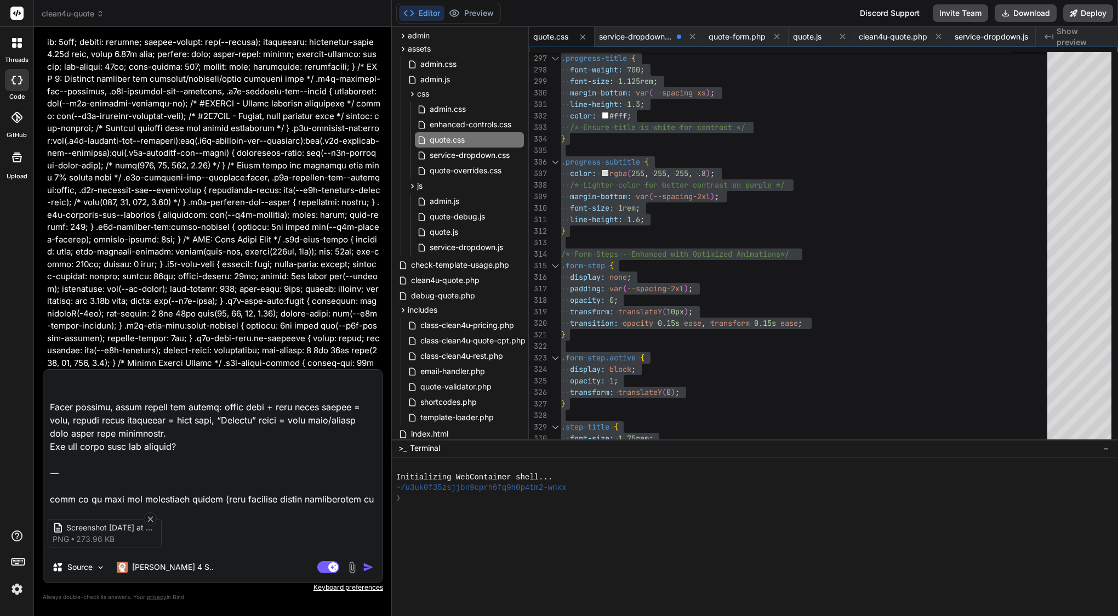
drag, startPoint x: 149, startPoint y: 492, endPoint x: 38, endPoint y: 458, distance: 116.4
click at [38, 458] on div "Bind AI Web Search Created with Pixso. Code Generator You Go ahead i confirm Bi…" at bounding box center [213, 321] width 358 height 588
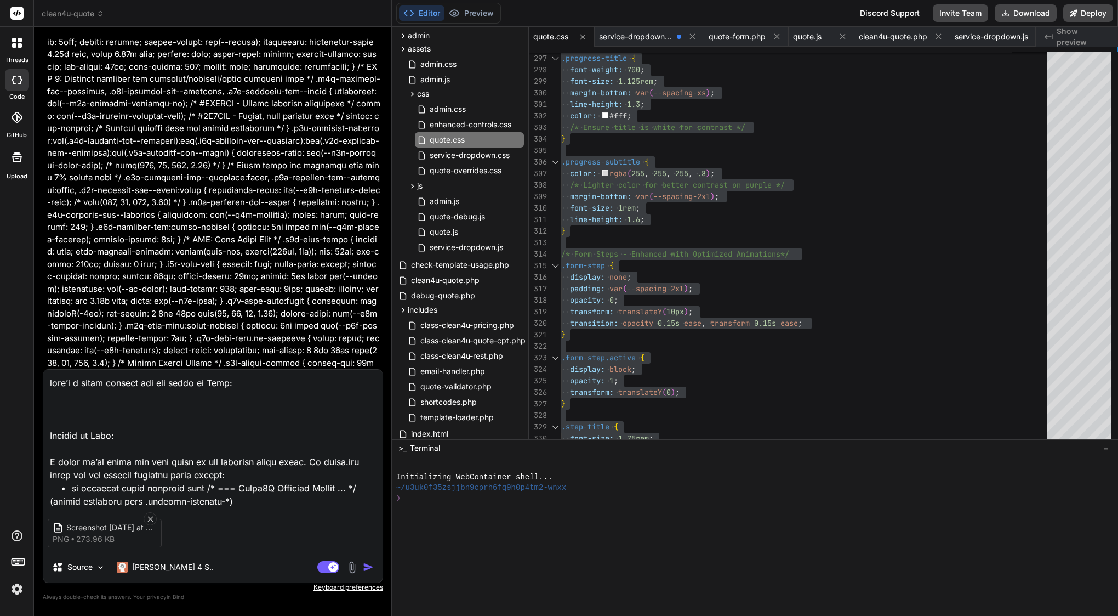
scroll to position [0, 0]
drag, startPoint x: 129, startPoint y: 436, endPoint x: 24, endPoint y: 356, distance: 132.2
click at [24, 356] on div "threads code GitHub Upload clean4u-quote Created with Pixso. Bind AI Web Search…" at bounding box center [559, 308] width 1118 height 616
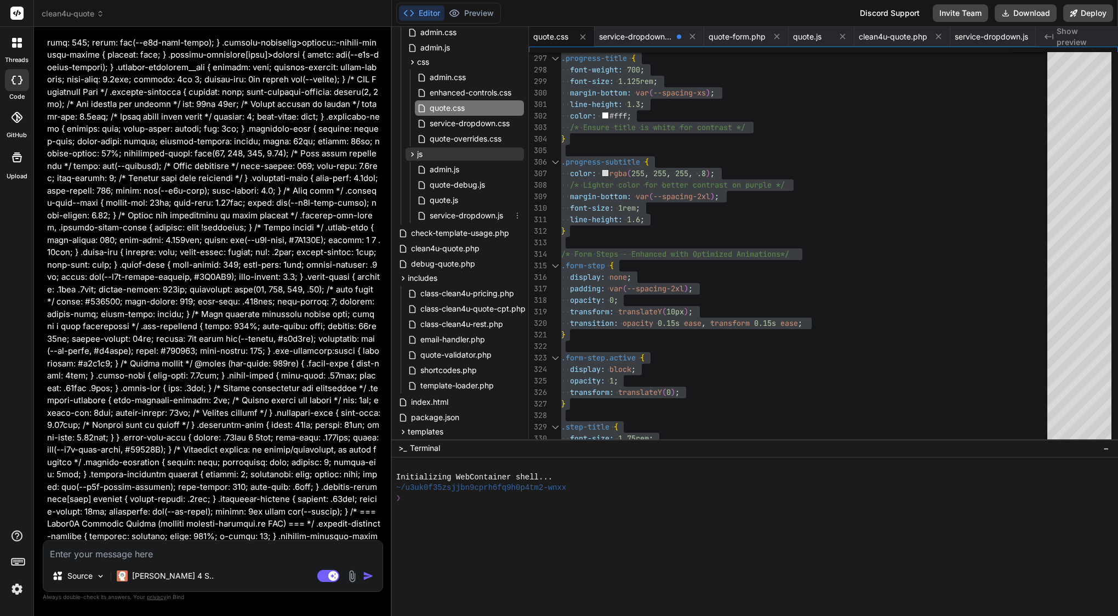
scroll to position [100, 0]
click at [409, 152] on icon at bounding box center [412, 154] width 9 height 9
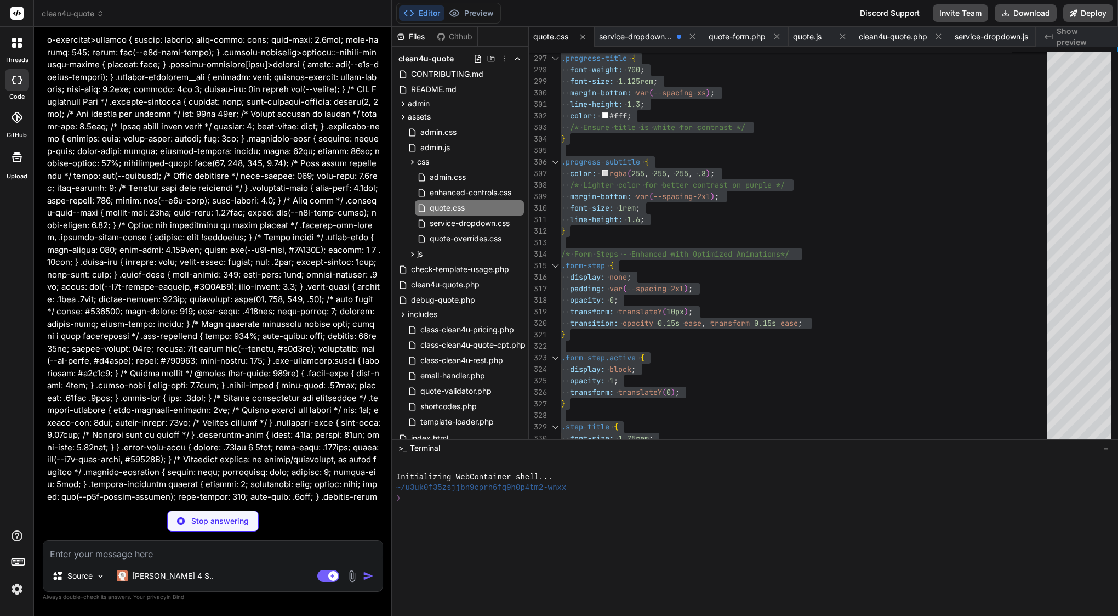
scroll to position [0, 0]
click at [411, 162] on icon at bounding box center [412, 161] width 9 height 9
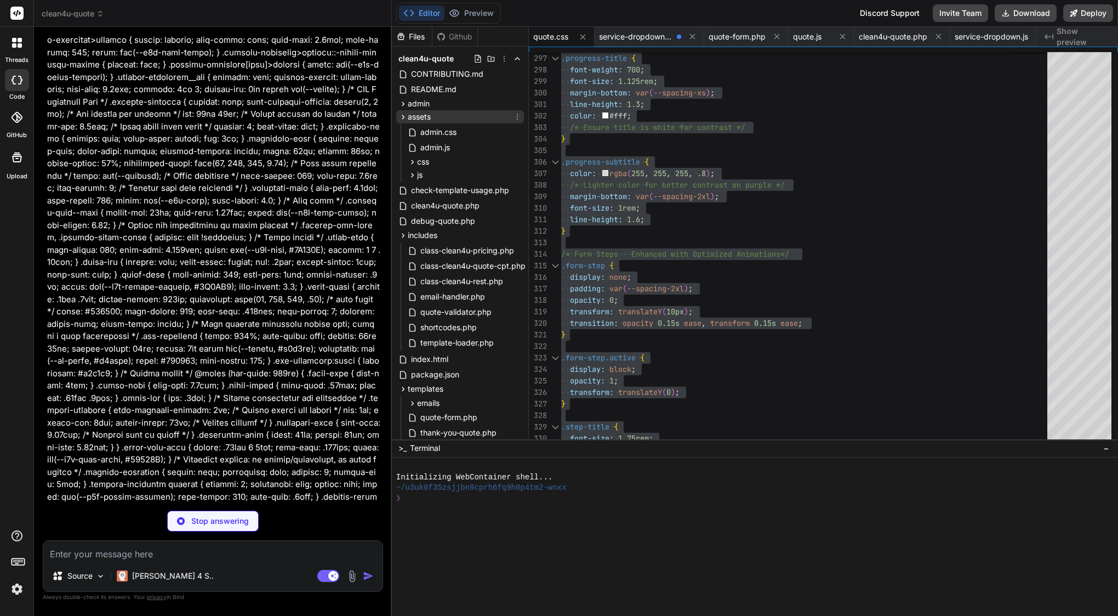
click at [403, 116] on icon at bounding box center [403, 117] width 3 height 4
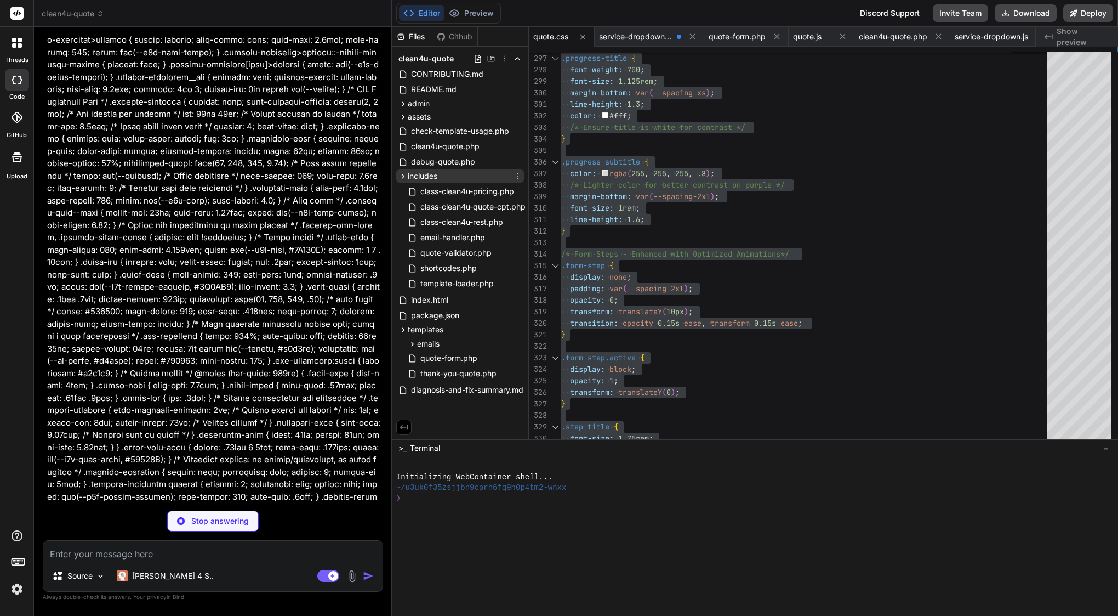
click at [403, 177] on icon at bounding box center [403, 176] width 3 height 4
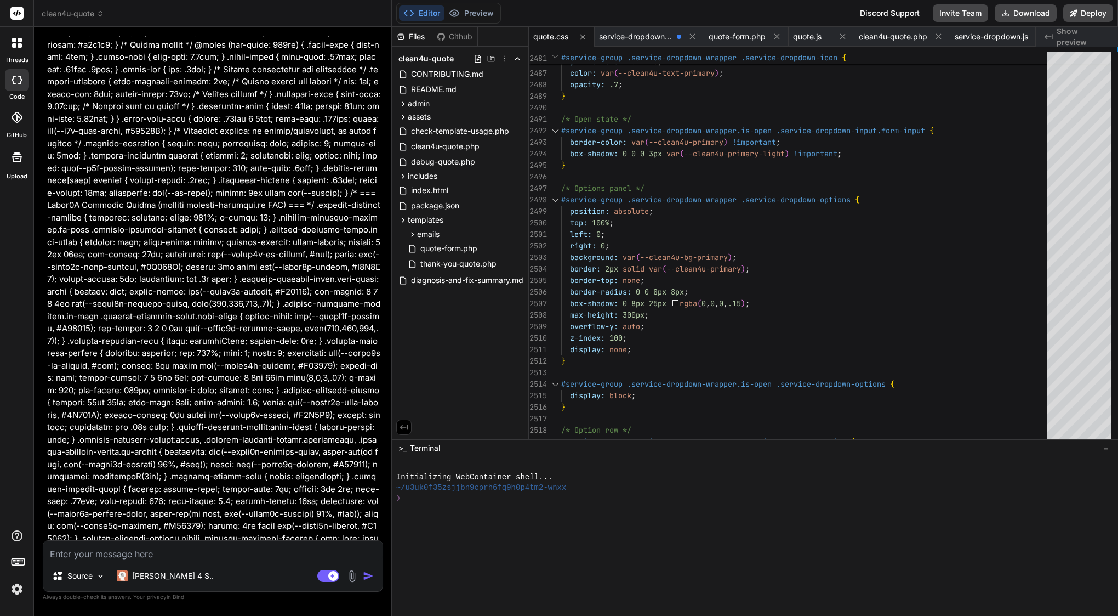
click at [655, 218] on div "top: 100% ;" at bounding box center [807, 223] width 493 height 12
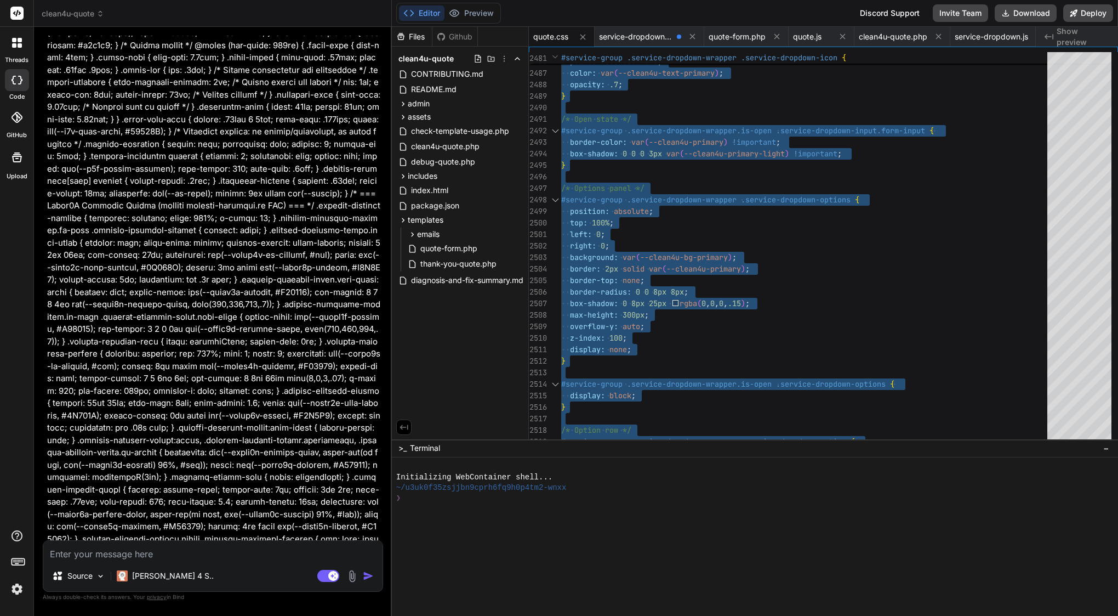
scroll to position [62491, 0]
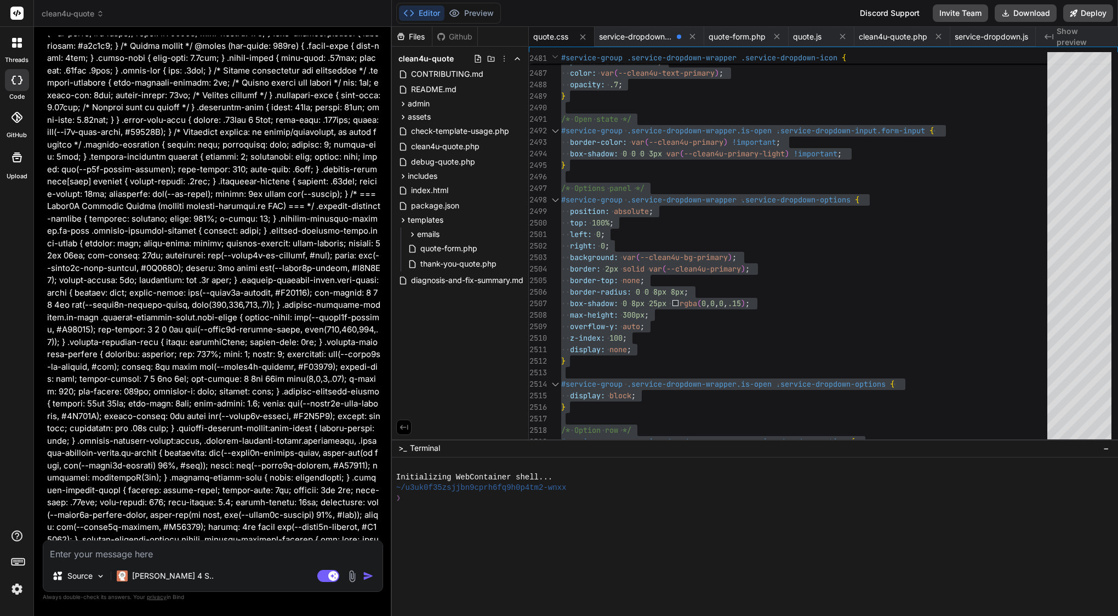
click at [147, 557] on textarea at bounding box center [212, 551] width 339 height 20
